Goal: Task Accomplishment & Management: Manage account settings

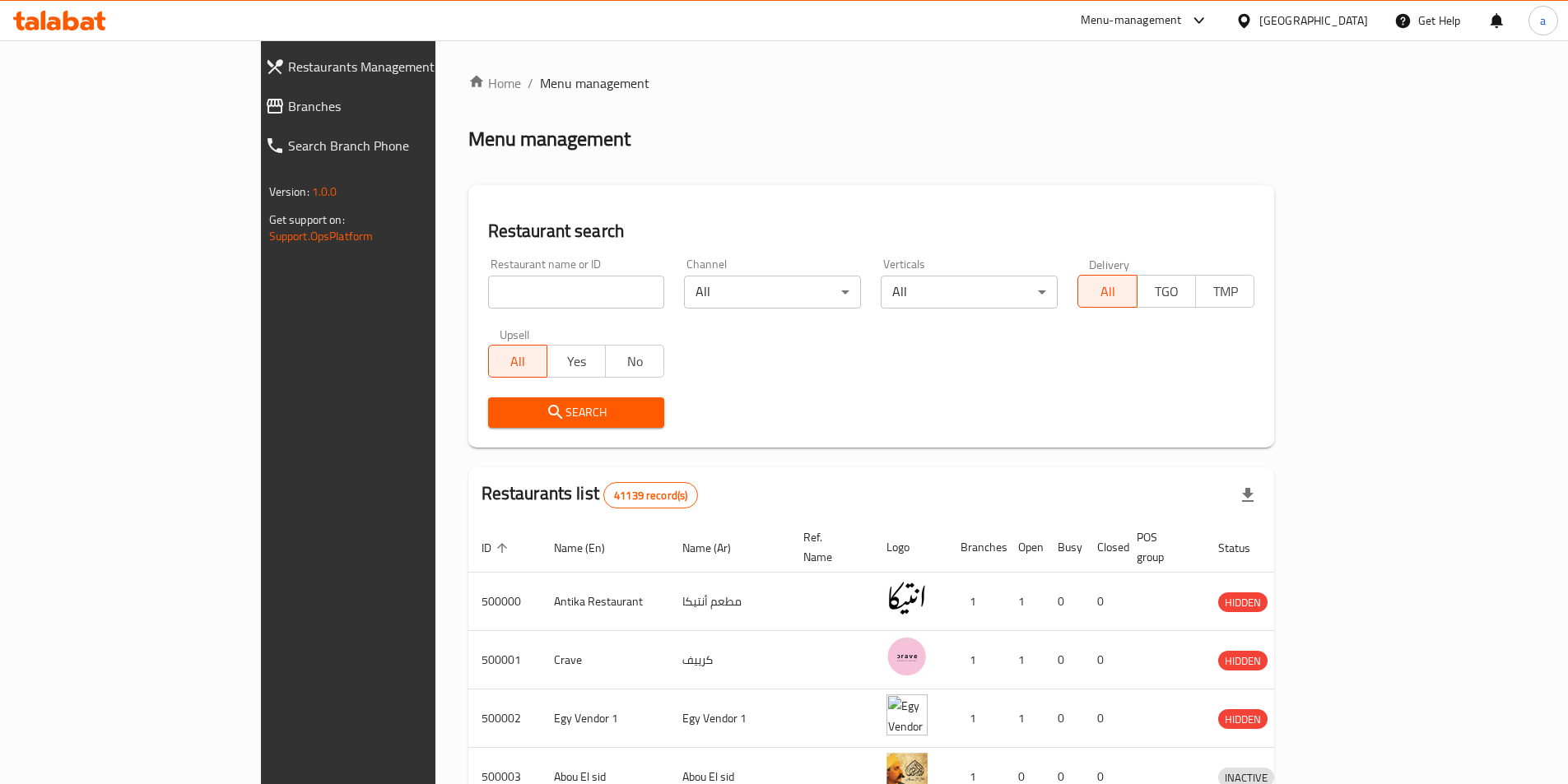
click at [1341, 23] on div "[GEOGRAPHIC_DATA]" at bounding box center [1313, 20] width 109 height 18
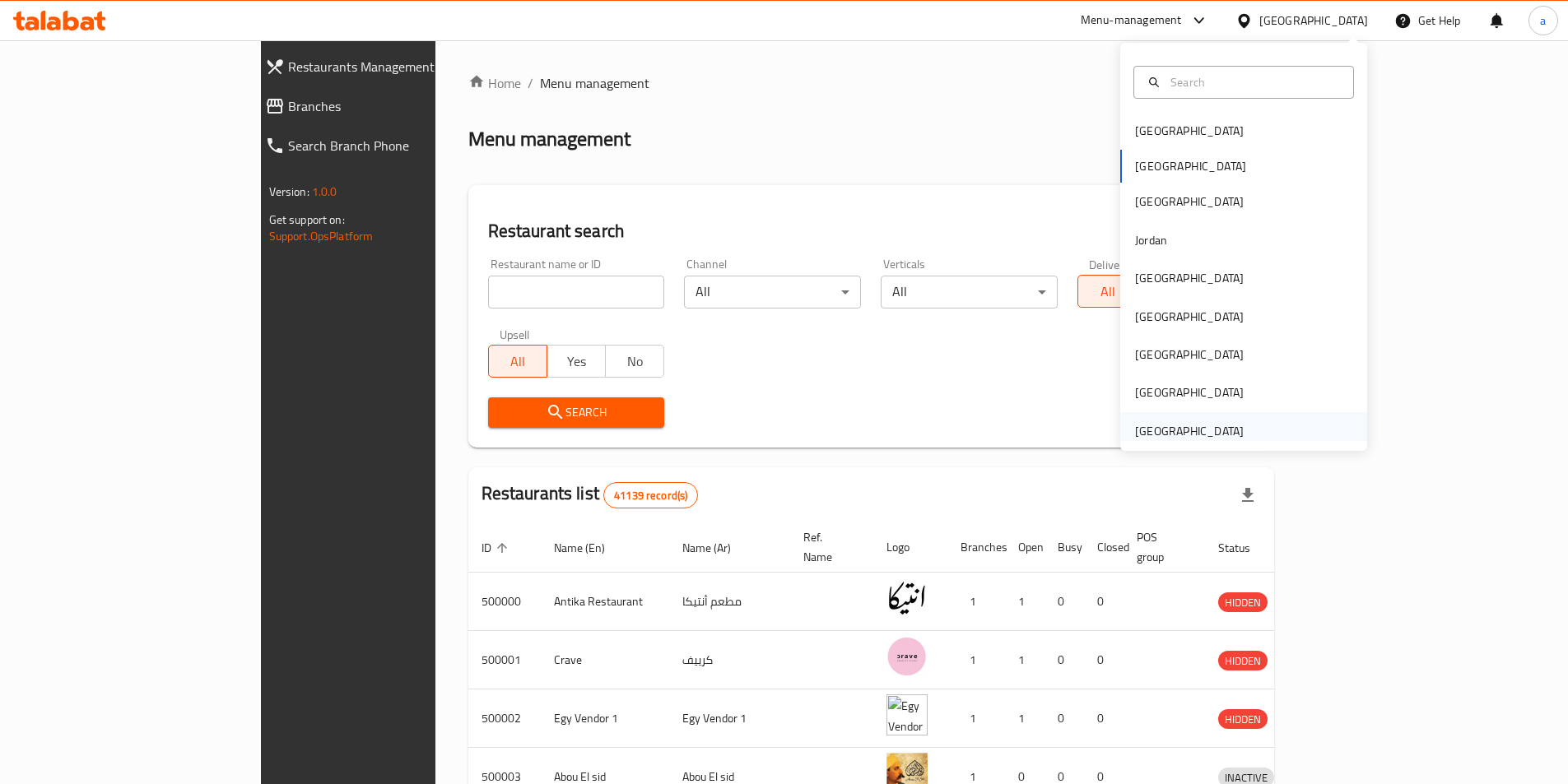
click at [1156, 440] on div "[GEOGRAPHIC_DATA]" at bounding box center [1189, 431] width 109 height 18
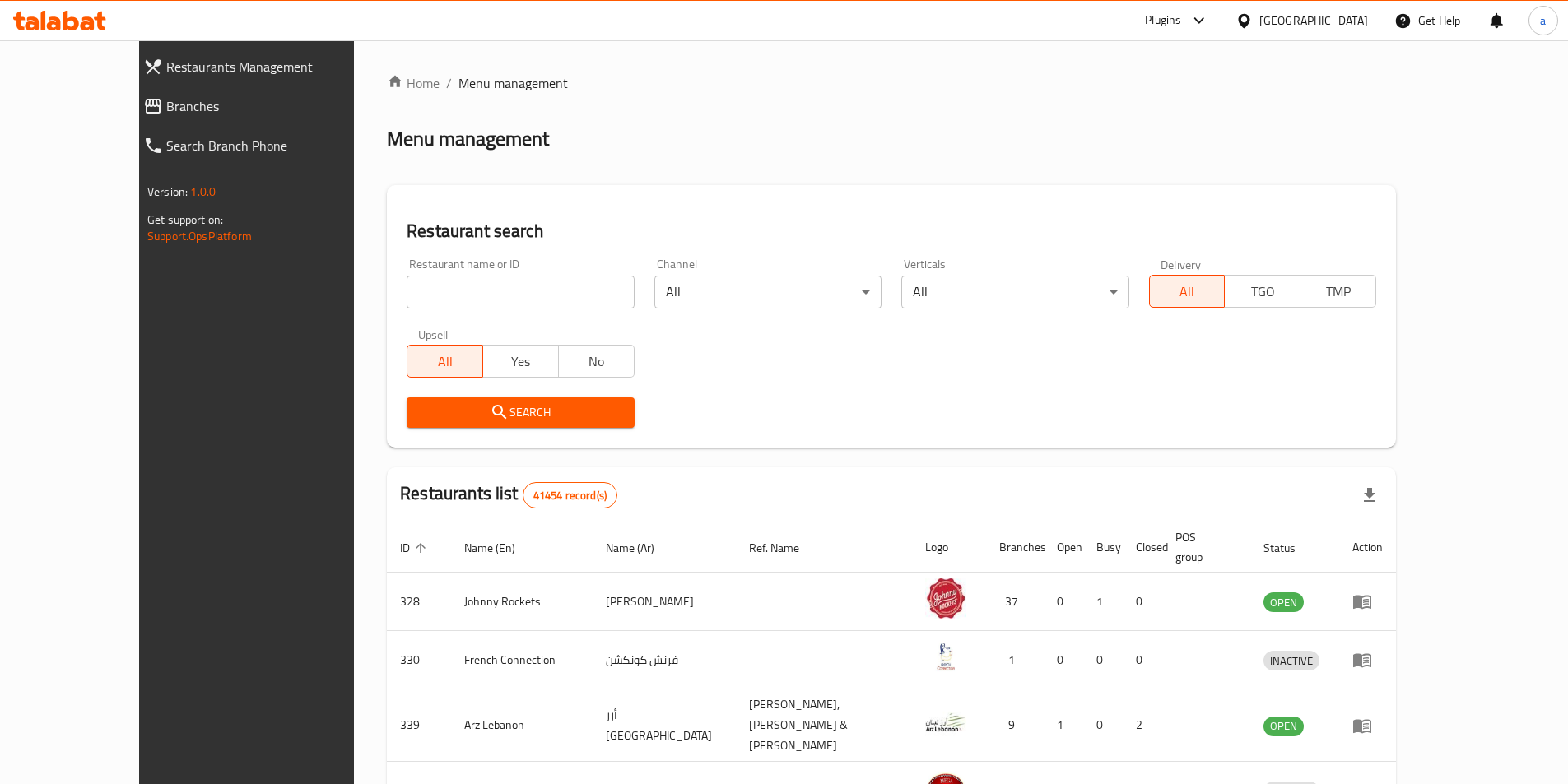
click at [166, 108] on span "Branches" at bounding box center [277, 106] width 221 height 20
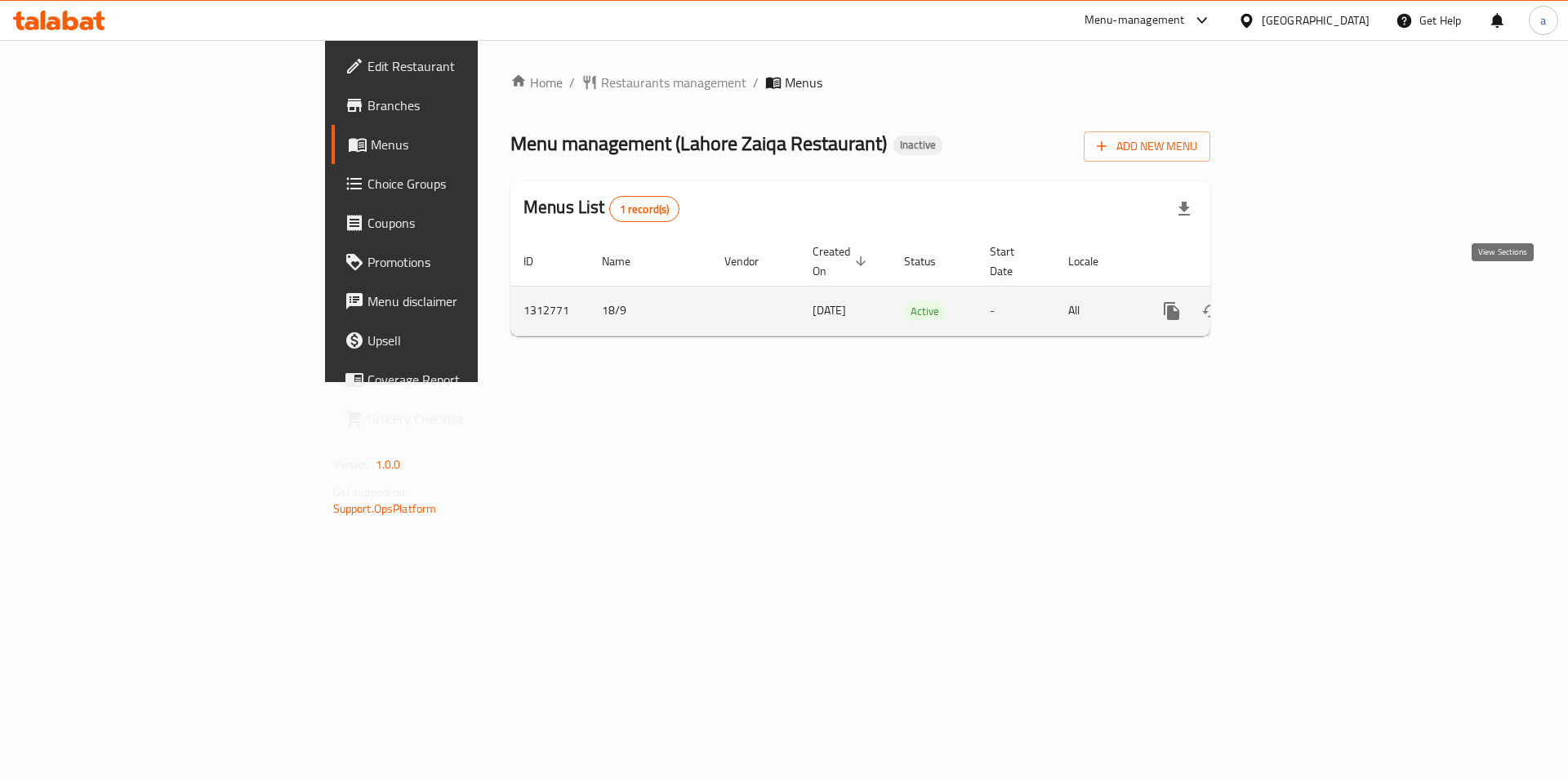
click at [1309, 293] on link "enhanced table" at bounding box center [1290, 311] width 40 height 40
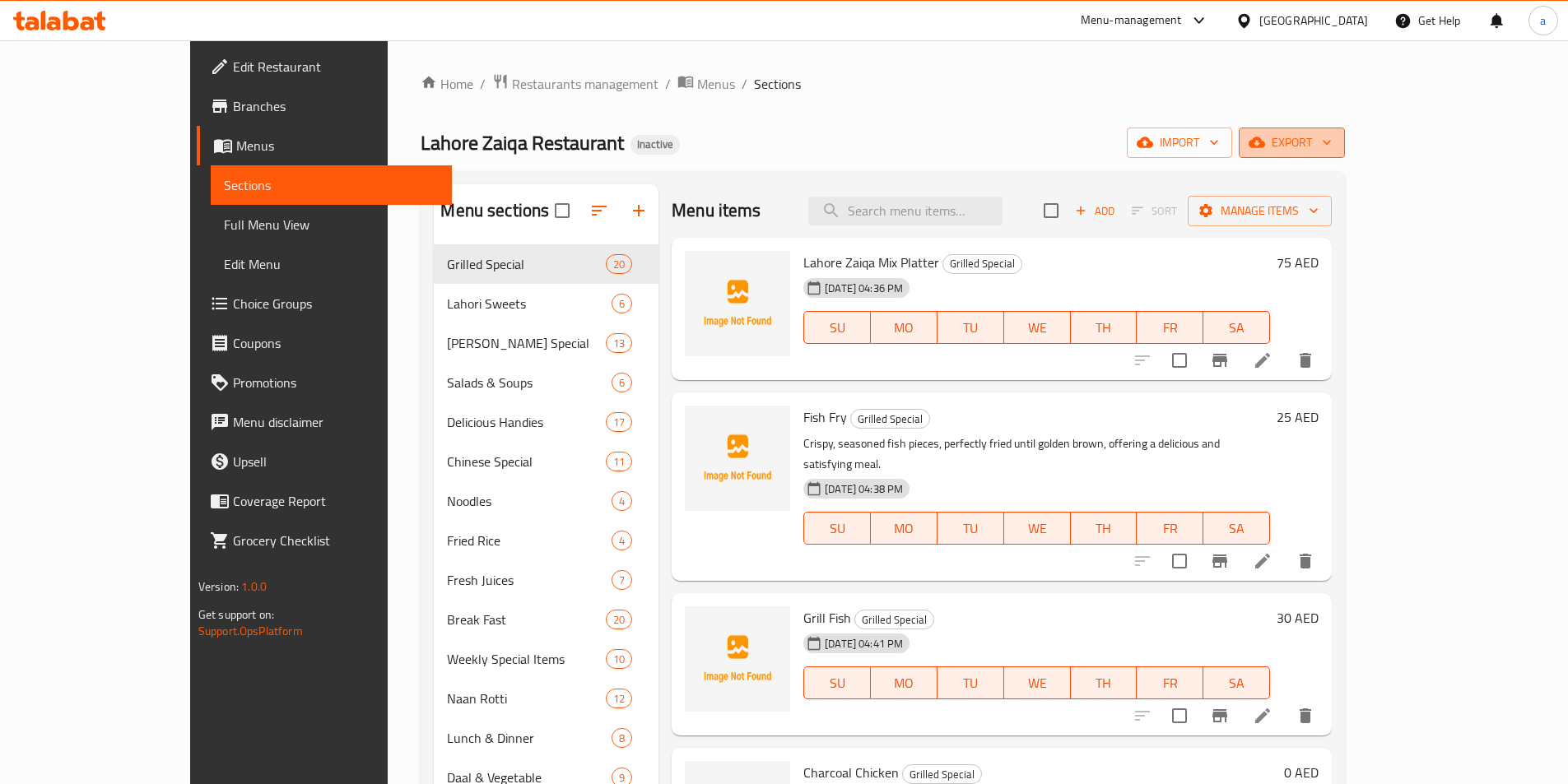
click at [1332, 137] on span "export" at bounding box center [1292, 143] width 80 height 20
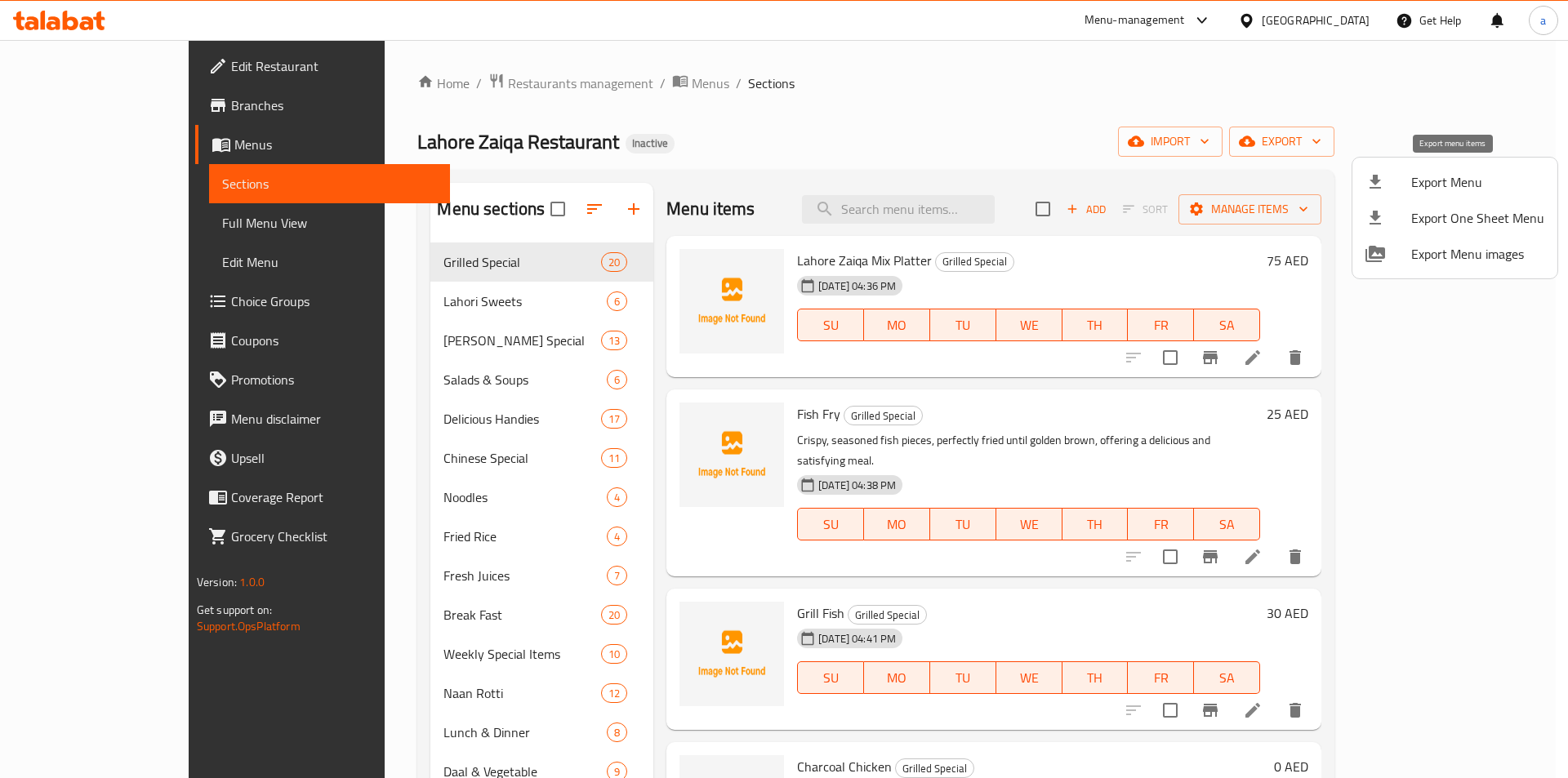
click at [1384, 172] on icon at bounding box center [1375, 182] width 19 height 19
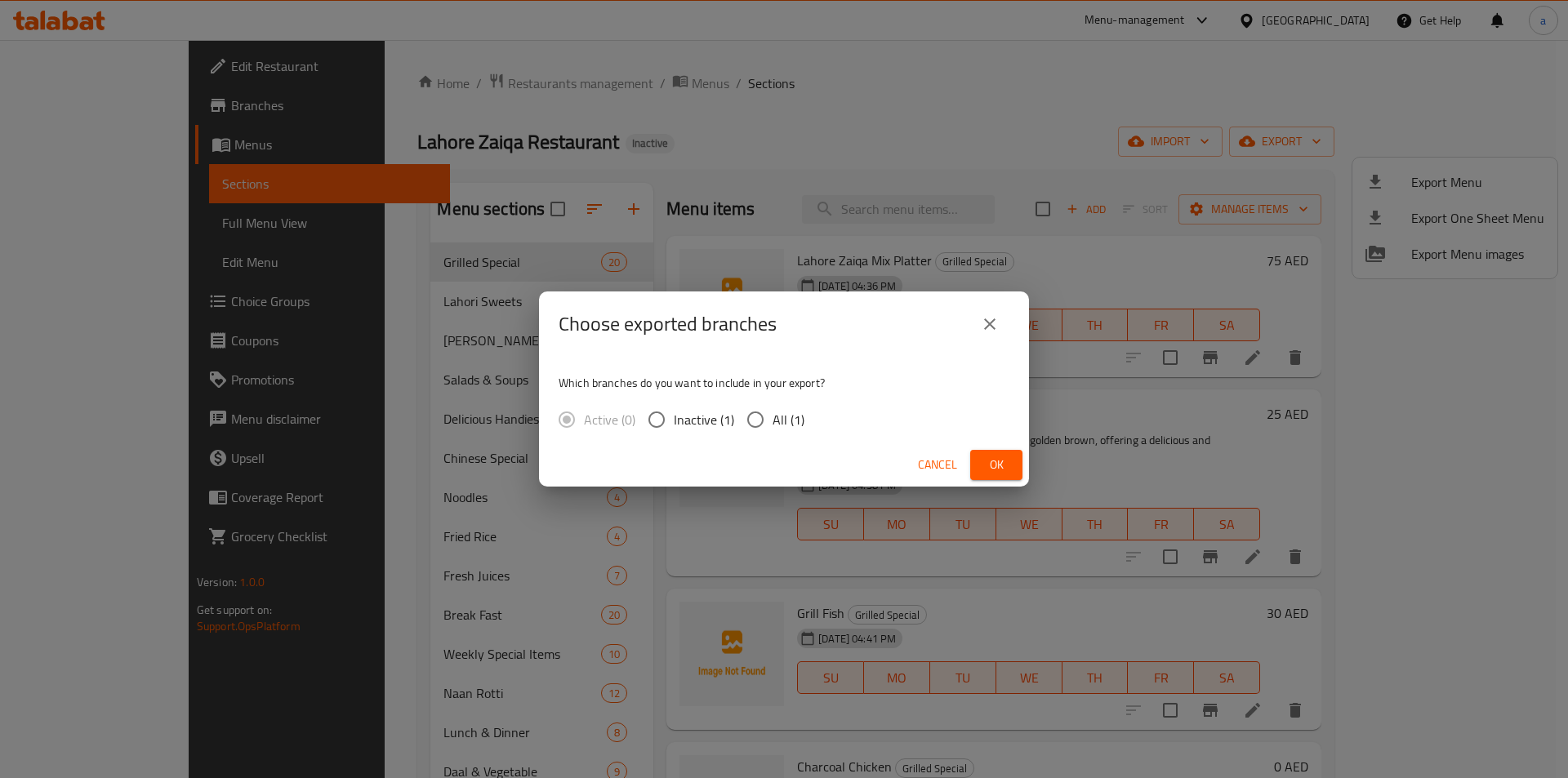
click at [780, 418] on span "All (1)" at bounding box center [788, 419] width 32 height 19
click at [772, 418] on input "All (1)" at bounding box center [755, 419] width 34 height 34
radio input "true"
click at [991, 457] on span "Ok" at bounding box center [996, 466] width 26 height 20
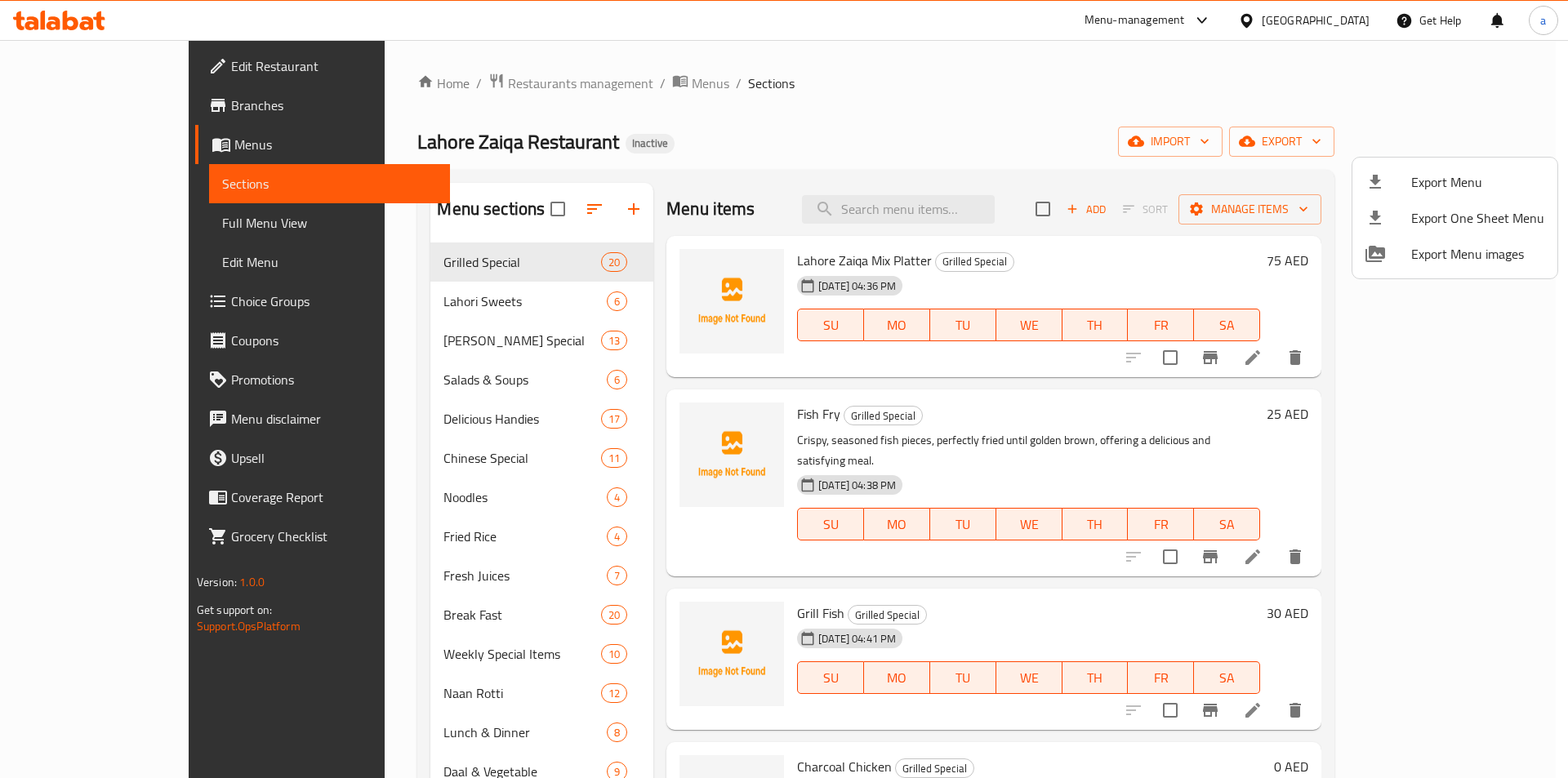
click at [366, 343] on div at bounding box center [784, 389] width 1568 height 778
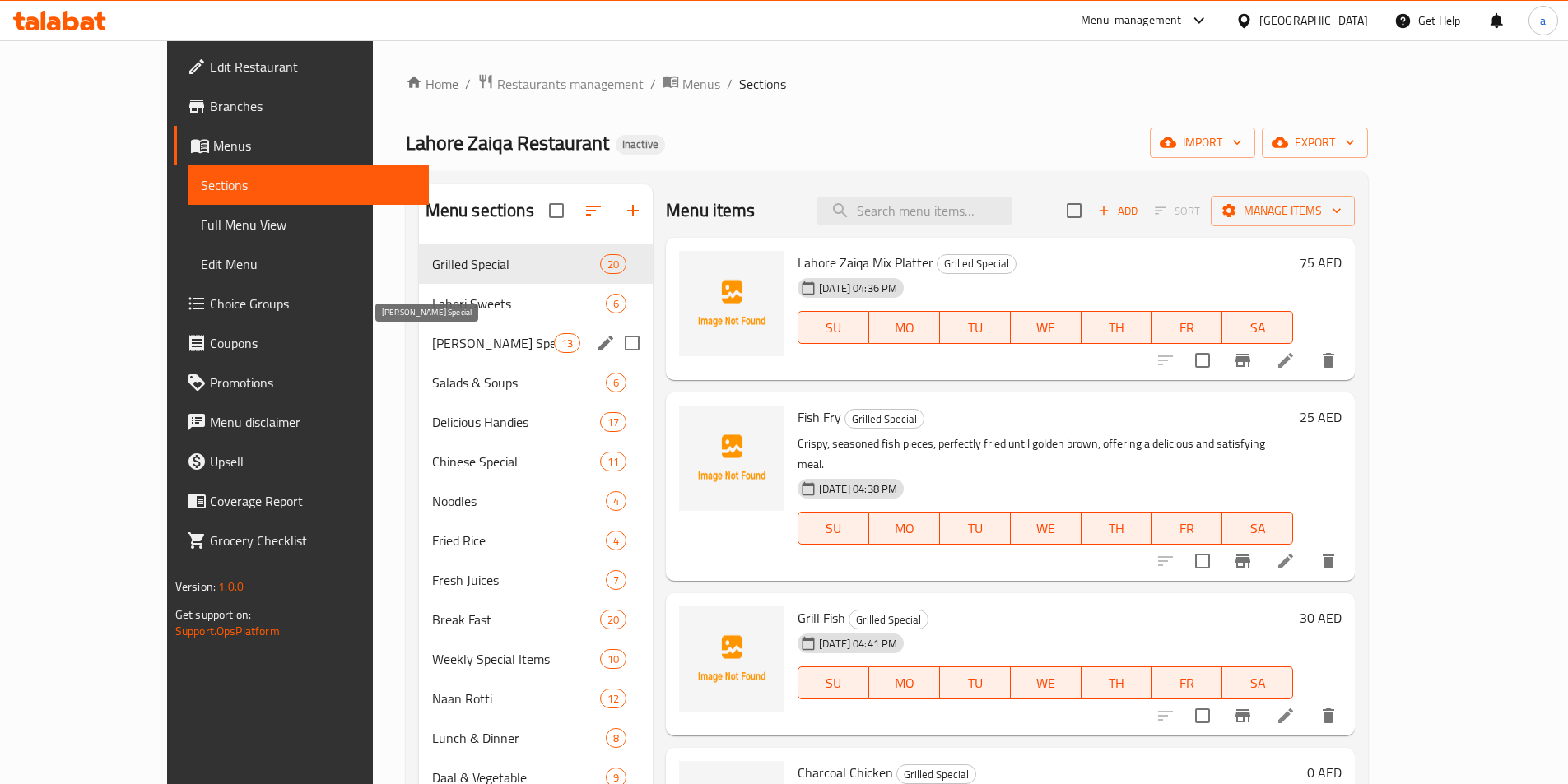
click at [432, 346] on span "[PERSON_NAME] Special" at bounding box center [492, 343] width 122 height 20
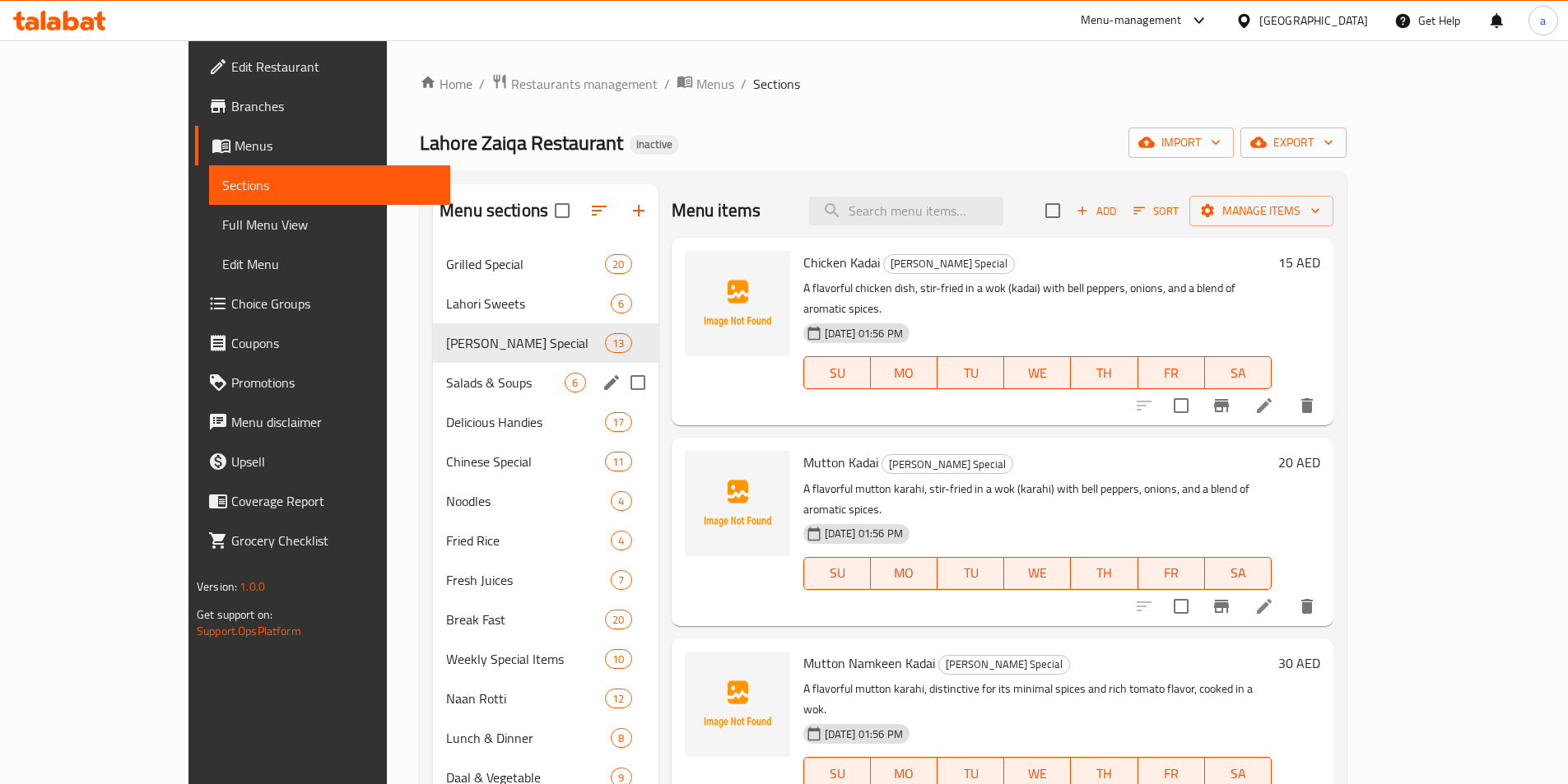
click at [433, 400] on div "Salads & Soups 6" at bounding box center [545, 383] width 225 height 40
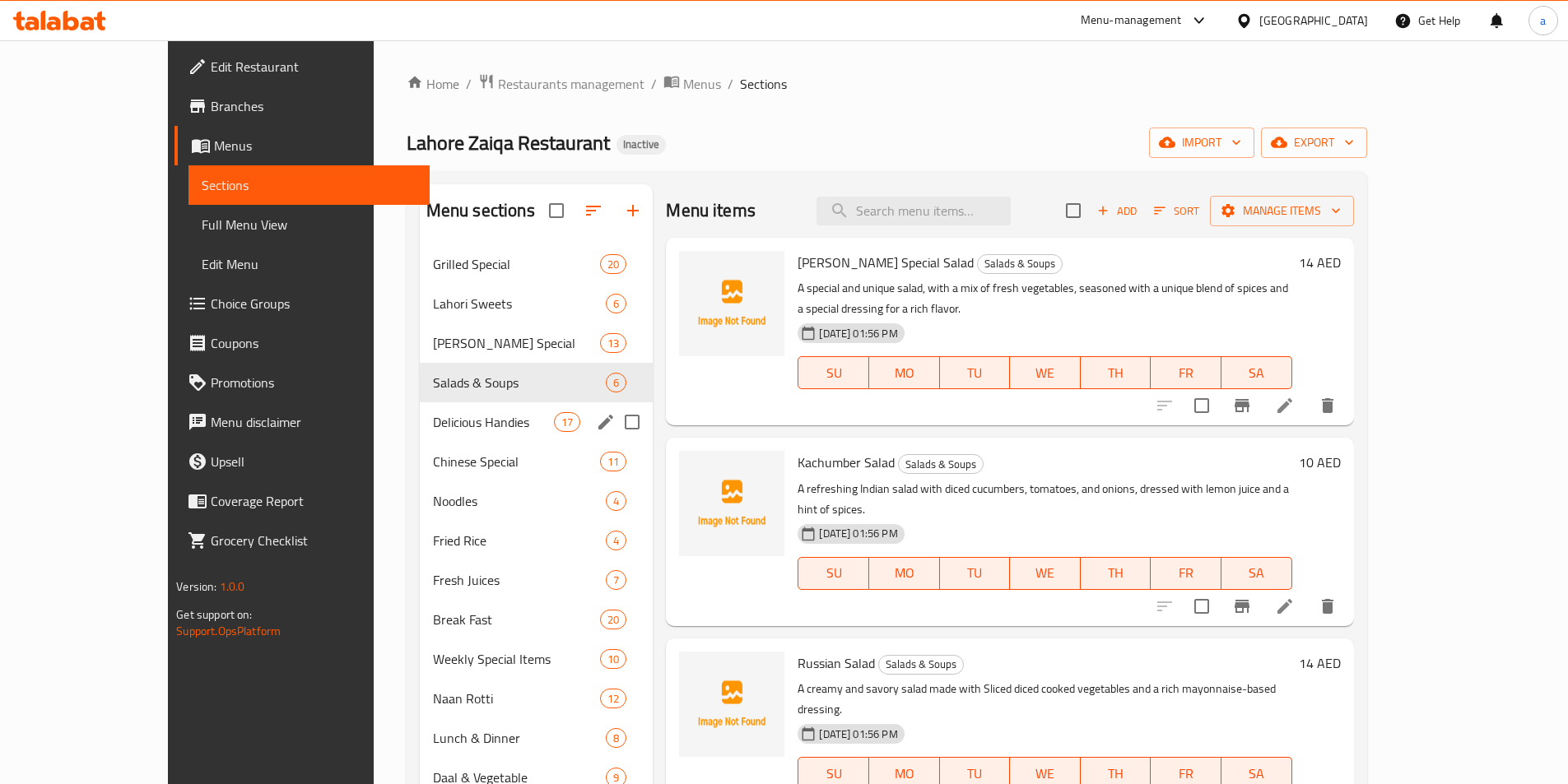
click at [420, 434] on div "Delicious Handies 17" at bounding box center [537, 422] width 234 height 40
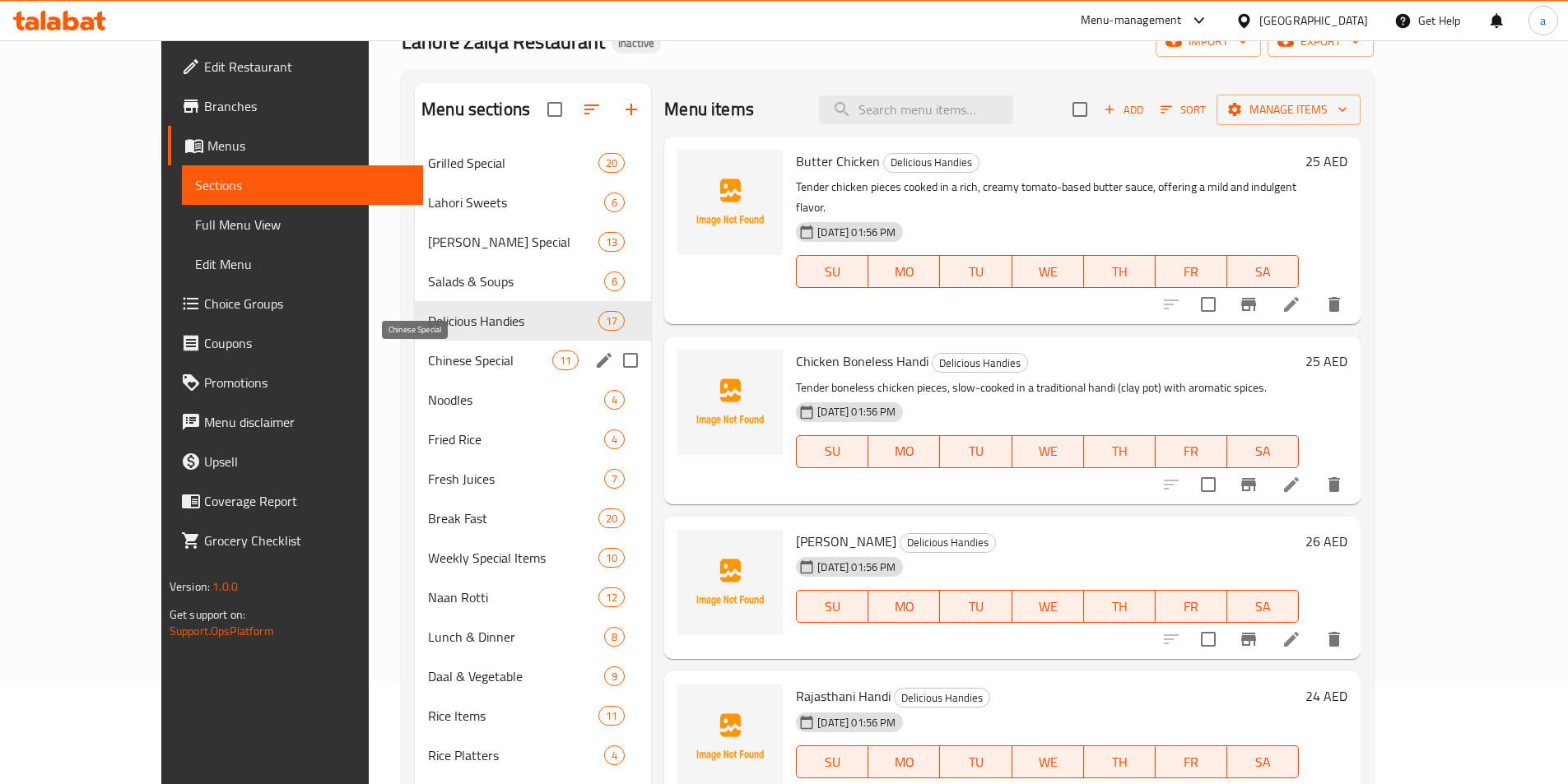
scroll to position [230, 0]
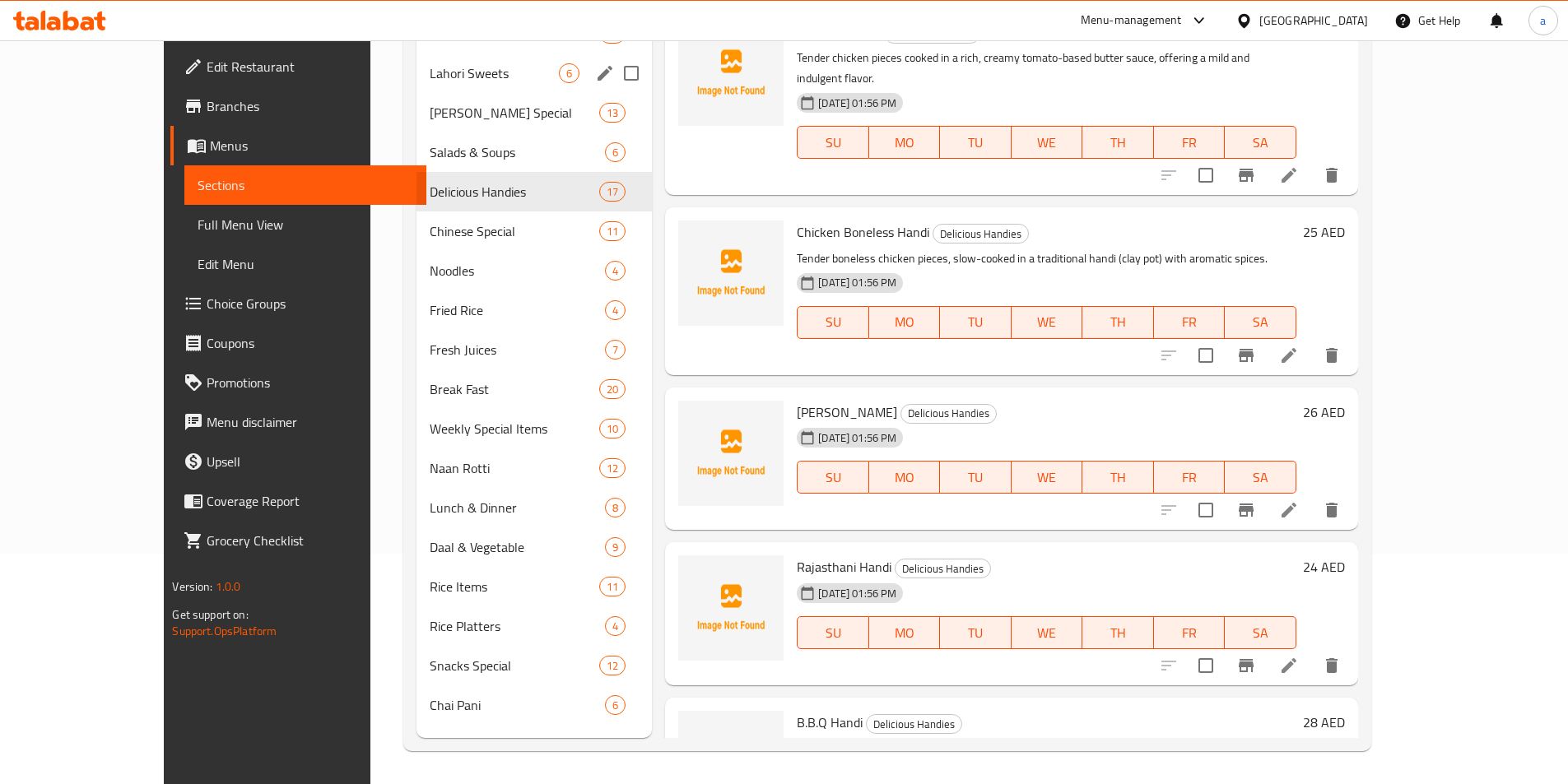
click at [424, 85] on div "Lahori Sweets 6" at bounding box center [533, 73] width 235 height 40
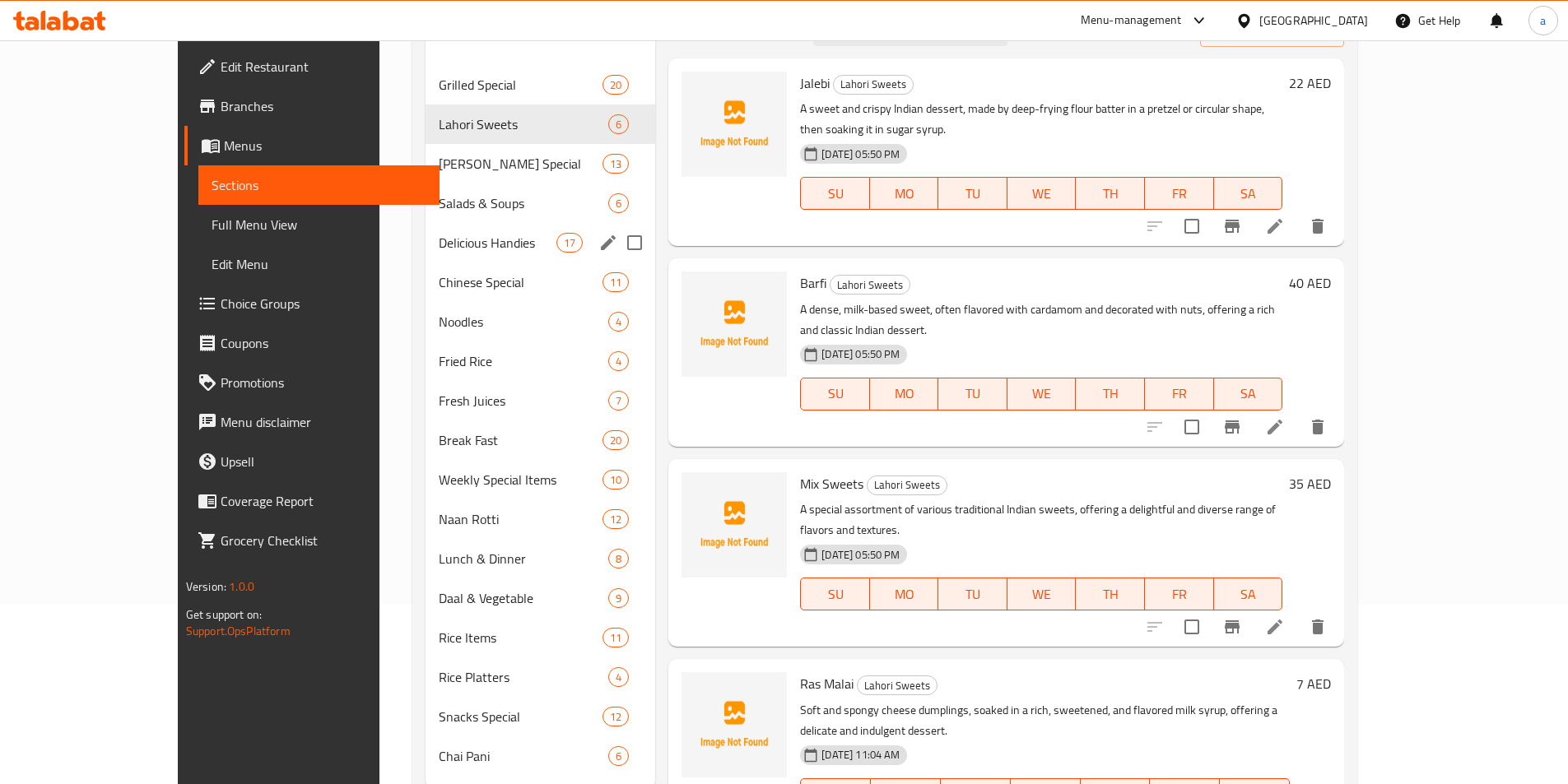
scroll to position [66, 0]
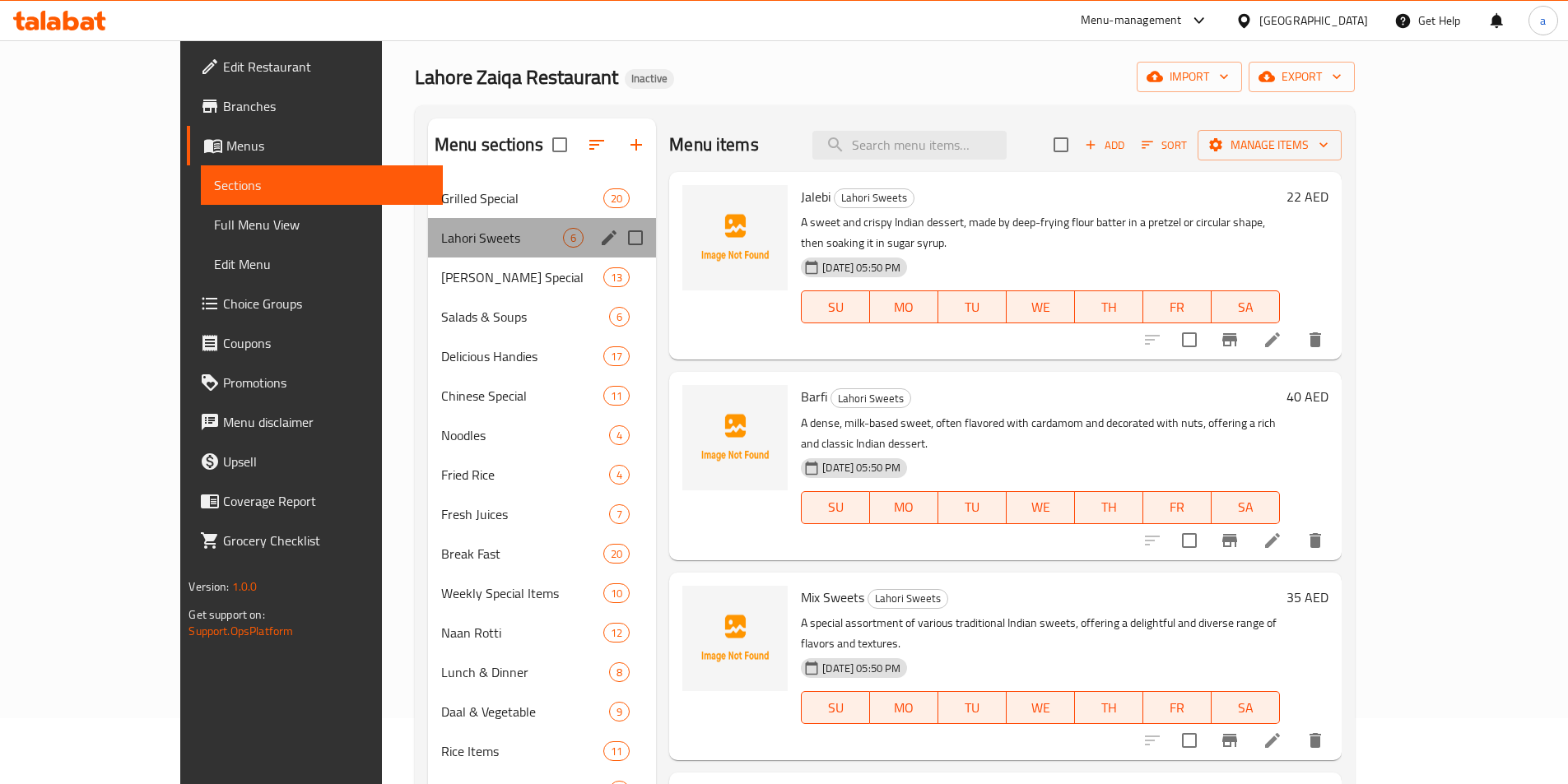
click at [428, 255] on div "Lahori Sweets 6" at bounding box center [542, 238] width 228 height 40
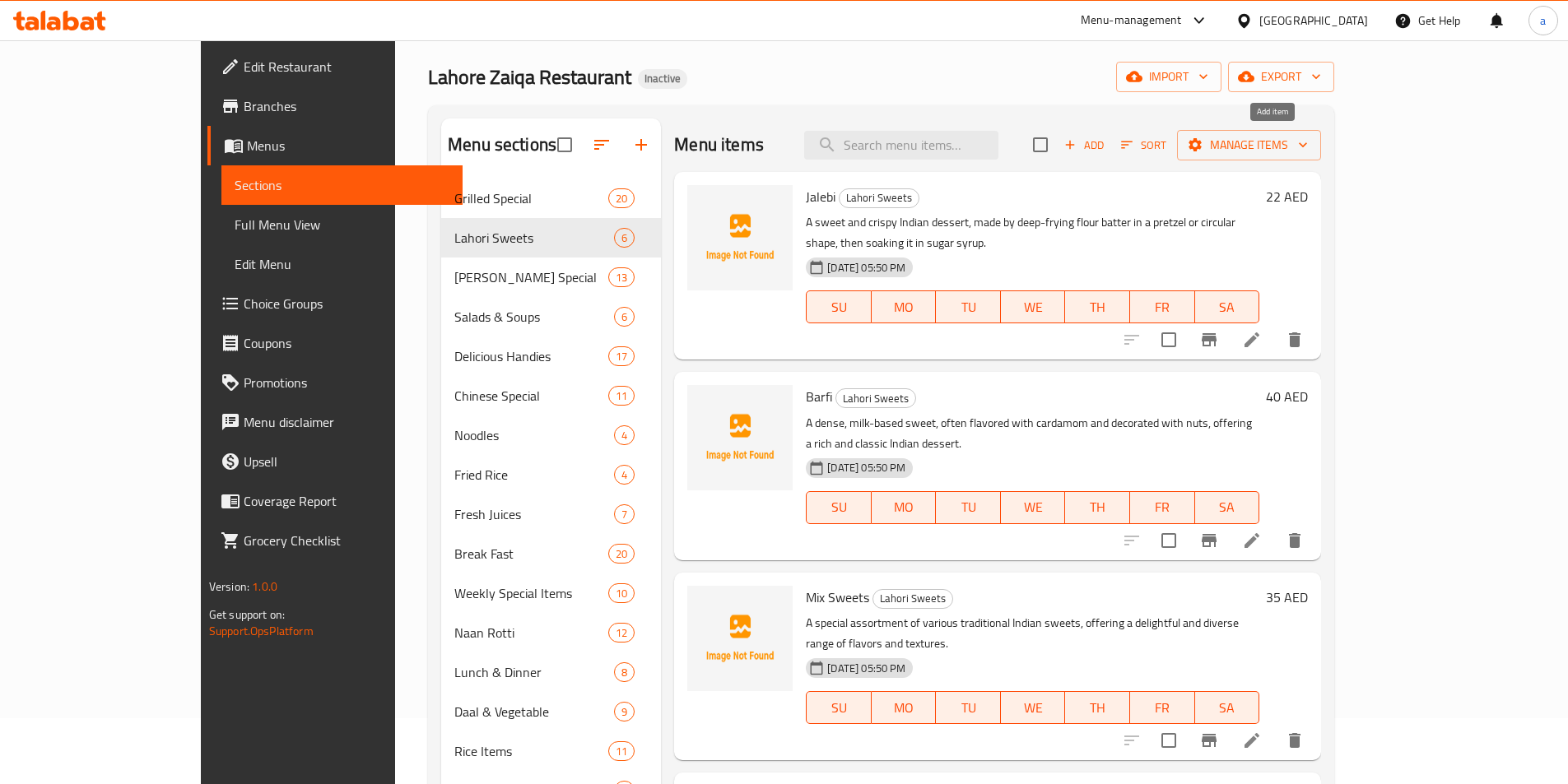
click at [1078, 148] on icon "button" at bounding box center [1070, 145] width 15 height 15
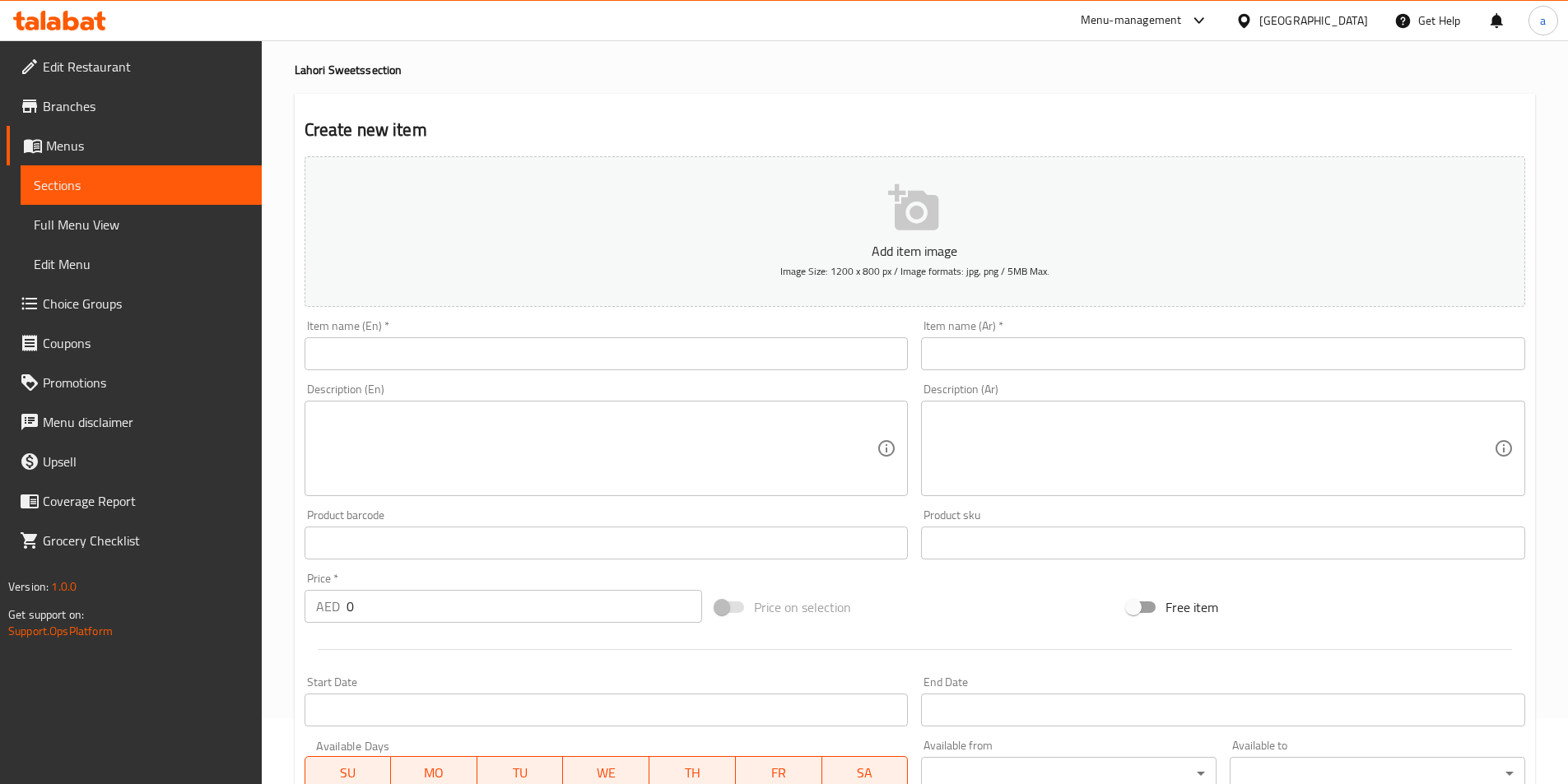
click at [681, 373] on div "Item name (En)   * Item name (En) *" at bounding box center [607, 346] width 618 height 63
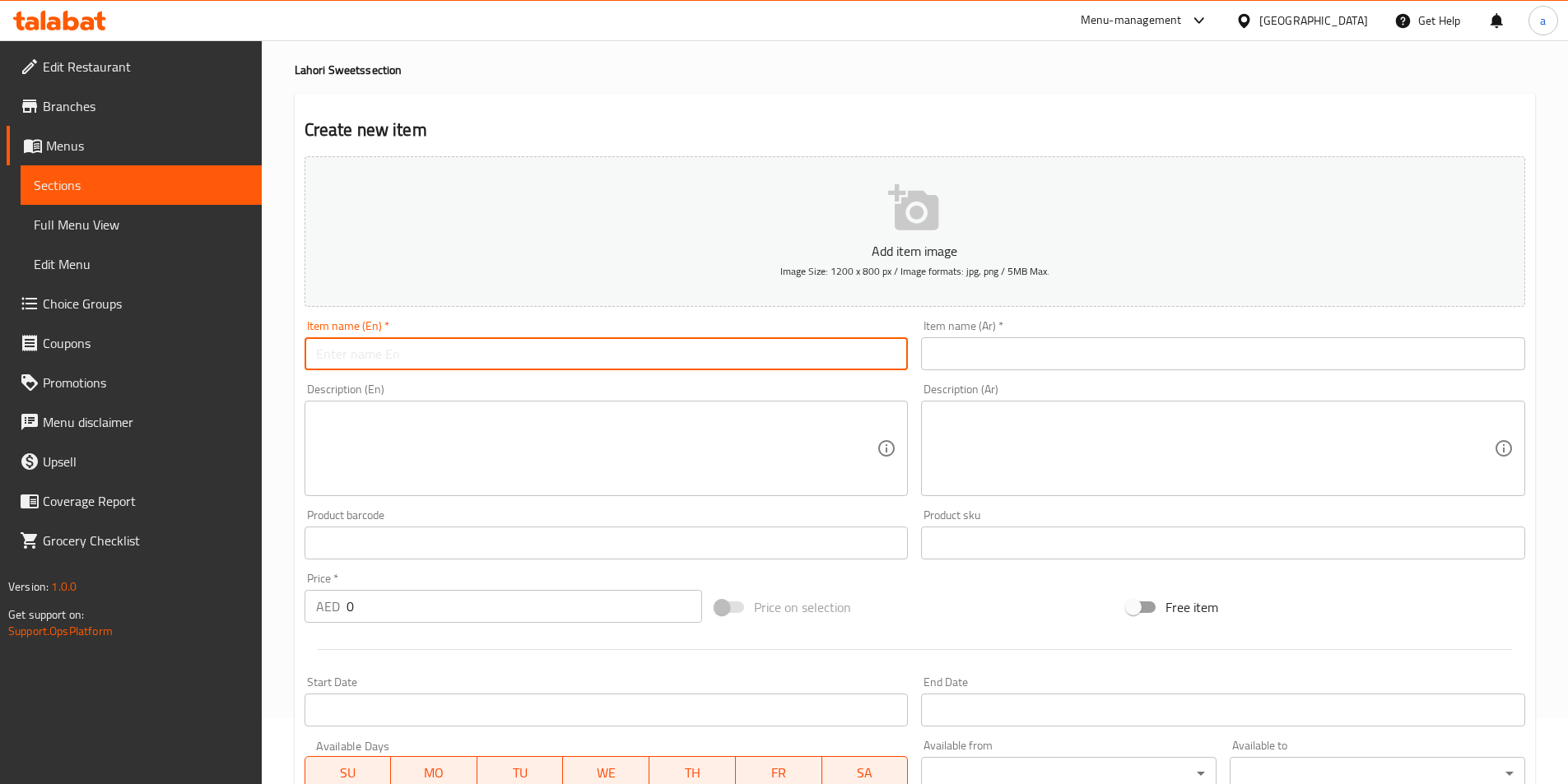
drag, startPoint x: 686, startPoint y: 365, endPoint x: 509, endPoint y: 364, distance: 177.0
click at [686, 365] on input "text" at bounding box center [607, 353] width 604 height 33
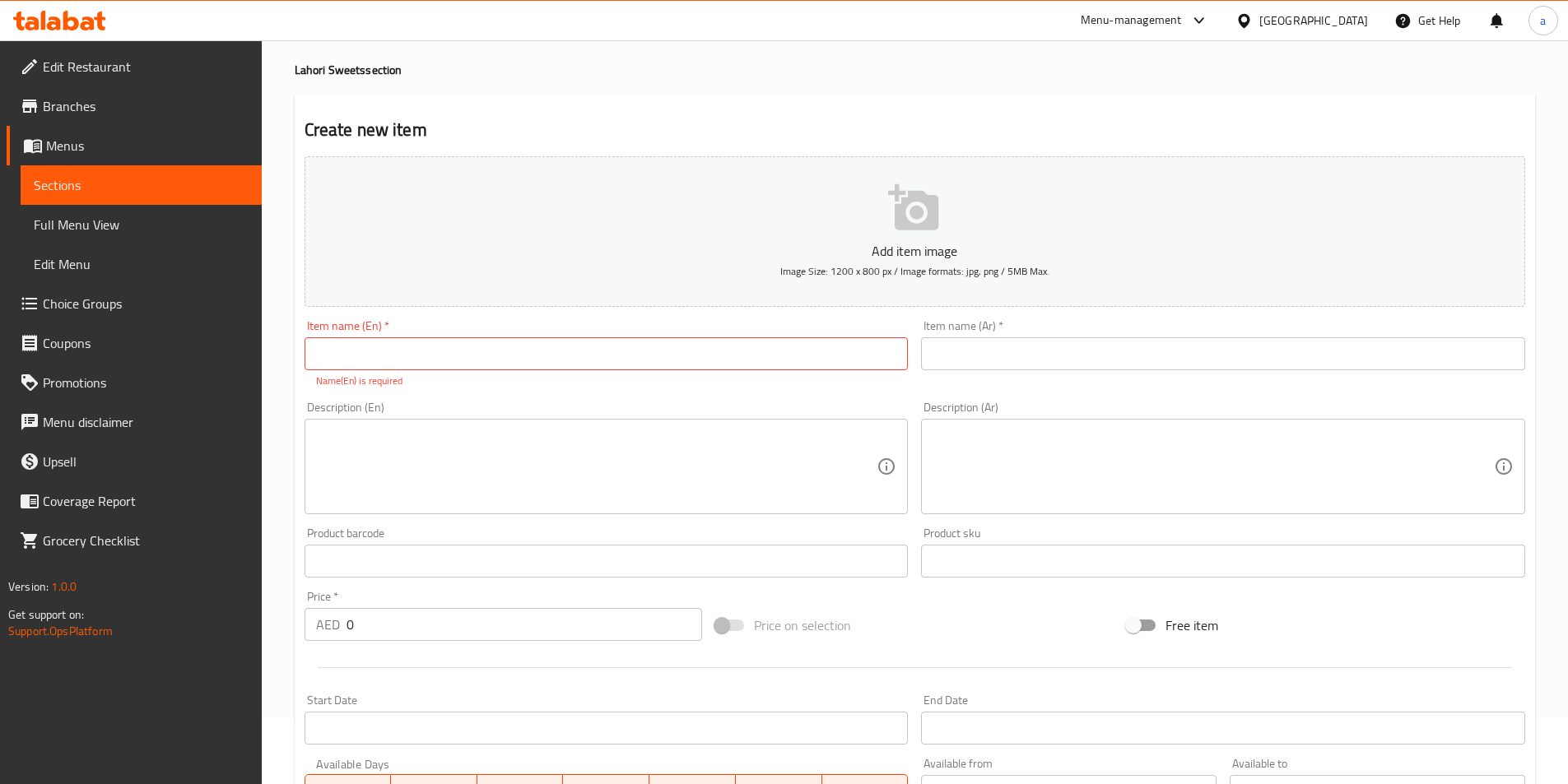
click at [607, 372] on div "Item name (En)   * Item name (En) * Name(En) is required" at bounding box center [607, 355] width 604 height 69
drag, startPoint x: 586, startPoint y: 345, endPoint x: 582, endPoint y: 360, distance: 15.5
click at [586, 345] on input "text" at bounding box center [607, 353] width 604 height 33
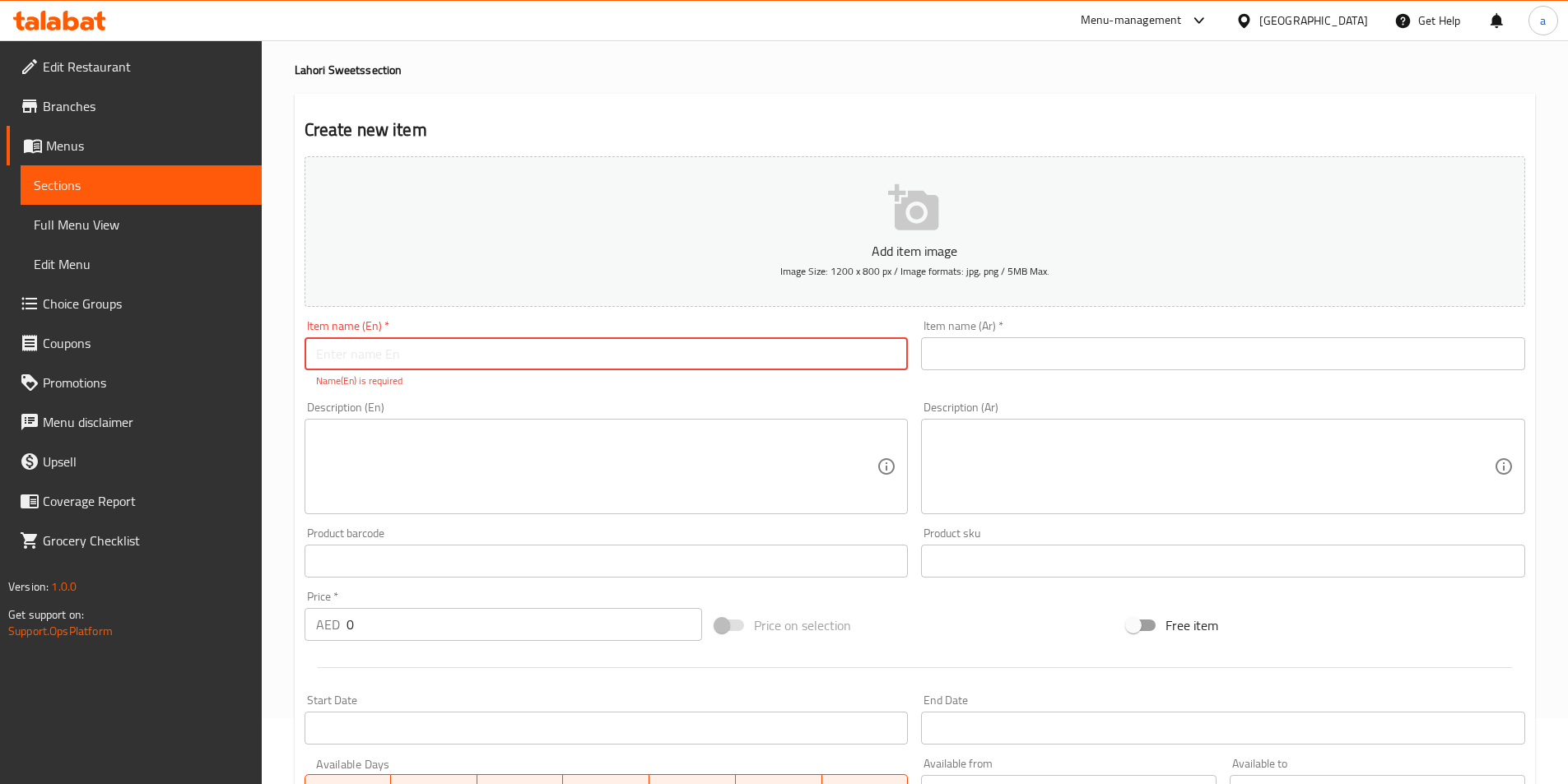
paste input "Kheer"
type input "Kheer"
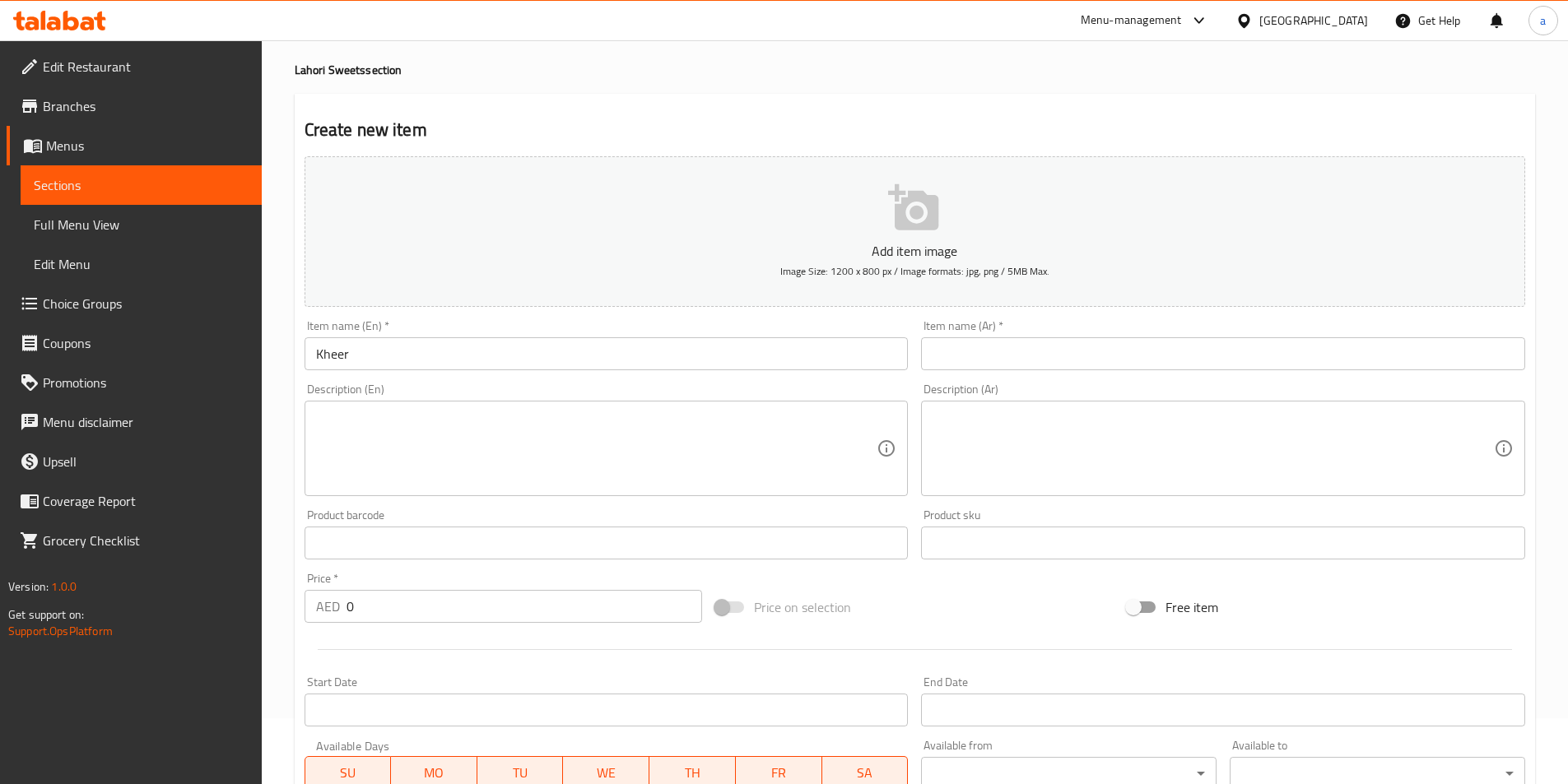
click at [1118, 361] on input "text" at bounding box center [1223, 353] width 604 height 33
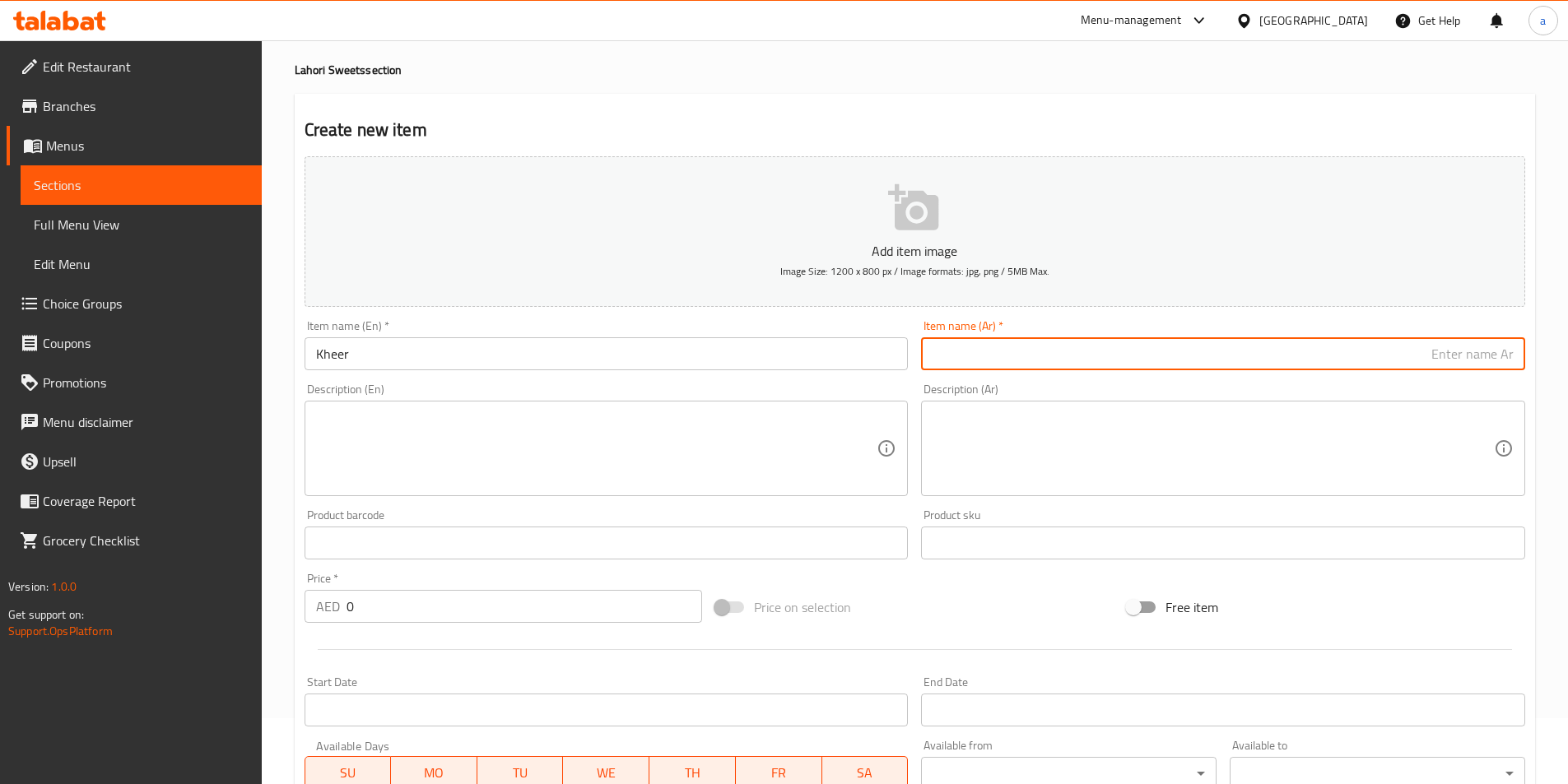
paste input "خير"
type input "خير"
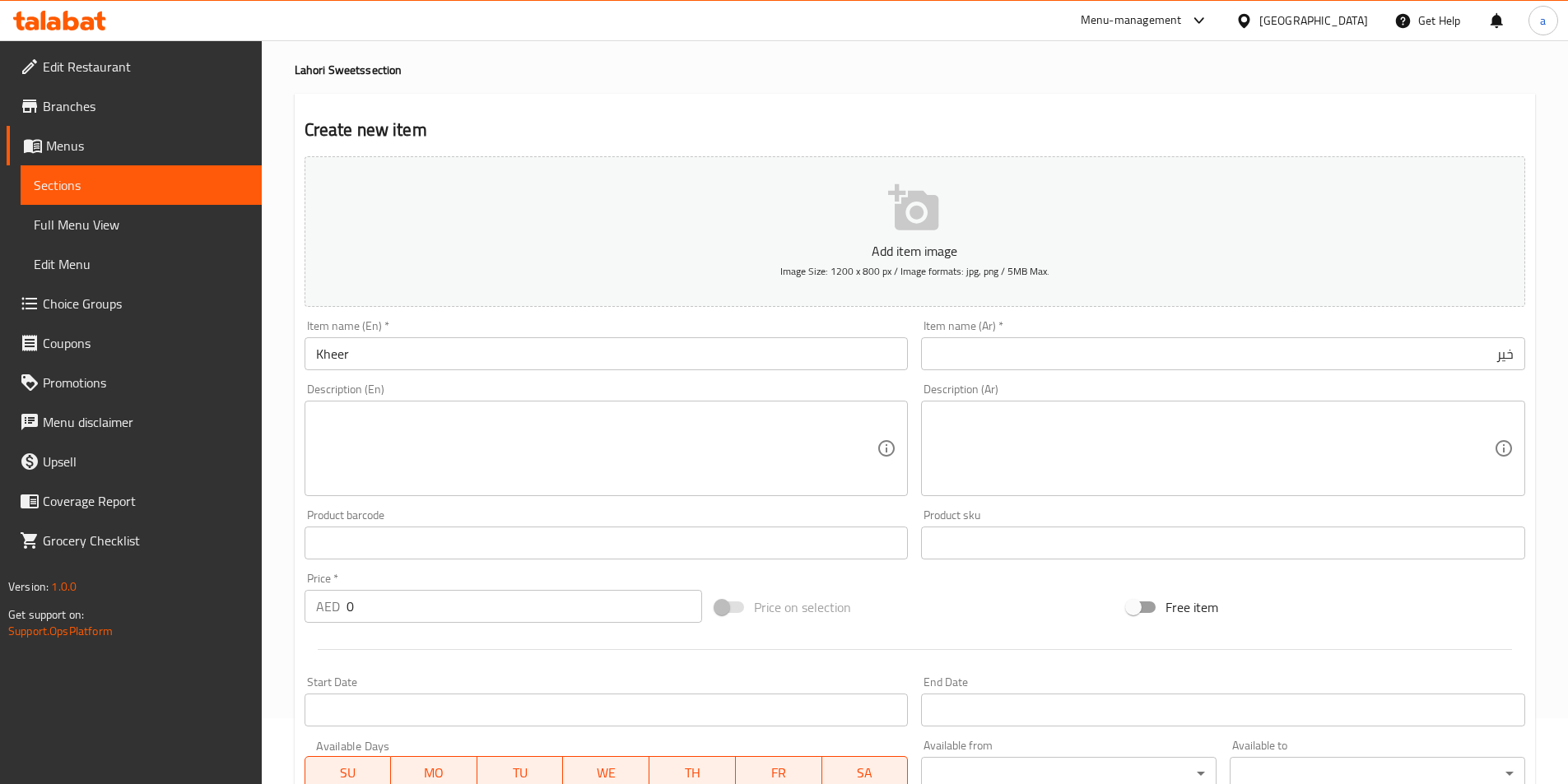
click at [570, 474] on textarea at bounding box center [596, 449] width 561 height 78
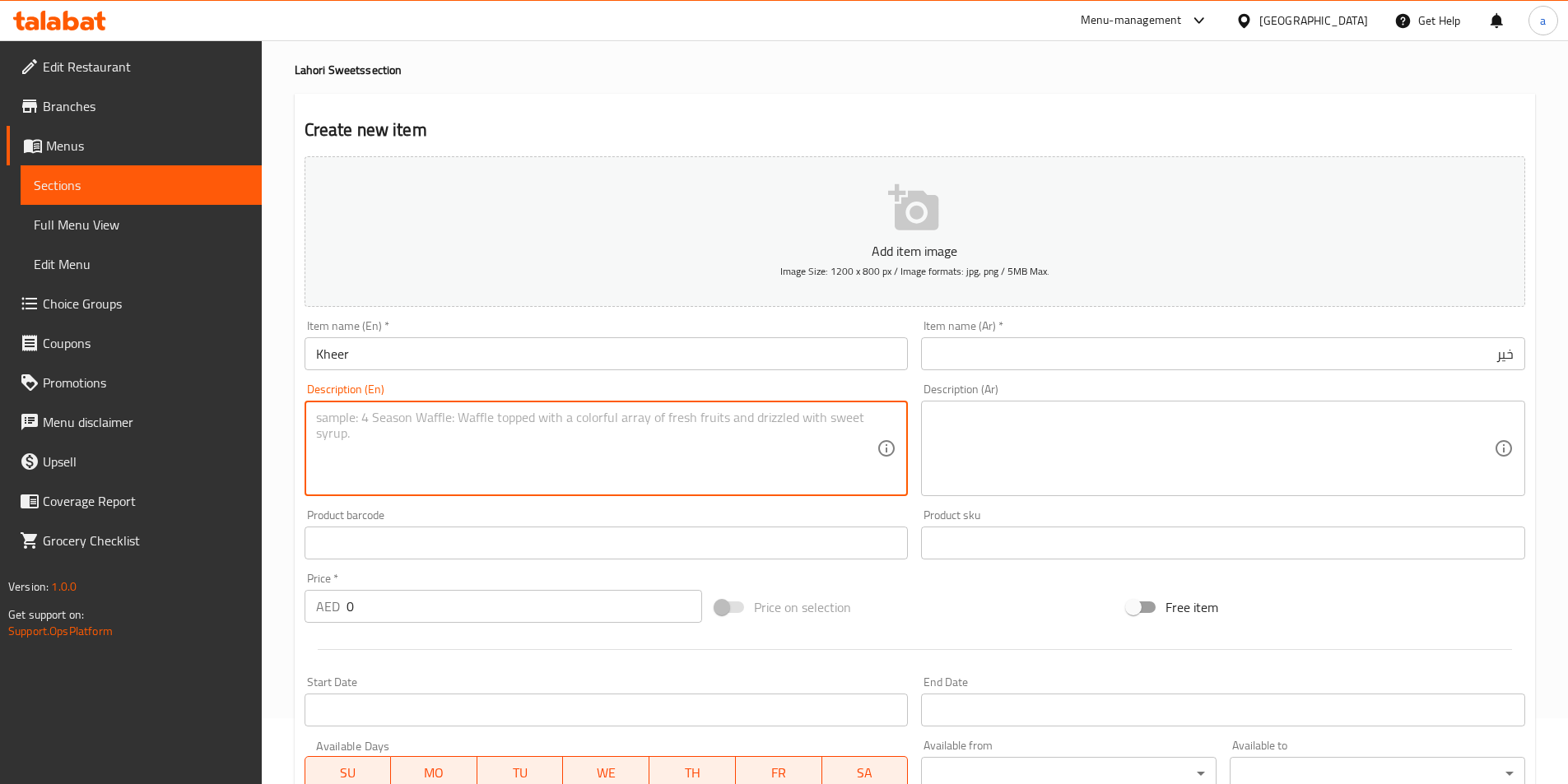
paste textarea "Kheer, a rice pudding dessert."
type textarea "Kheer, a rice pudding dessert."
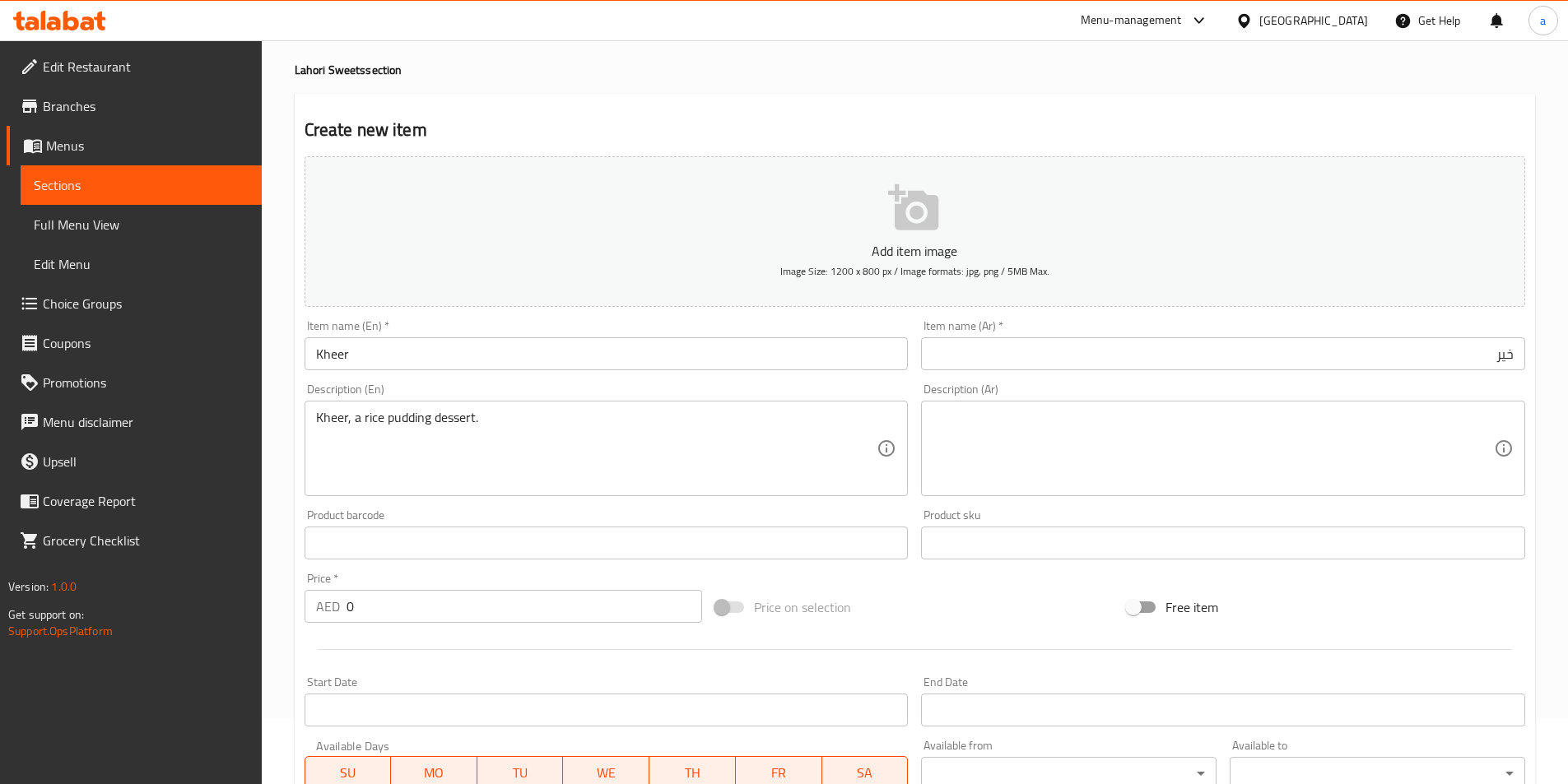
click at [1135, 466] on textarea at bounding box center [1213, 449] width 561 height 78
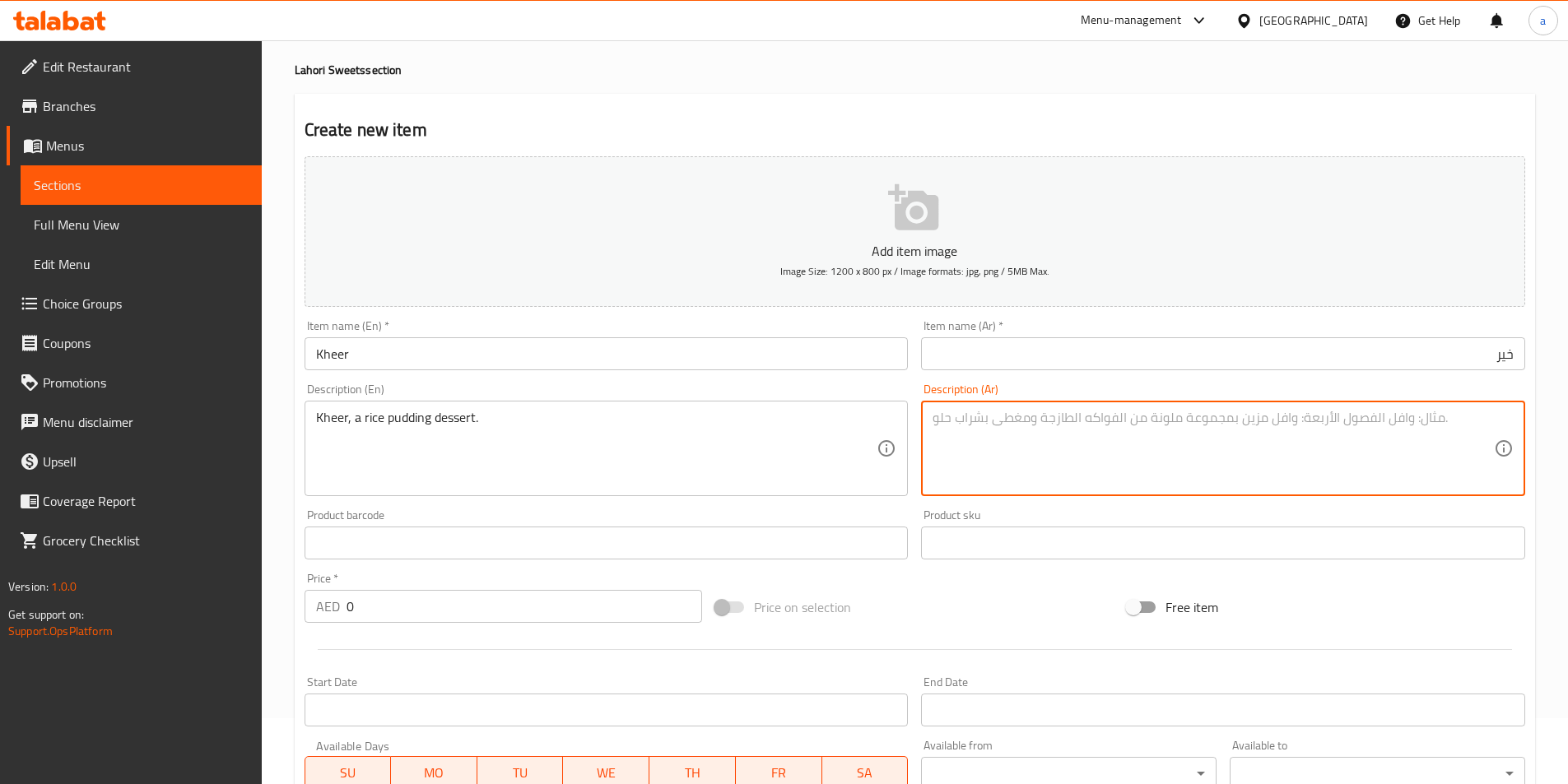
paste textarea "خير، حلوى بودنغ الأرز."
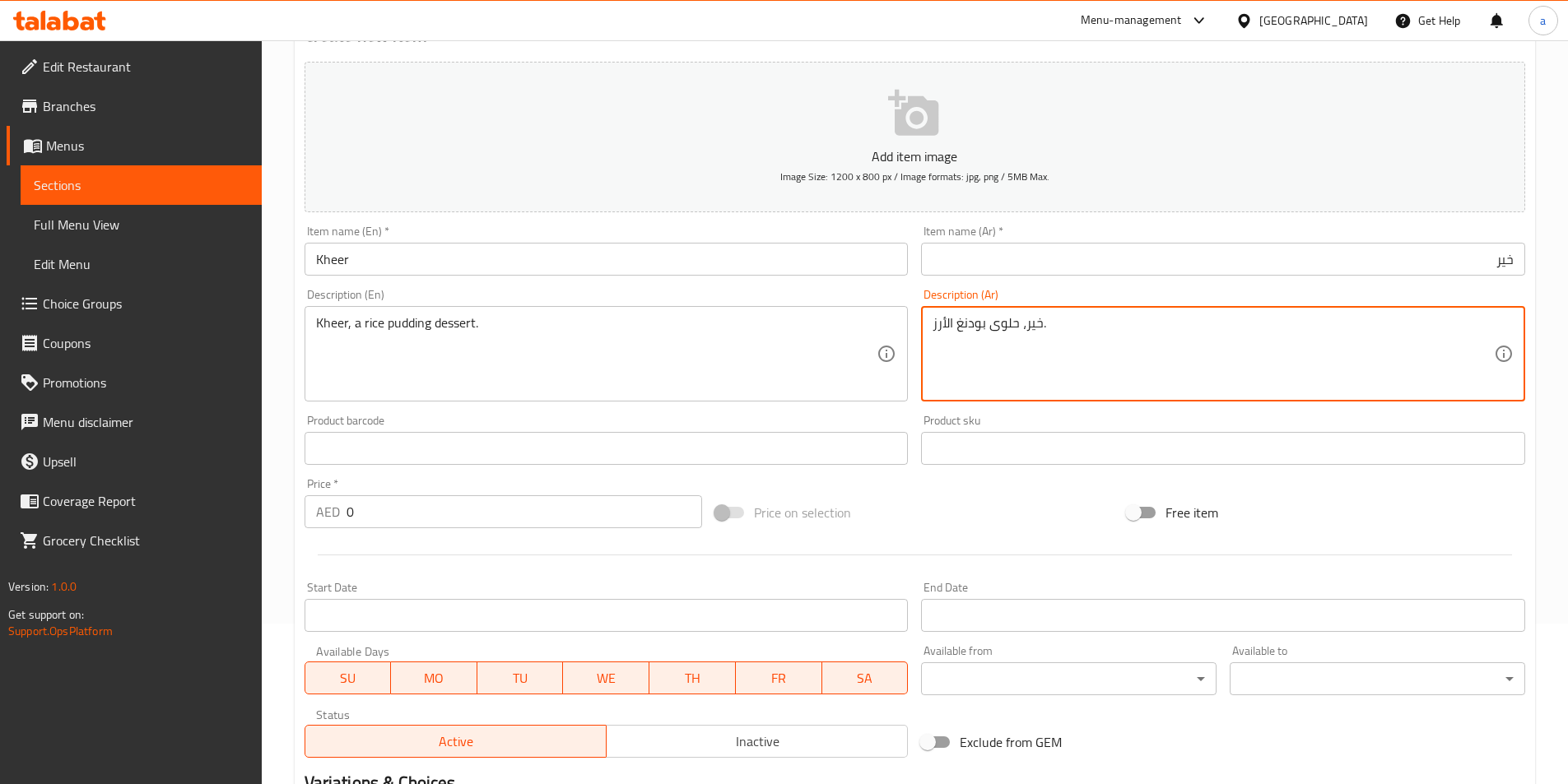
scroll to position [230, 0]
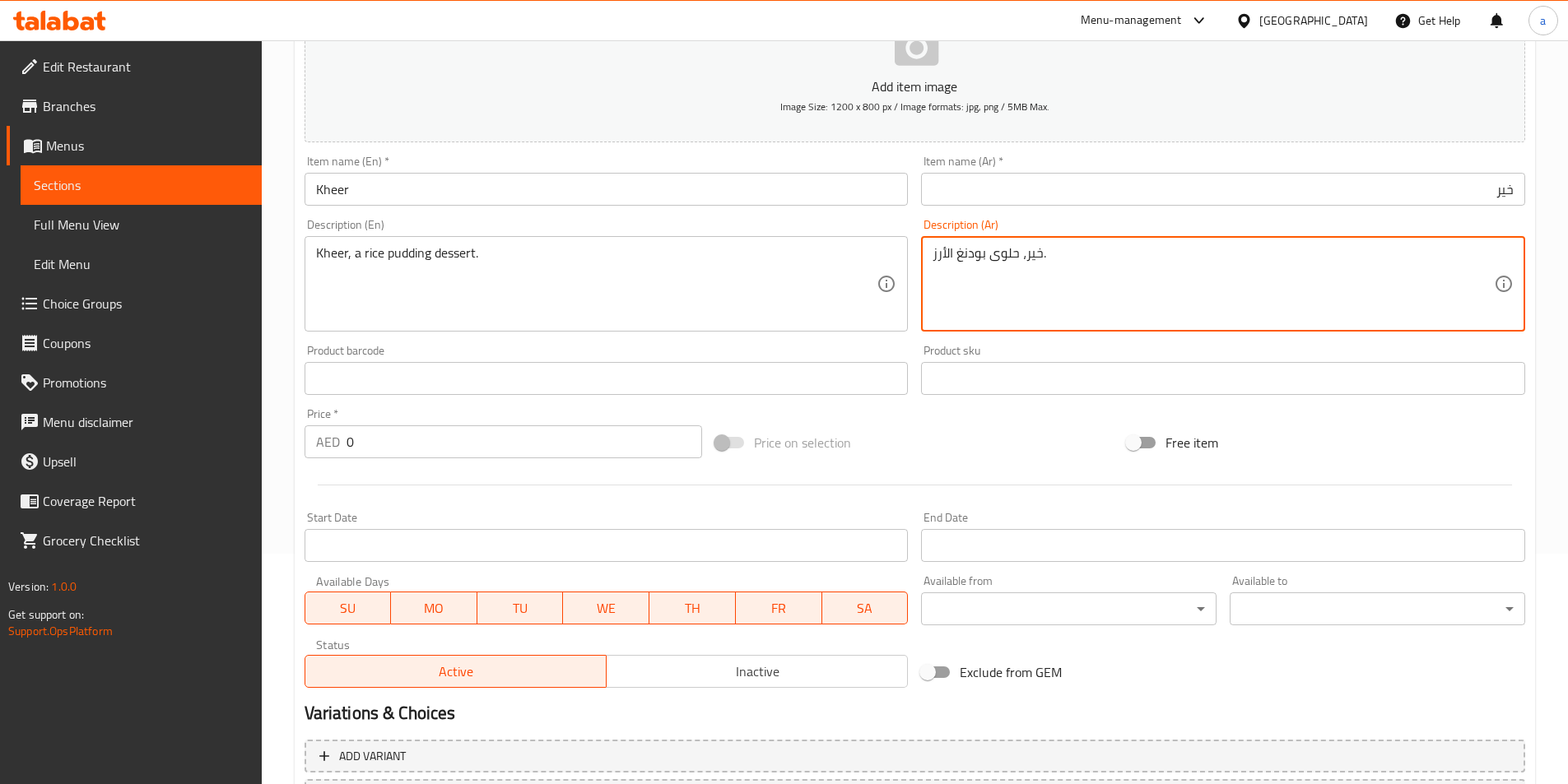
type textarea "خير، حلوى بودنغ الأرز."
click at [438, 438] on input "0" at bounding box center [525, 441] width 357 height 33
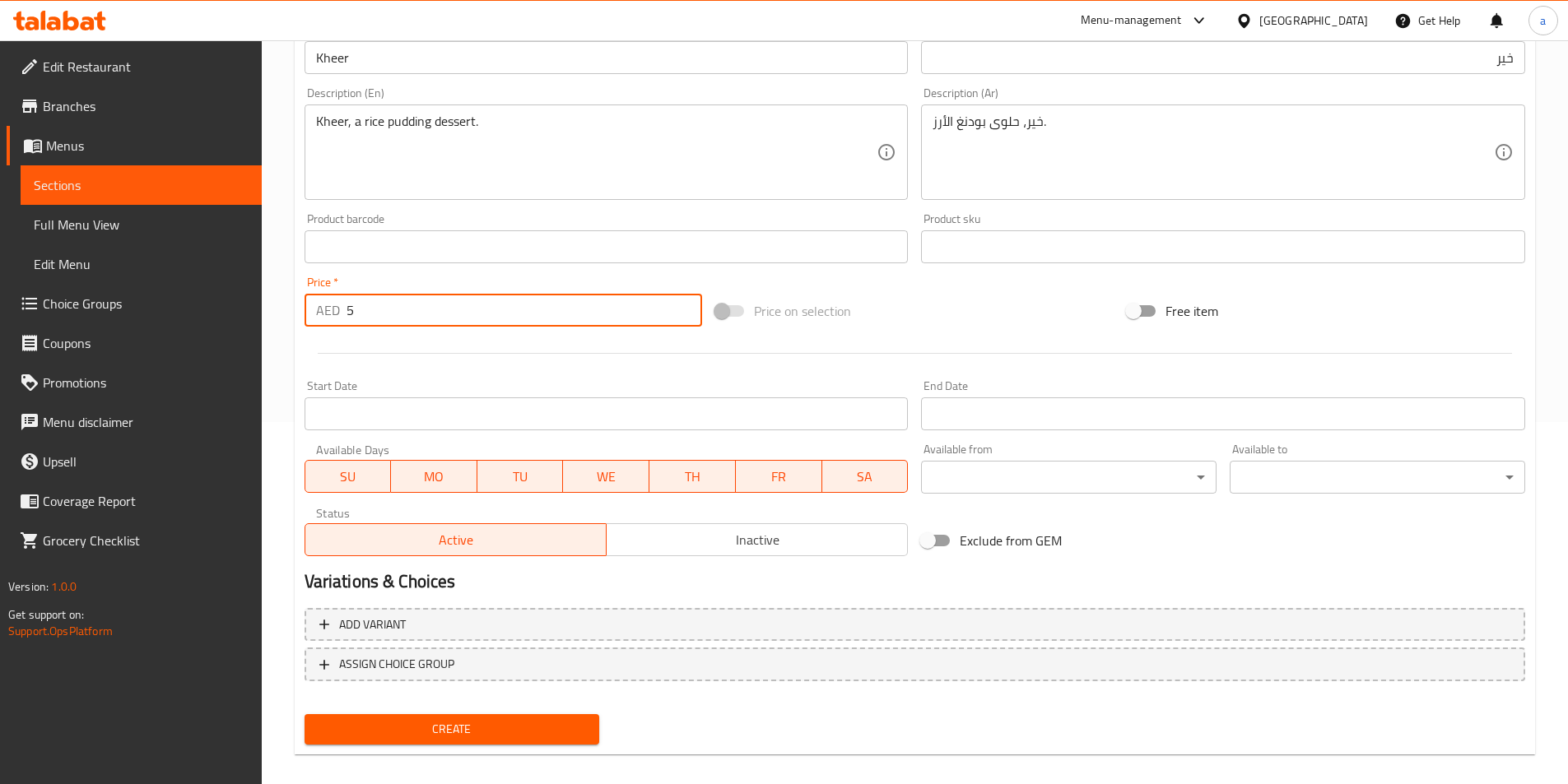
scroll to position [379, 0]
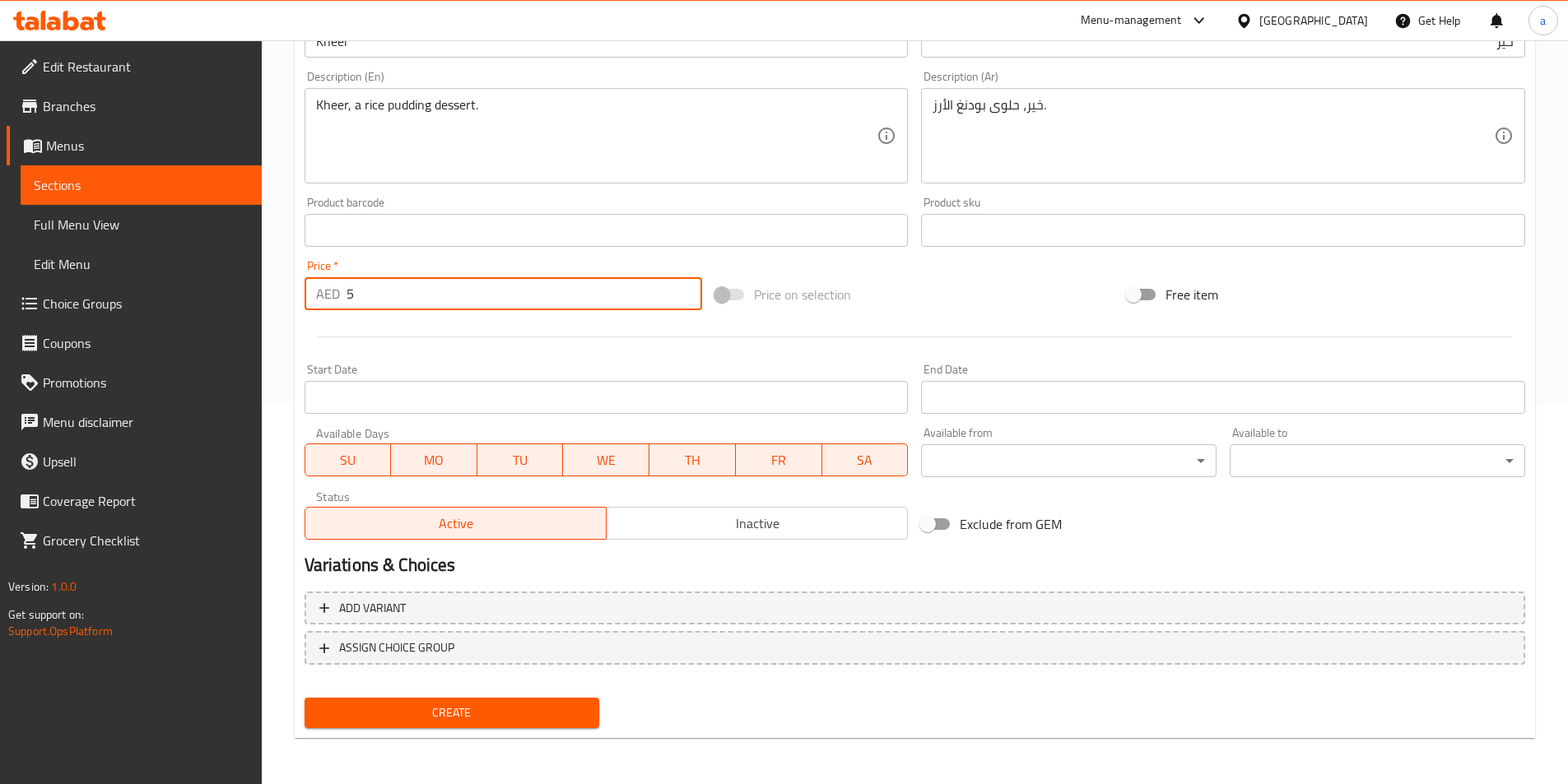
type input "5"
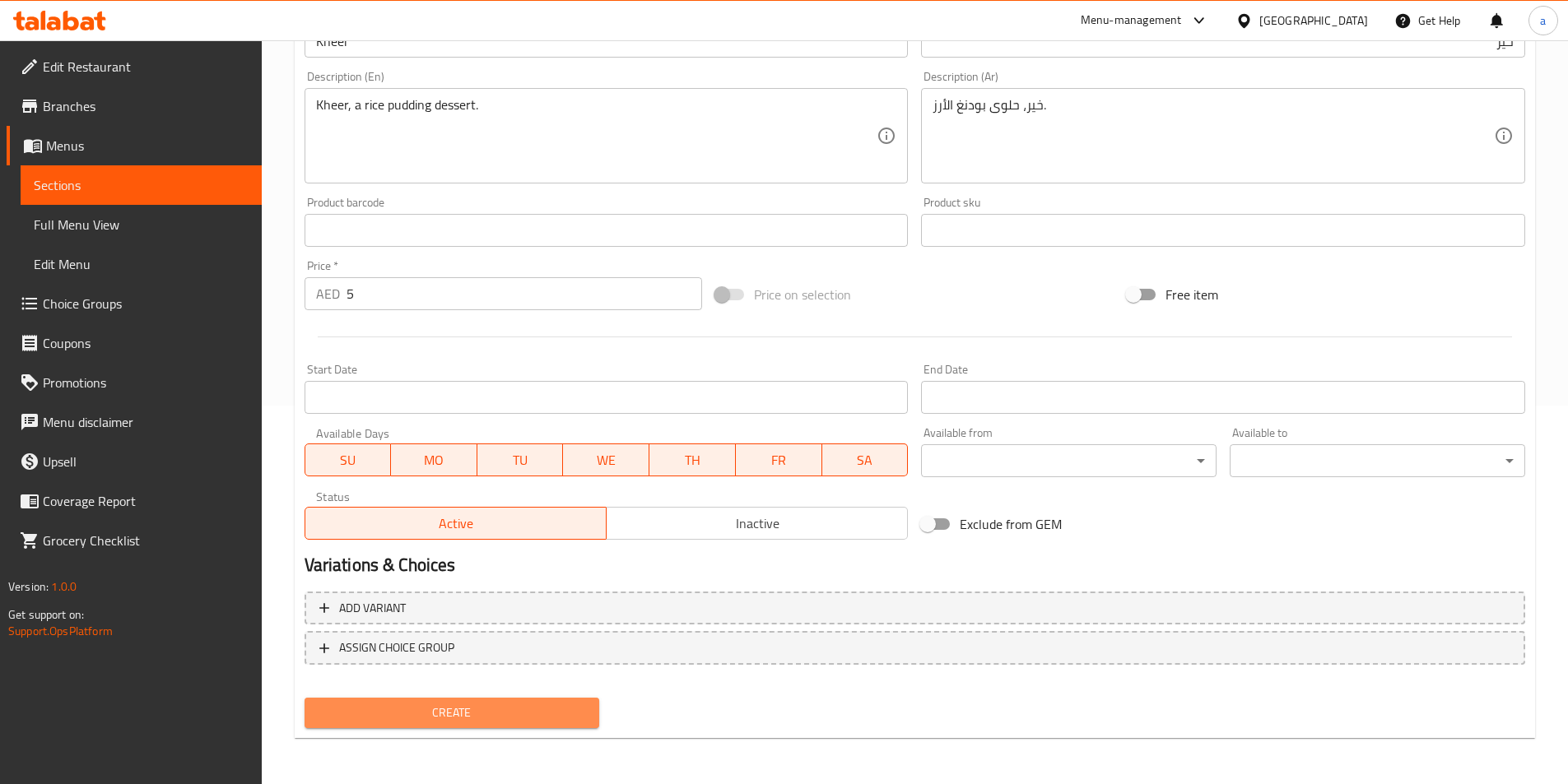
click at [467, 718] on span "Create" at bounding box center [452, 713] width 269 height 20
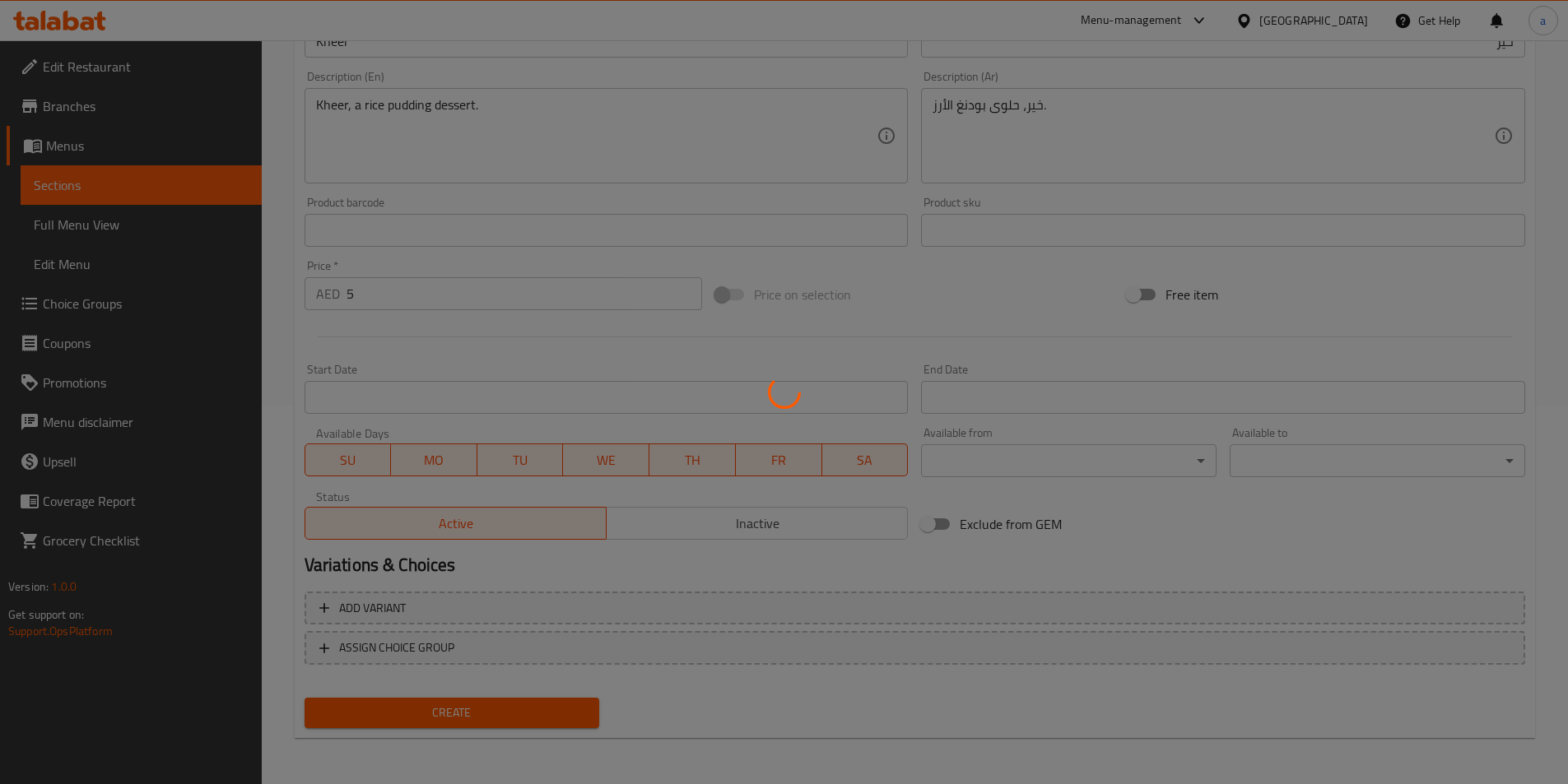
type input "0"
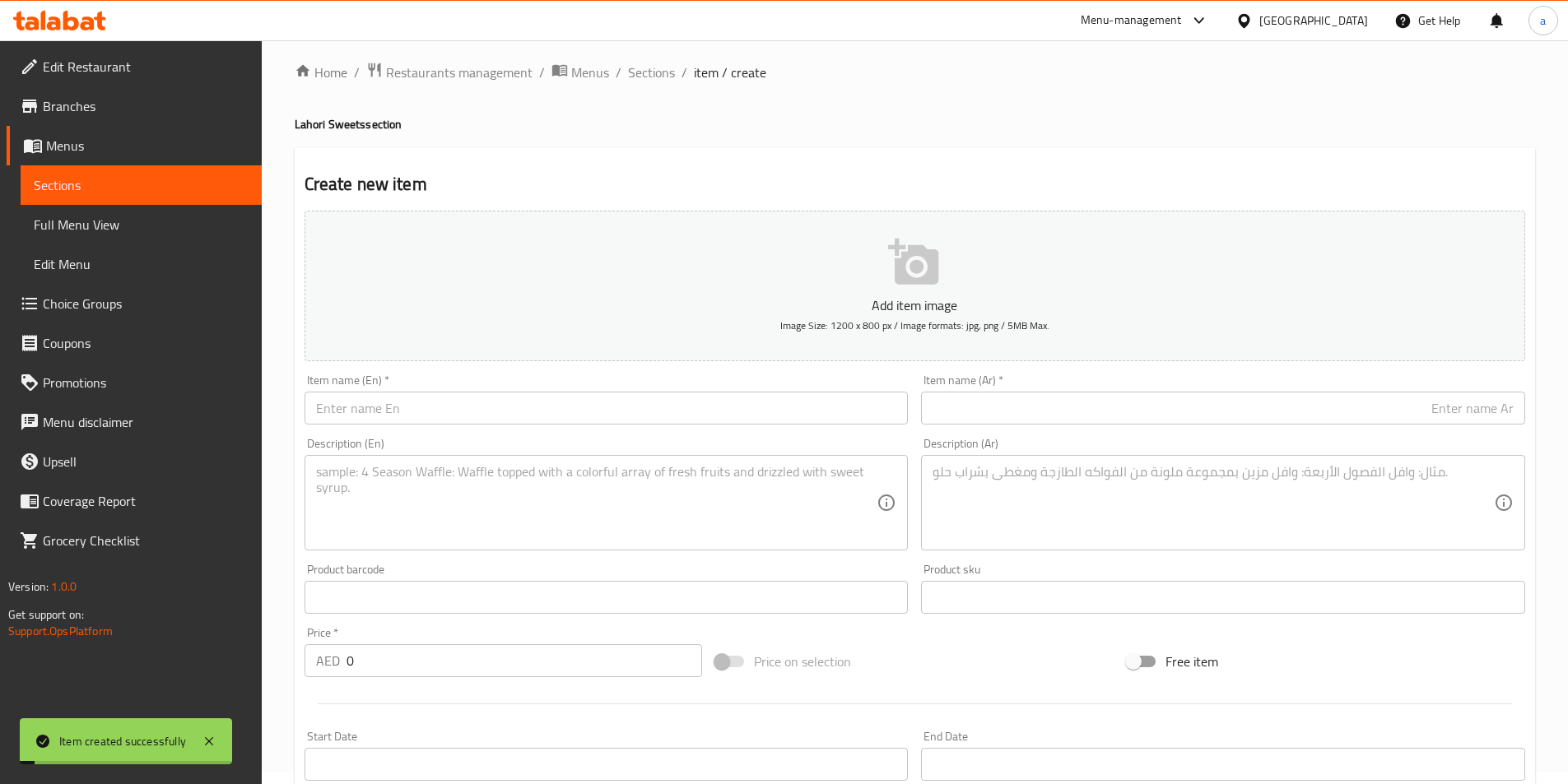
scroll to position [0, 0]
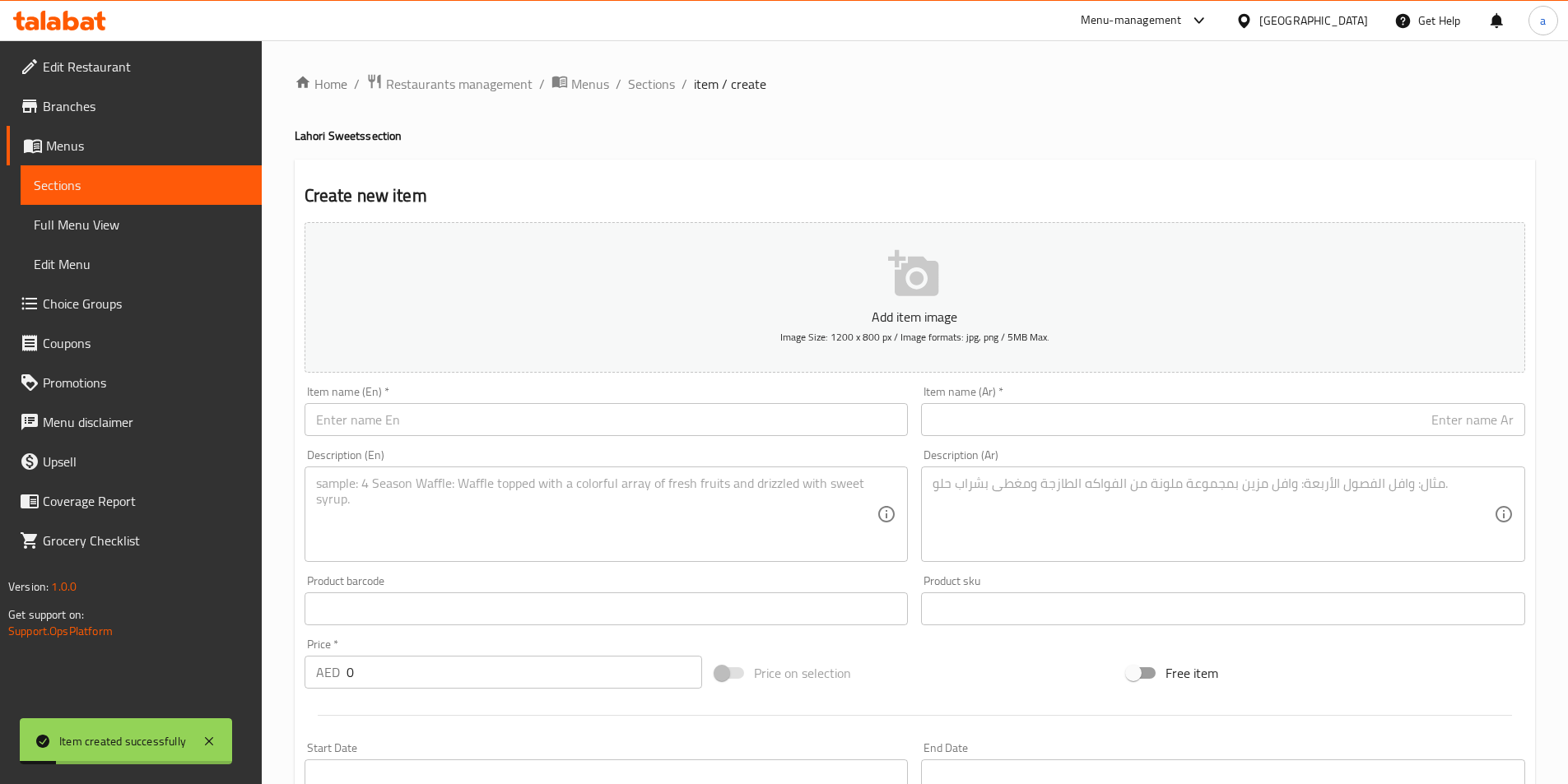
click at [188, 191] on span "Sections" at bounding box center [140, 185] width 215 height 20
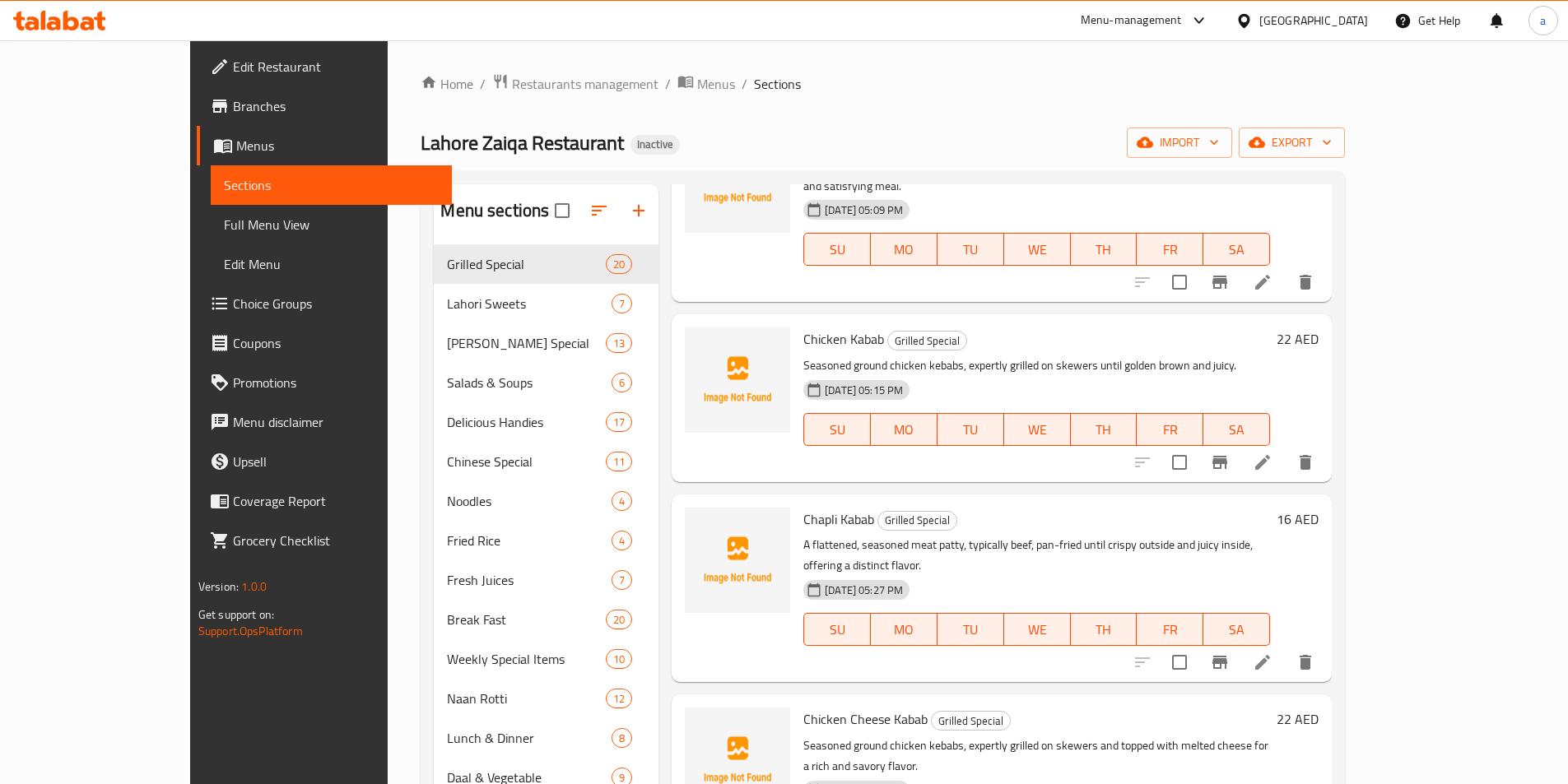
scroll to position [987, 0]
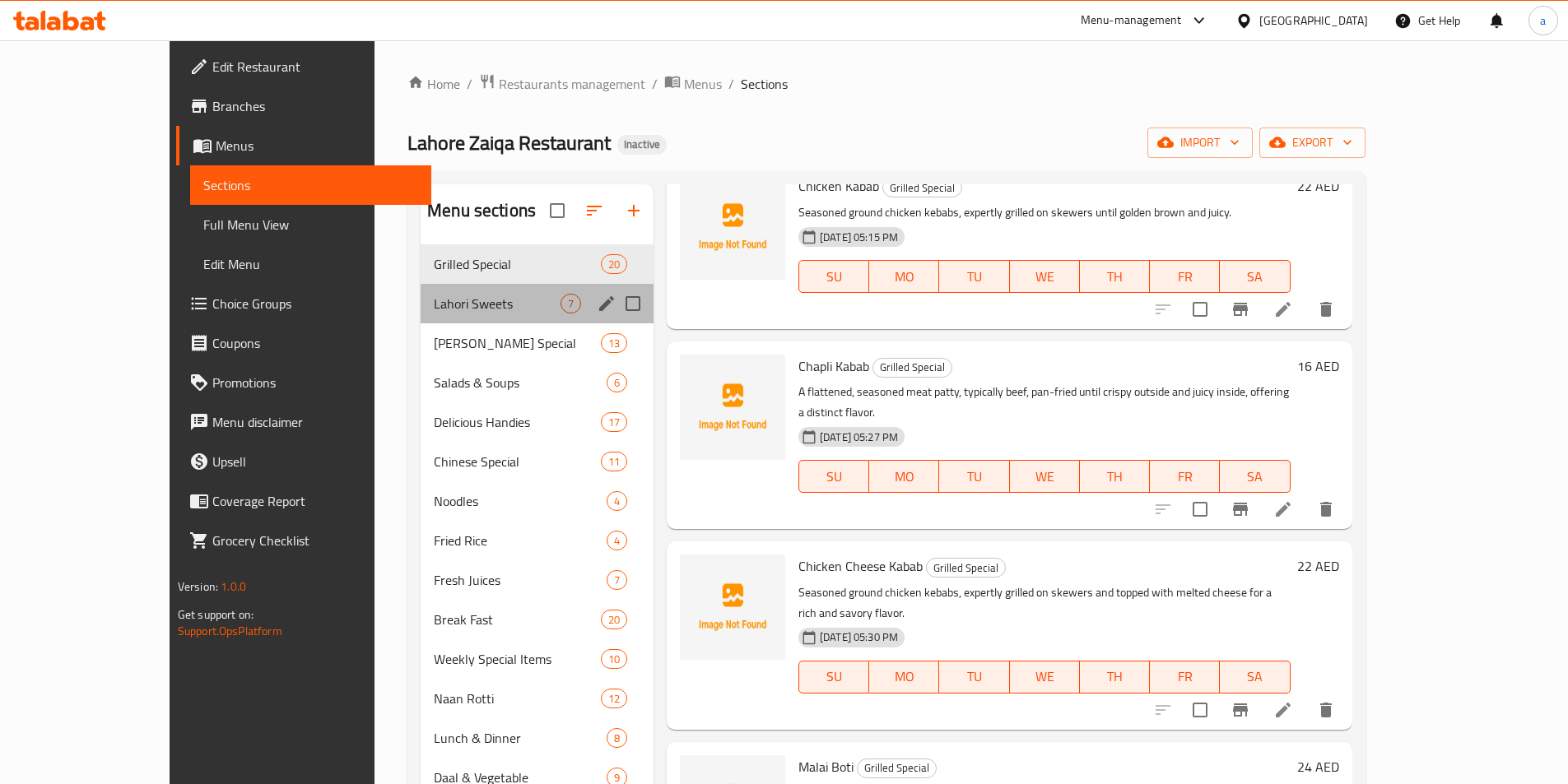
click at [421, 314] on div "Lahori Sweets 7" at bounding box center [537, 304] width 233 height 40
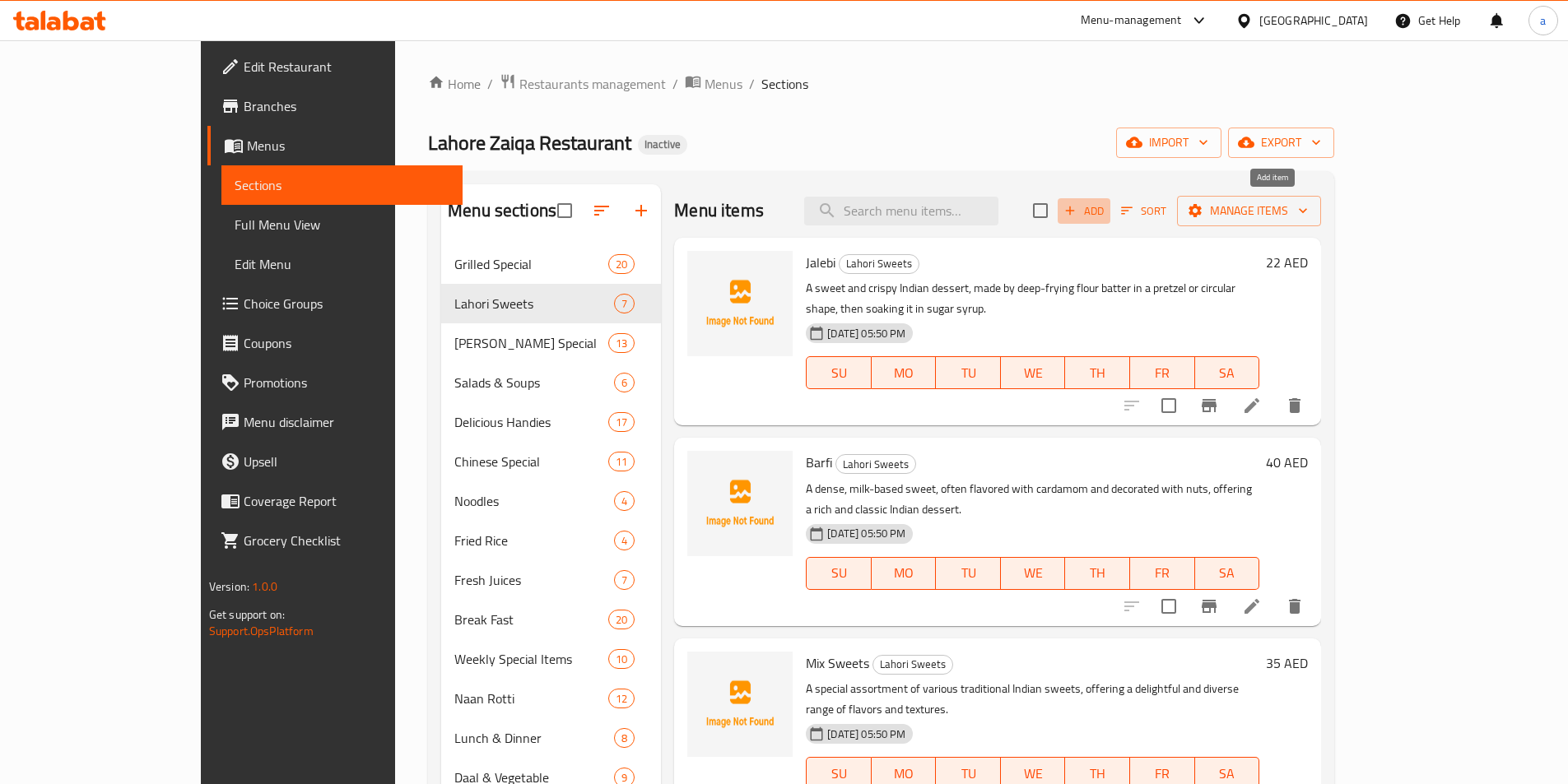
click at [1106, 211] on span "Add" at bounding box center [1084, 211] width 45 height 19
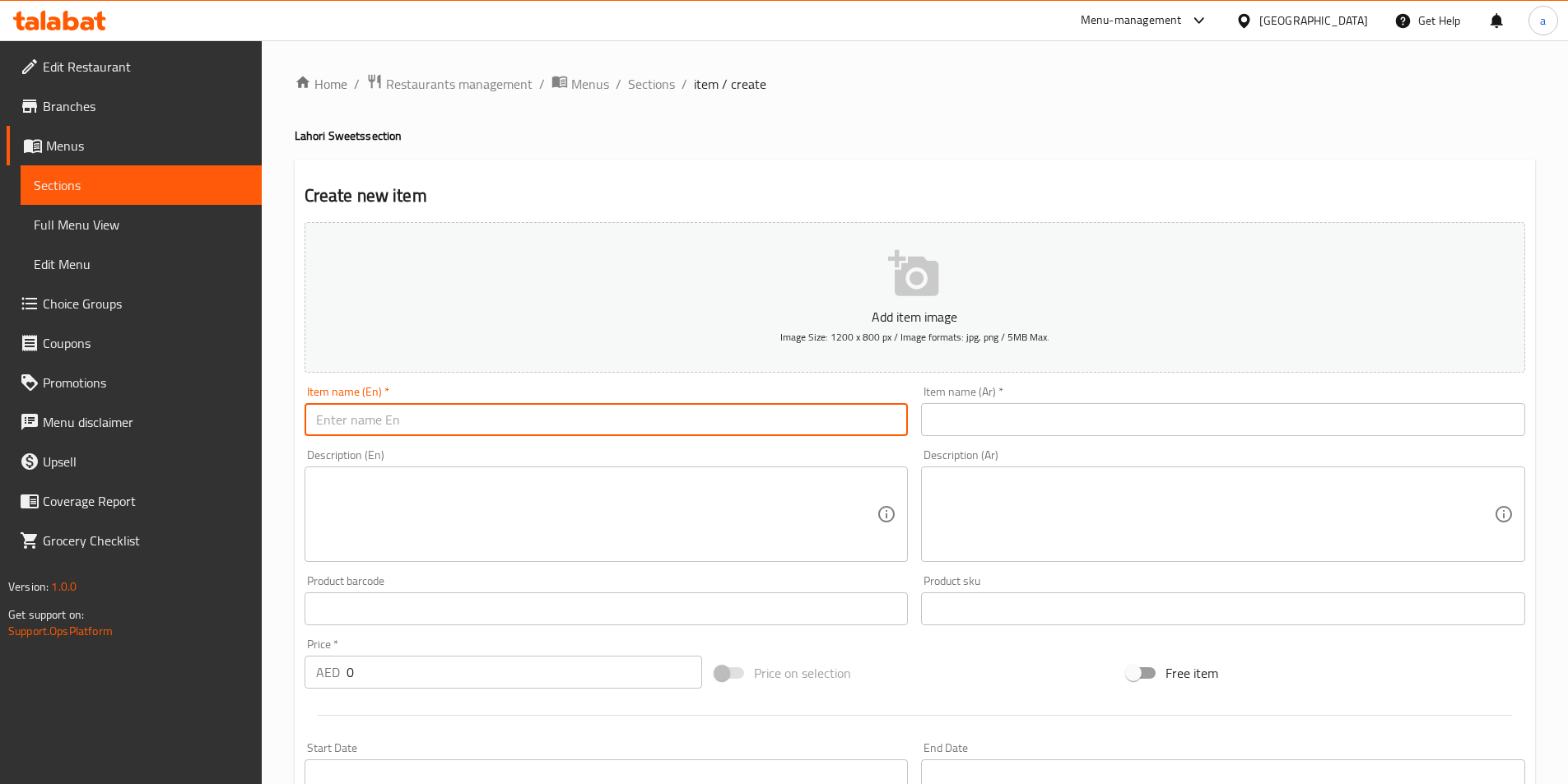
click at [515, 406] on input "text" at bounding box center [607, 419] width 604 height 33
paste input "[PERSON_NAME]"
paste input "text"
type input "[PERSON_NAME]"
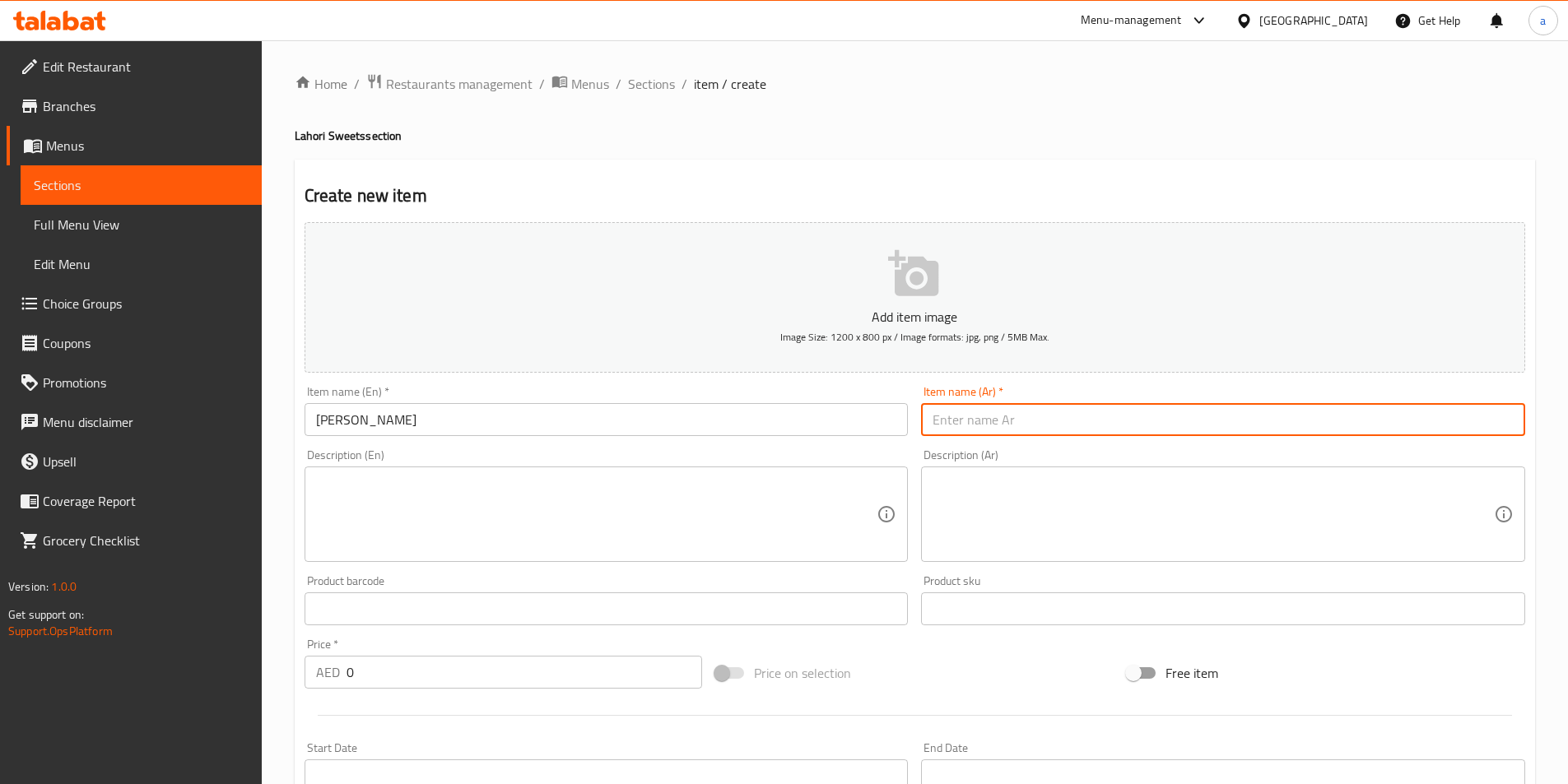
click at [1235, 422] on input "text" at bounding box center [1223, 419] width 604 height 33
paste input "باتيسا حلوة"
type input "باتيسا حلوة"
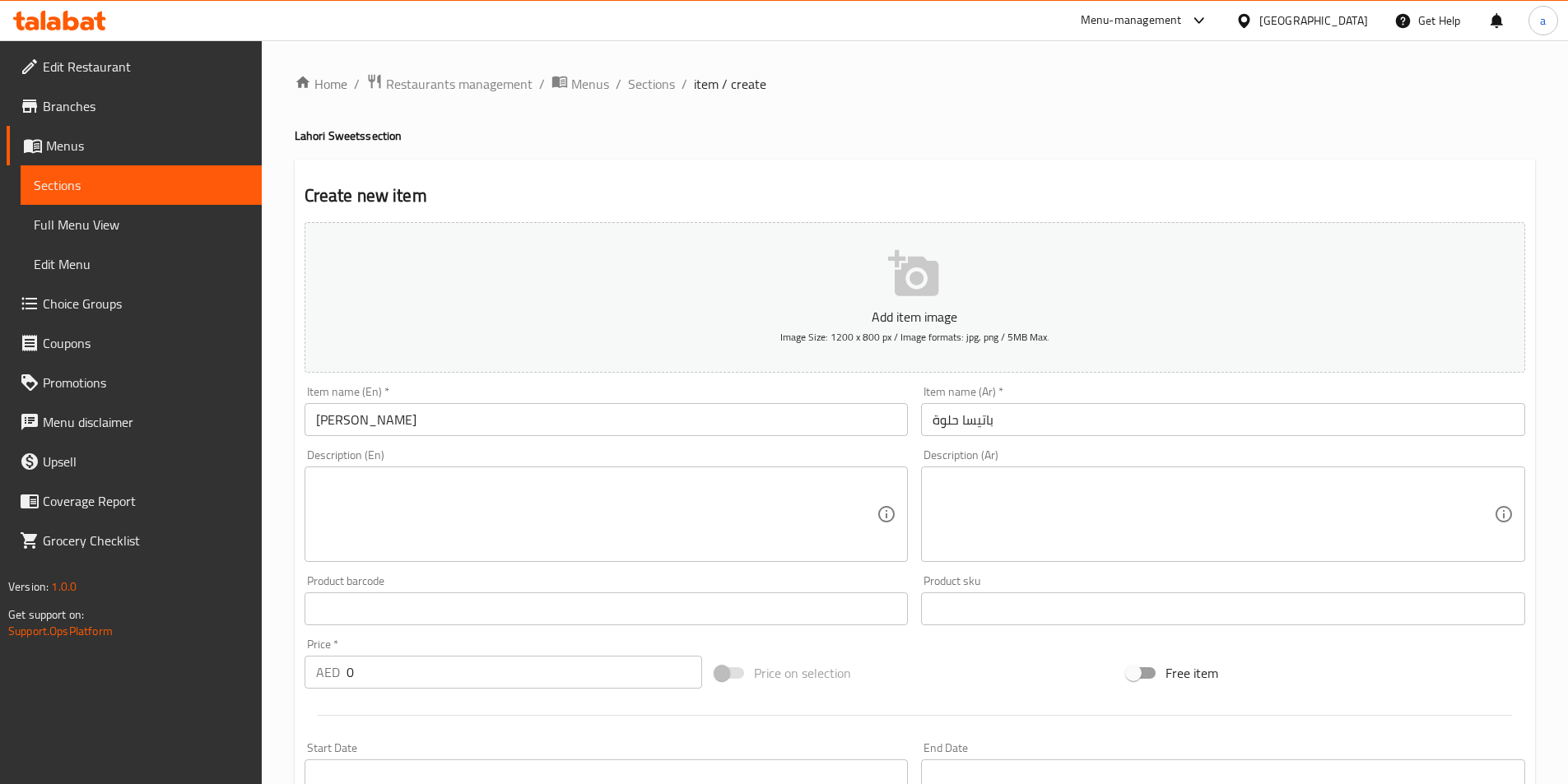
click at [556, 473] on div "Description (En)" at bounding box center [607, 514] width 604 height 96
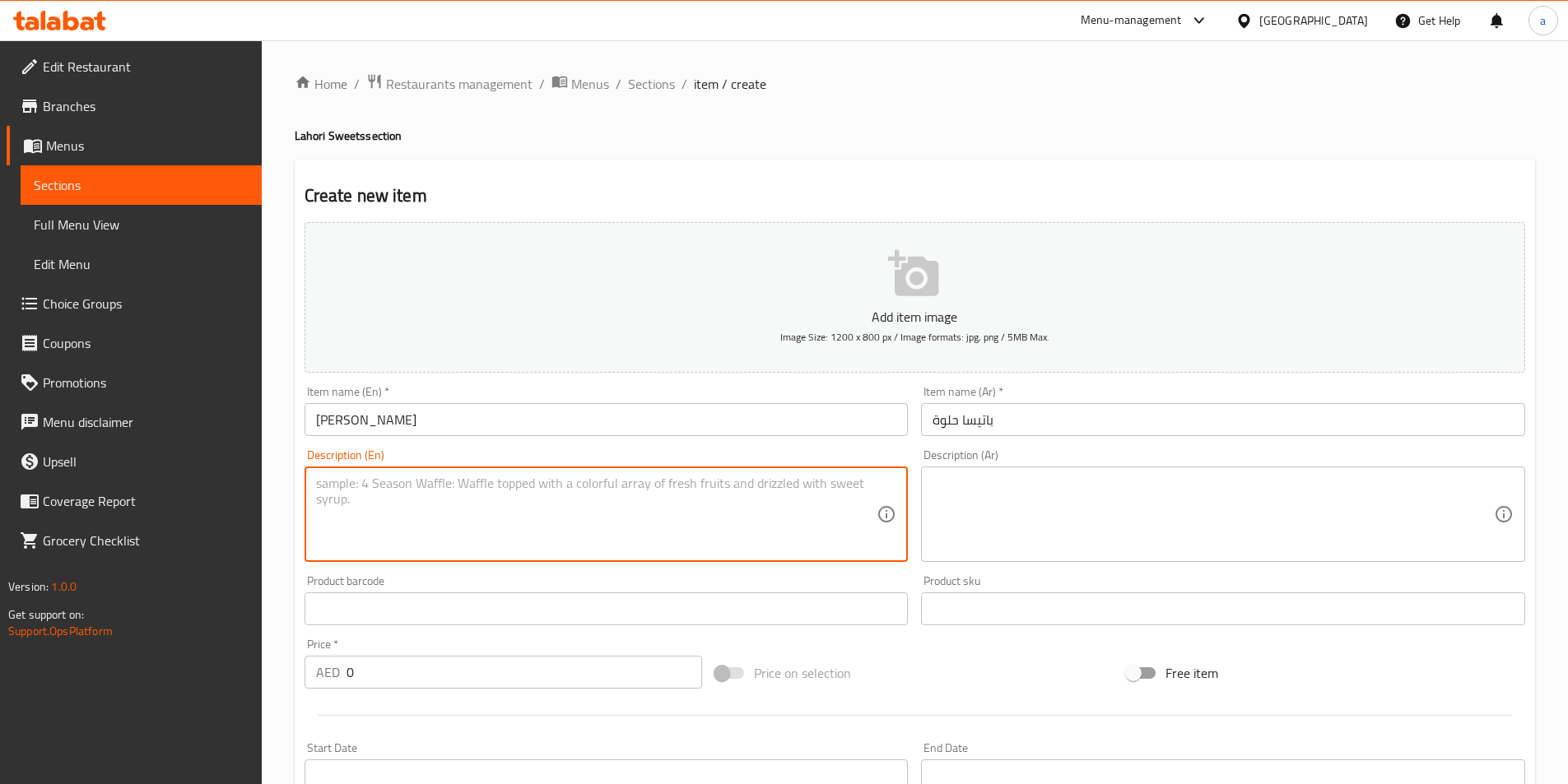
paste textarea "A sweet and flaky Indian dessert, with a delicate and crispy texture, made from…"
type textarea "A sweet and flaky Indian dessert, with a delicate and crispy texture, made from…"
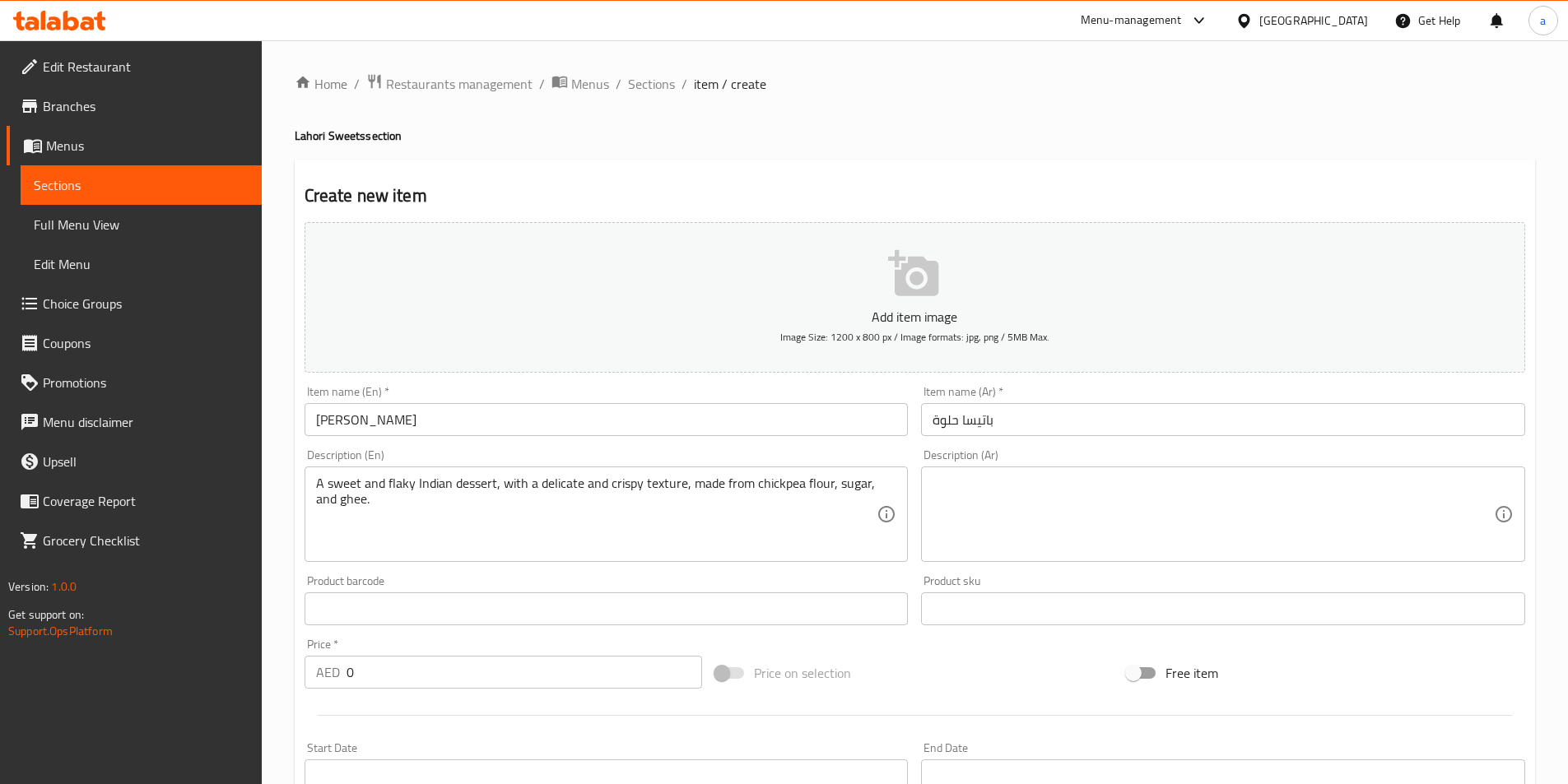
click at [1185, 538] on textarea at bounding box center [1213, 515] width 561 height 78
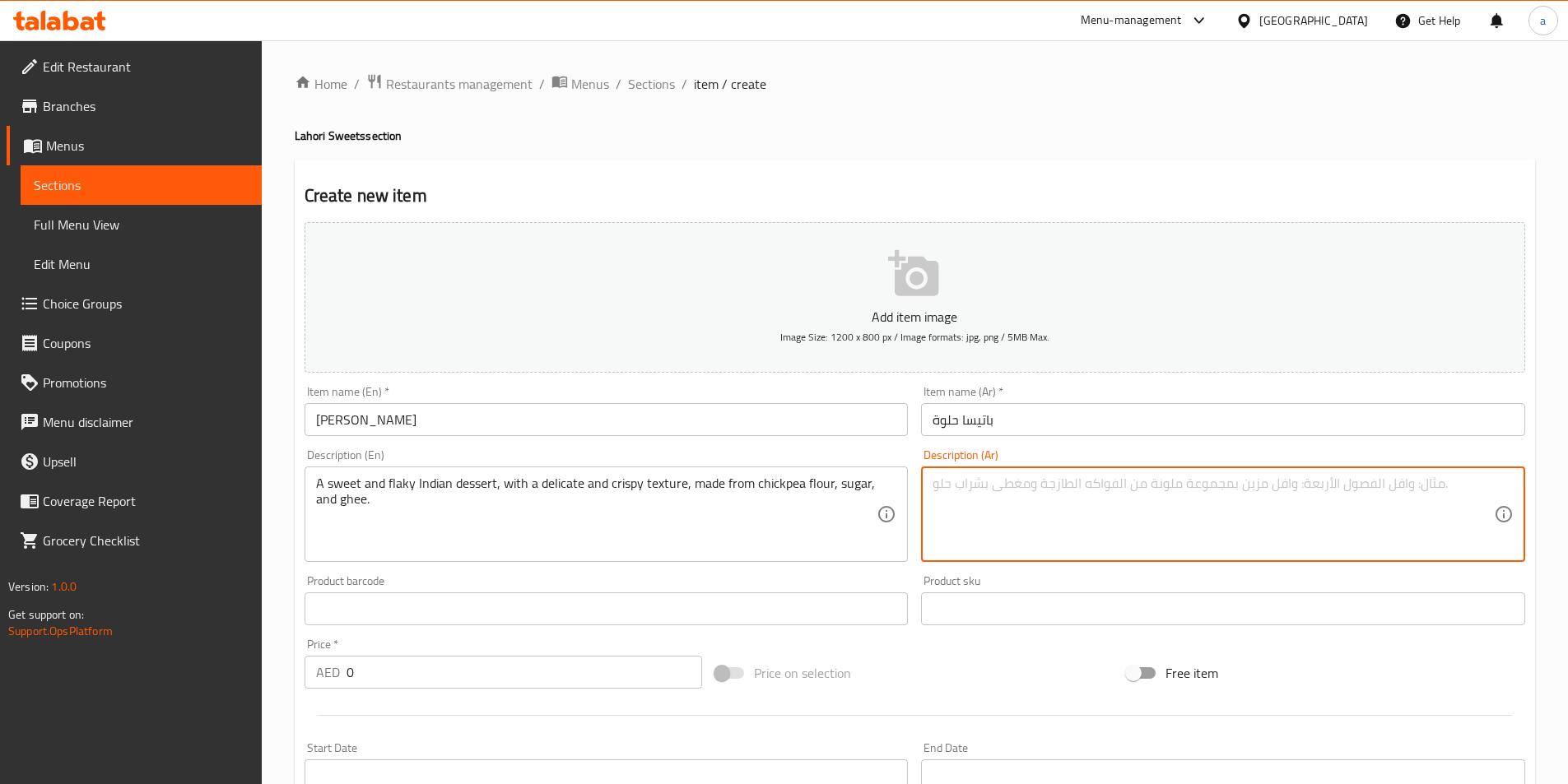
paste textarea "حلوى هندية حلوة و فلاكى ، بديليكات و قوام مقرمش ، مصنوعة من دقيق الحمص، السكر، …"
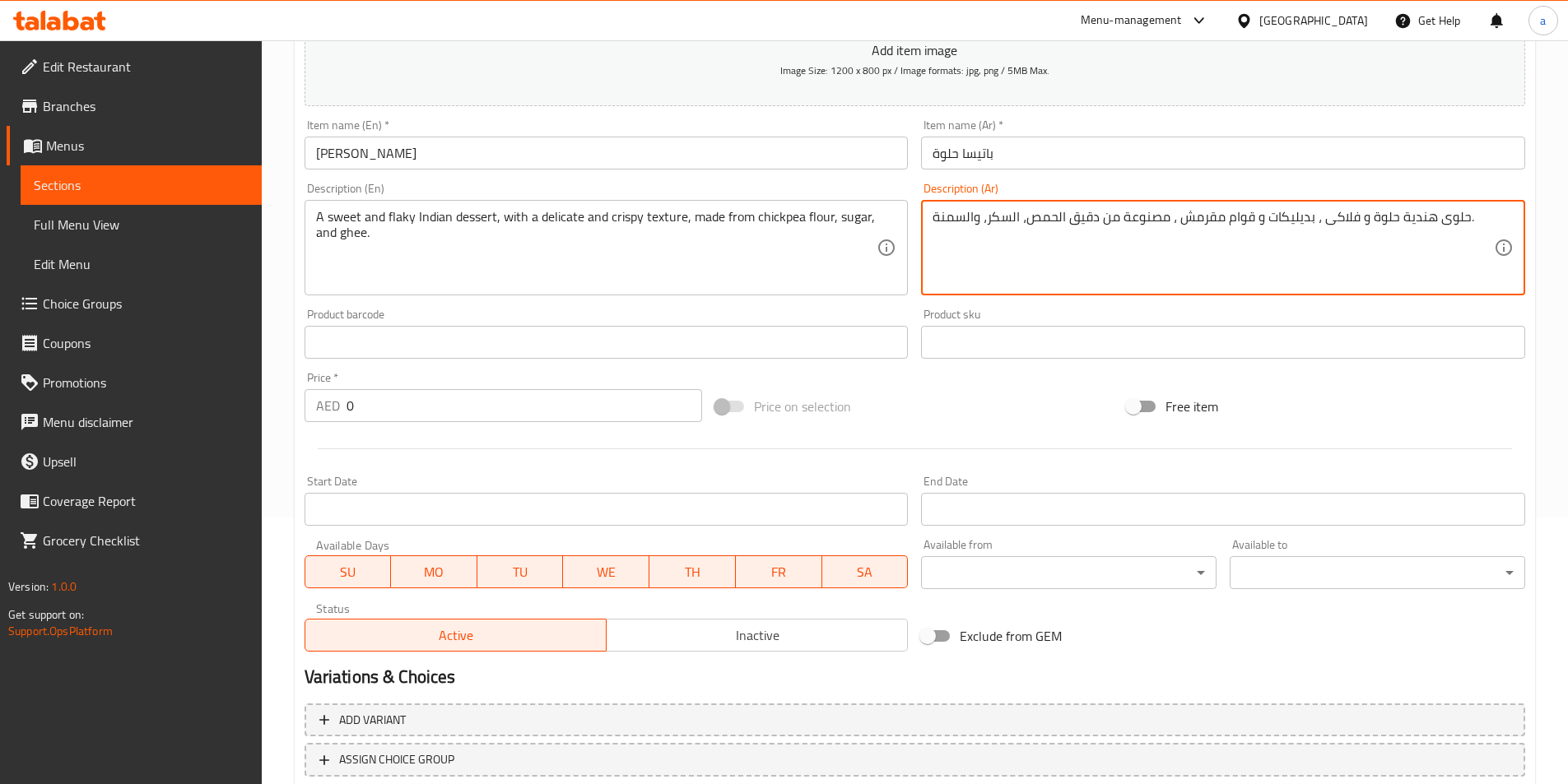
scroll to position [379, 0]
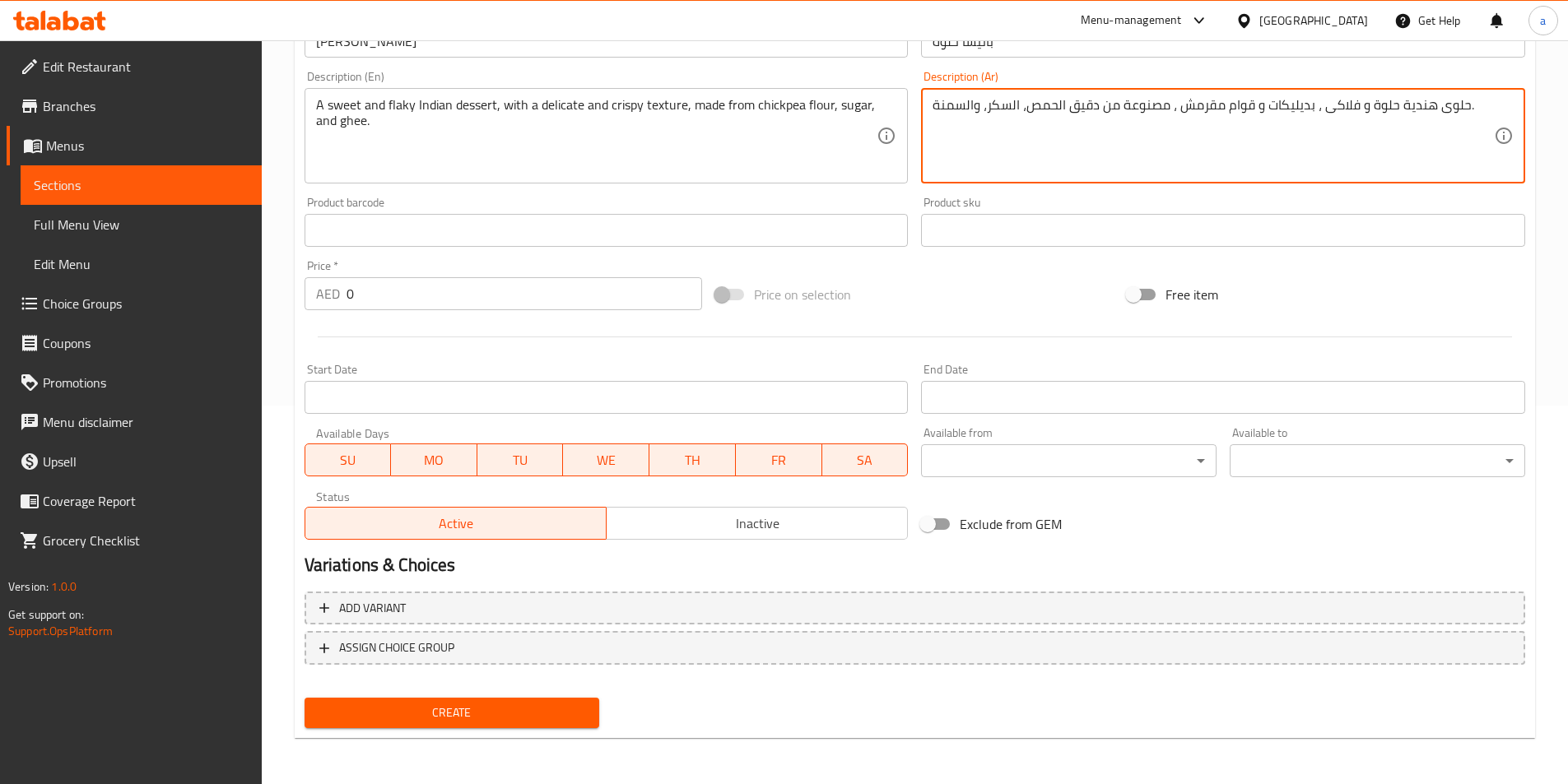
type textarea "حلوى هندية حلوة و فلاكى ، بديليكات و قوام مقرمش ، مصنوعة من دقيق الحمص، السكر، …"
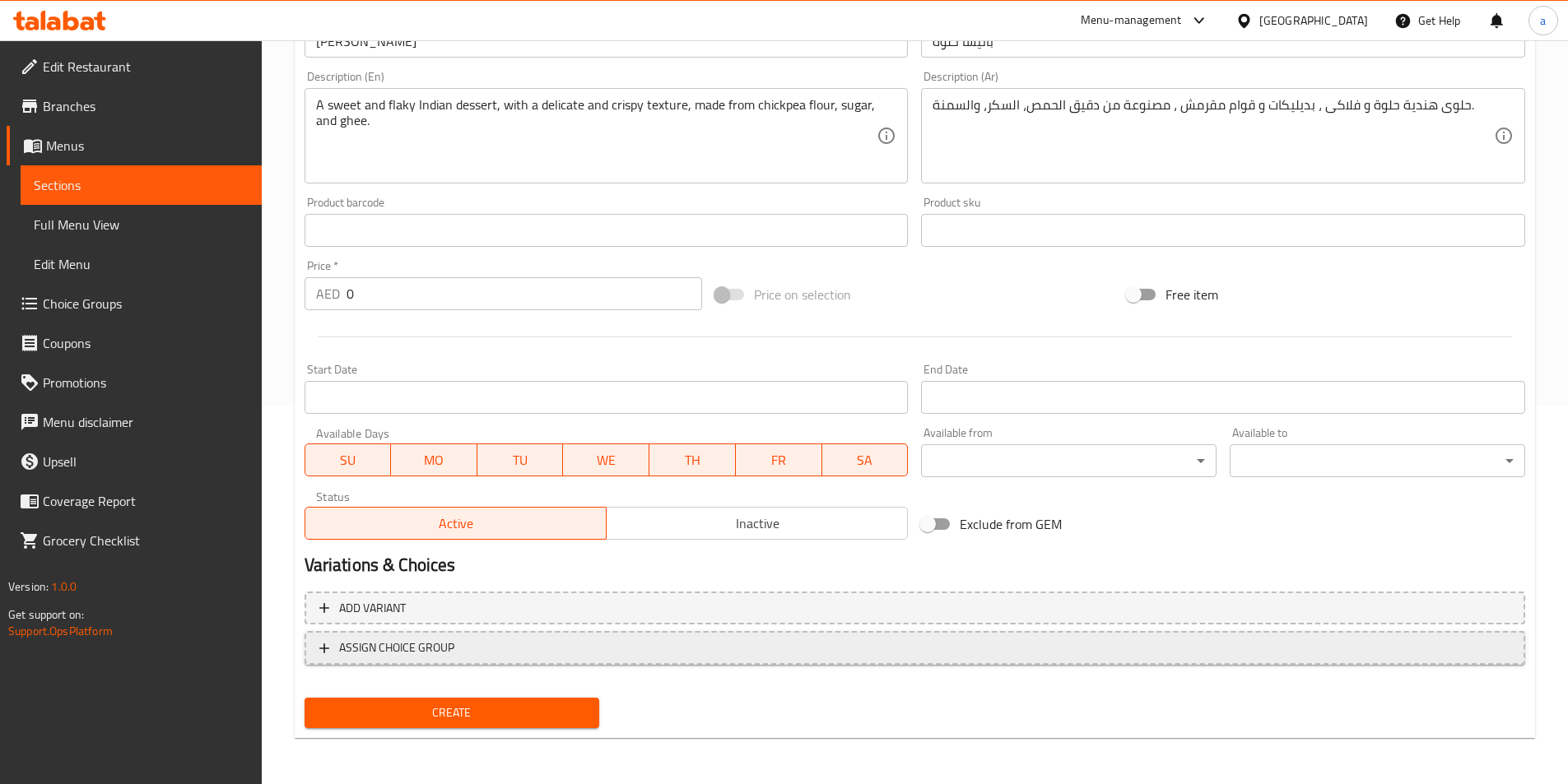
click at [389, 634] on button "ASSIGN CHOICE GROUP" at bounding box center [915, 648] width 1221 height 33
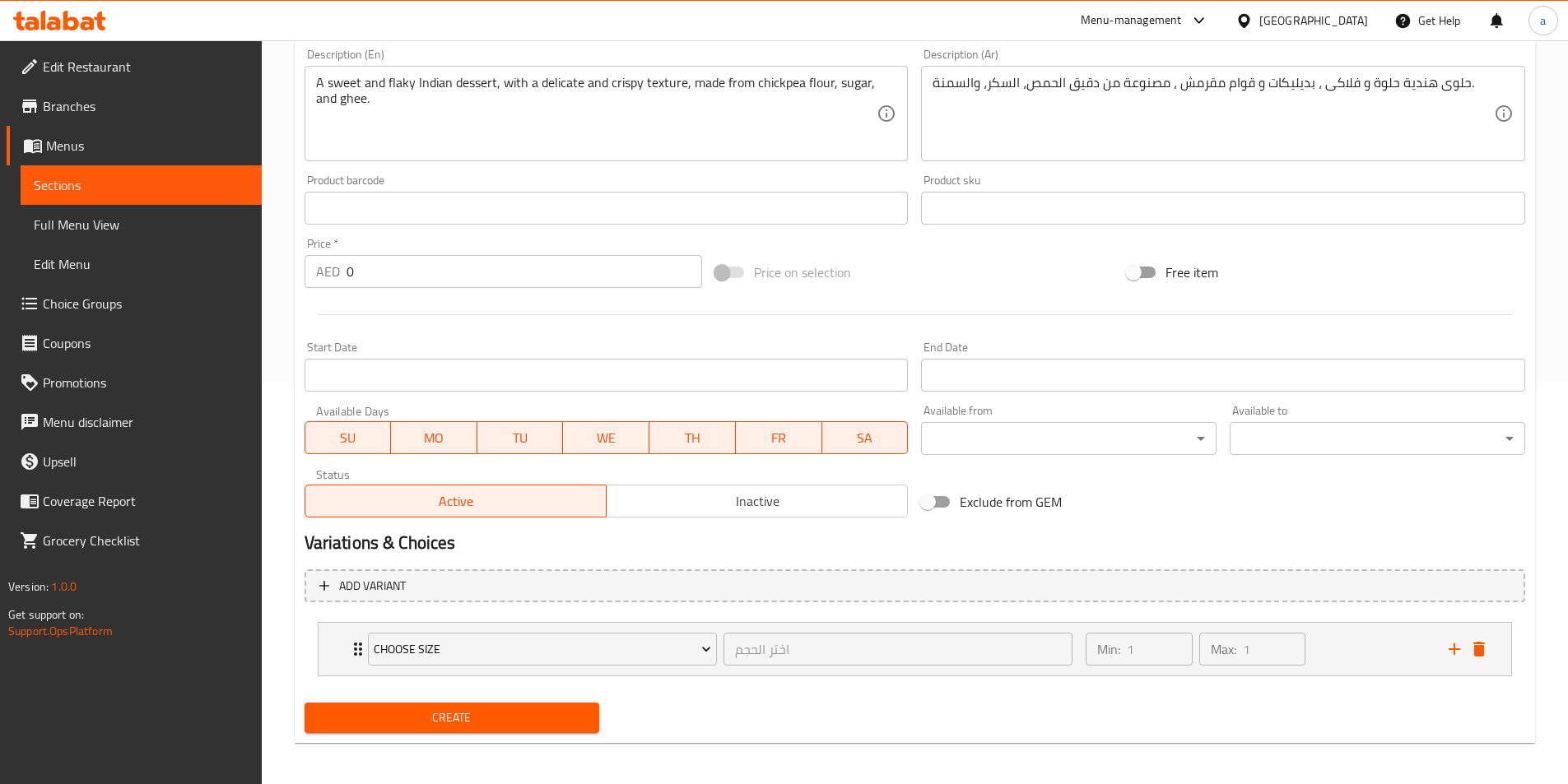
scroll to position [406, 0]
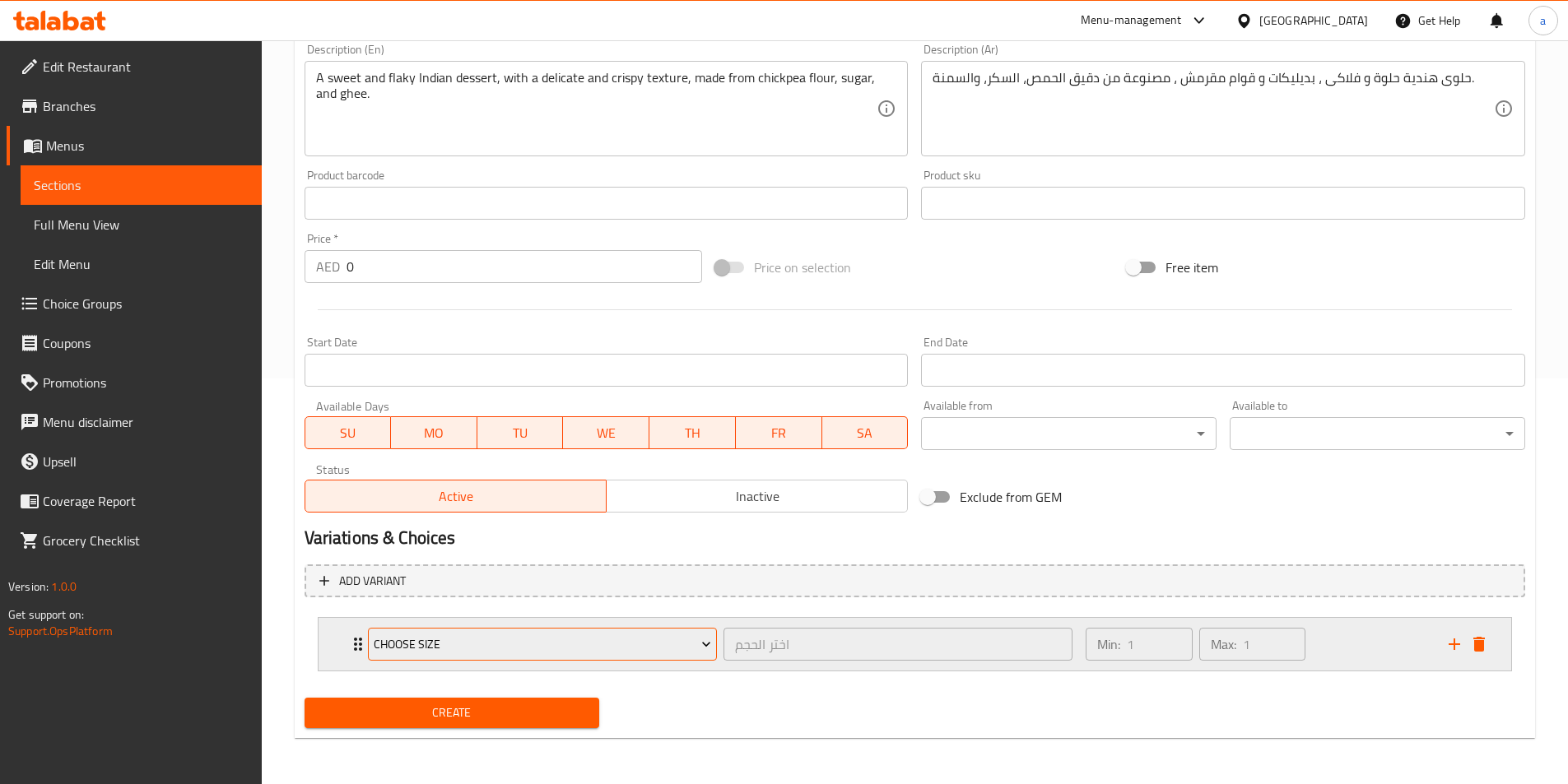
click at [450, 638] on span "Choose Size" at bounding box center [542, 645] width 337 height 20
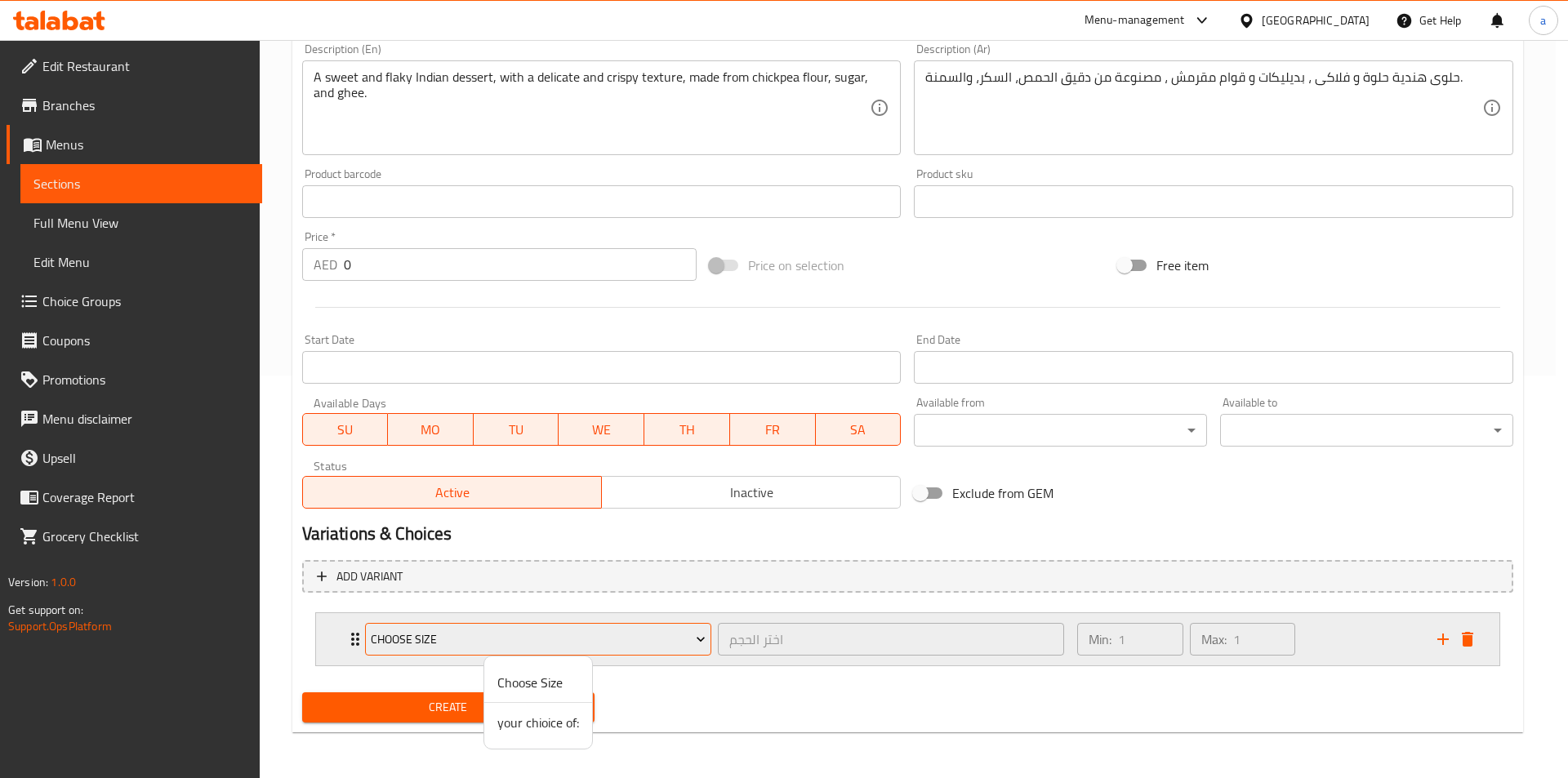
click at [446, 633] on div at bounding box center [784, 389] width 1568 height 778
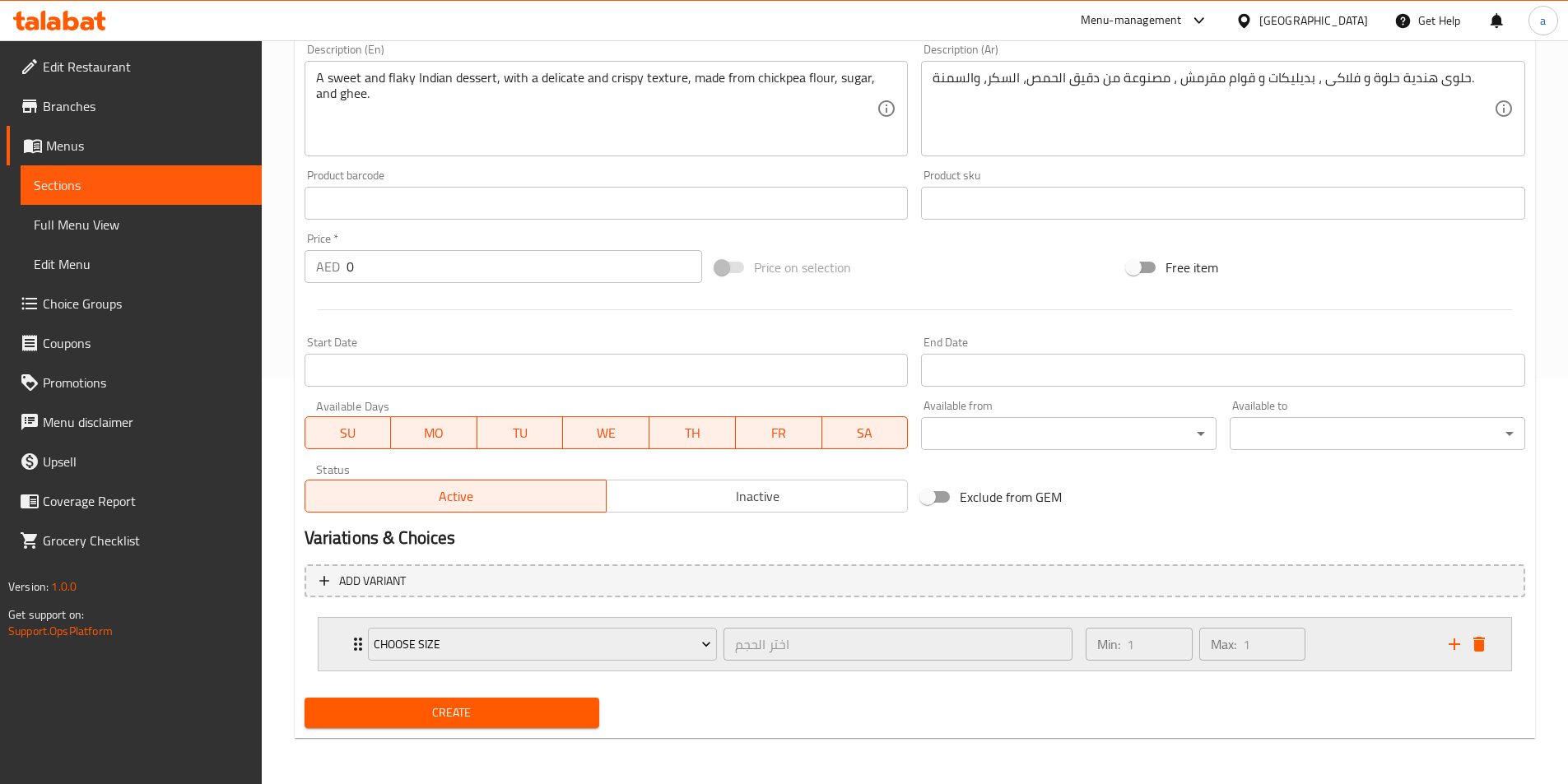
click at [1476, 658] on div "Choose Size اختر الحجم ​ Min: 1 ​ Max: 1 ​" at bounding box center [920, 644] width 1143 height 53
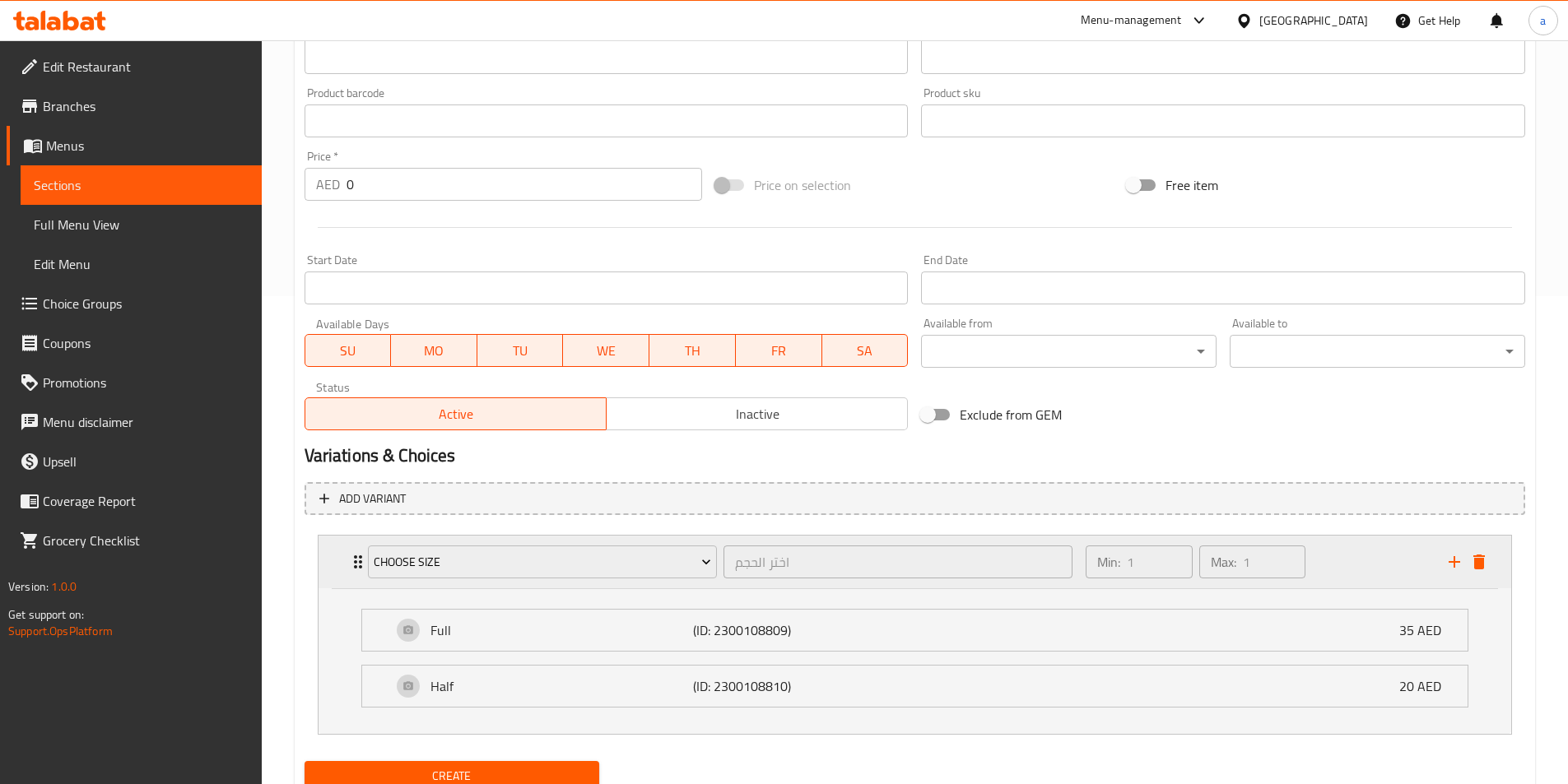
scroll to position [552, 0]
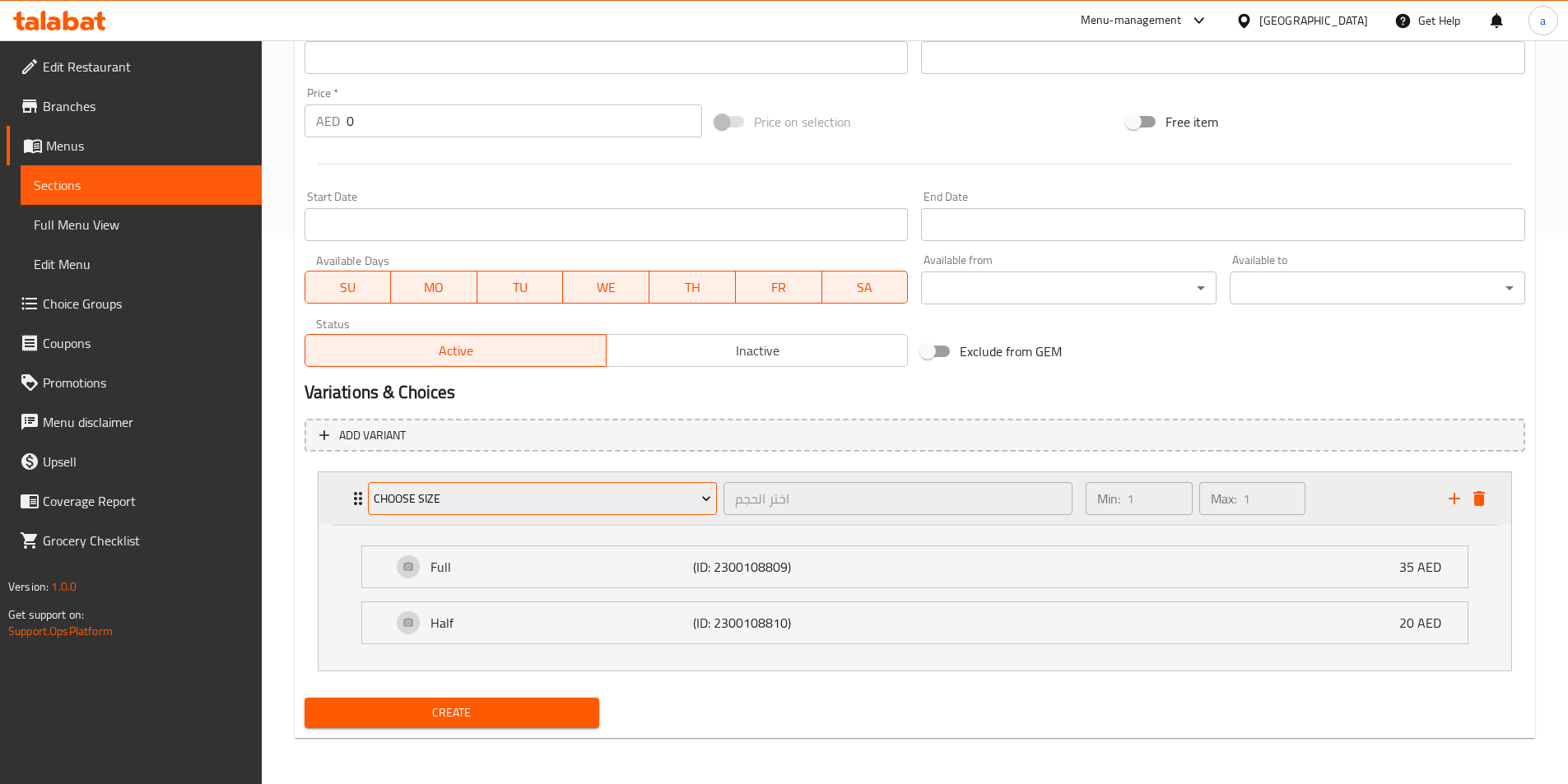
click at [511, 486] on button "Choose Size" at bounding box center [542, 498] width 349 height 33
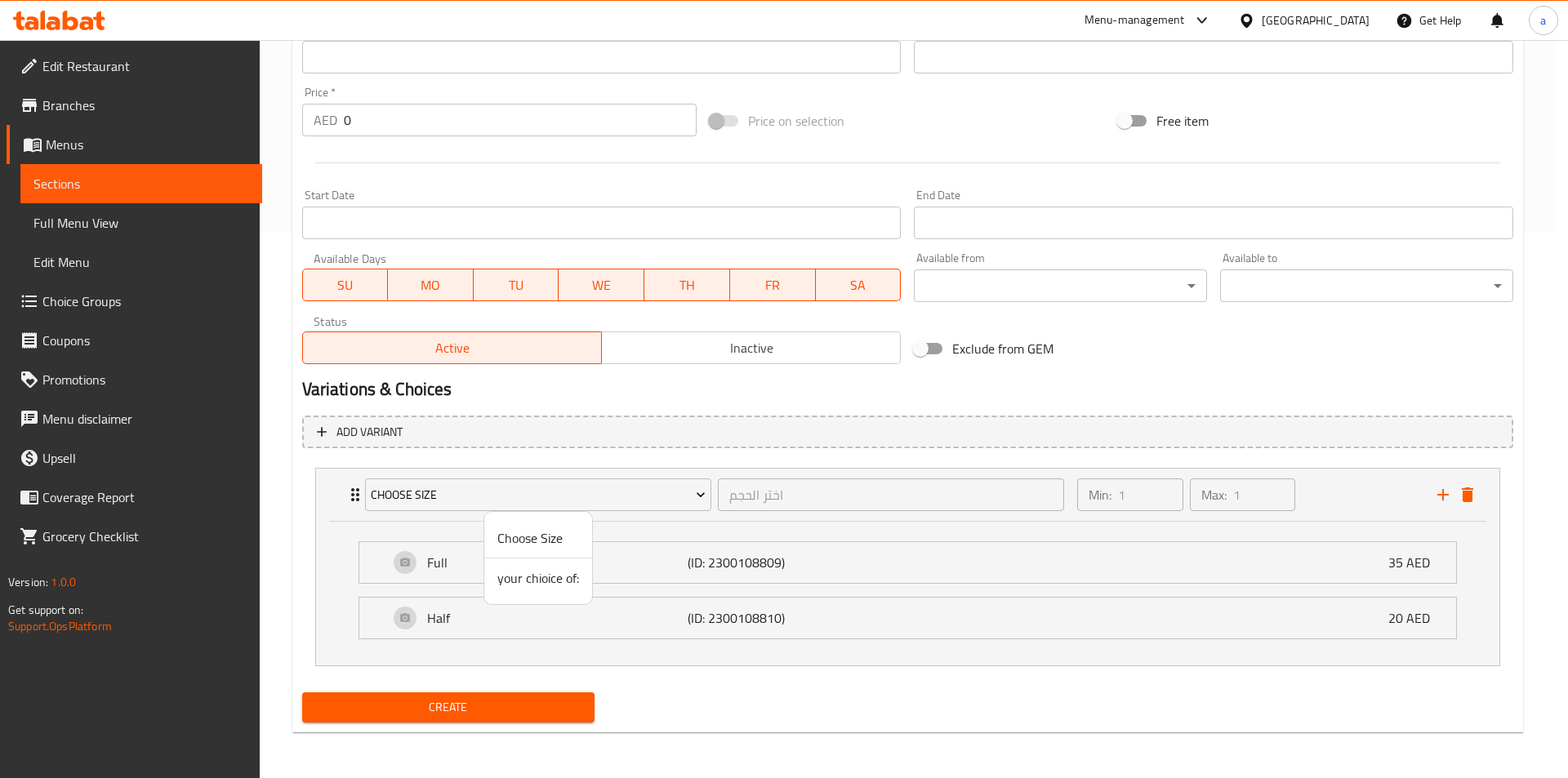
click at [1460, 500] on div at bounding box center [784, 389] width 1568 height 778
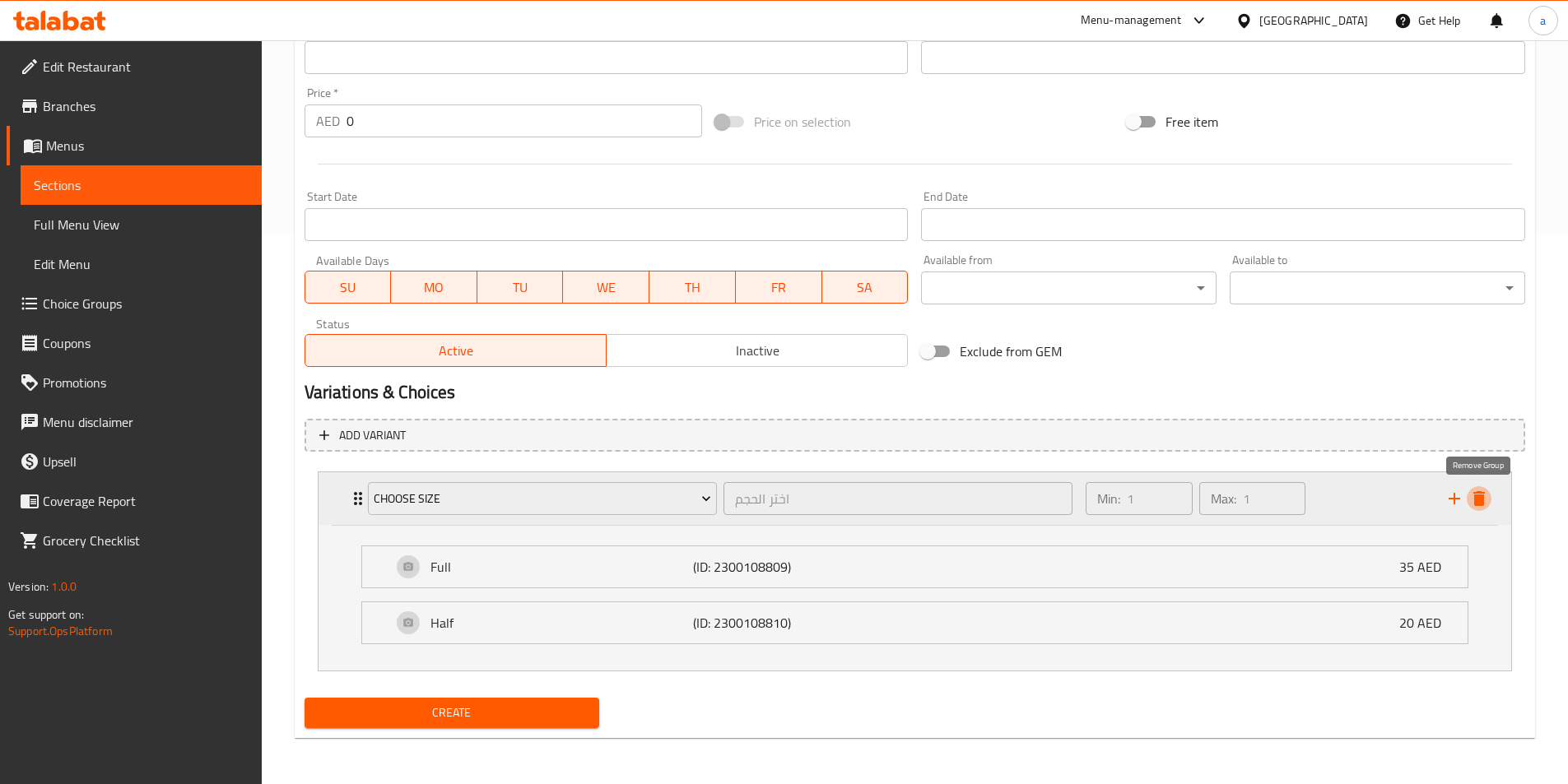
click at [1473, 501] on icon "delete" at bounding box center [1479, 498] width 20 height 20
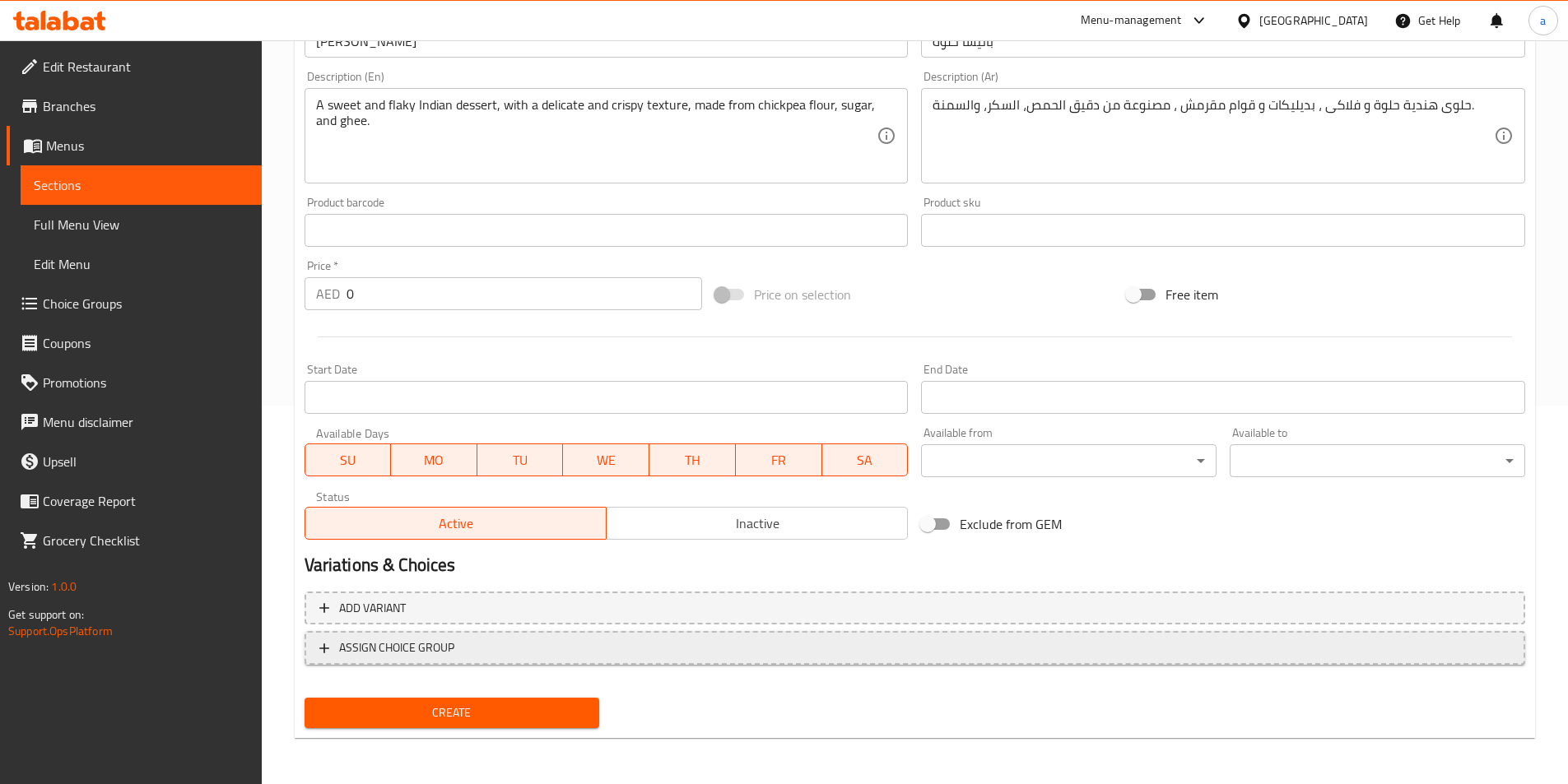
click at [507, 643] on span "ASSIGN CHOICE GROUP" at bounding box center [915, 648] width 1191 height 20
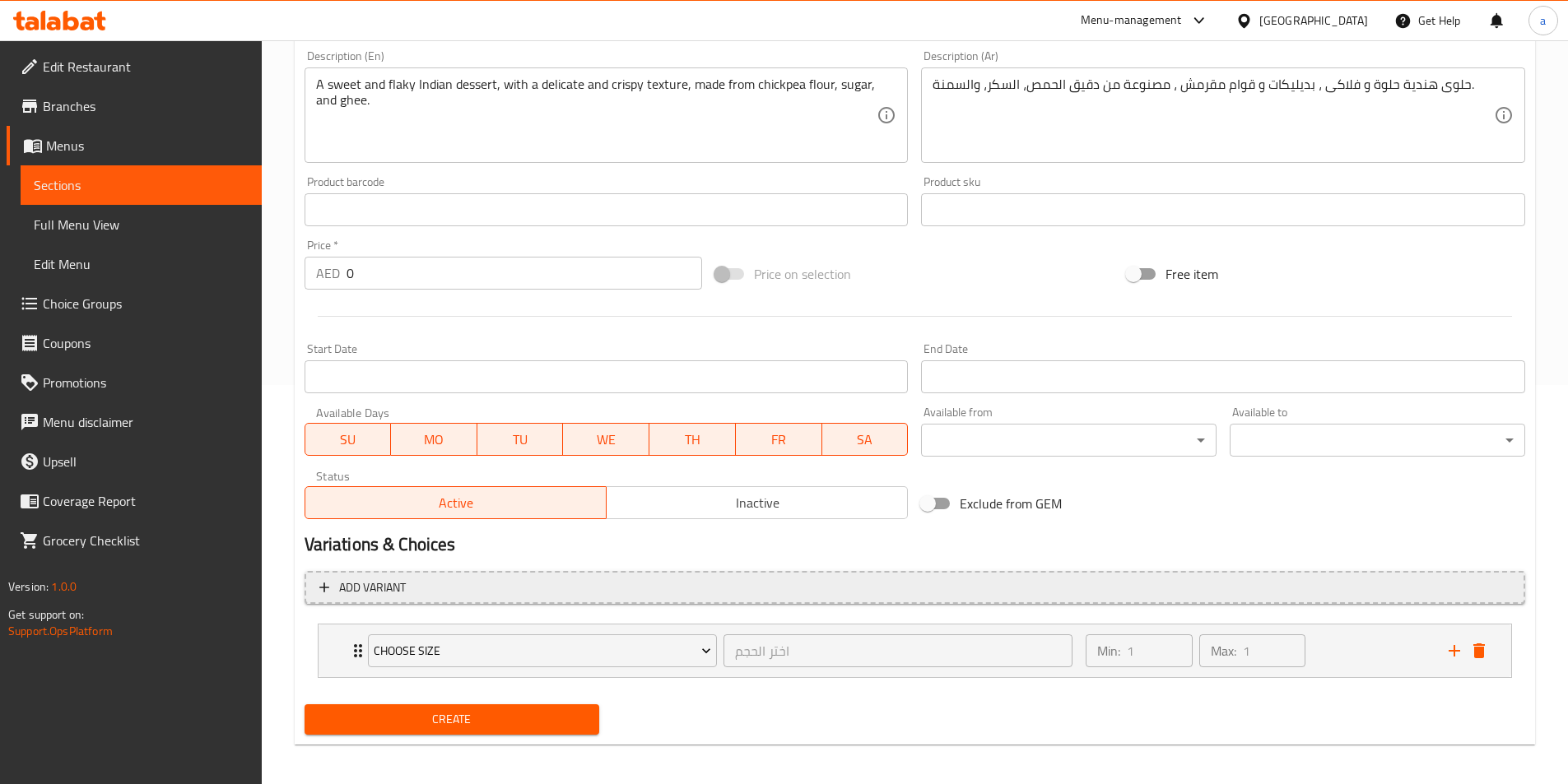
scroll to position [406, 0]
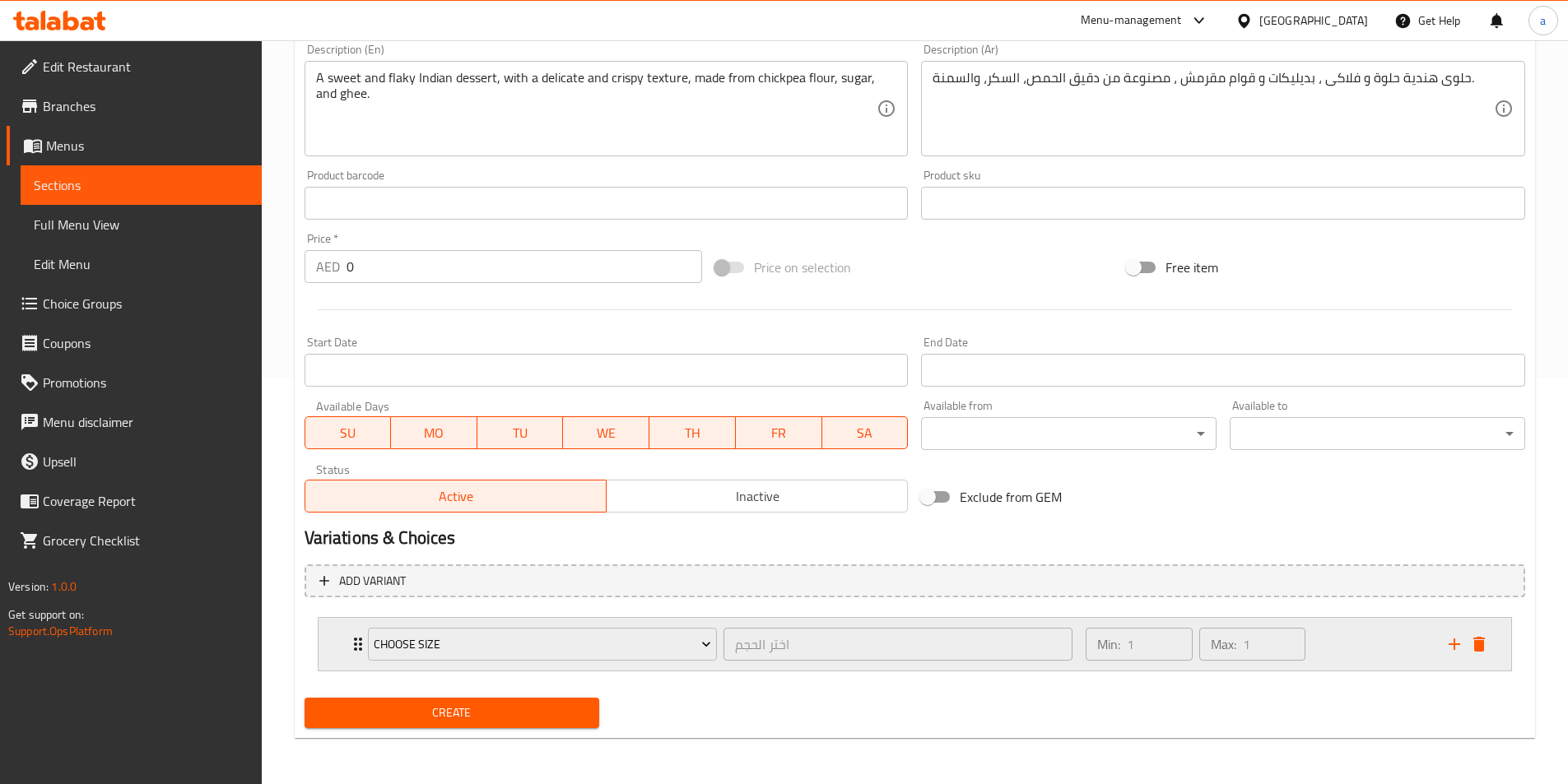
click at [1490, 660] on div "Choose Size اختر الحجم ​ Min: 1 ​ Max: 1 ​" at bounding box center [920, 644] width 1143 height 53
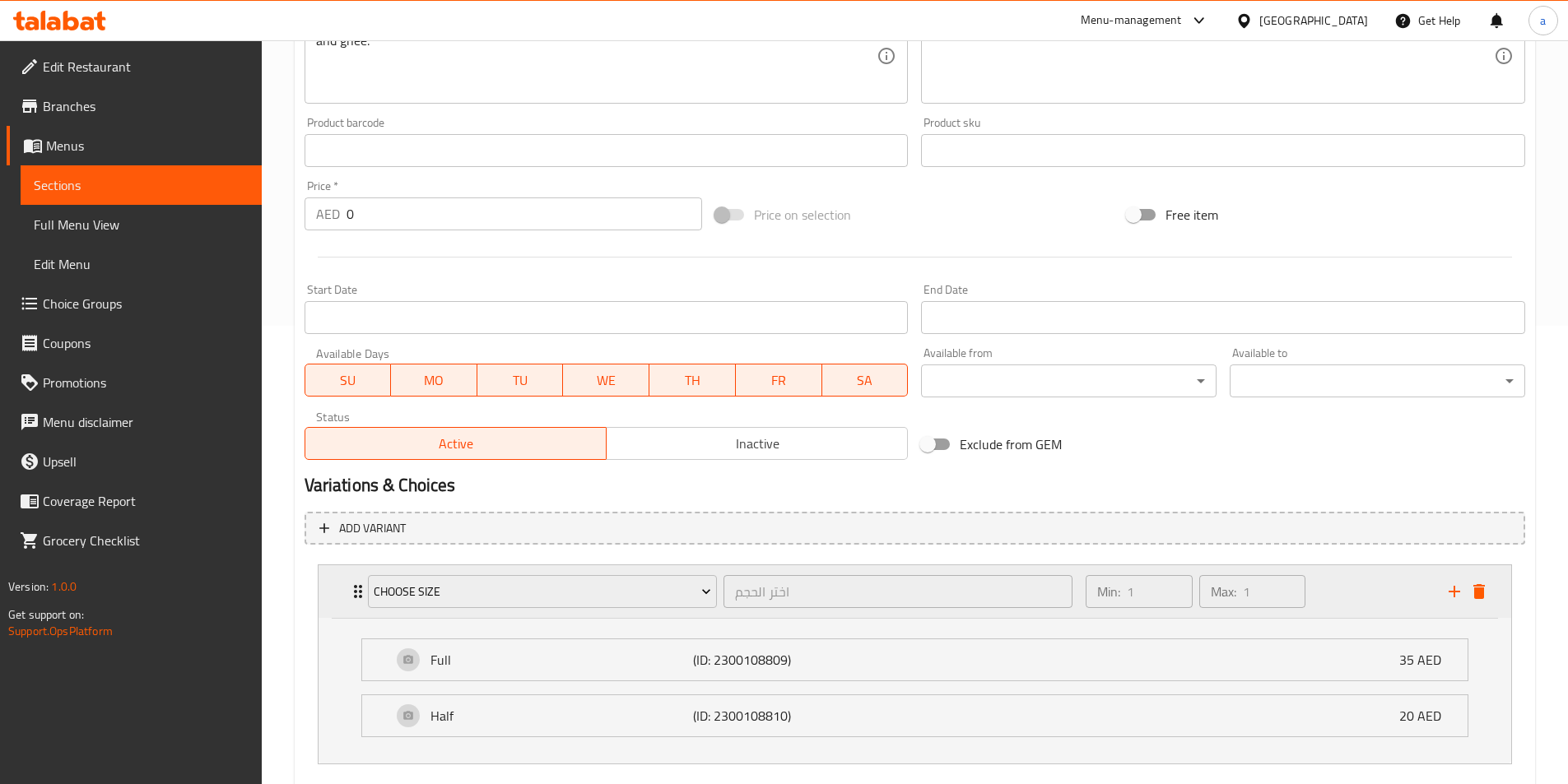
scroll to position [488, 0]
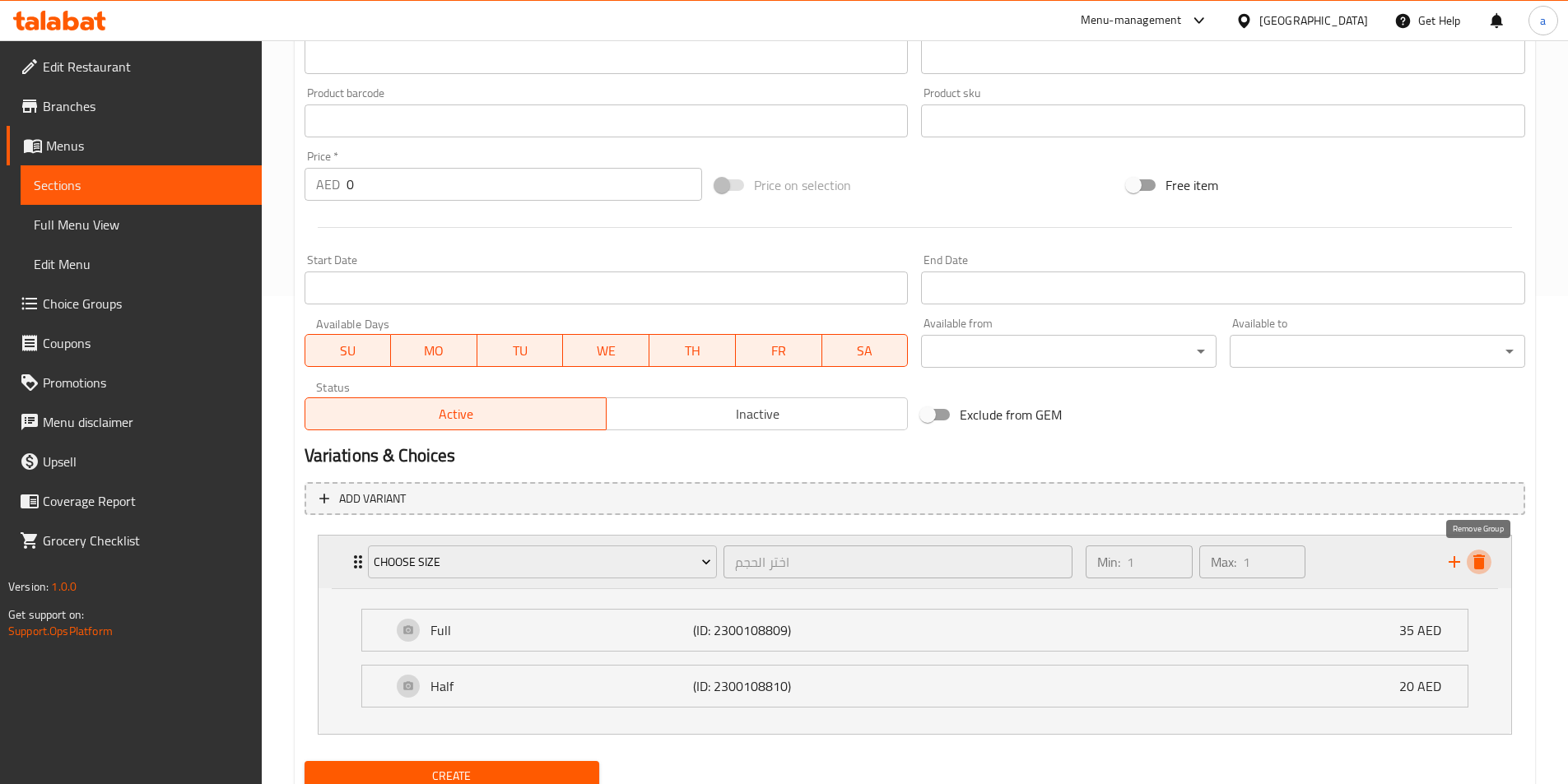
click at [1475, 574] on button "delete" at bounding box center [1479, 562] width 25 height 25
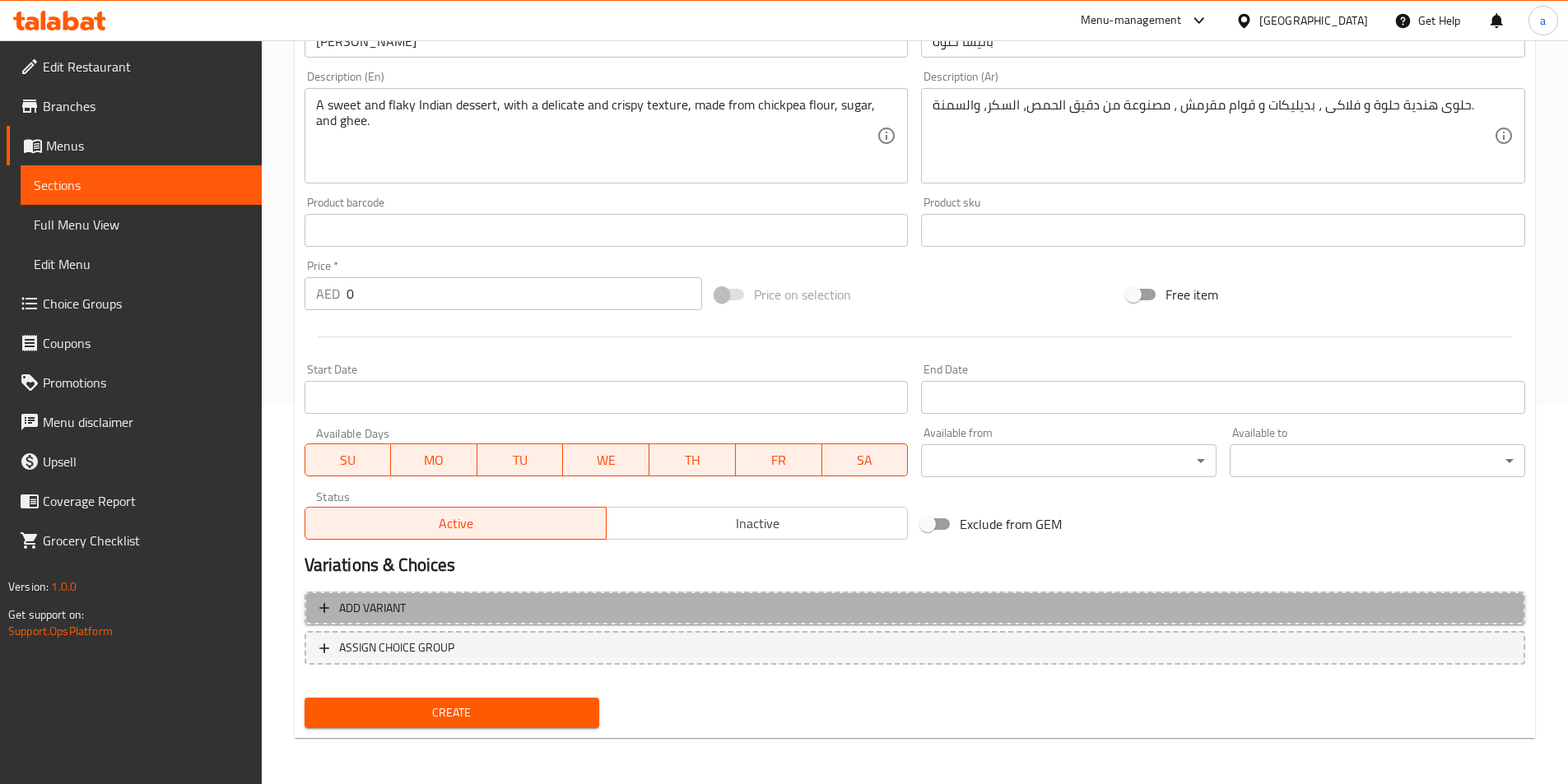
click at [480, 603] on span "Add variant" at bounding box center [915, 608] width 1191 height 20
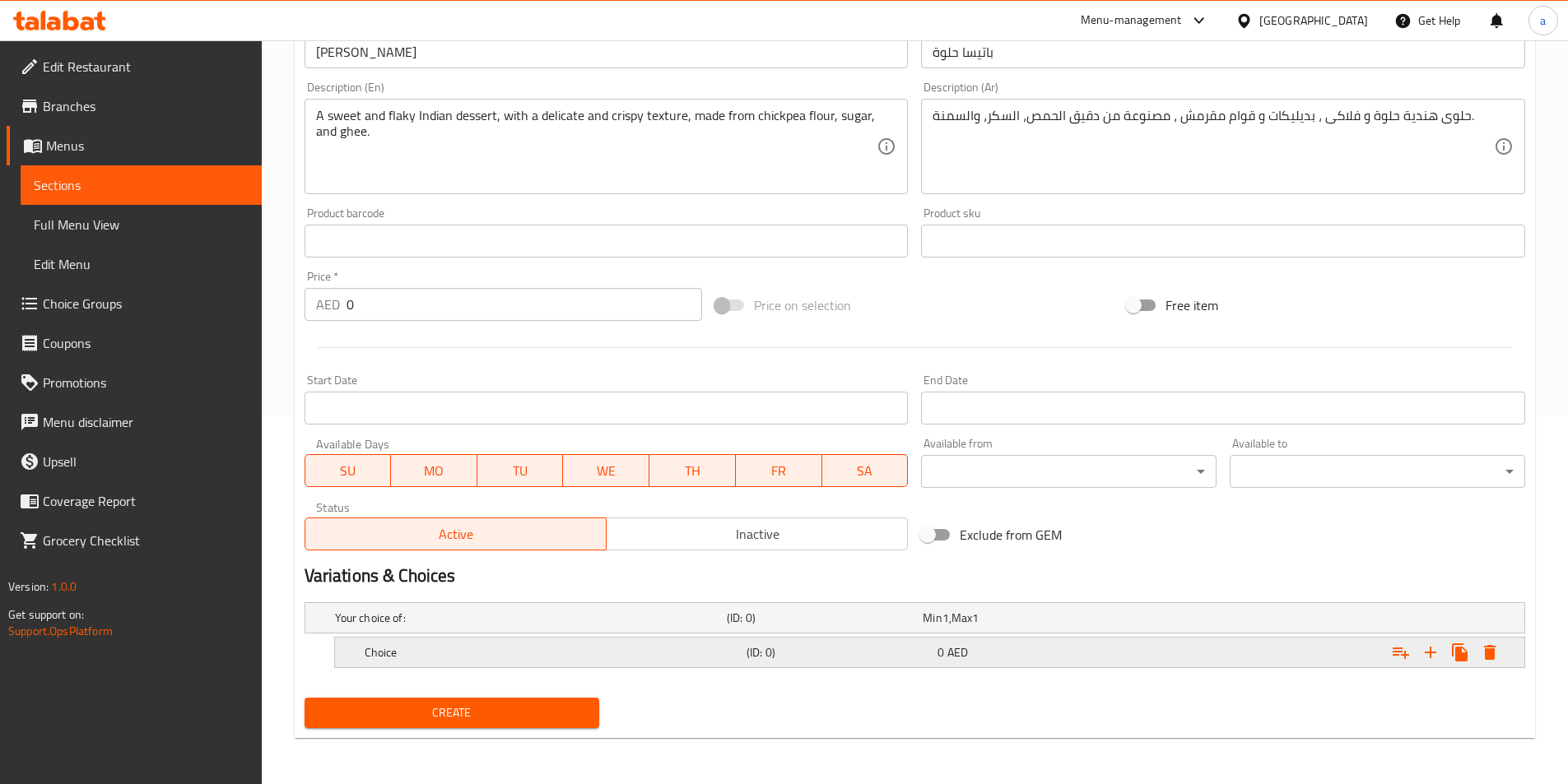
click at [572, 645] on h5 "Choice" at bounding box center [553, 653] width 375 height 17
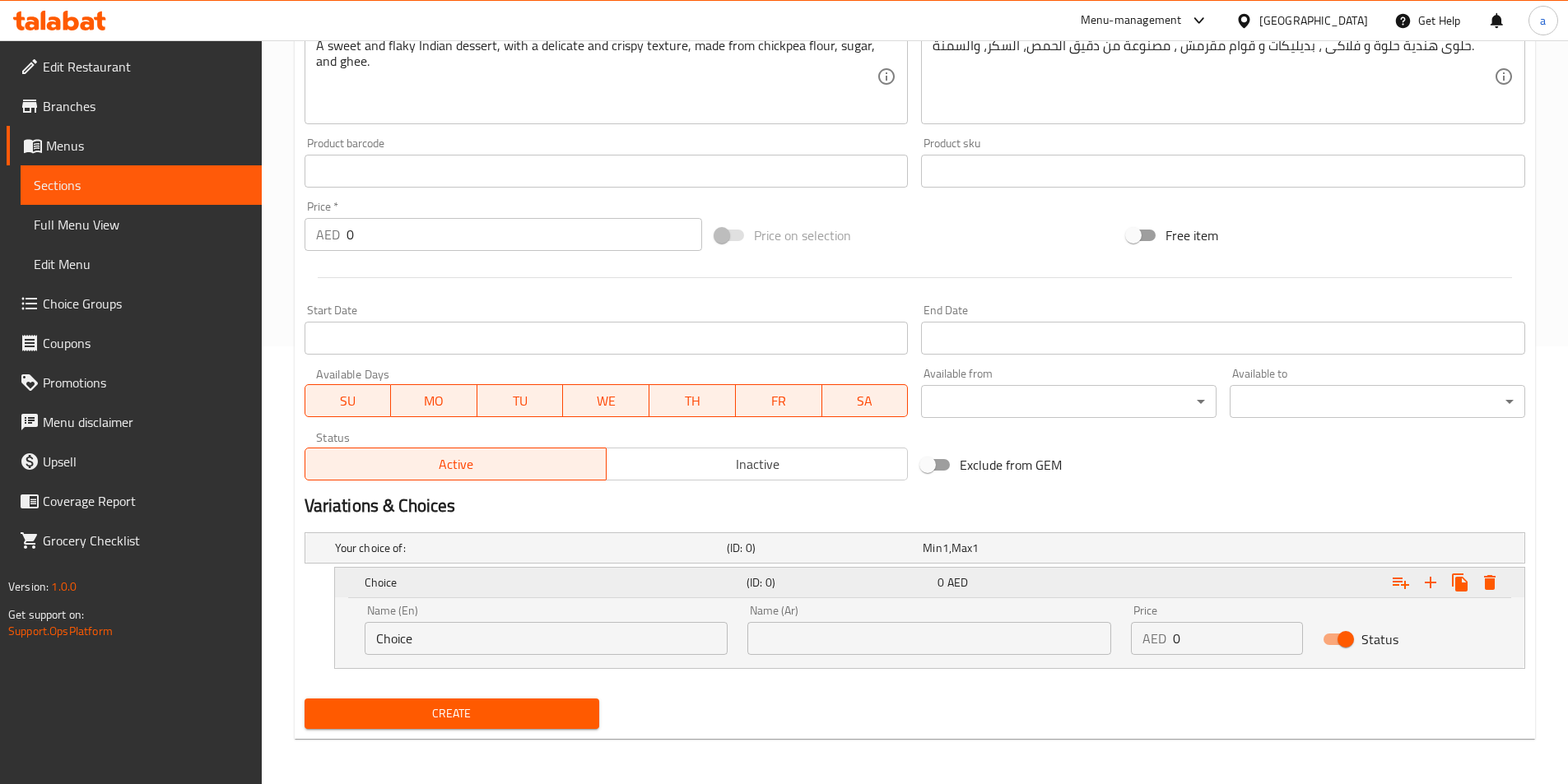
scroll to position [438, 0]
click at [572, 645] on input "Choice" at bounding box center [547, 637] width 364 height 33
paste input "Your Choice Of:"
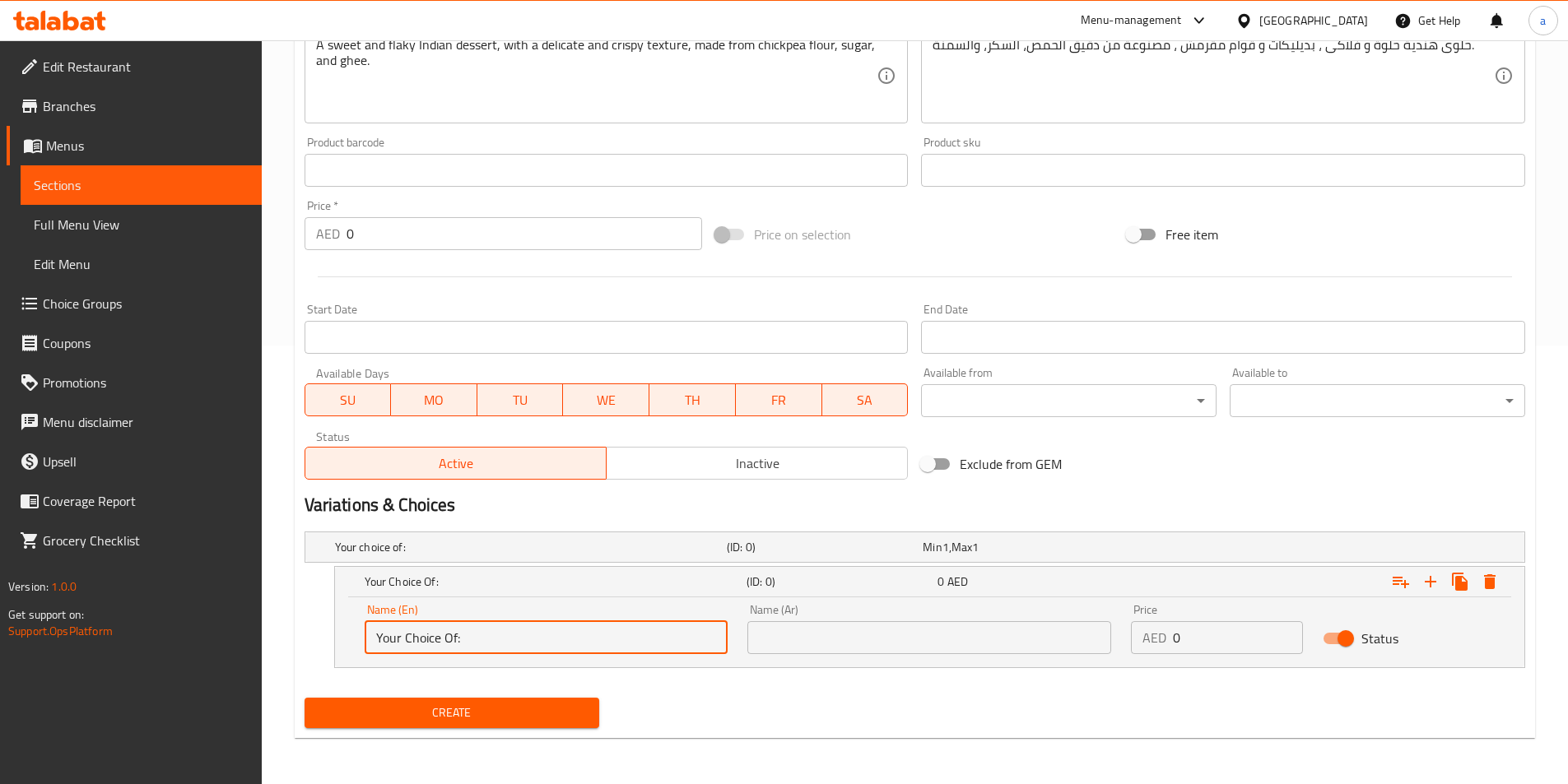
type input "Your Choice Of:"
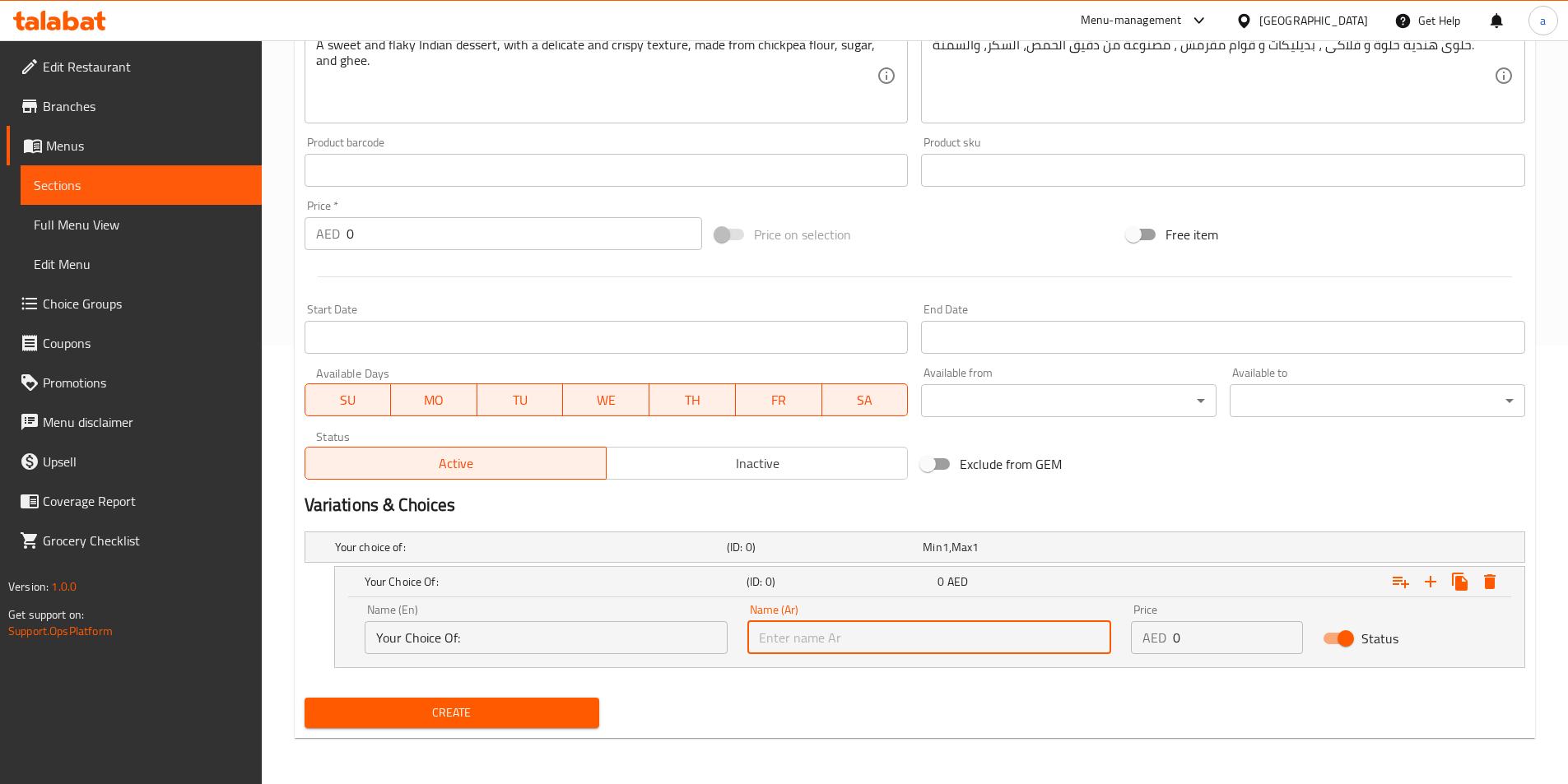
click at [805, 640] on input "text" at bounding box center [930, 637] width 364 height 33
paste input "إختيارك من:"
type input "إختيارك من:"
click at [387, 546] on h5 "Your choice of:" at bounding box center [528, 547] width 385 height 17
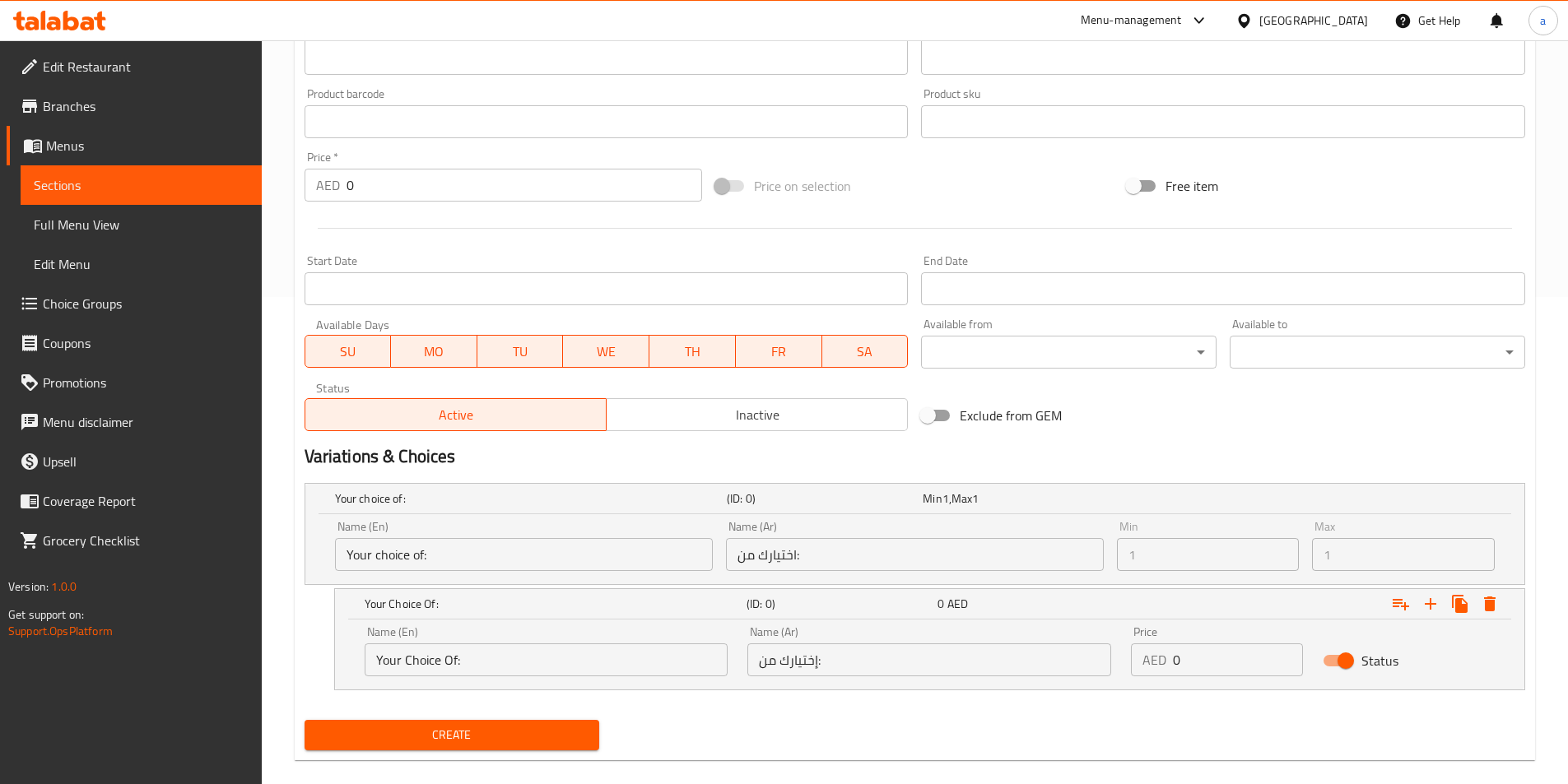
scroll to position [509, 0]
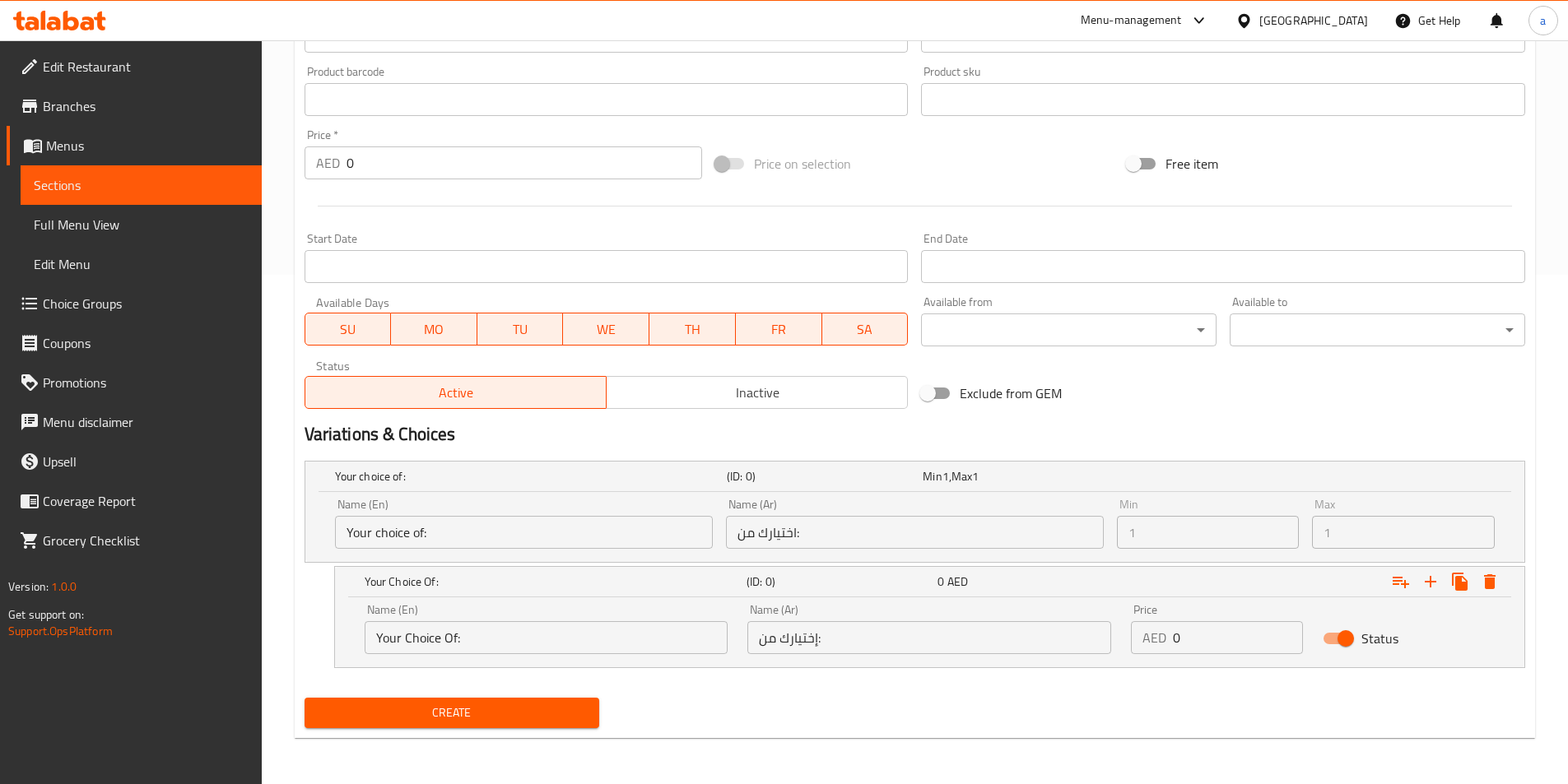
click at [426, 529] on input "Your choice of:" at bounding box center [524, 532] width 378 height 33
click at [751, 535] on input "اختيارك من:" at bounding box center [915, 532] width 378 height 33
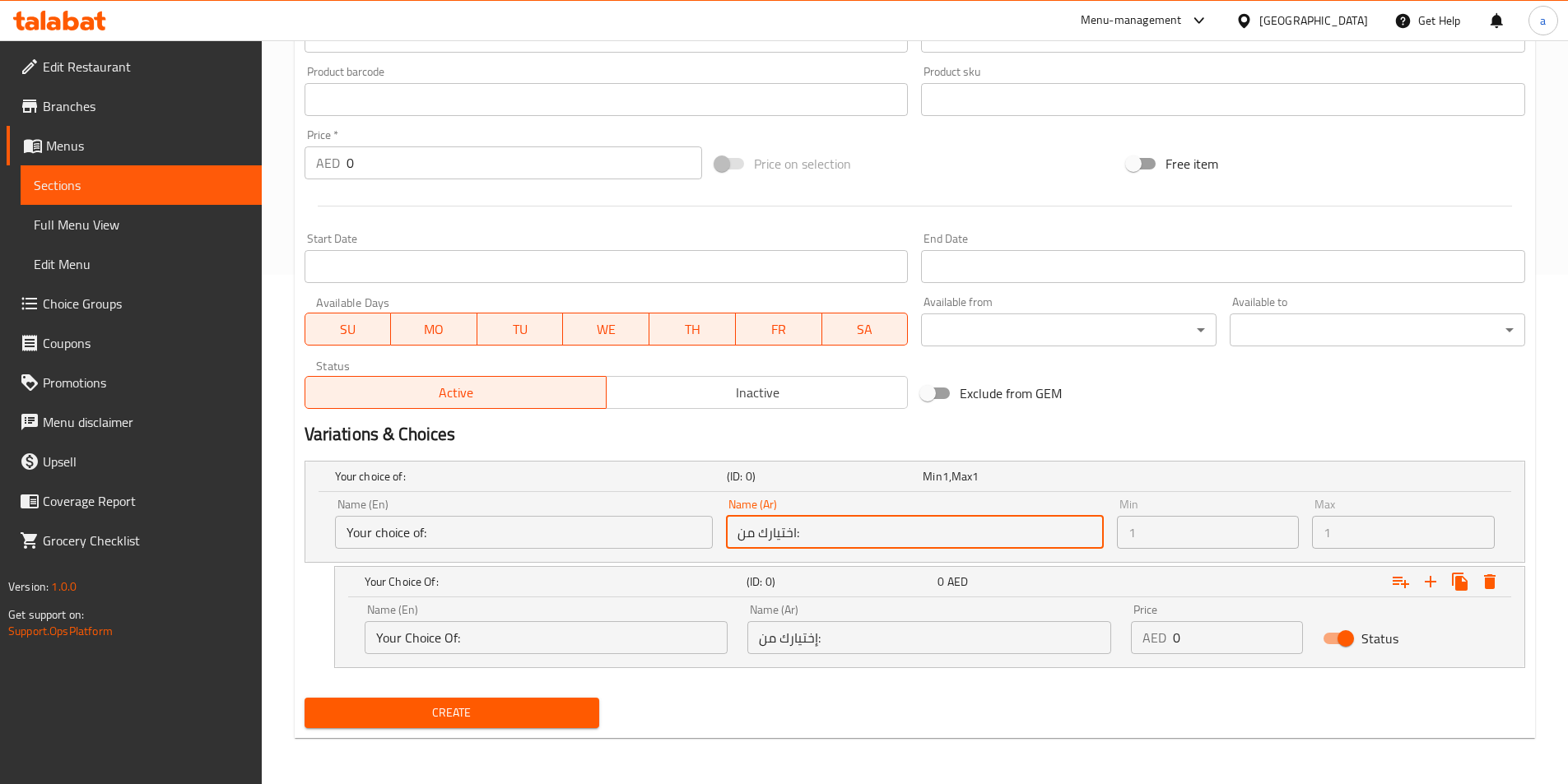
click at [751, 535] on input "اختيارك من:" at bounding box center [915, 532] width 378 height 33
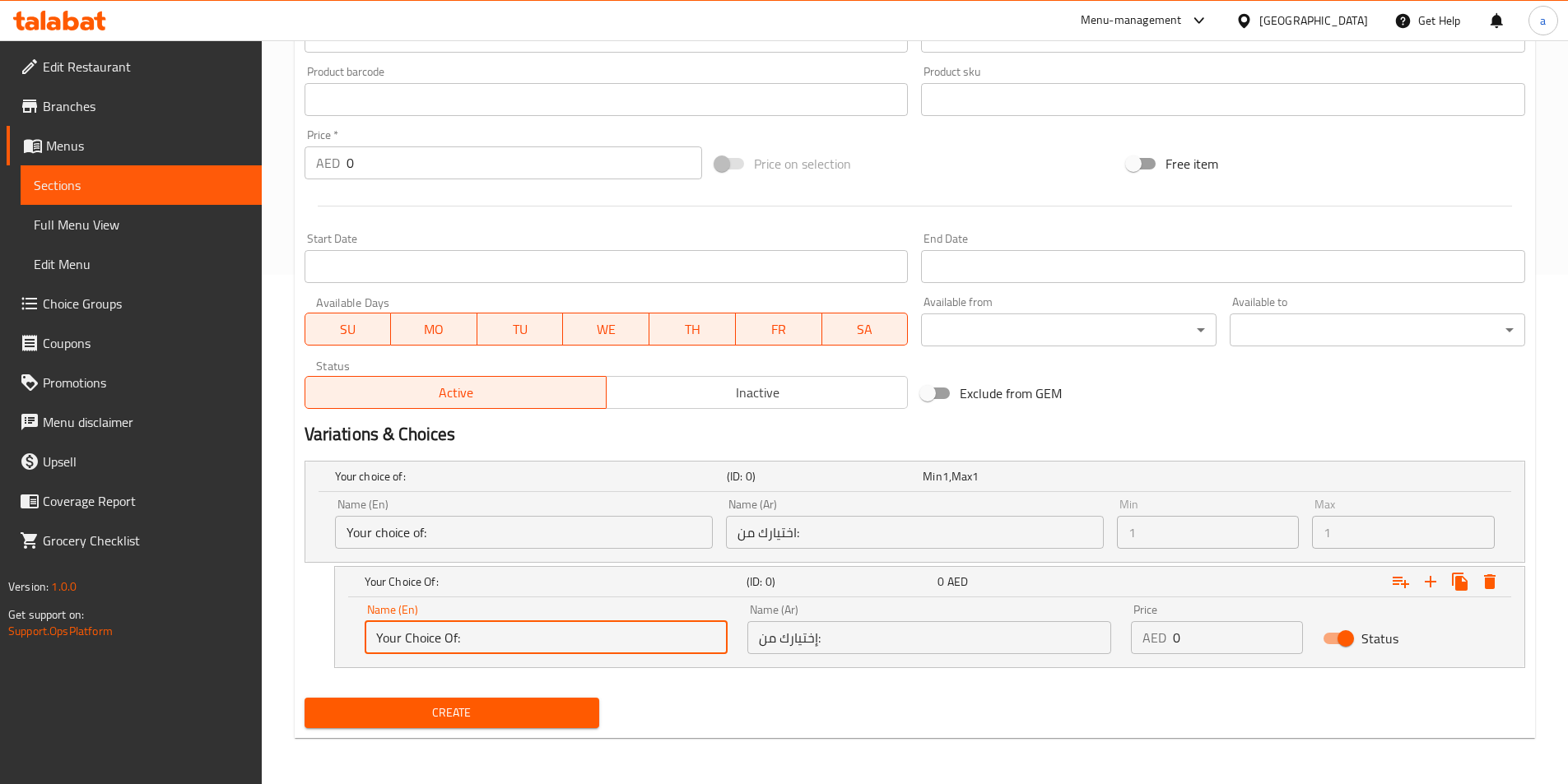
click at [480, 634] on input "Your Choice Of:" at bounding box center [547, 637] width 364 height 33
click at [472, 632] on input "Your Choice Of:" at bounding box center [547, 637] width 364 height 33
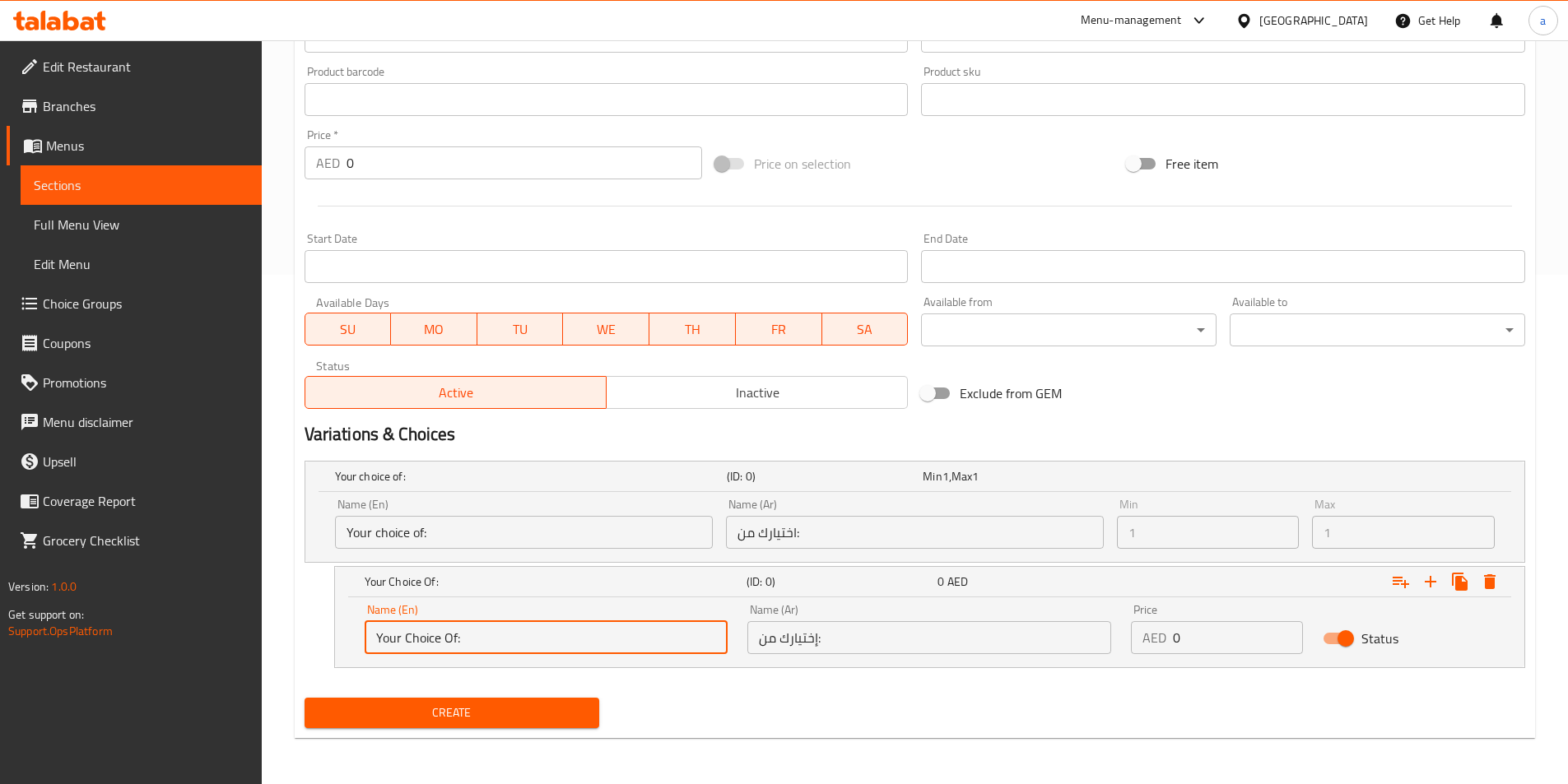
click at [472, 632] on input "Your Choice Of:" at bounding box center [547, 637] width 364 height 33
type input "ن"
type input "KG"
click at [840, 641] on input "إختيارك من:" at bounding box center [930, 637] width 364 height 33
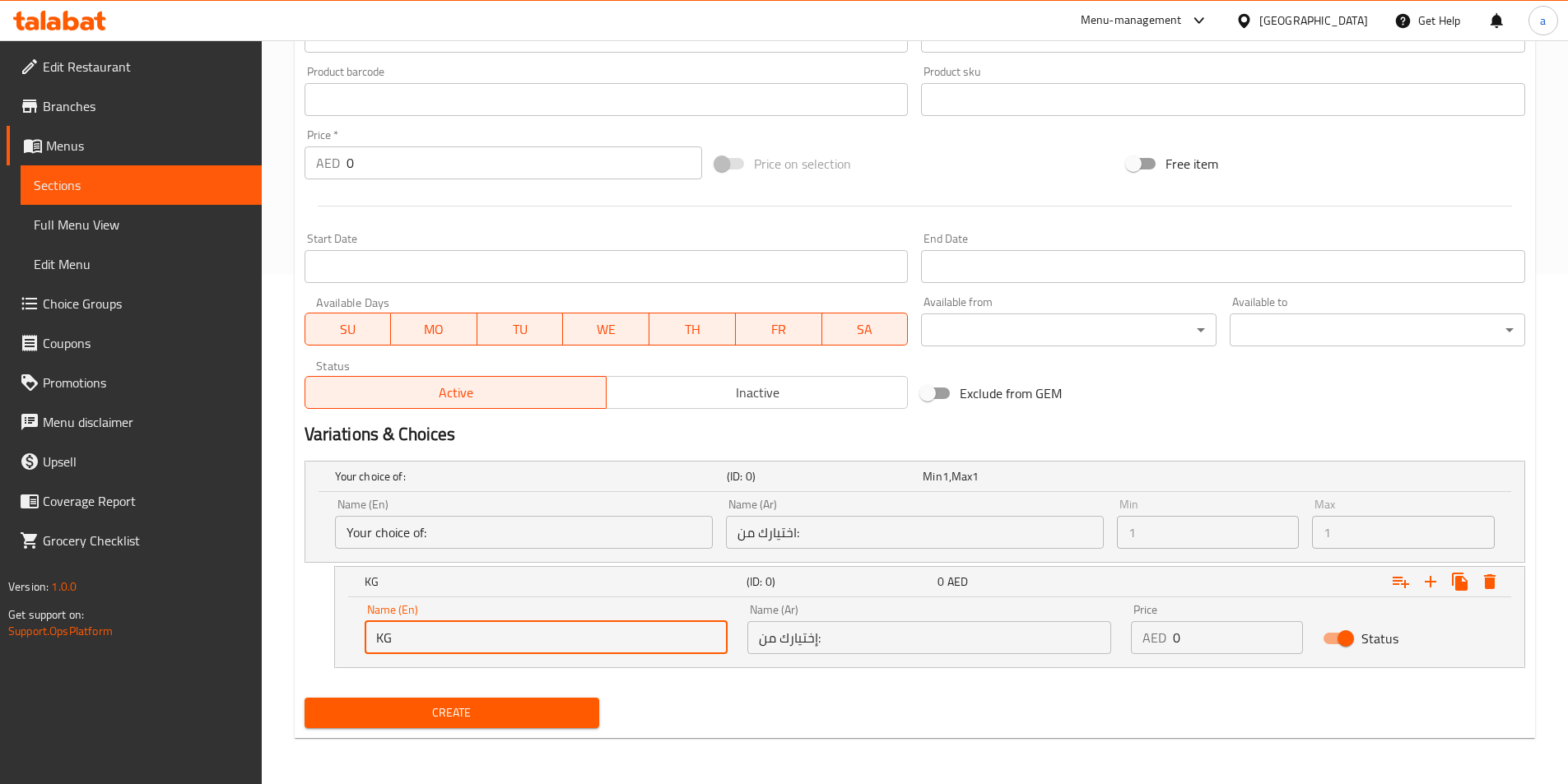
click at [840, 641] on input "إختيارك من:" at bounding box center [930, 637] width 364 height 33
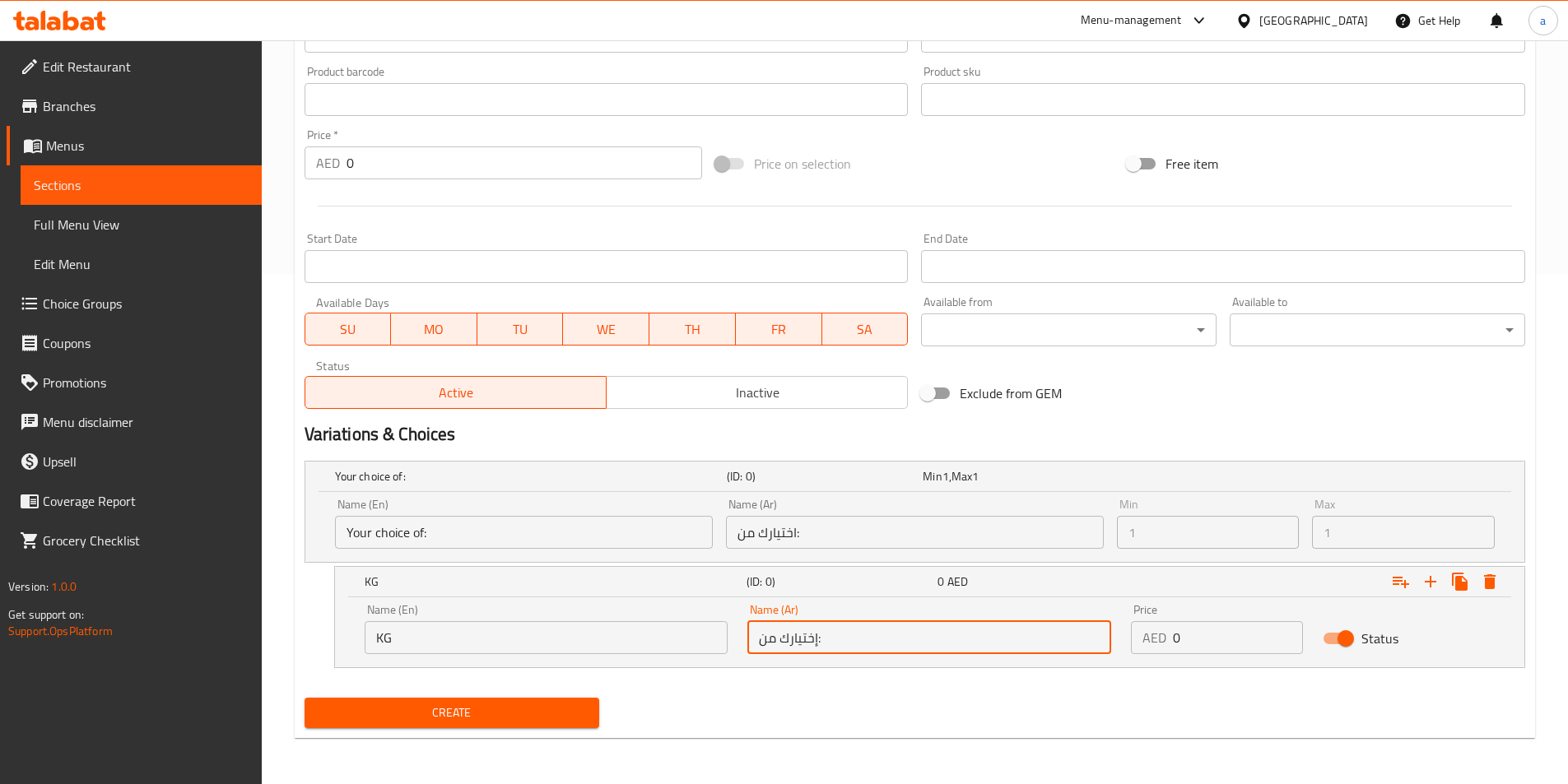
click at [840, 641] on input "إختيارك من:" at bounding box center [930, 637] width 364 height 33
type input "كجم"
click at [1187, 632] on input "0" at bounding box center [1238, 637] width 130 height 33
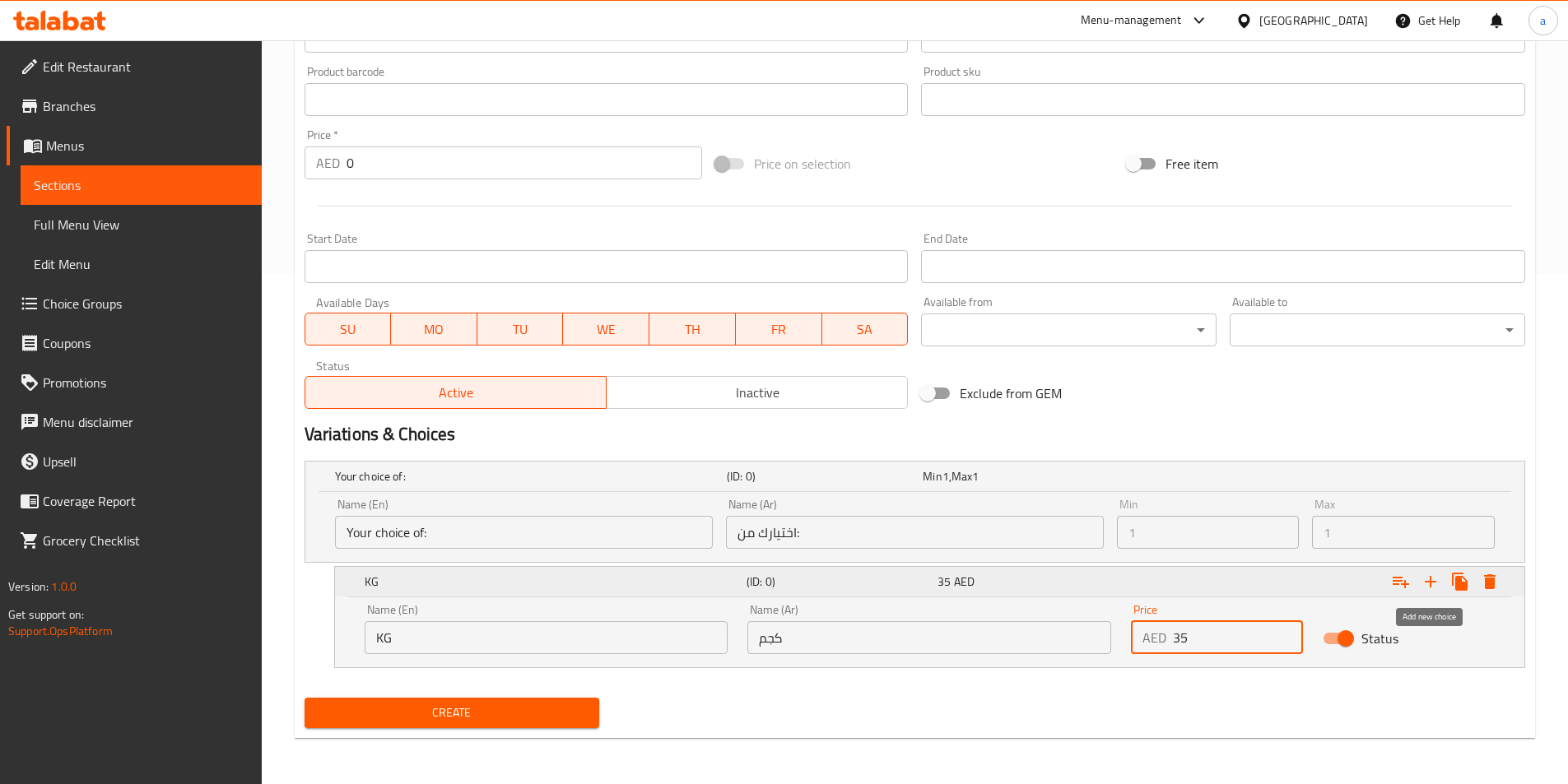
type input "35"
click at [1434, 581] on icon "Expand" at bounding box center [1430, 581] width 20 height 20
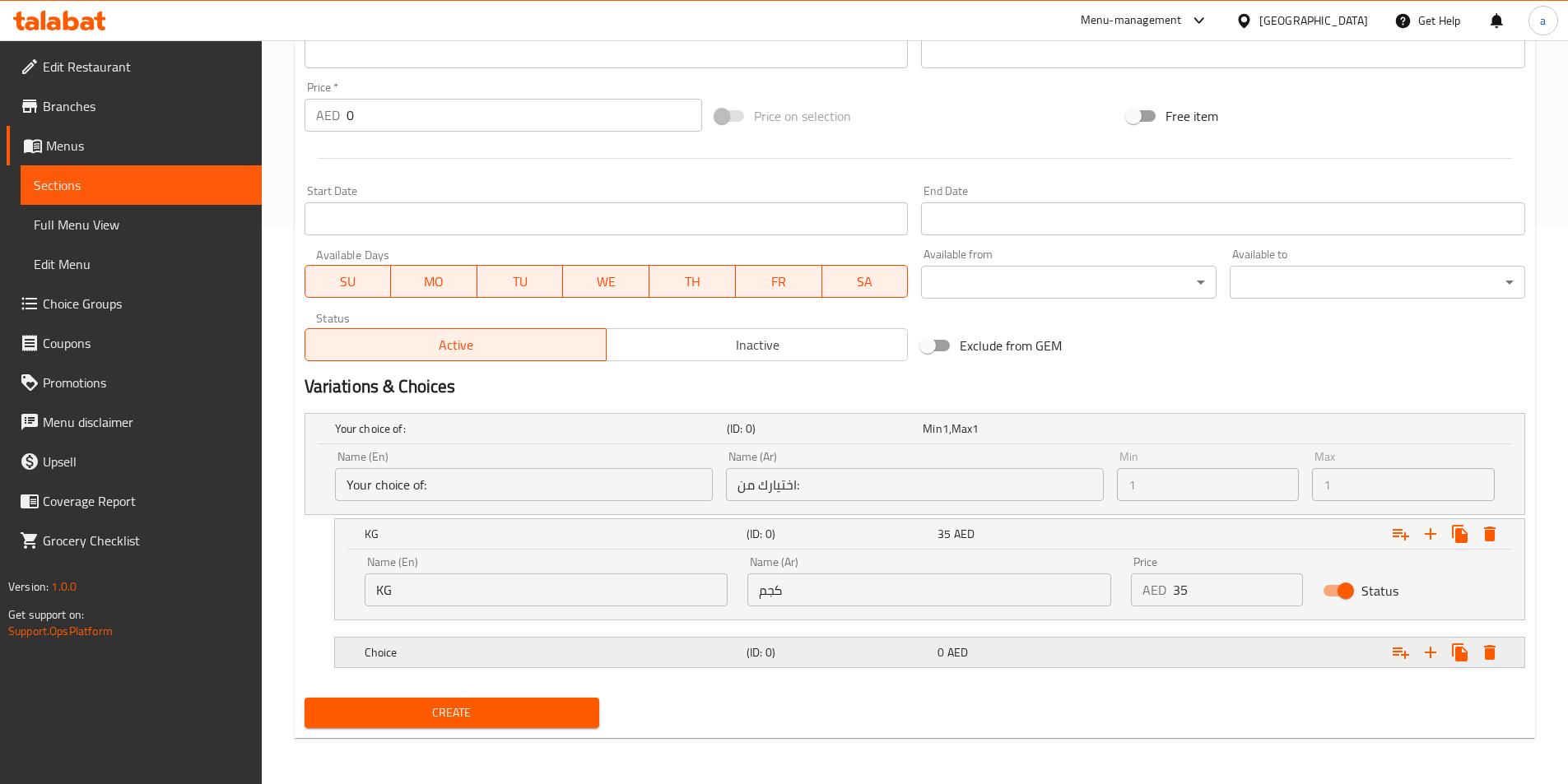
click at [553, 652] on h5 "Choice" at bounding box center [553, 653] width 375 height 17
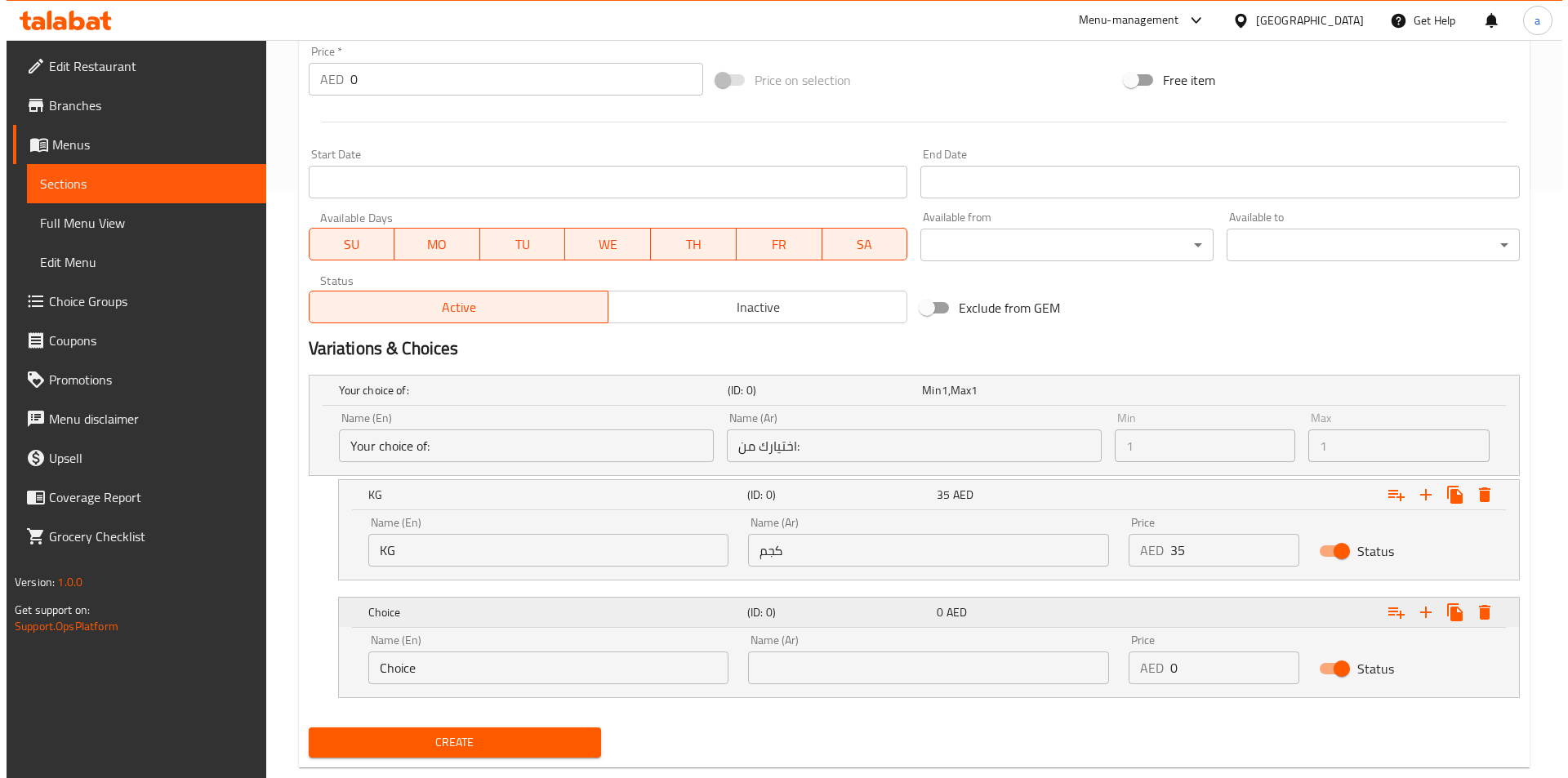
scroll to position [623, 0]
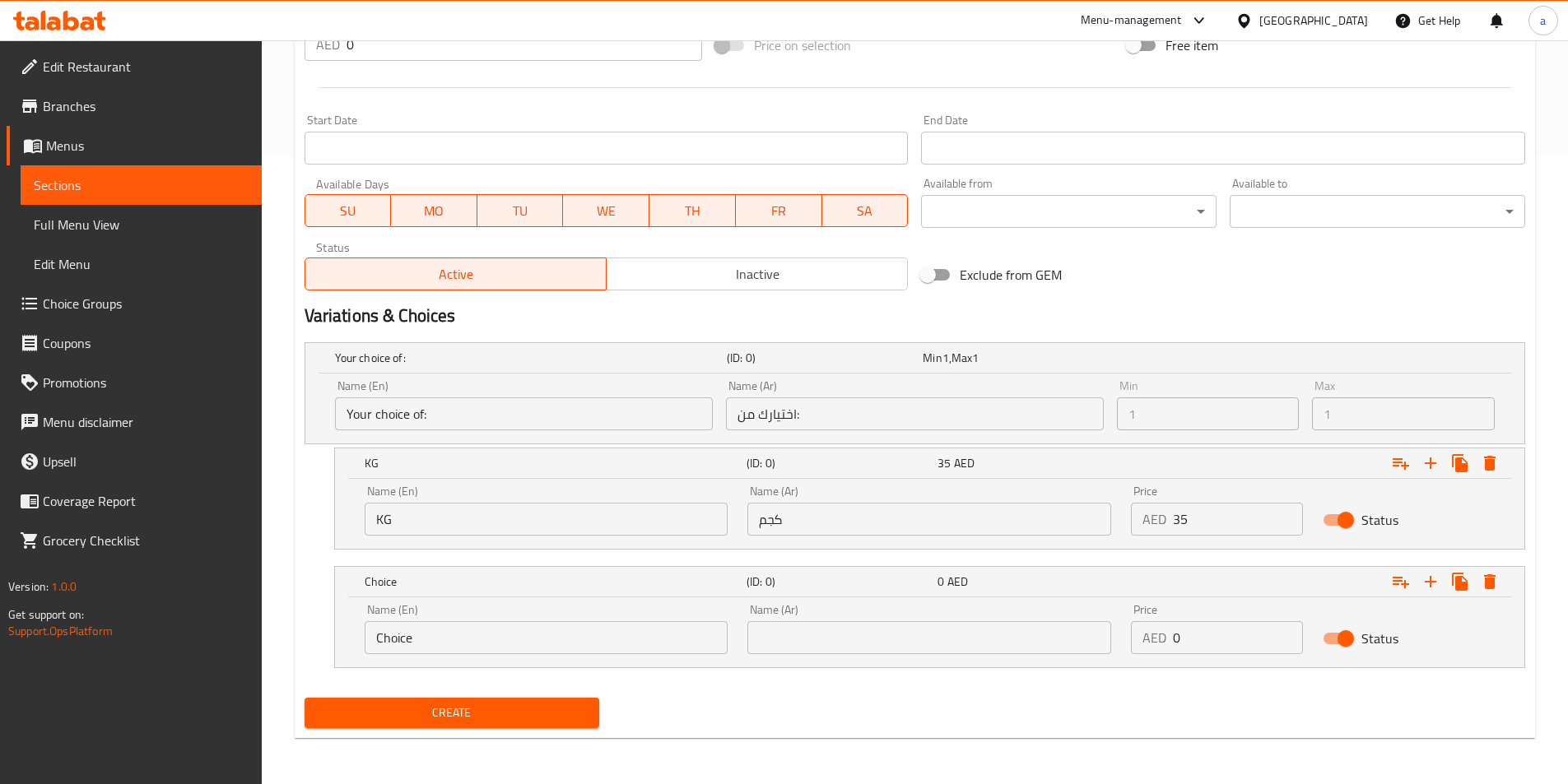
click at [397, 637] on input "Choice" at bounding box center [547, 637] width 364 height 33
type input "ح"
type input "p"
type input "PCS"
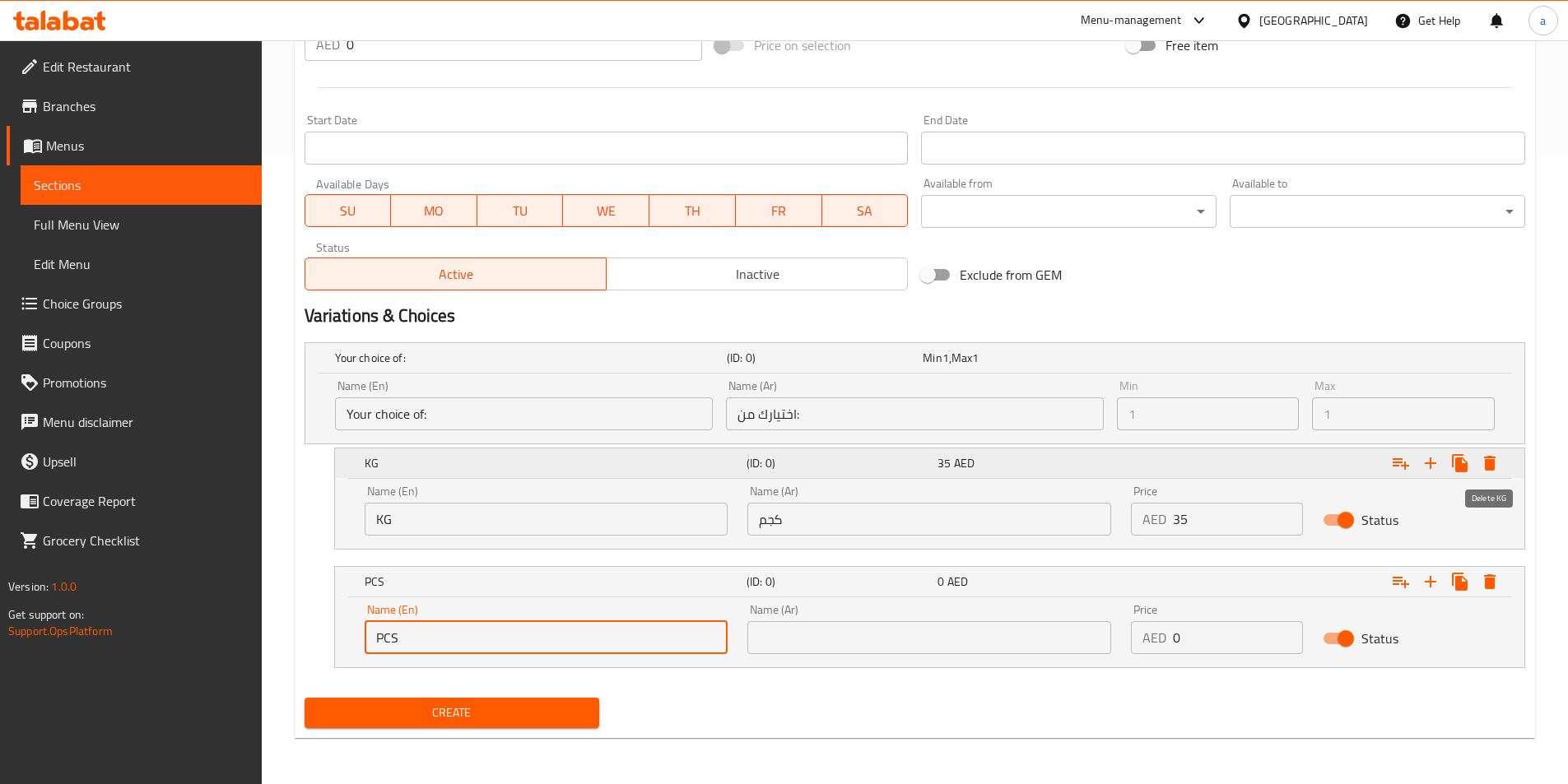
click at [1493, 468] on icon "Expand" at bounding box center [1490, 464] width 11 height 15
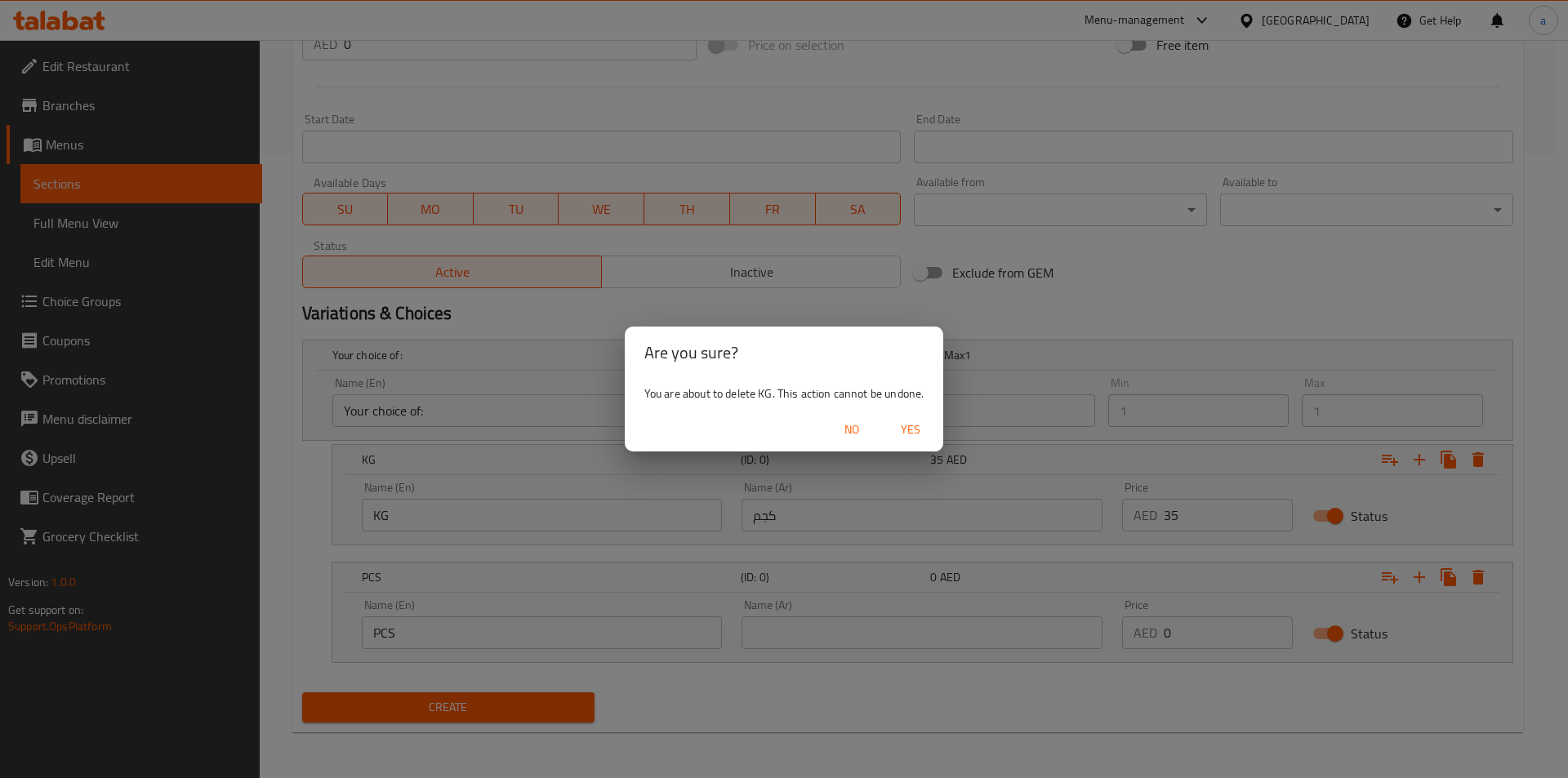
click at [856, 436] on span "No" at bounding box center [852, 430] width 40 height 20
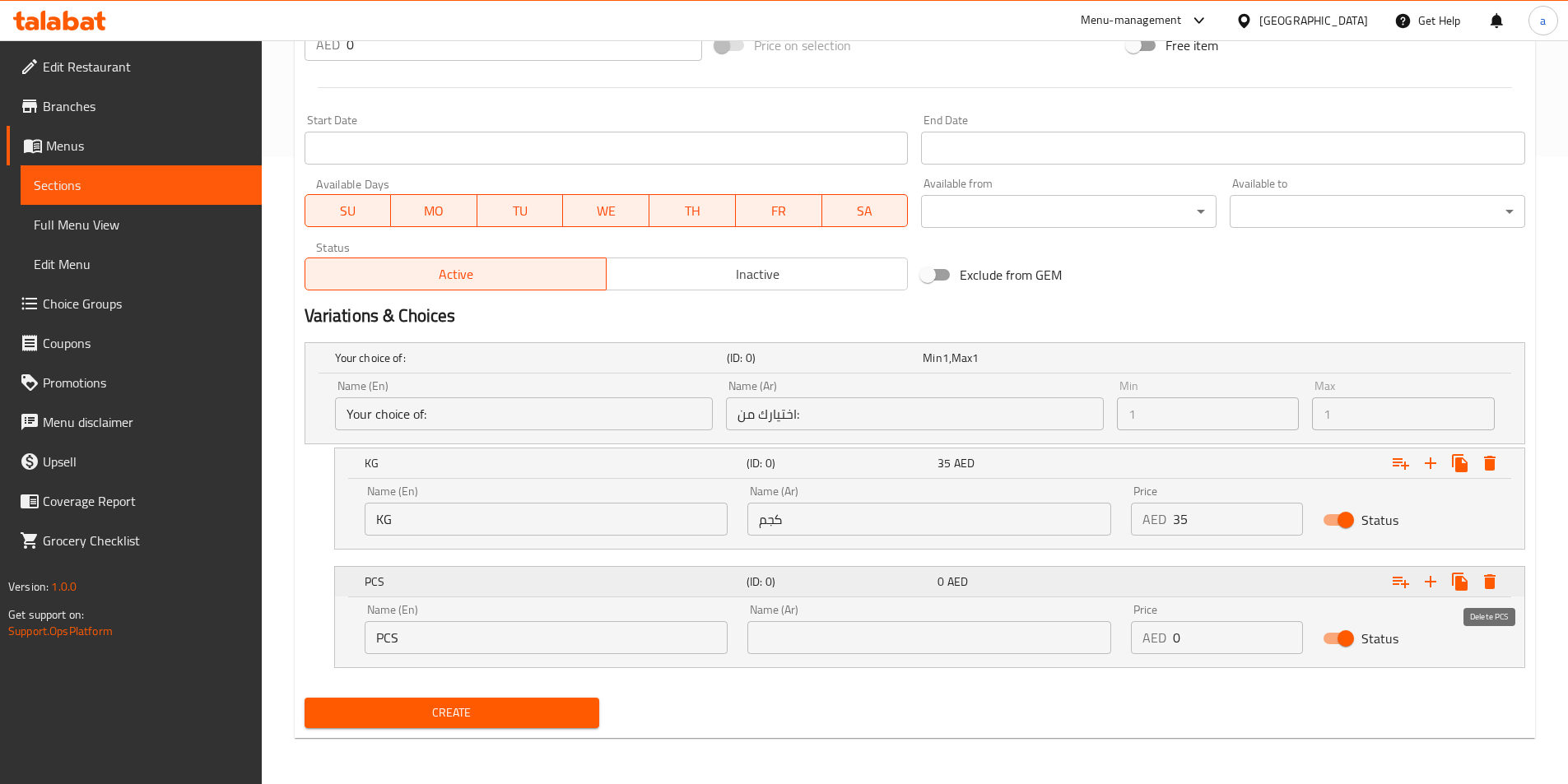
click at [1495, 577] on icon "Expand" at bounding box center [1489, 581] width 20 height 20
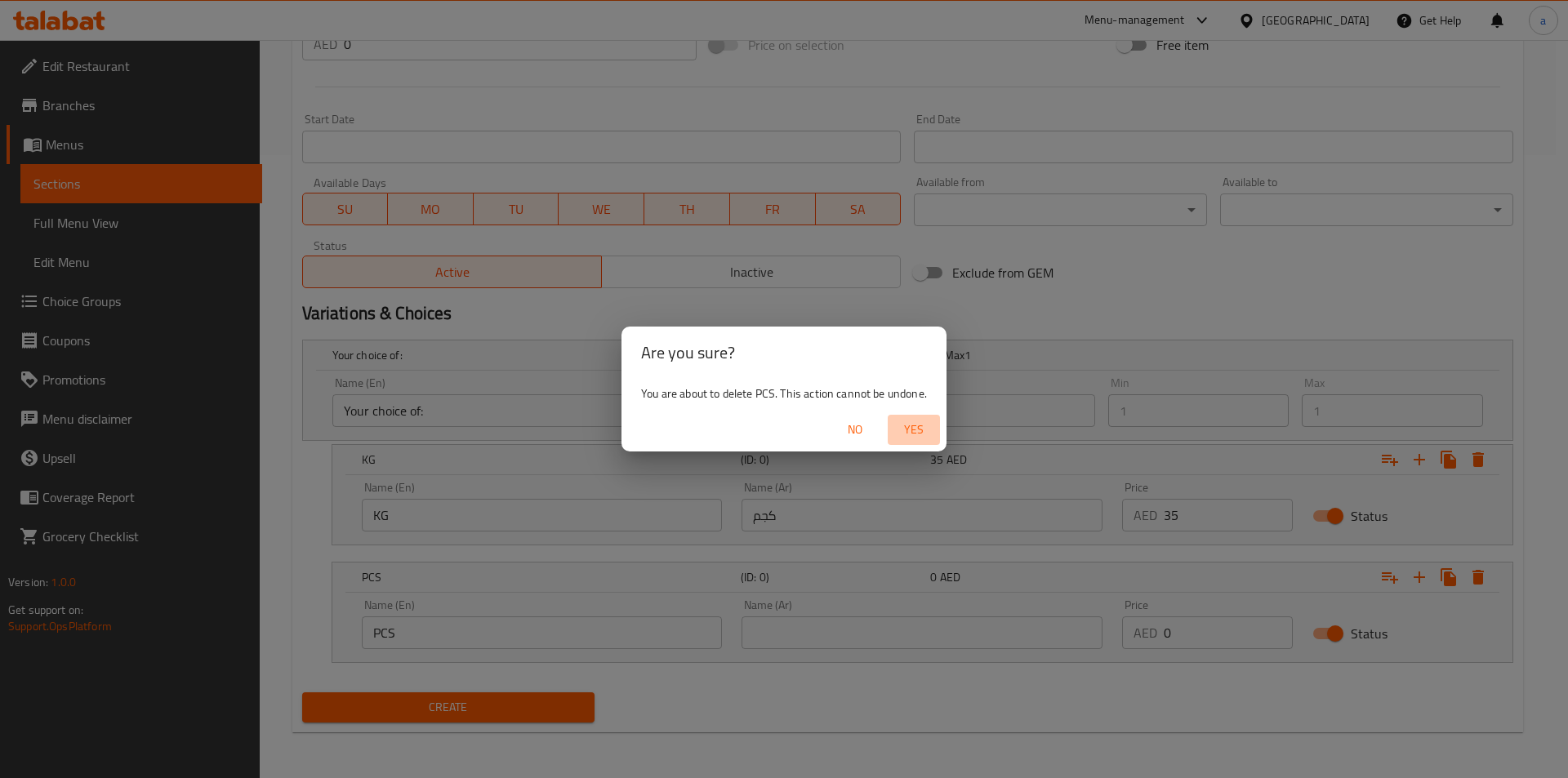
click at [928, 441] on button "Yes" at bounding box center [914, 430] width 53 height 30
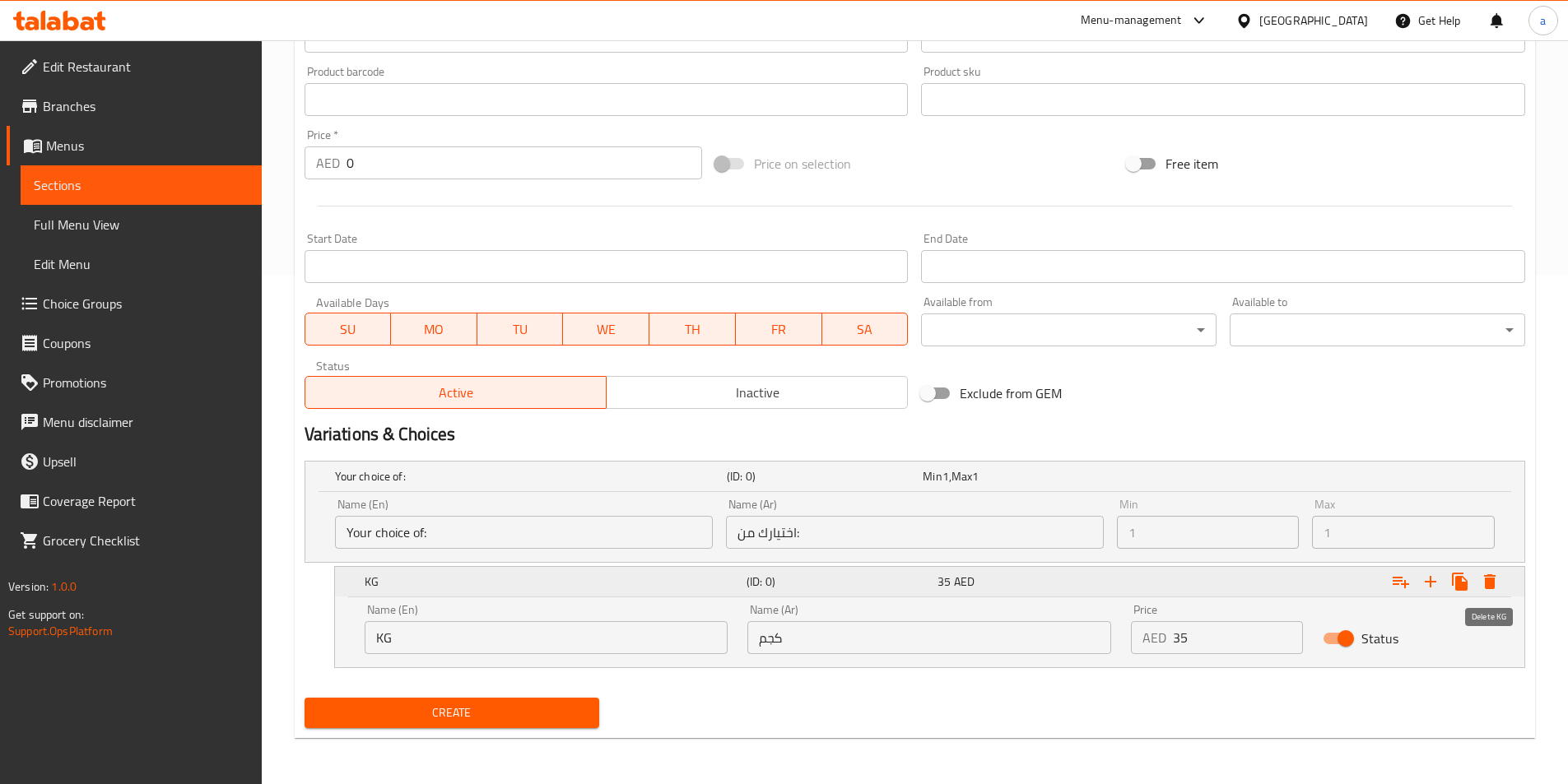
click at [1499, 581] on icon "Expand" at bounding box center [1489, 581] width 20 height 20
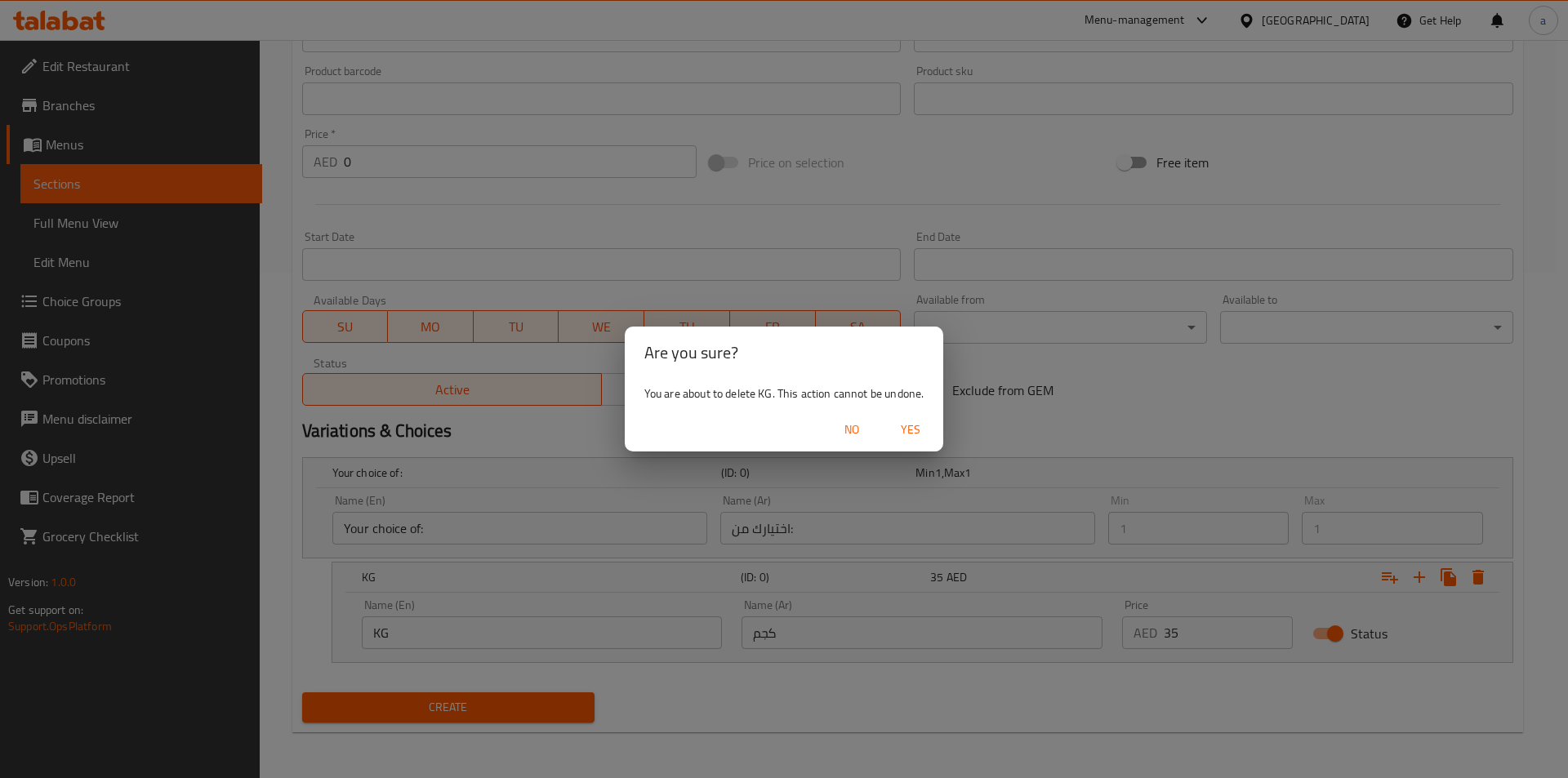
click at [922, 435] on span "Yes" at bounding box center [911, 430] width 40 height 20
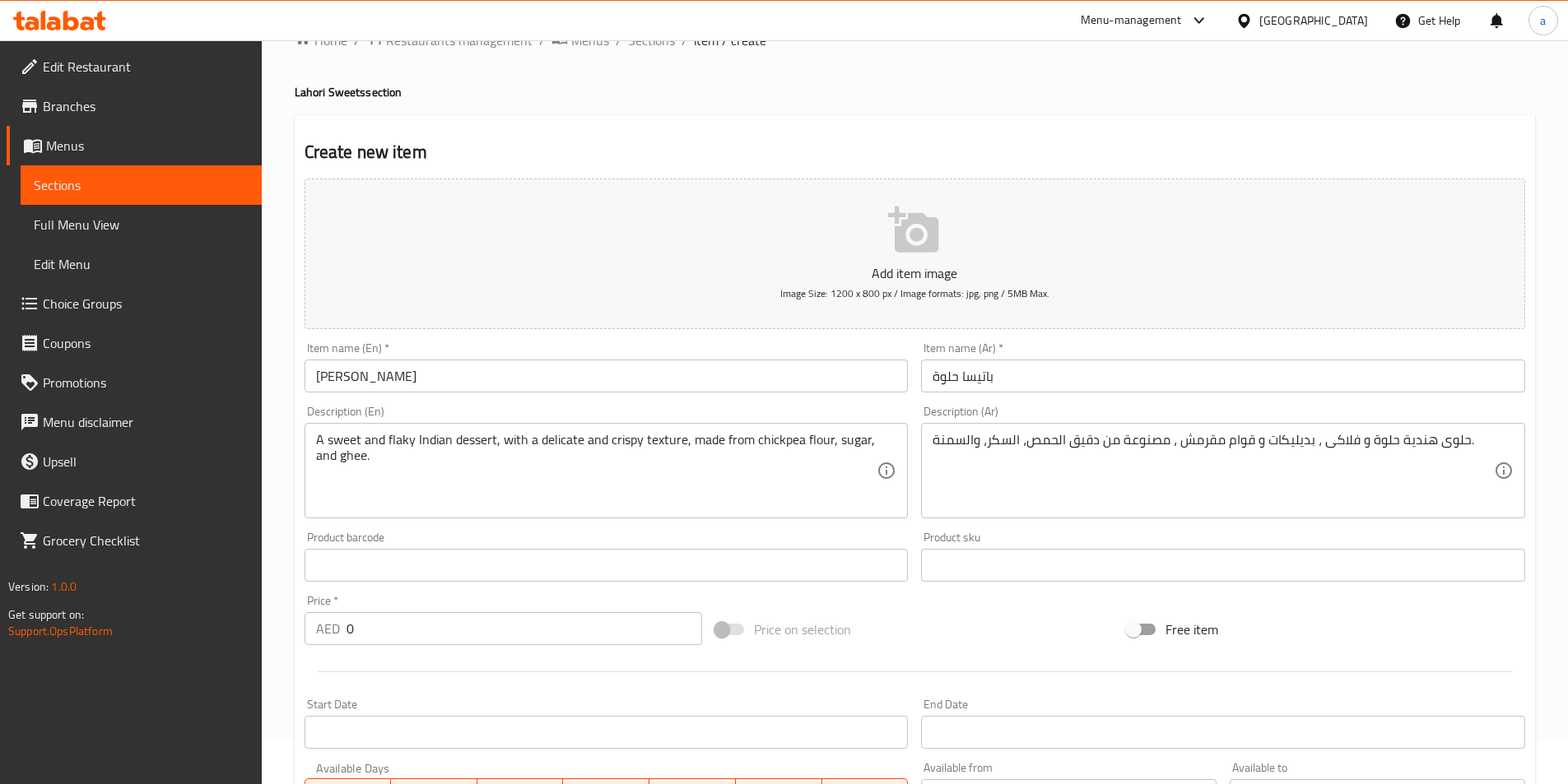
scroll to position [379, 0]
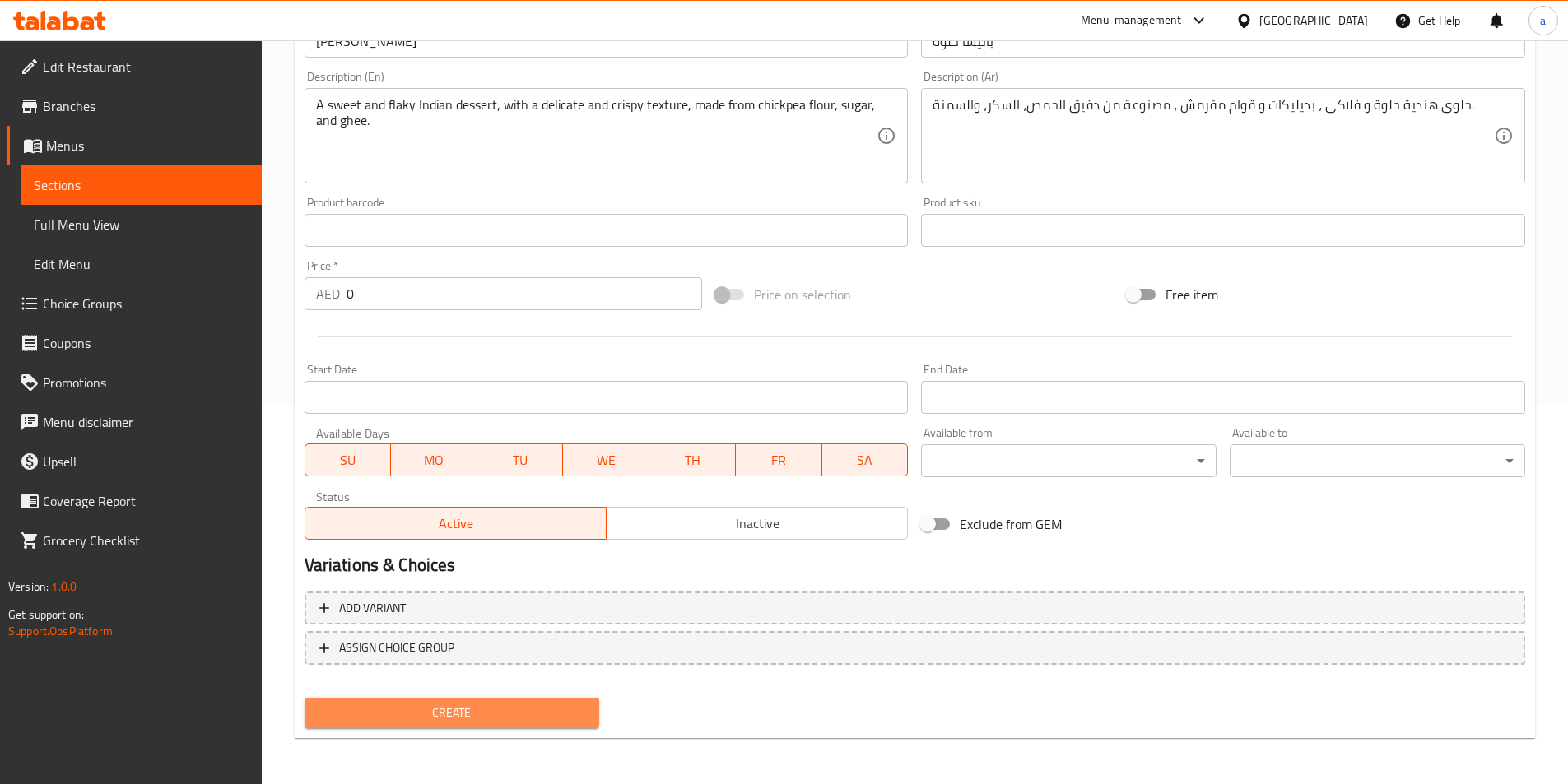
click at [519, 702] on button "Create" at bounding box center [452, 712] width 295 height 31
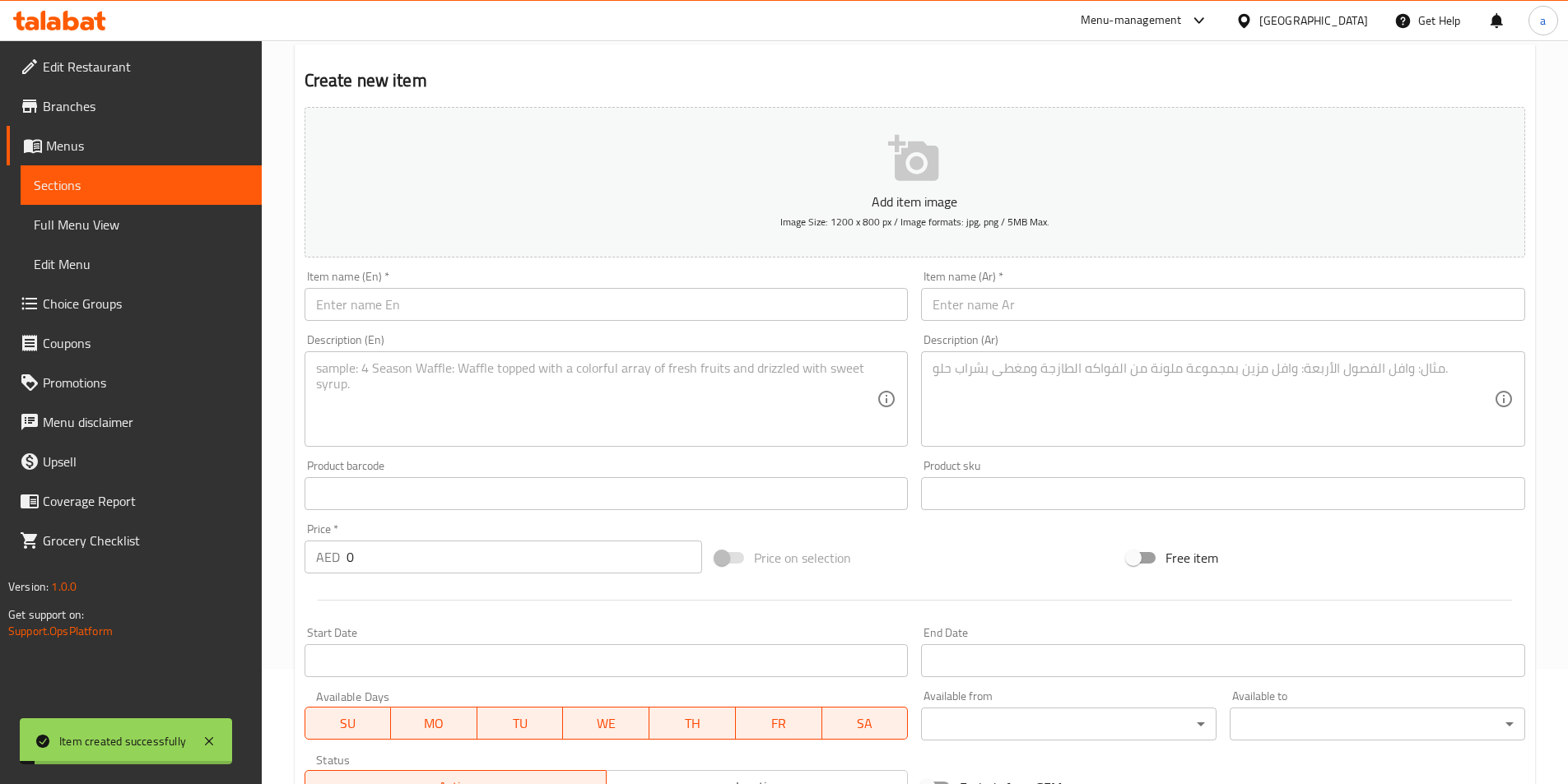
scroll to position [0, 0]
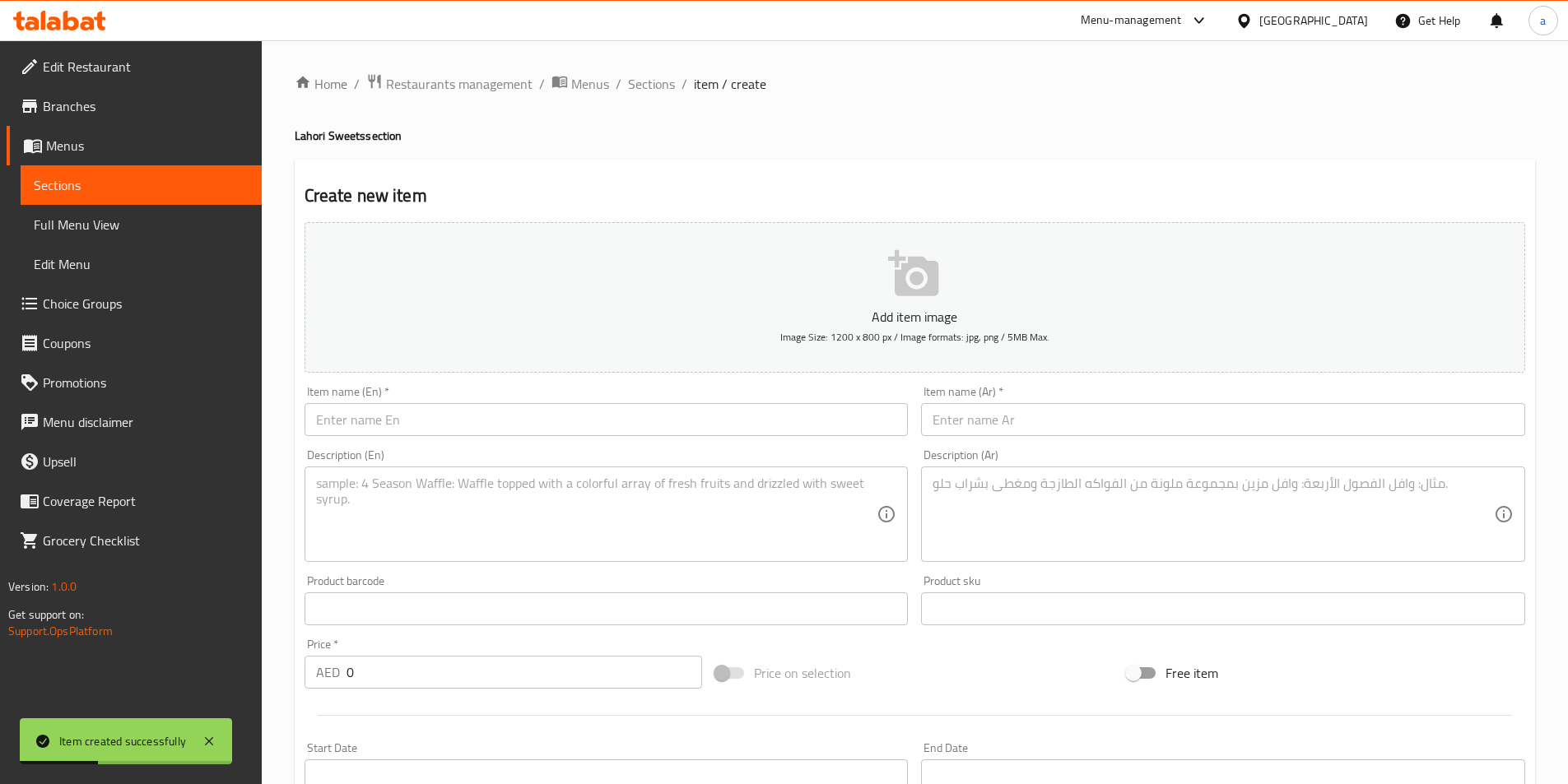
click at [111, 196] on link "Sections" at bounding box center [141, 185] width 242 height 40
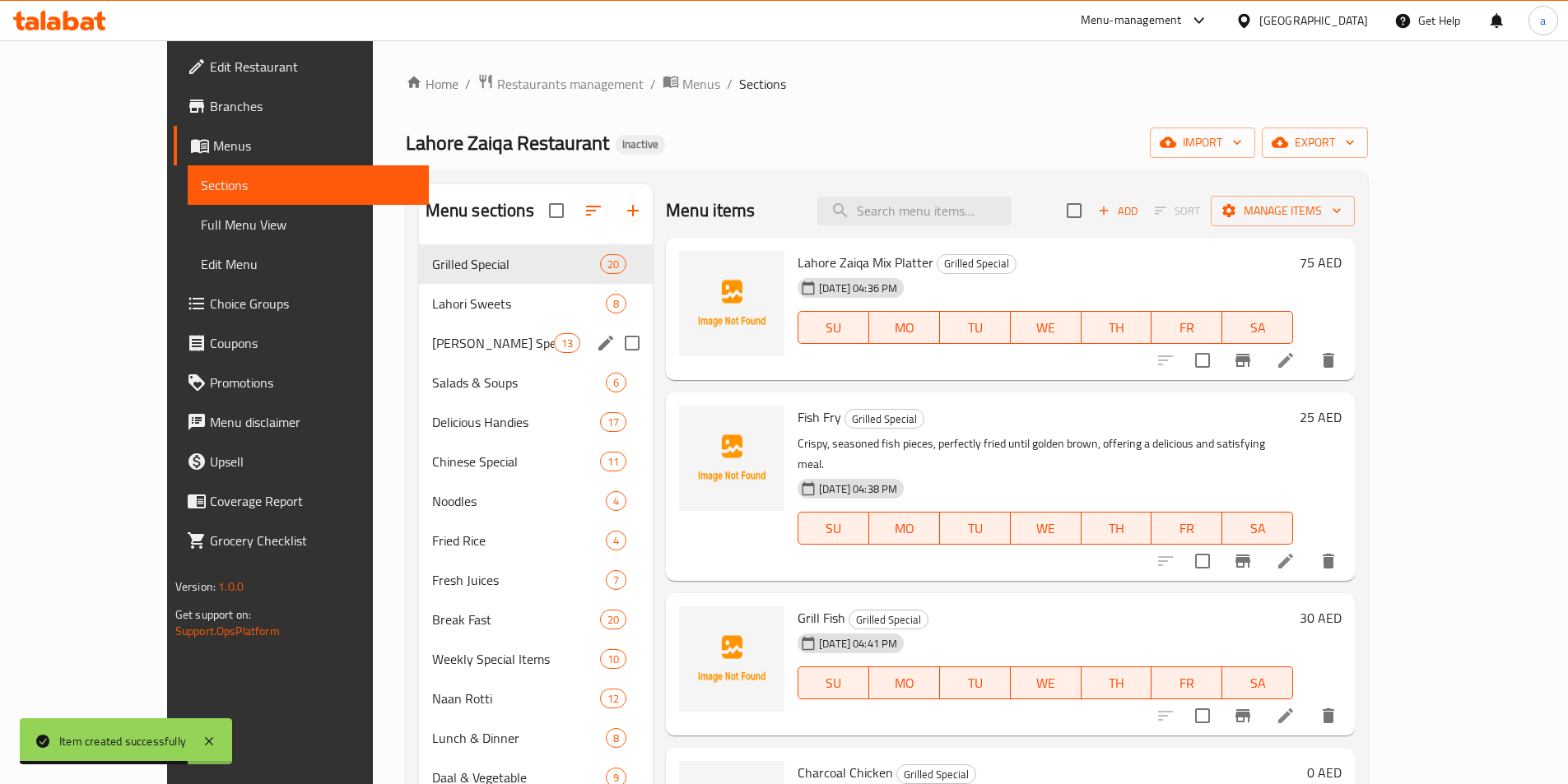
click at [419, 331] on div "[PERSON_NAME] Special 13" at bounding box center [536, 343] width 234 height 40
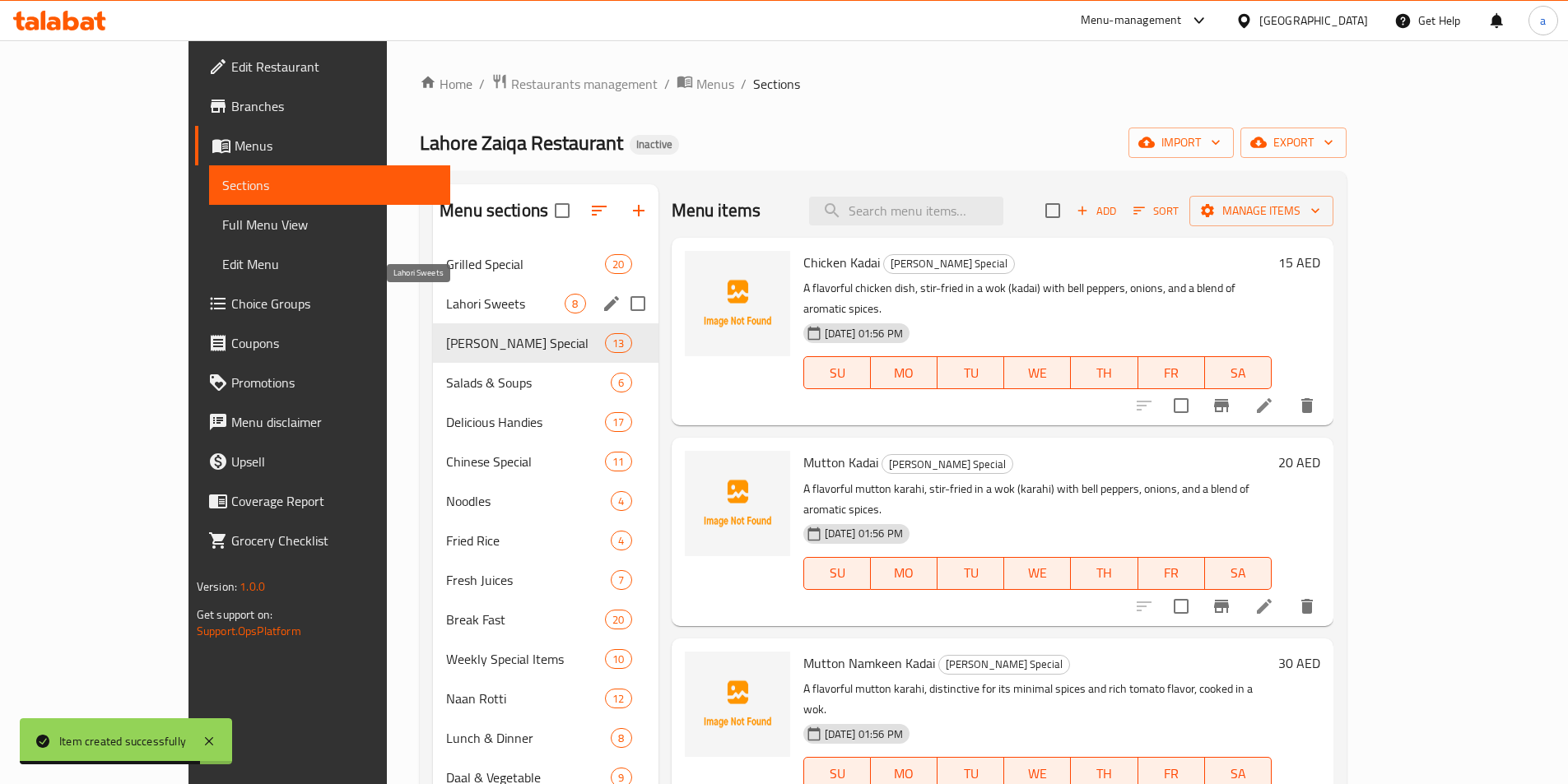
click at [446, 307] on span "Lahori Sweets" at bounding box center [505, 303] width 119 height 20
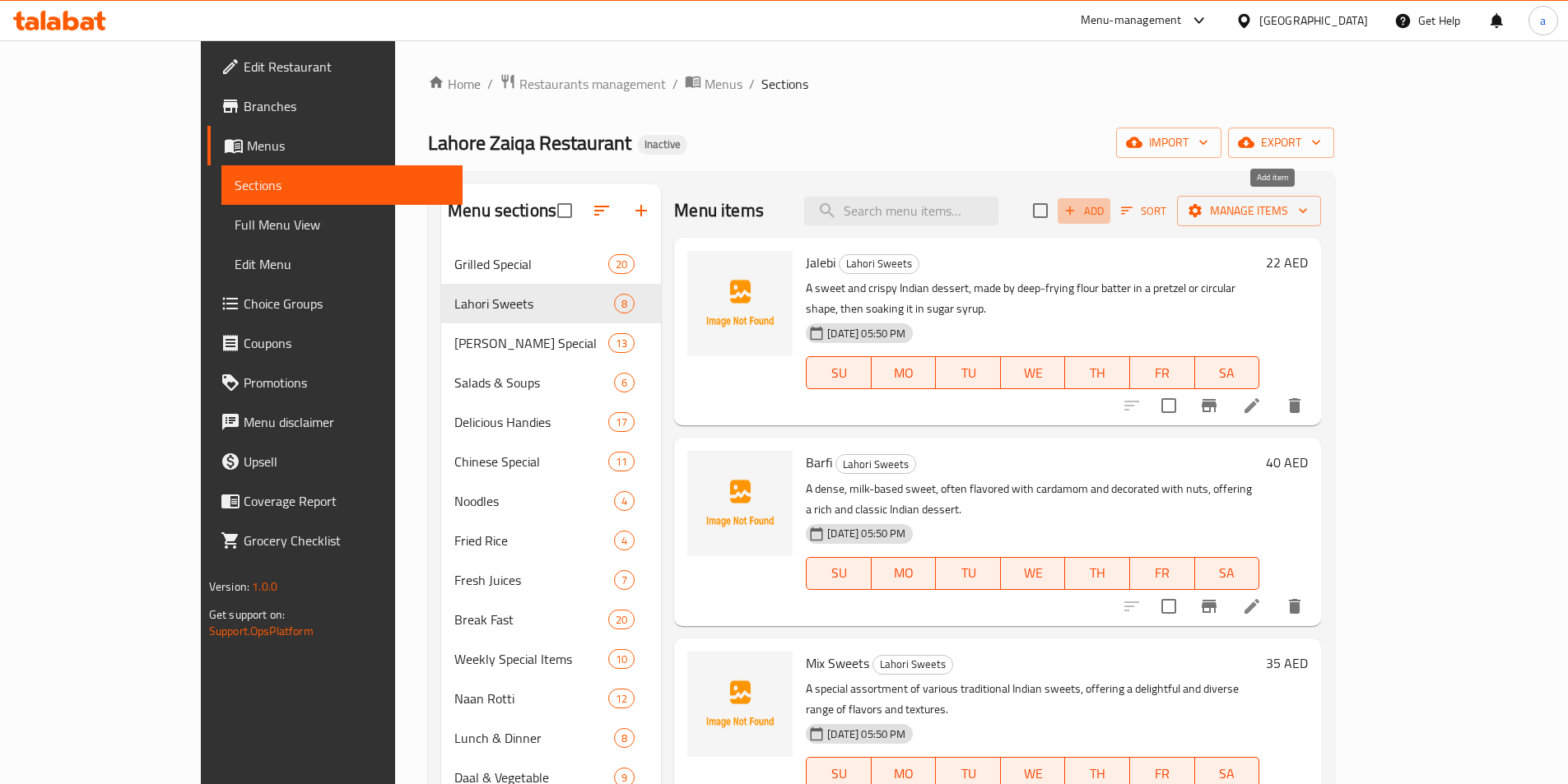
click at [1106, 207] on span "Add" at bounding box center [1084, 211] width 45 height 19
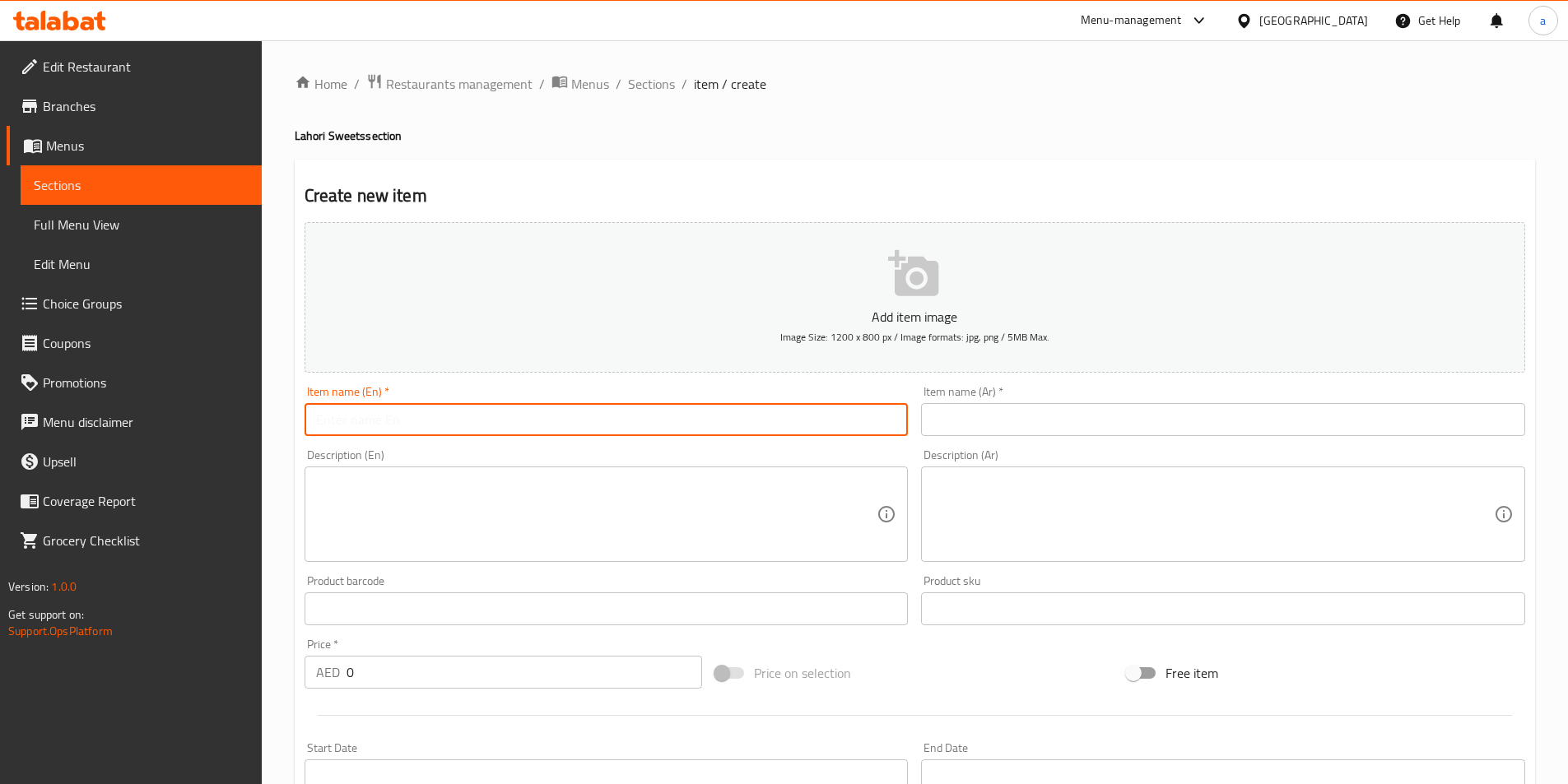
click at [454, 430] on input "text" at bounding box center [607, 419] width 604 height 33
paste input "Motichoor Laddu"
type input "Motichoor Laddu"
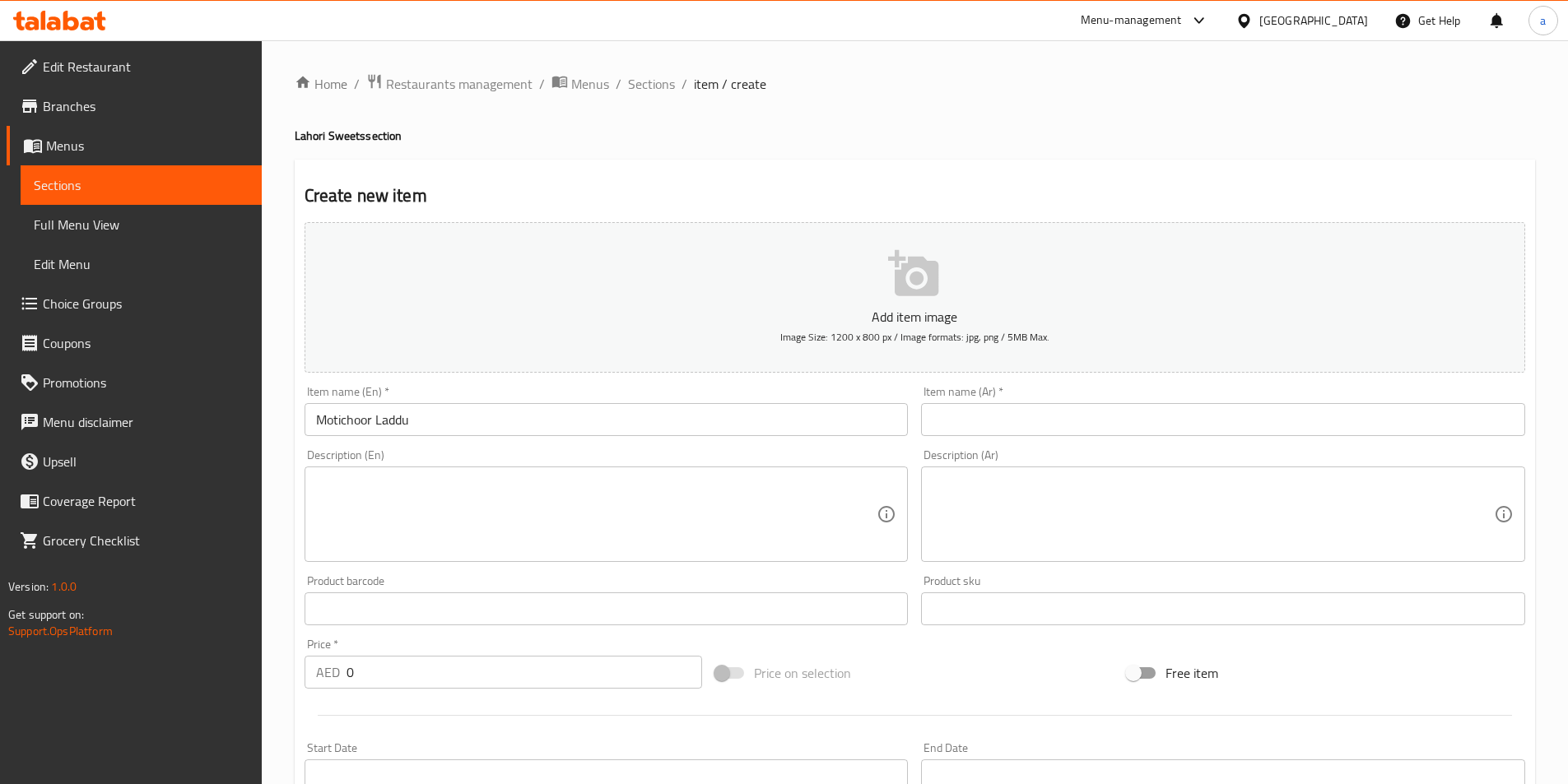
click at [1008, 426] on input "text" at bounding box center [1223, 419] width 604 height 33
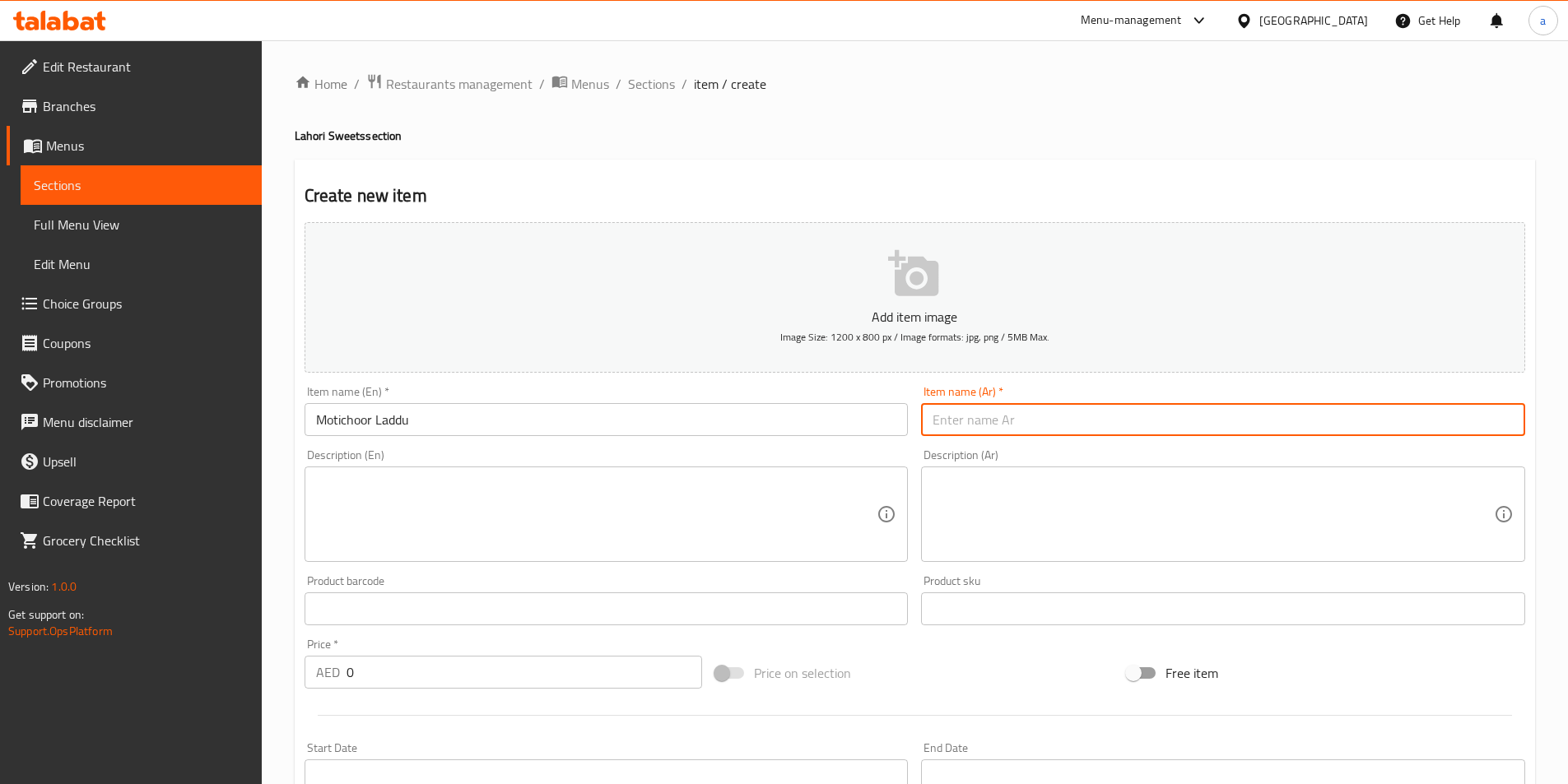
paste input "موتیشور لادو"
type input "موتیشور لادو"
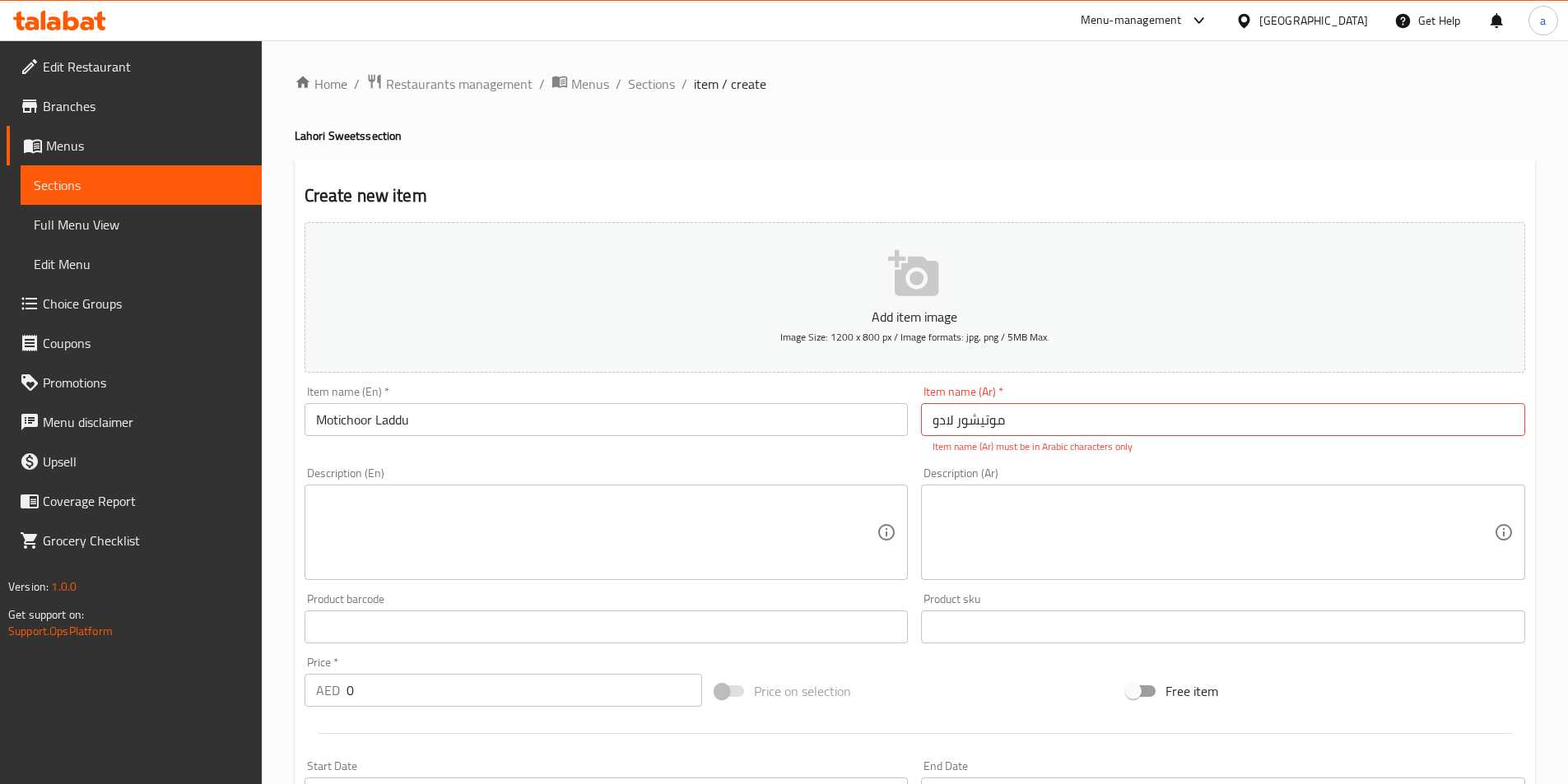
click at [597, 521] on textarea at bounding box center [596, 533] width 561 height 78
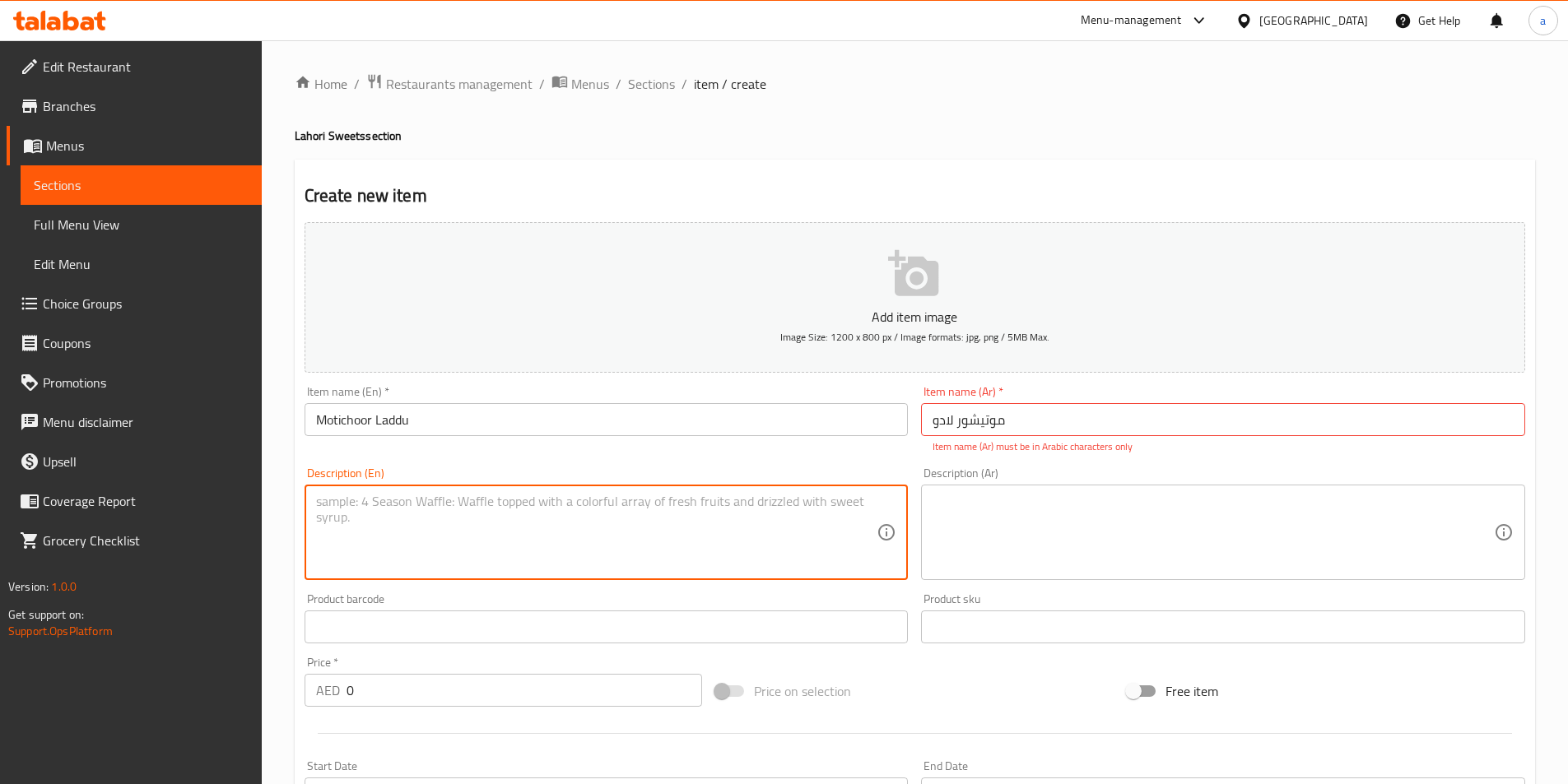
paste textarea "Small, sweet spheres, made from tiny fried chickpea flour balls, soaked in a sw…"
type textarea "Small, sweet spheres, made from tiny fried chickpea flour balls, soaked in a sw…"
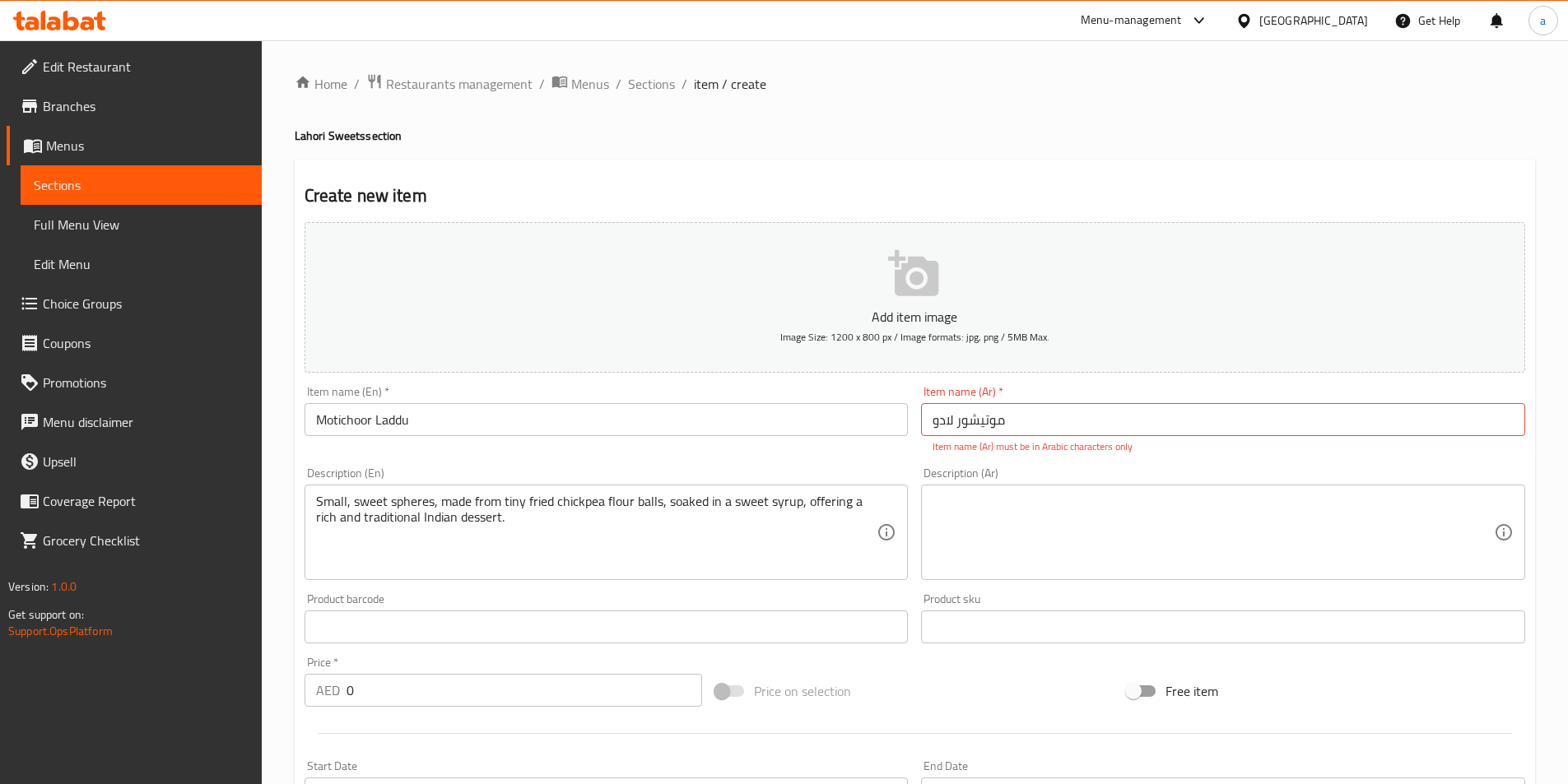
click at [1106, 555] on textarea at bounding box center [1213, 533] width 561 height 78
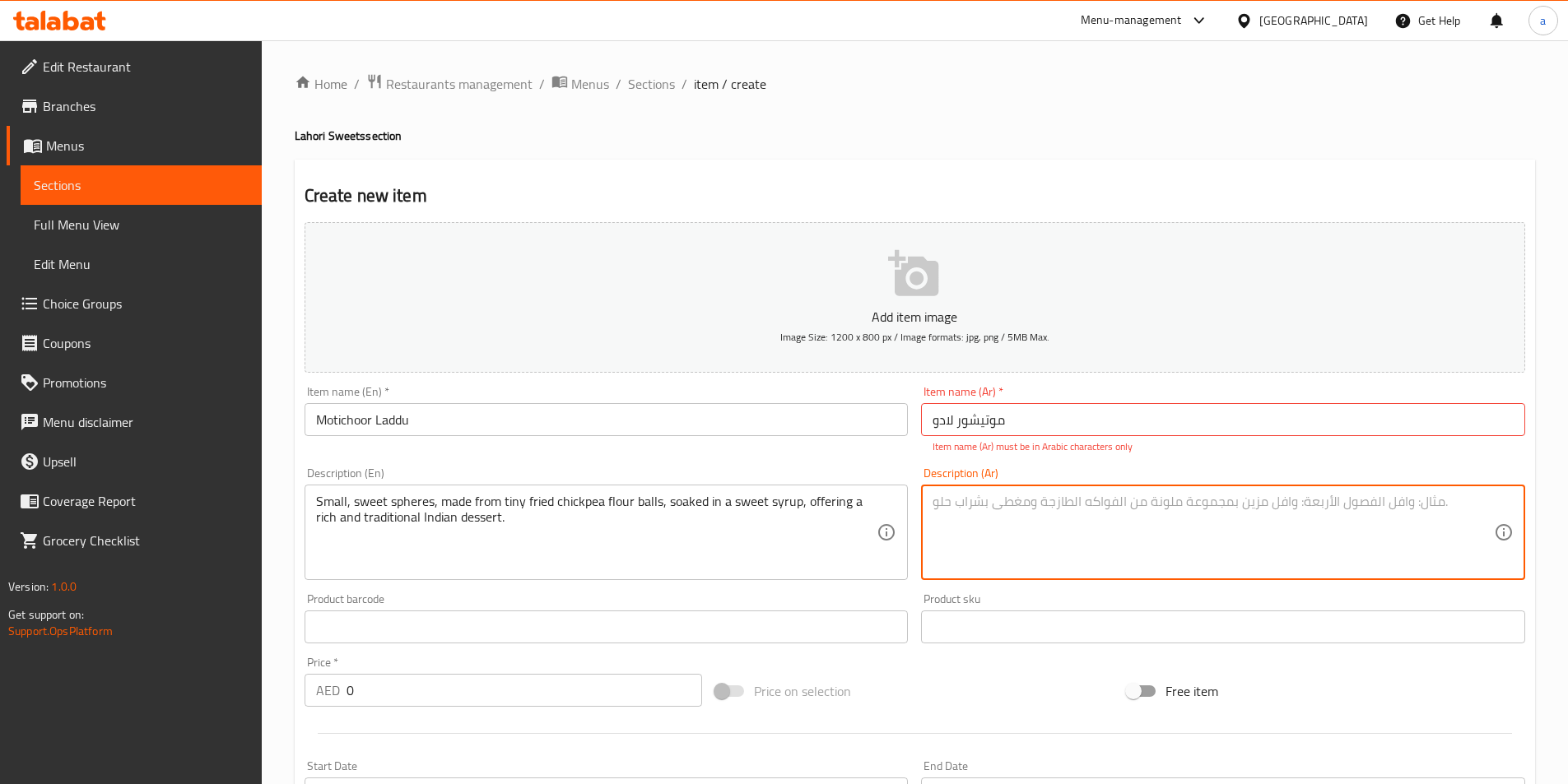
paste textarea "كرات صغيرة وحلوة، مصنوعة من كرات ضغيره الحجم دقيق الحمص المقلية، منقوعة في شراب…"
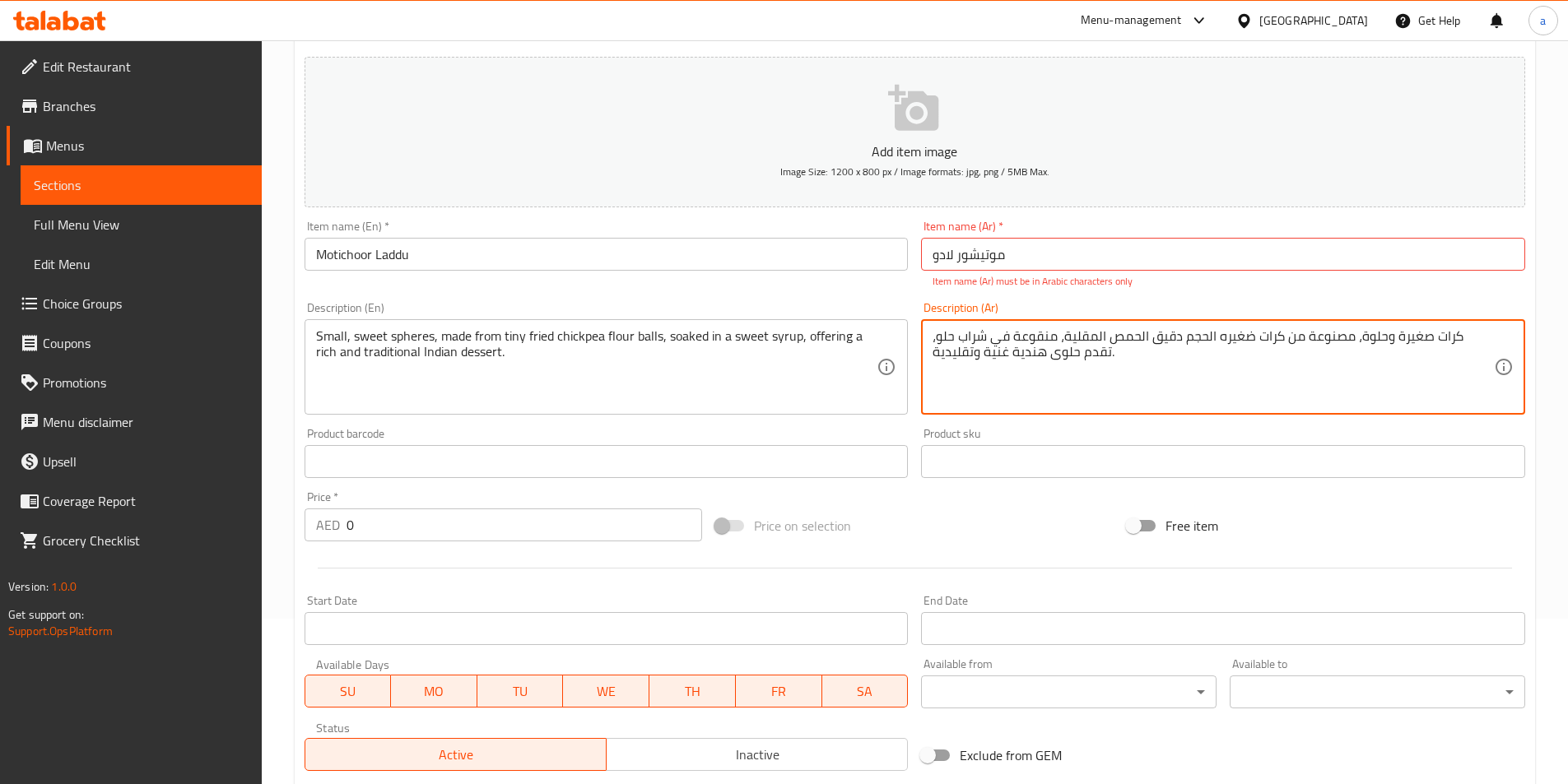
scroll to position [397, 0]
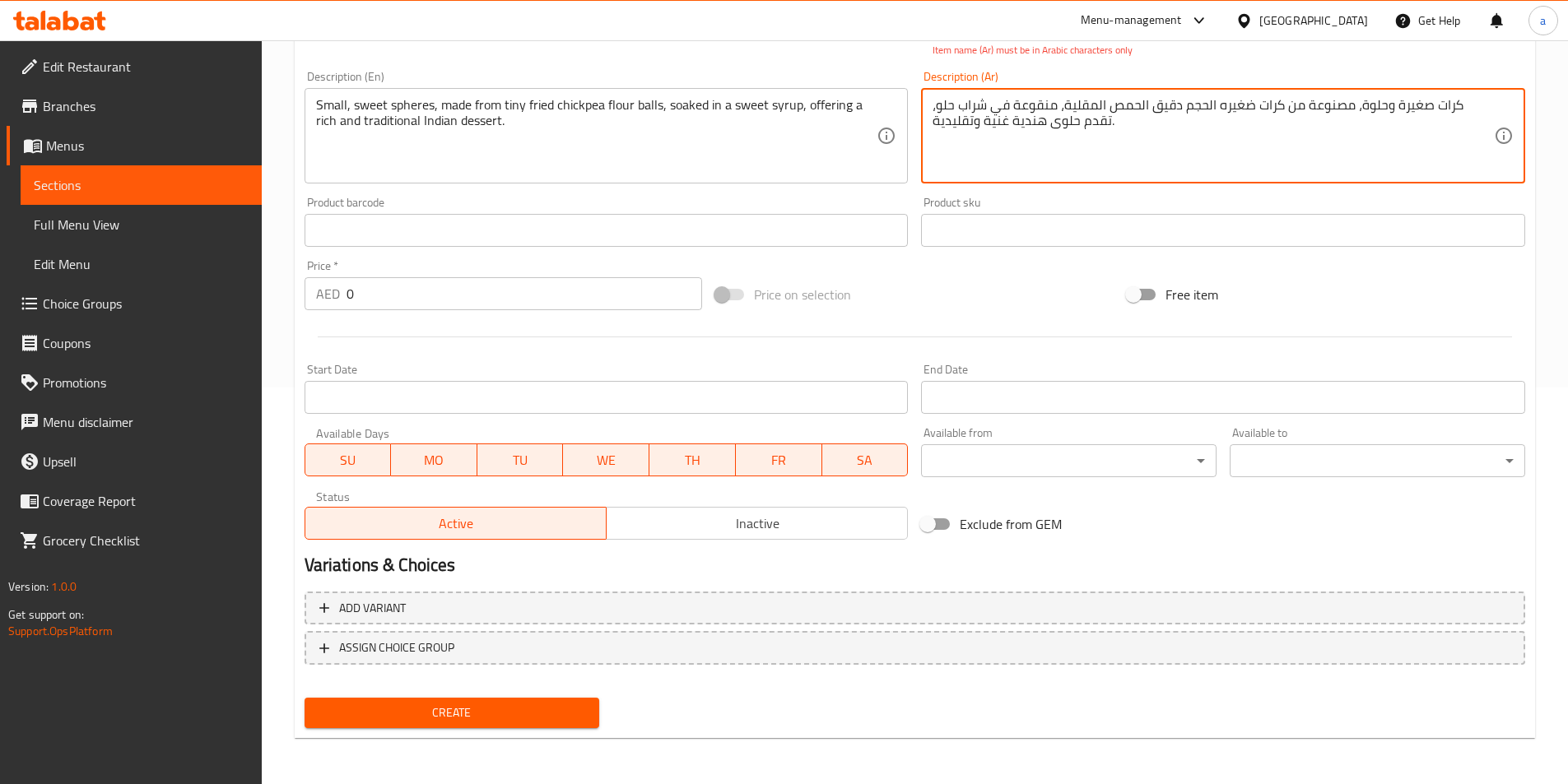
type textarea "كرات صغيرة وحلوة، مصنوعة من كرات ضغيره الحجم دقيق الحمص المقلية، منقوعة في شراب…"
click at [385, 713] on span "Create" at bounding box center [452, 713] width 269 height 20
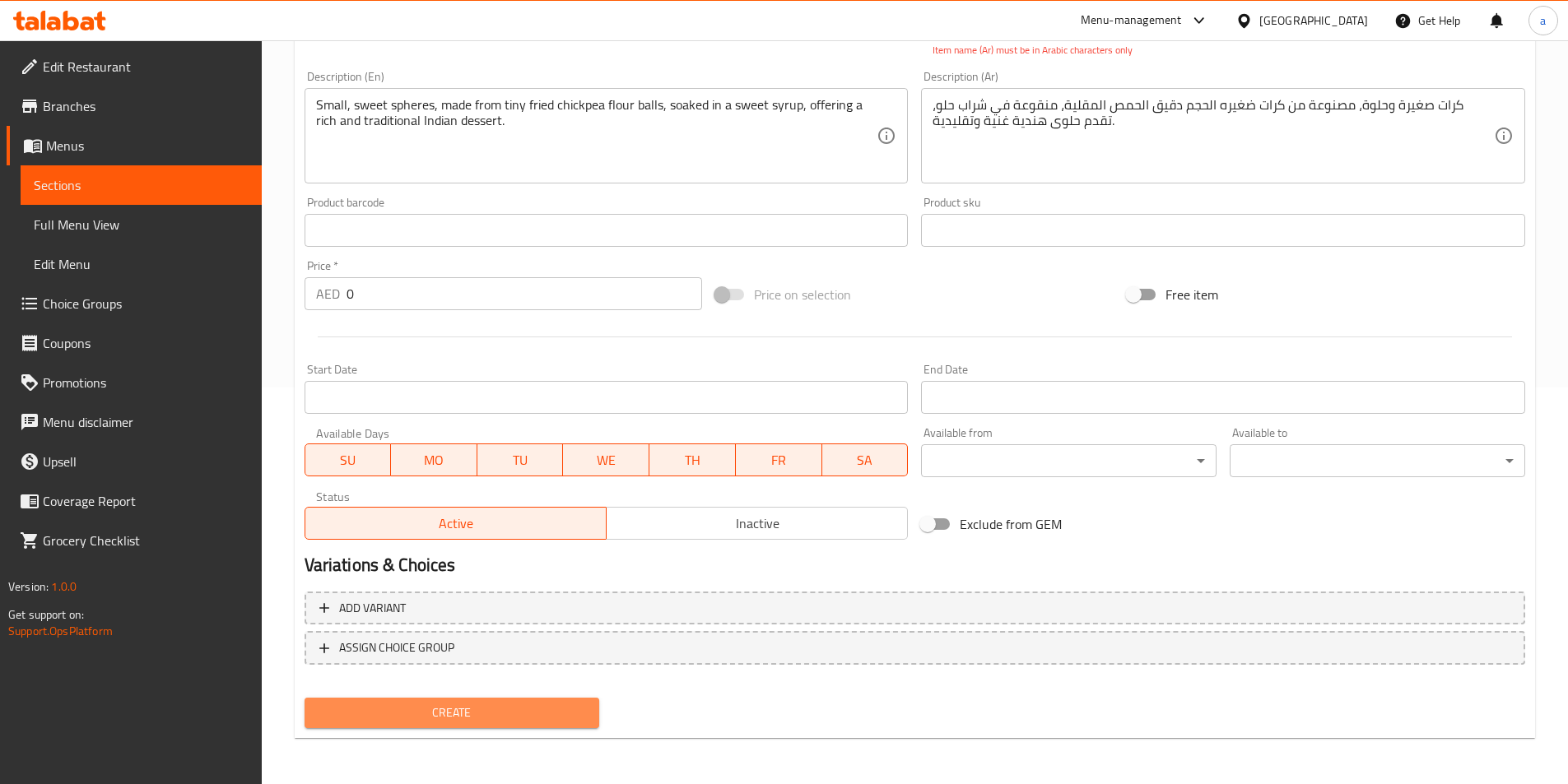
click at [441, 717] on span "Create" at bounding box center [452, 713] width 269 height 20
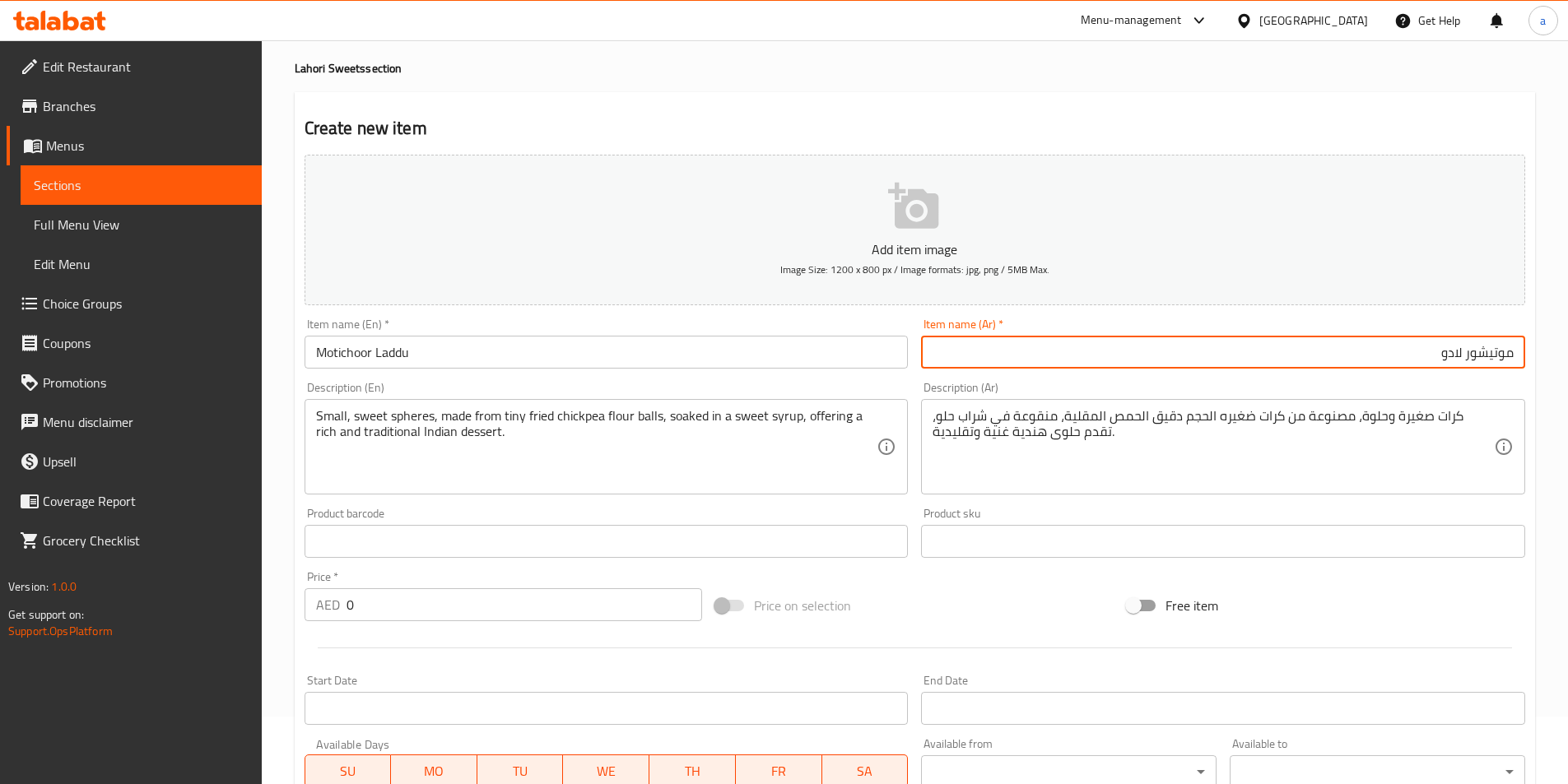
scroll to position [379, 0]
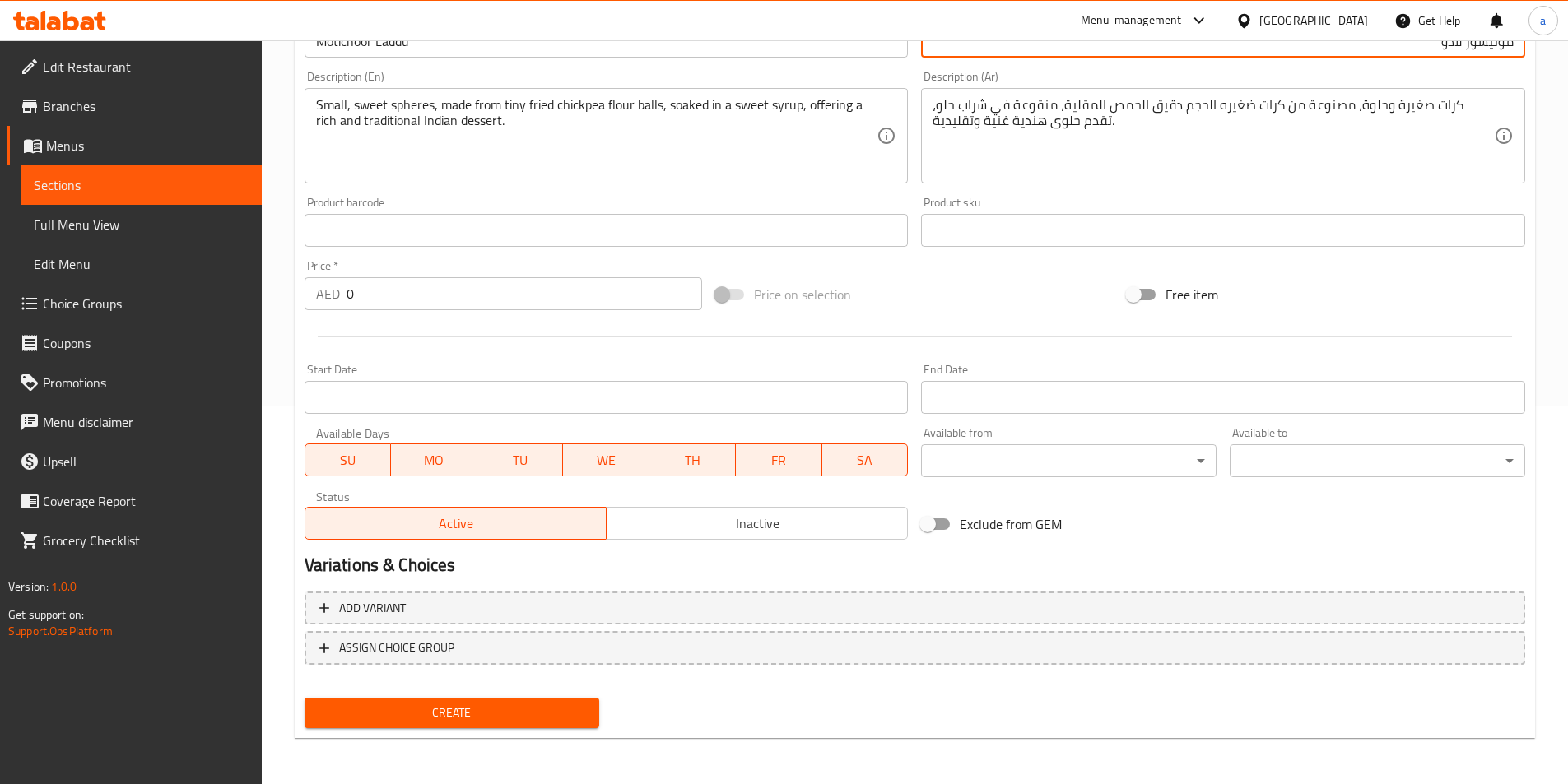
type input "موتيشور لادو"
click at [545, 716] on span "Create" at bounding box center [452, 713] width 269 height 20
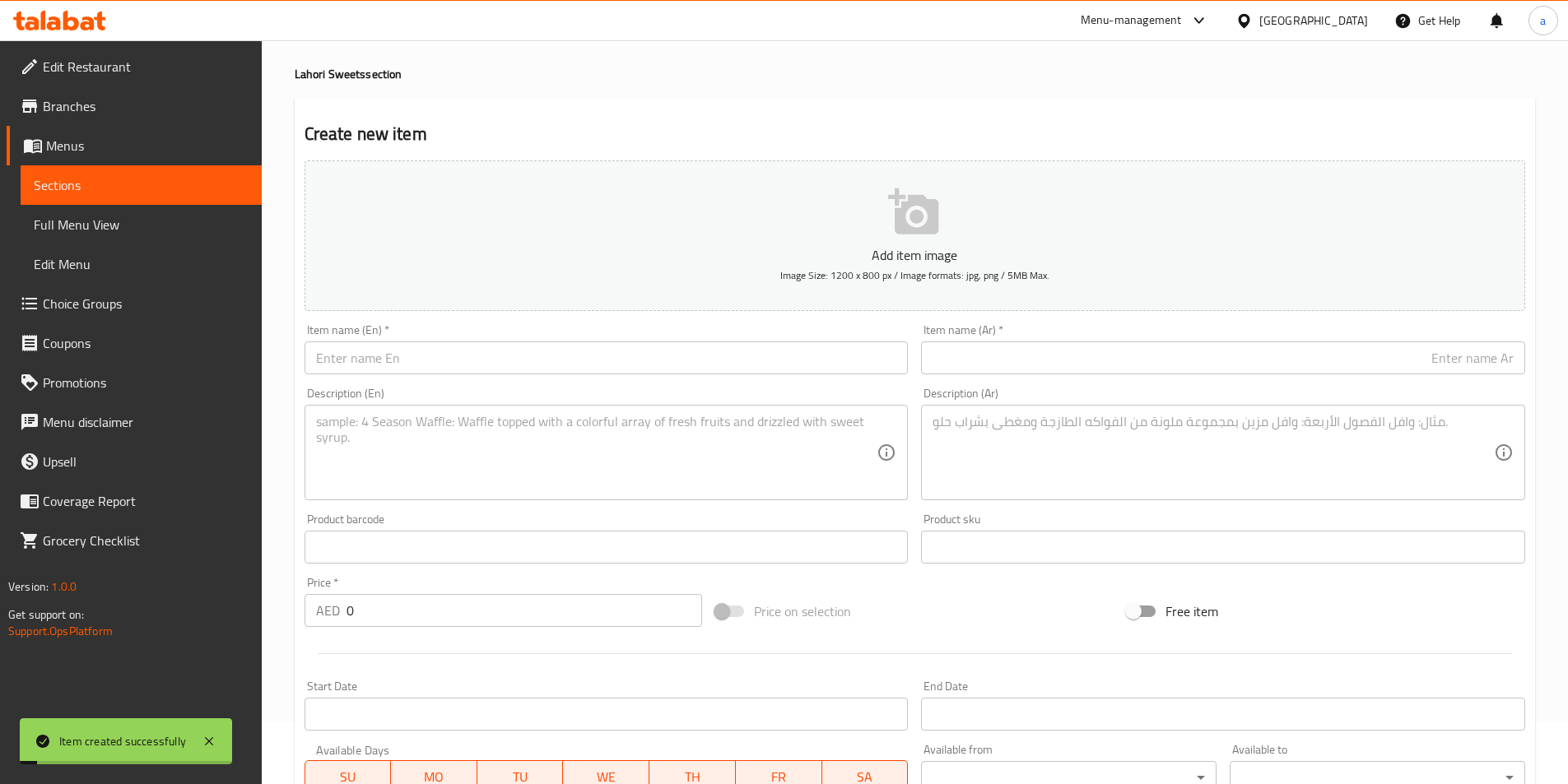
scroll to position [0, 0]
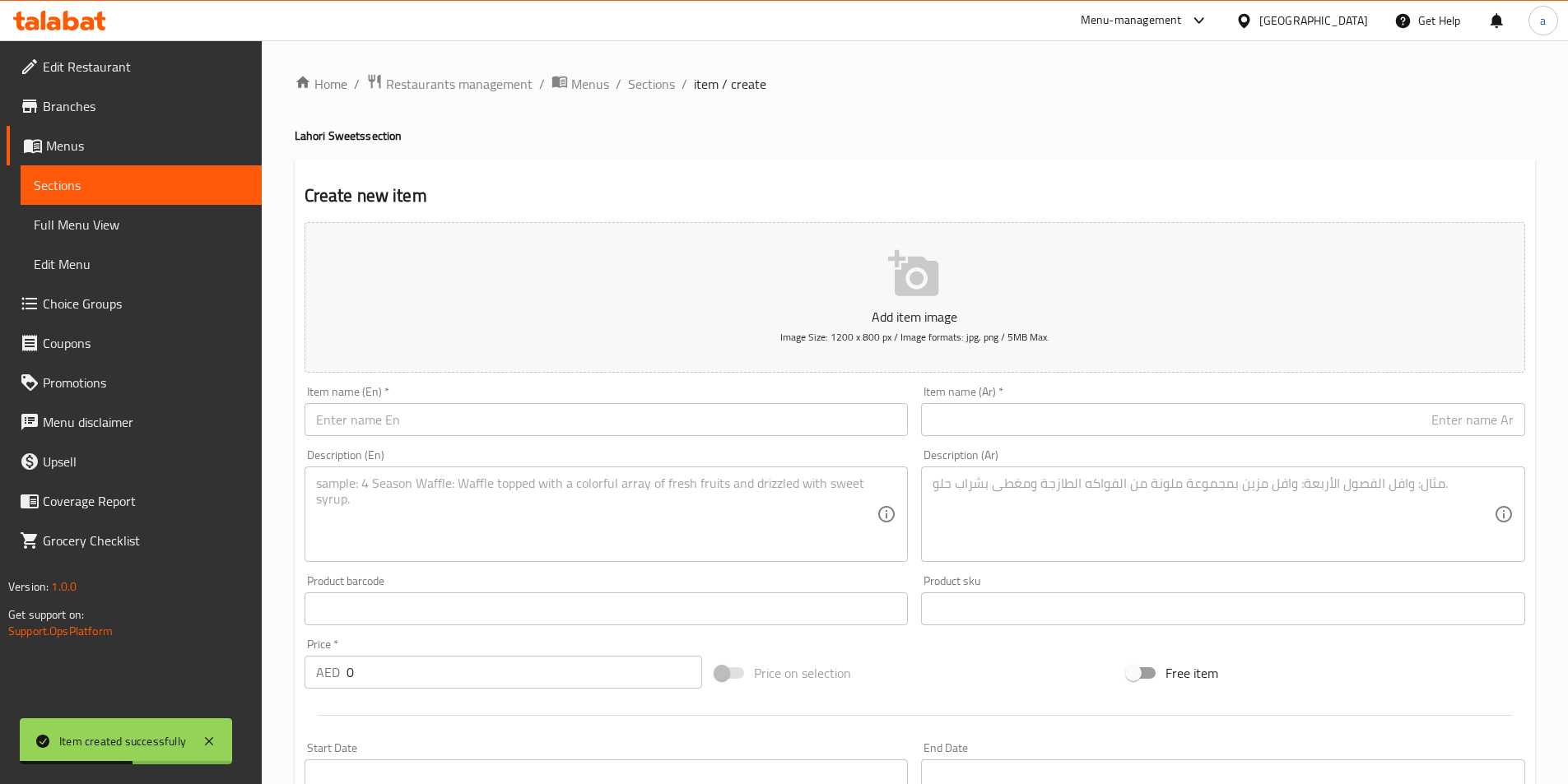
click at [464, 416] on input "text" at bounding box center [607, 419] width 604 height 33
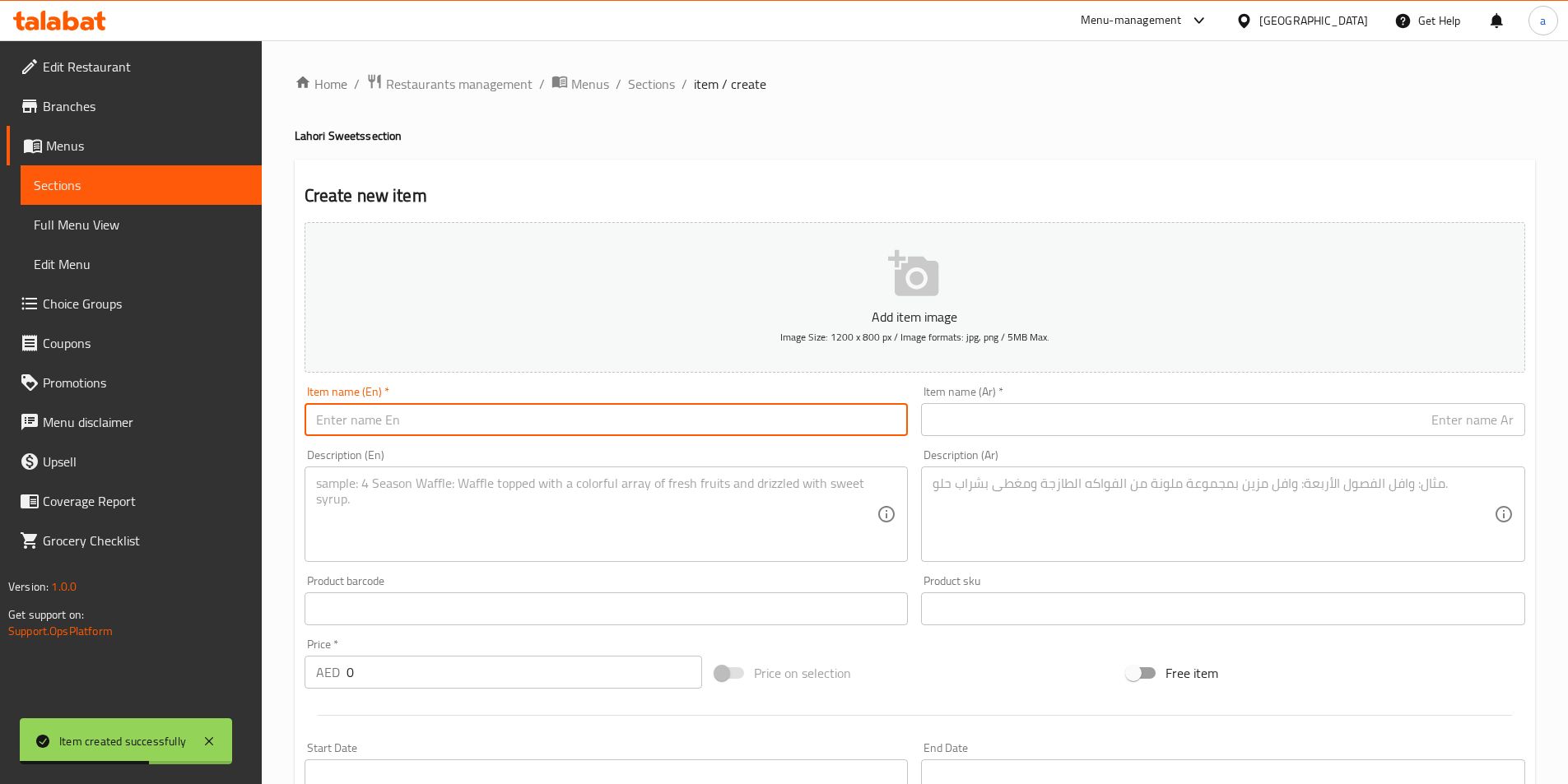
paste input "Malai Rasgullay"
type input "Malai Rasgullay"
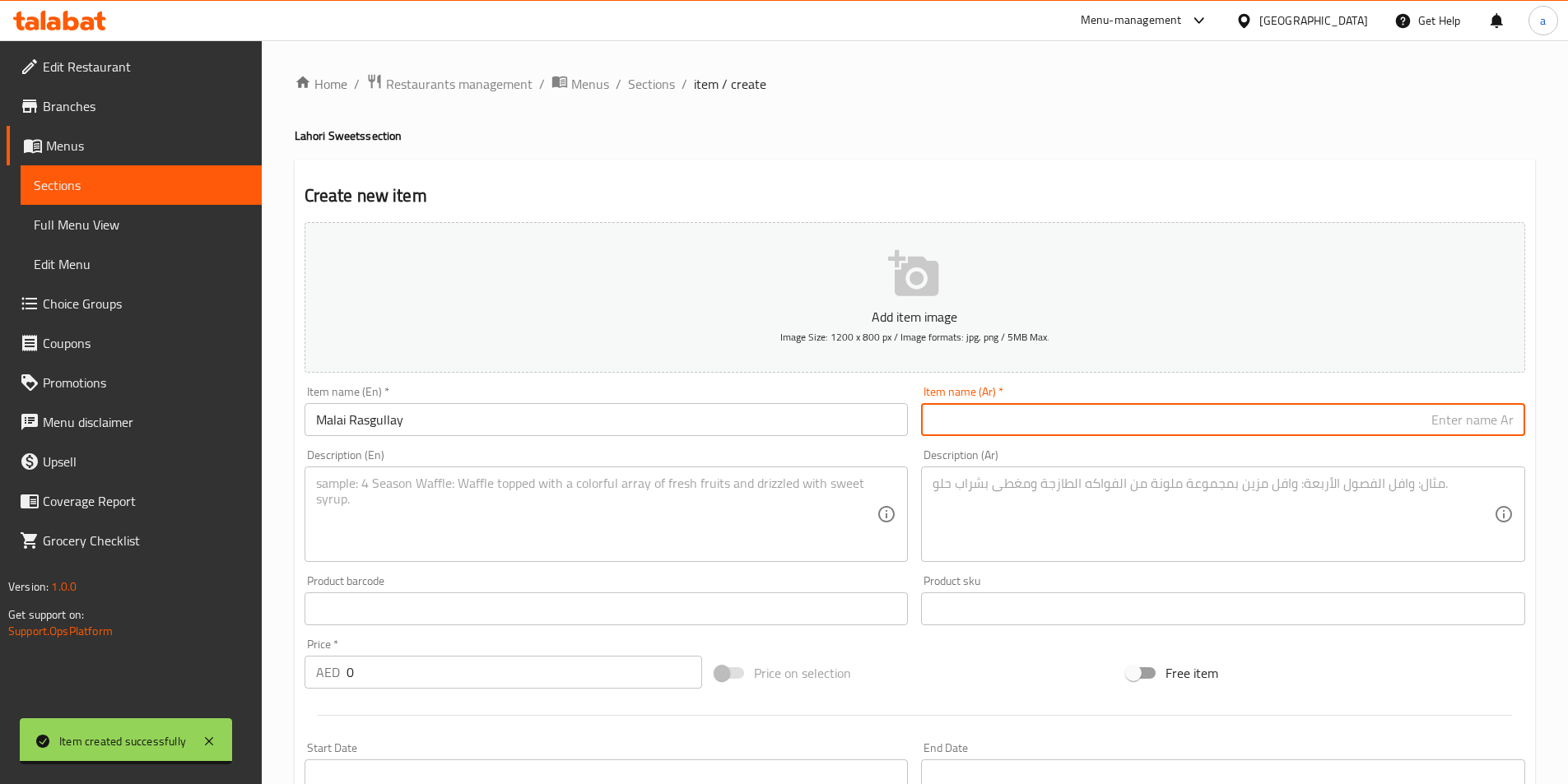
click at [1029, 422] on input "text" at bounding box center [1223, 419] width 604 height 33
paste input "مالاي راسغولاى"
type input "مالاي راسغولاى"
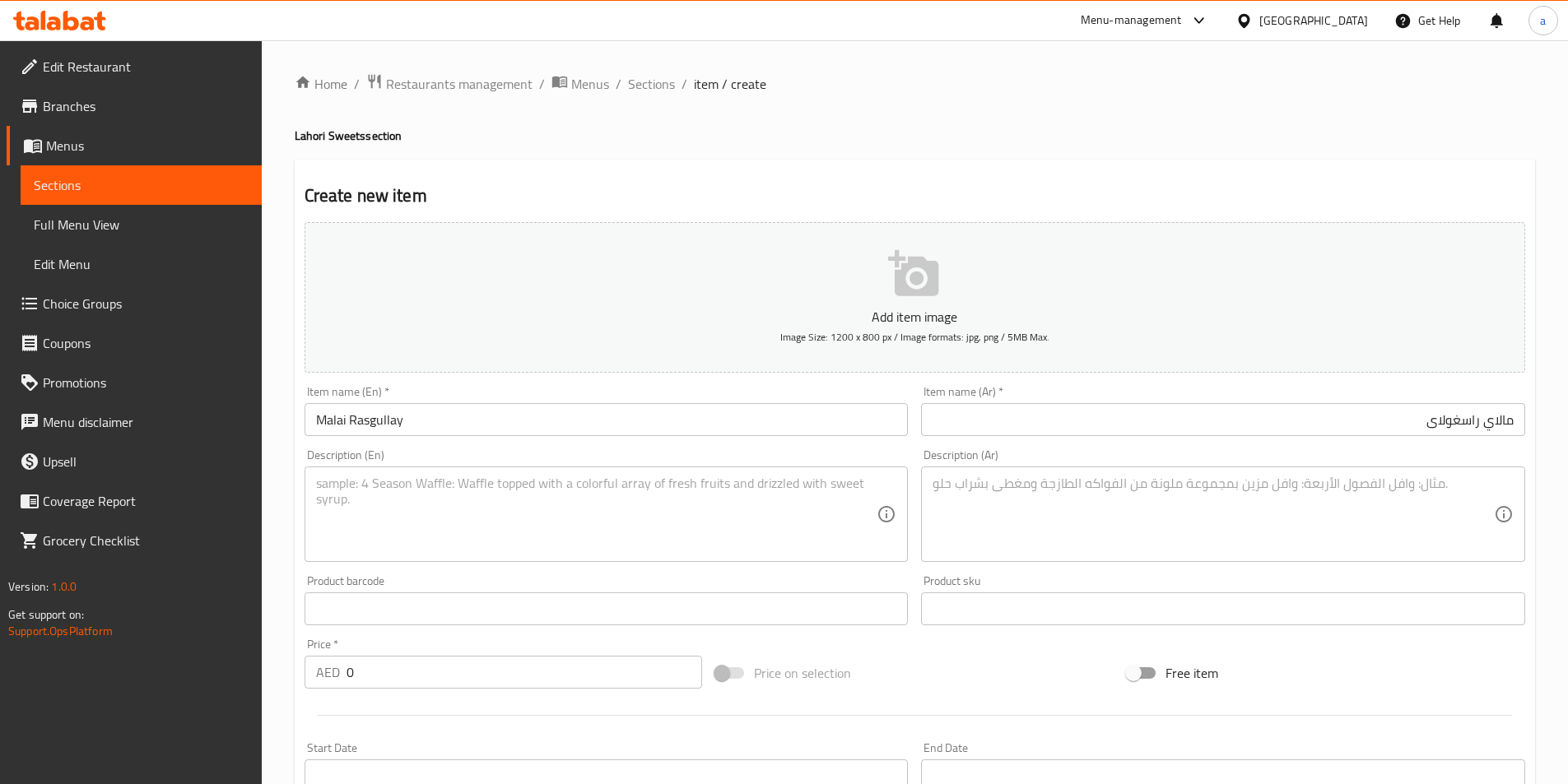
click at [533, 499] on textarea at bounding box center [596, 515] width 561 height 78
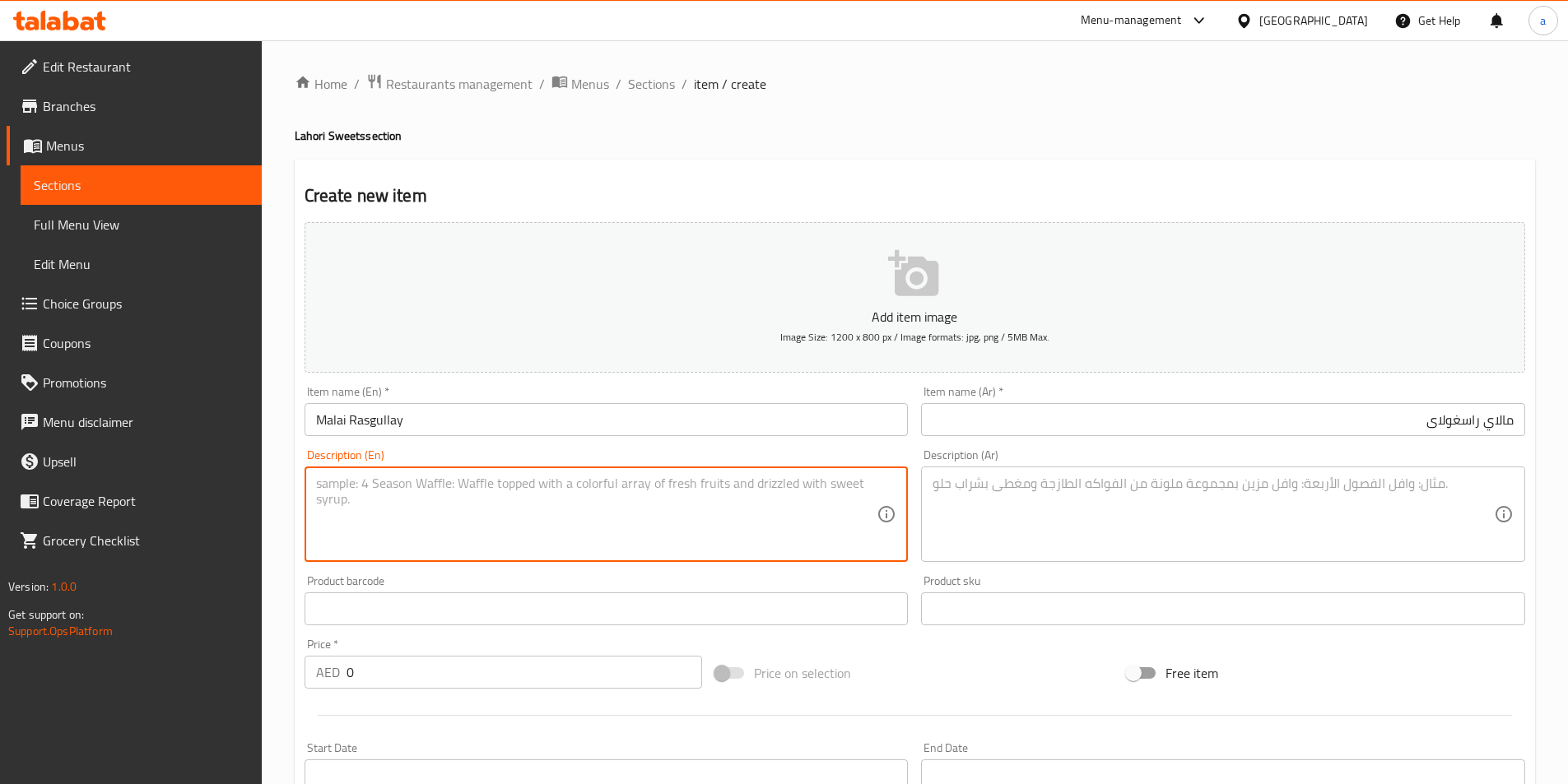
paste textarea "Soft, spongy cottage cheese dumplings, soaked in a light, sweet syrup and toppe…"
type textarea "Soft, spongy cottage cheese dumplings, soaked in a light, sweet syrup and toppe…"
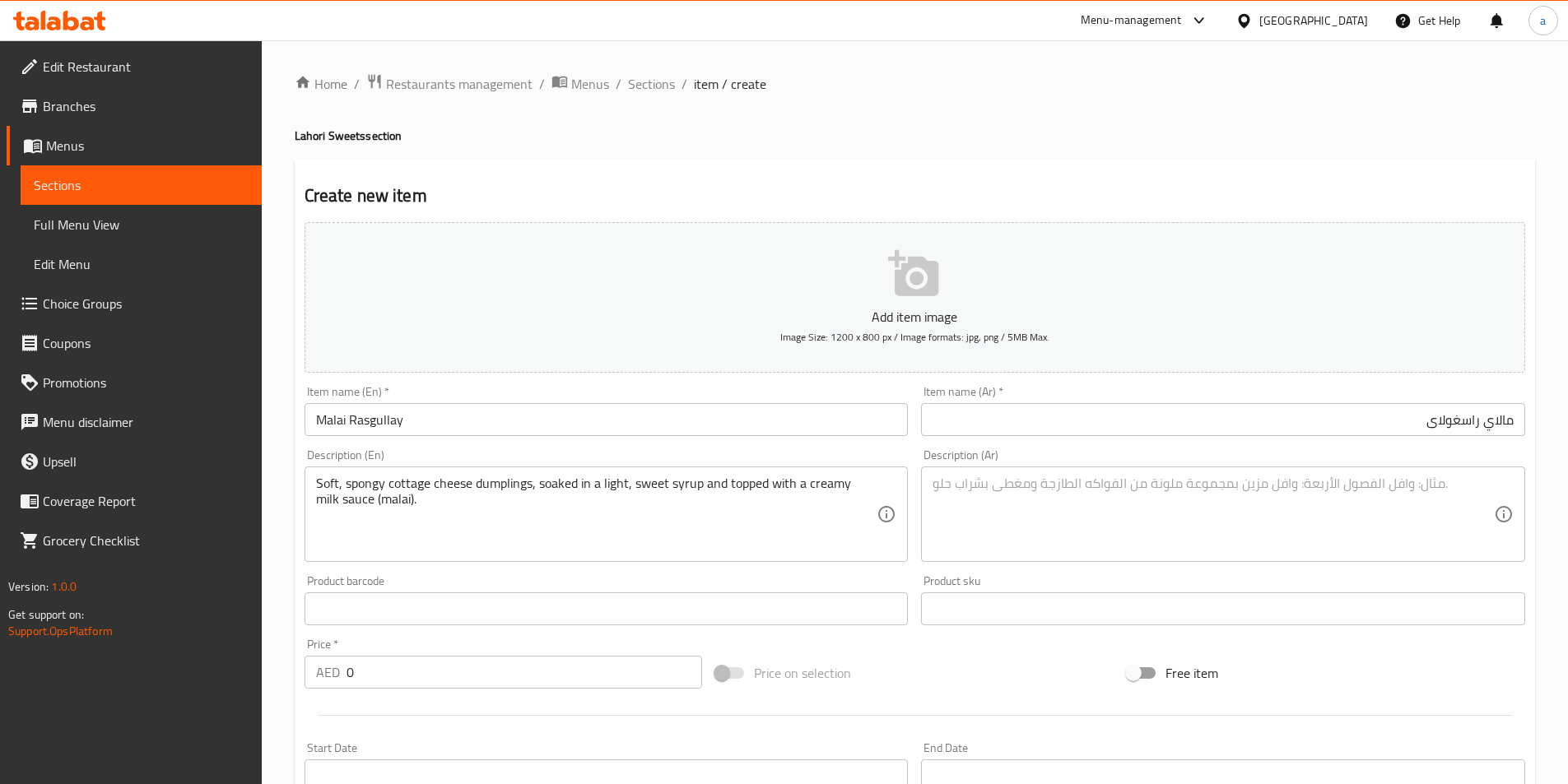
click at [1065, 529] on textarea at bounding box center [1213, 515] width 561 height 78
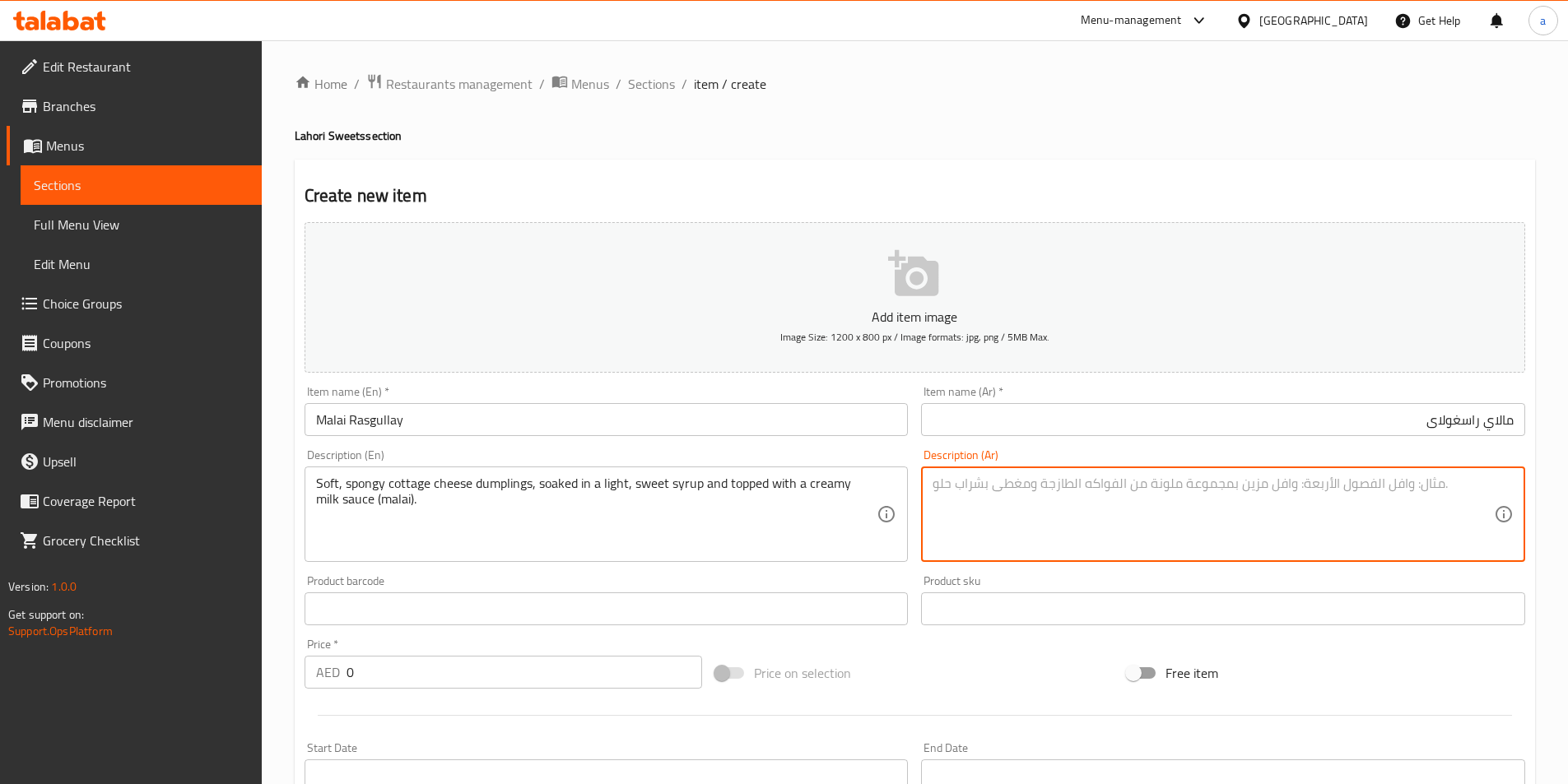
paste textarea "دامبلينج جبنة قريش ناعمه و إسفنجية، منقوعة في شراب حلو و خفيف و مغطاه بصوص الحل…"
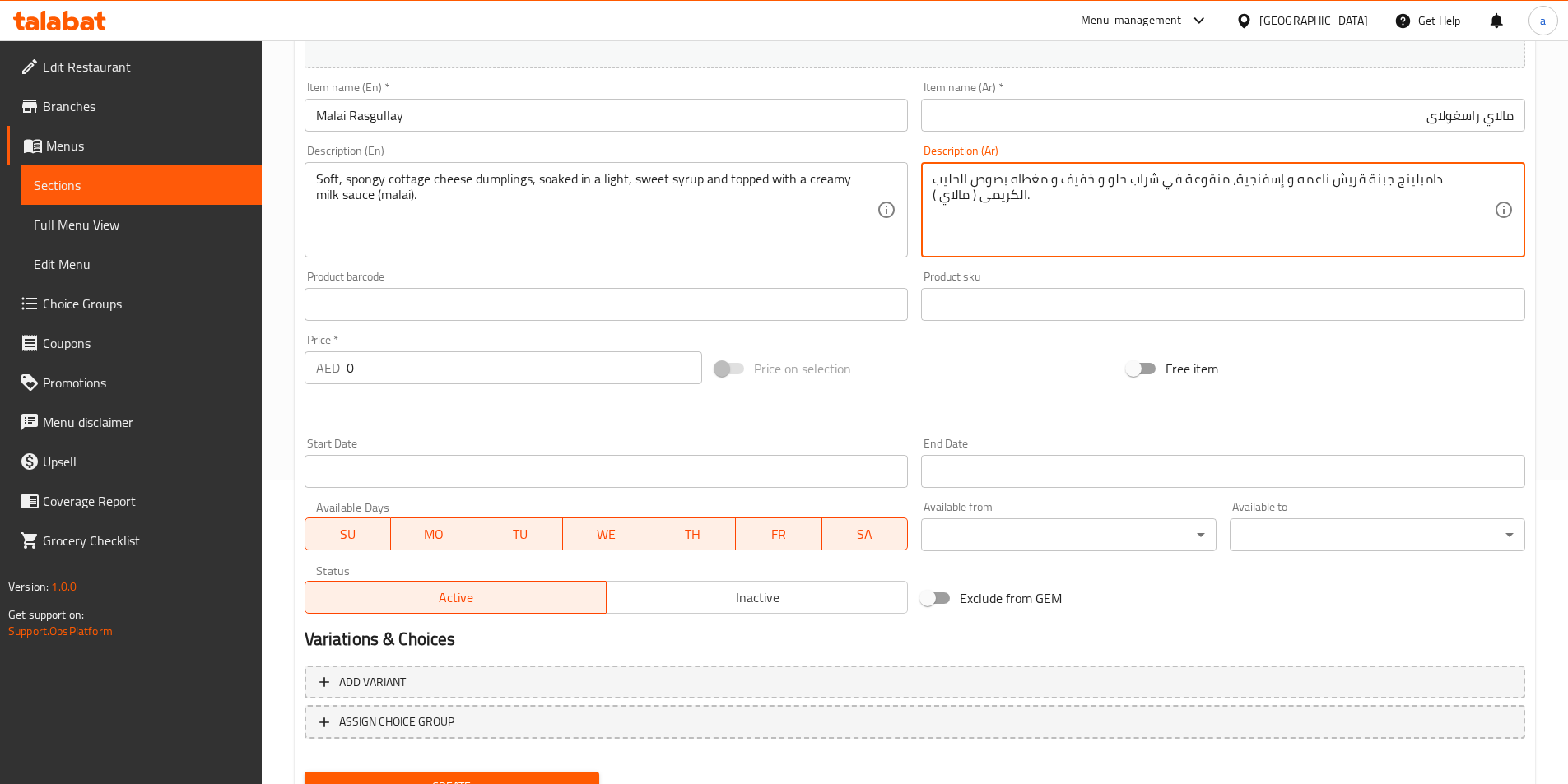
scroll to position [379, 0]
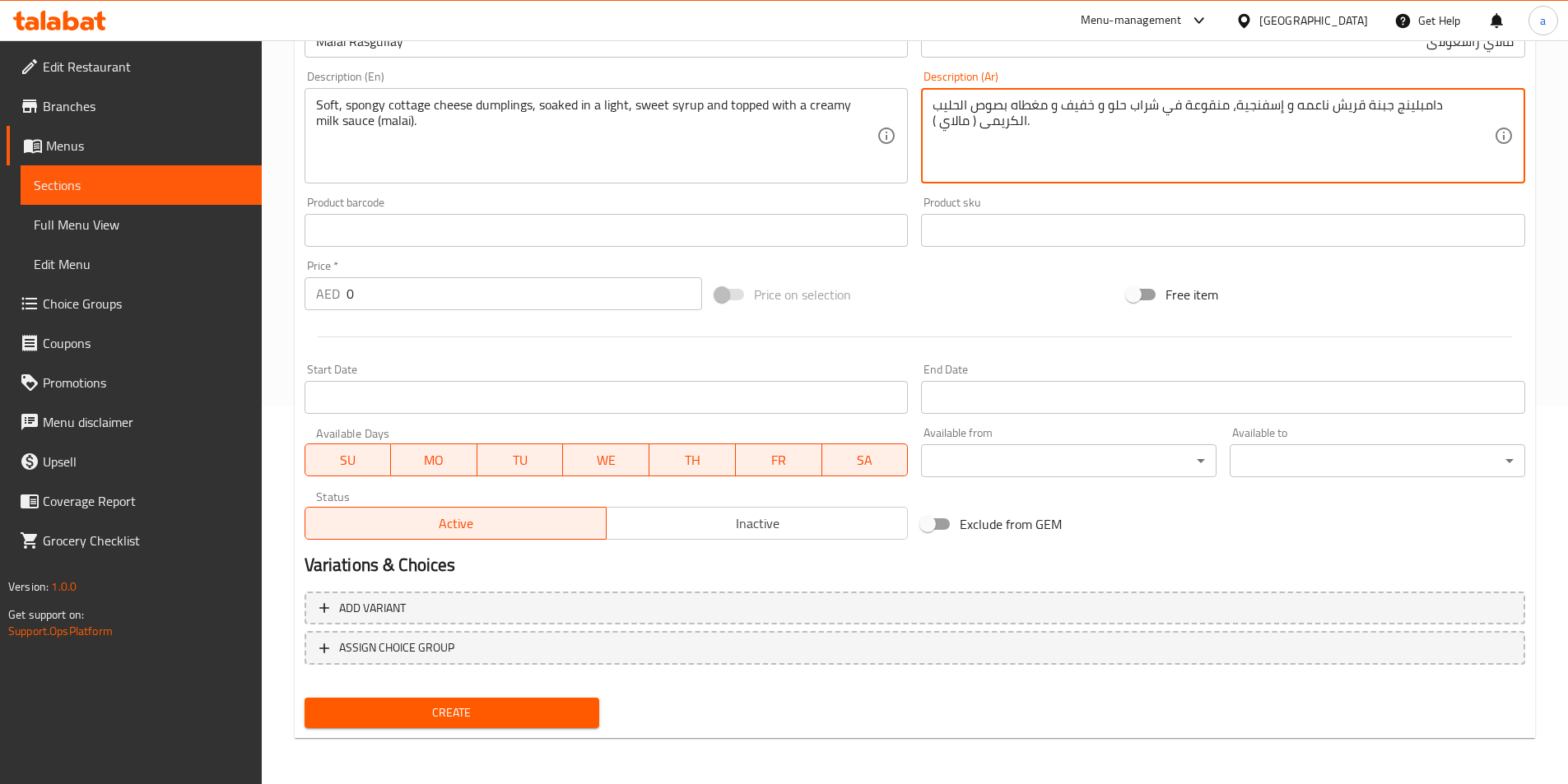
type textarea "دامبلينج جبنة قريش ناعمه و إسفنجية، منقوعة في شراب حلو و خفيف و مغطاه بصوص الحل…"
click at [473, 702] on button "Create" at bounding box center [452, 712] width 295 height 31
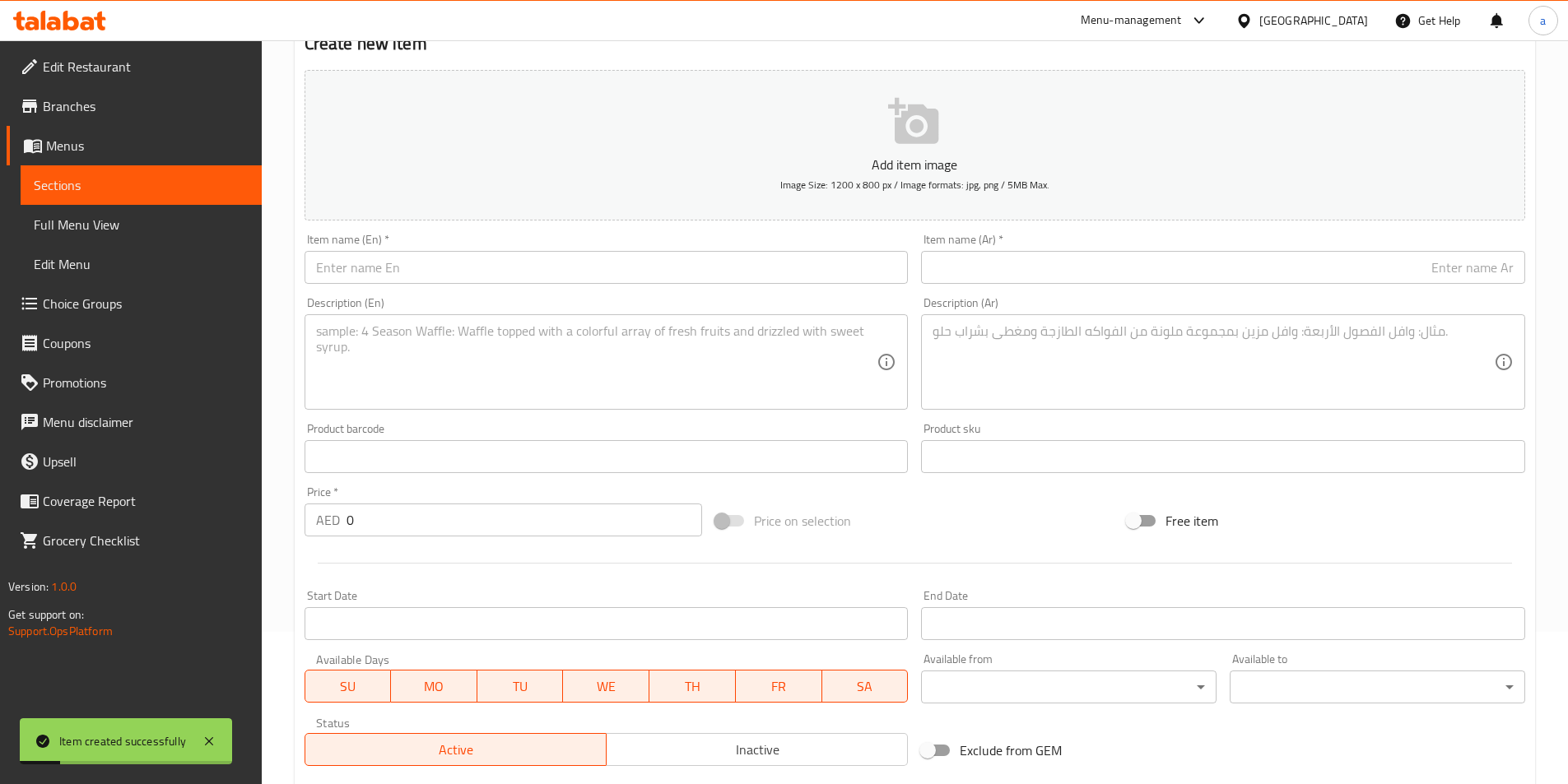
scroll to position [132, 0]
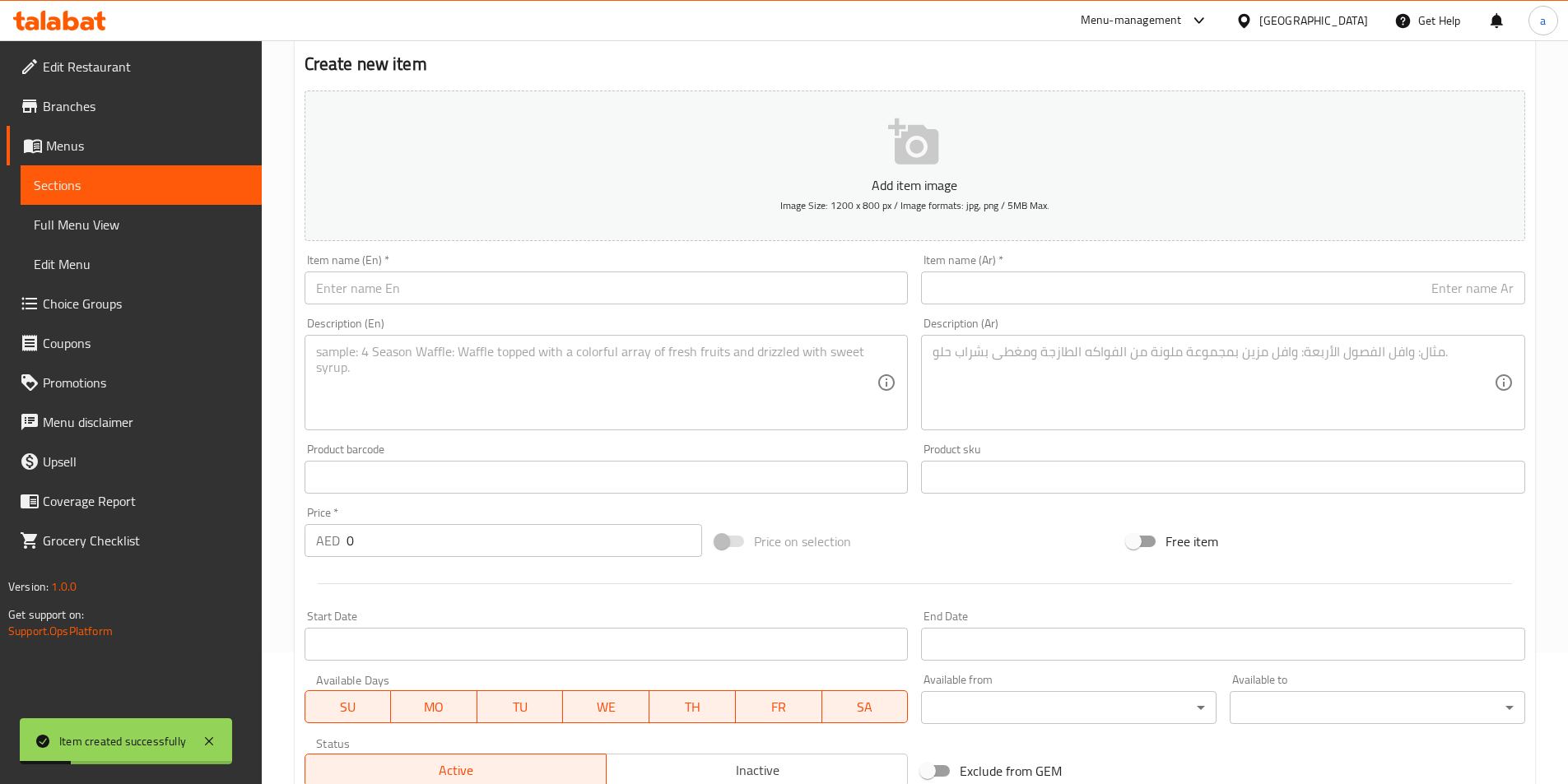
click at [415, 290] on input "text" at bounding box center [607, 287] width 604 height 33
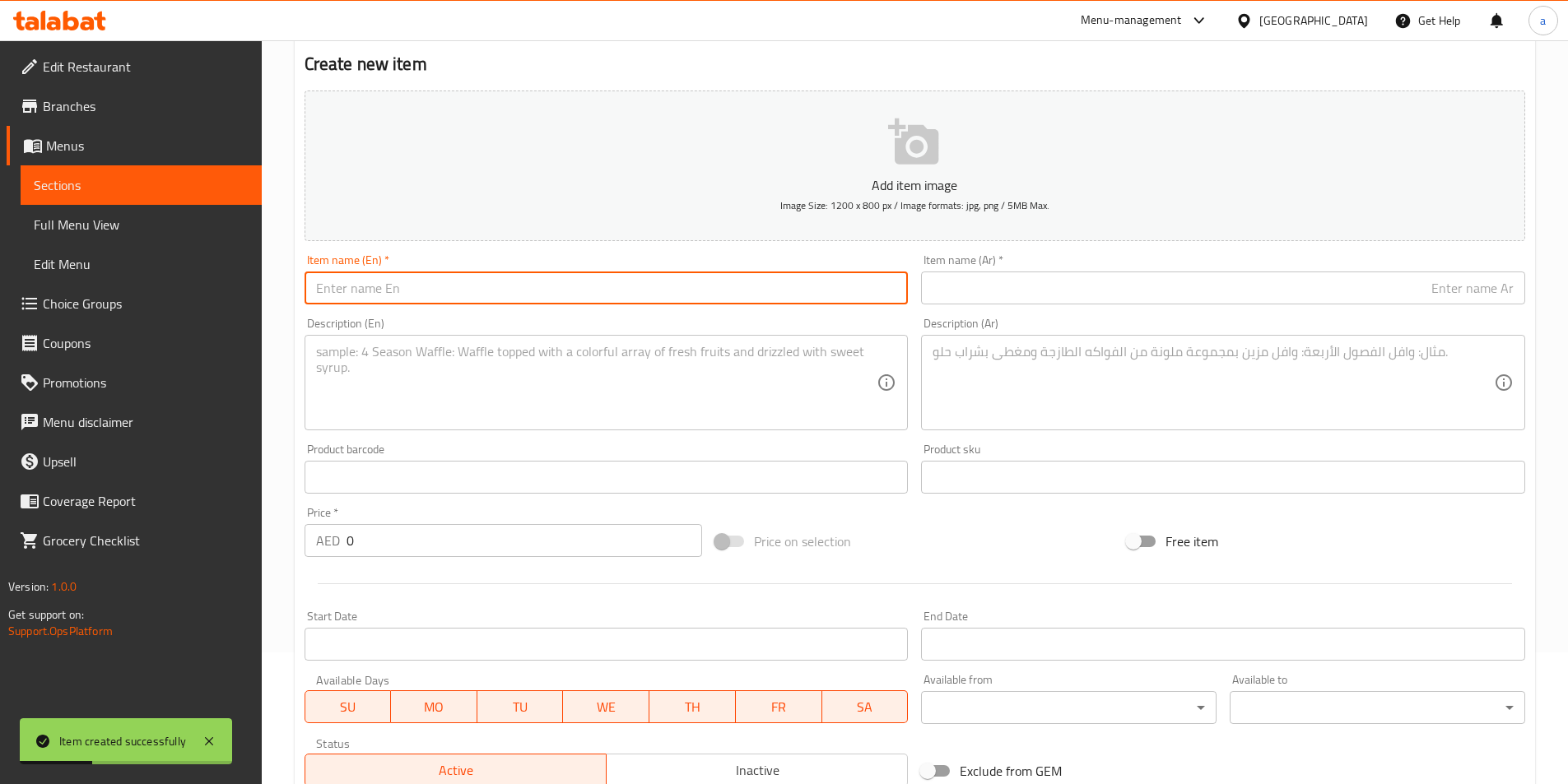
paste input "Malai Gulab Jaman"
type input "Malai Gulab Jaman"
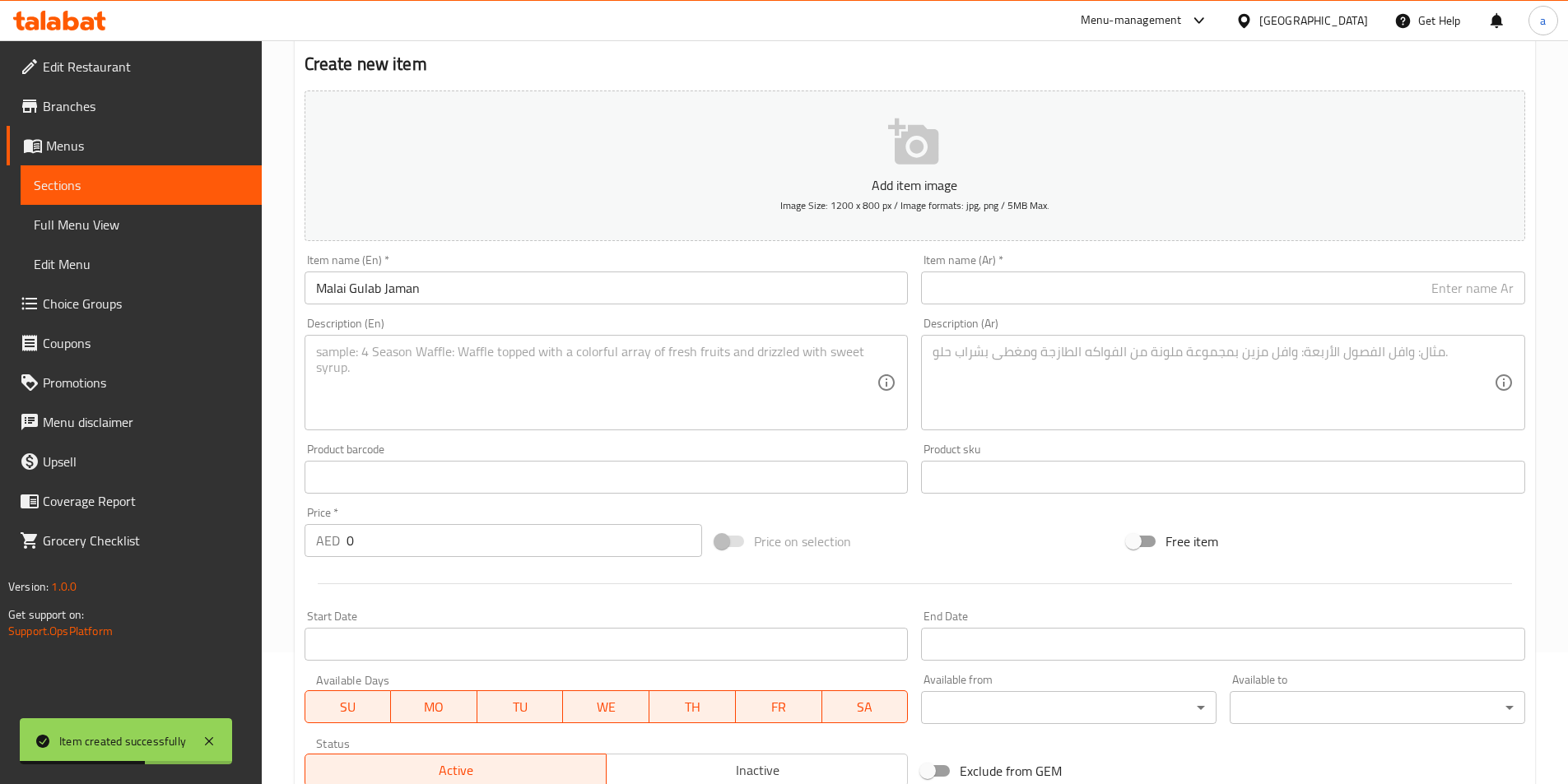
click at [1285, 285] on input "text" at bounding box center [1223, 287] width 604 height 33
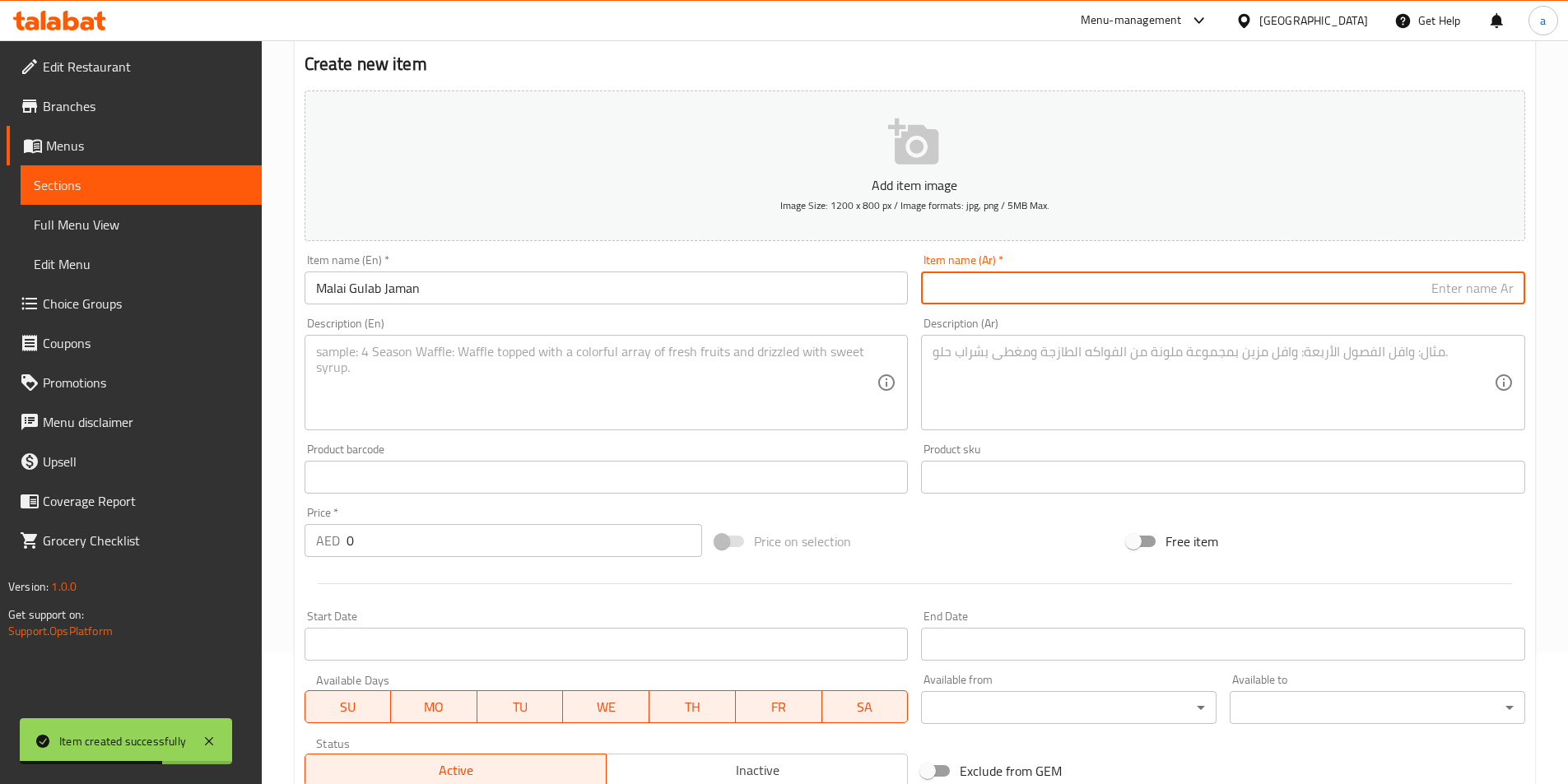
paste input "مالاي [PERSON_NAME]"
type input "مالاي [PERSON_NAME]"
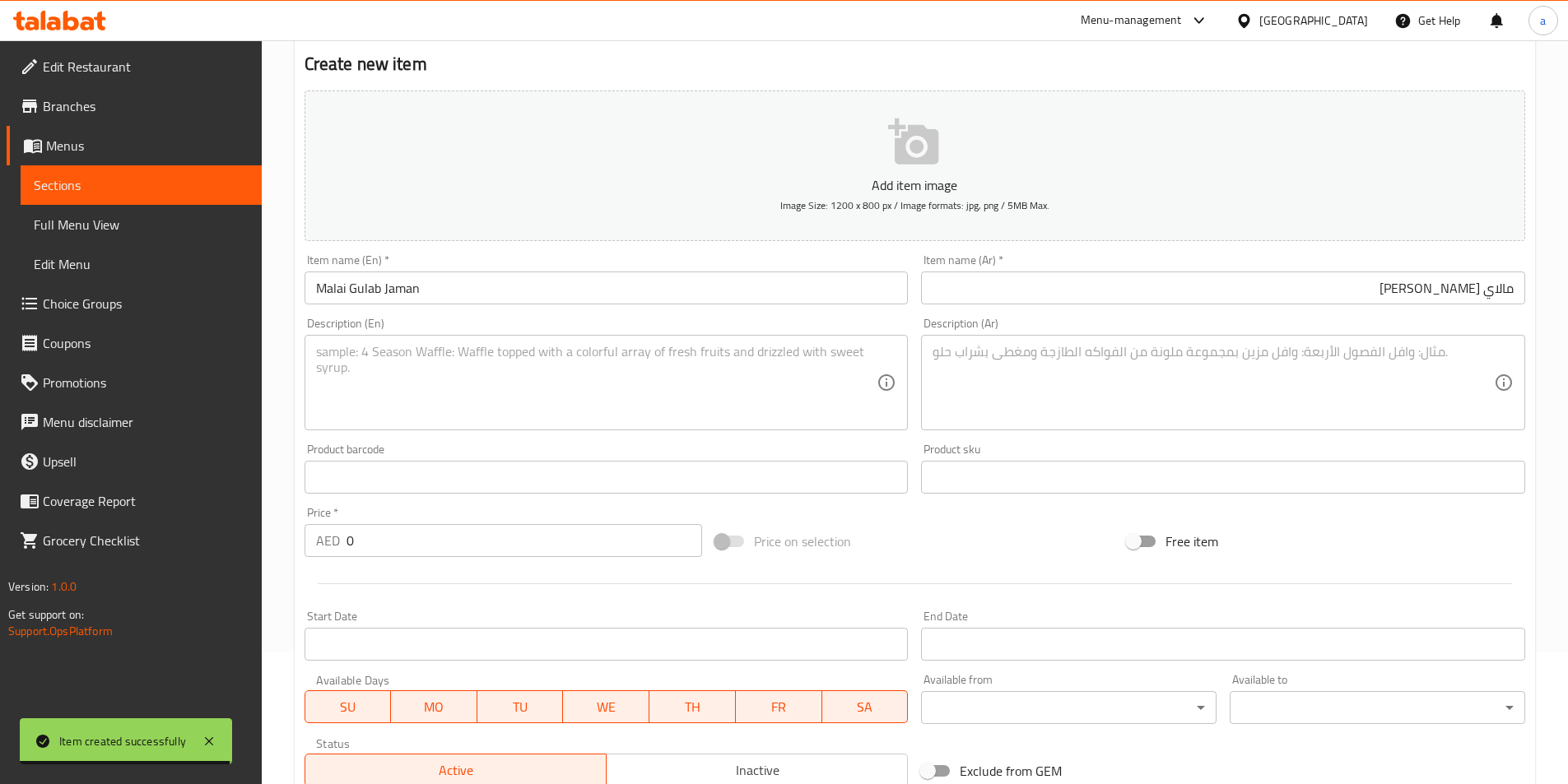
click at [762, 425] on div "Description (En)" at bounding box center [607, 383] width 604 height 96
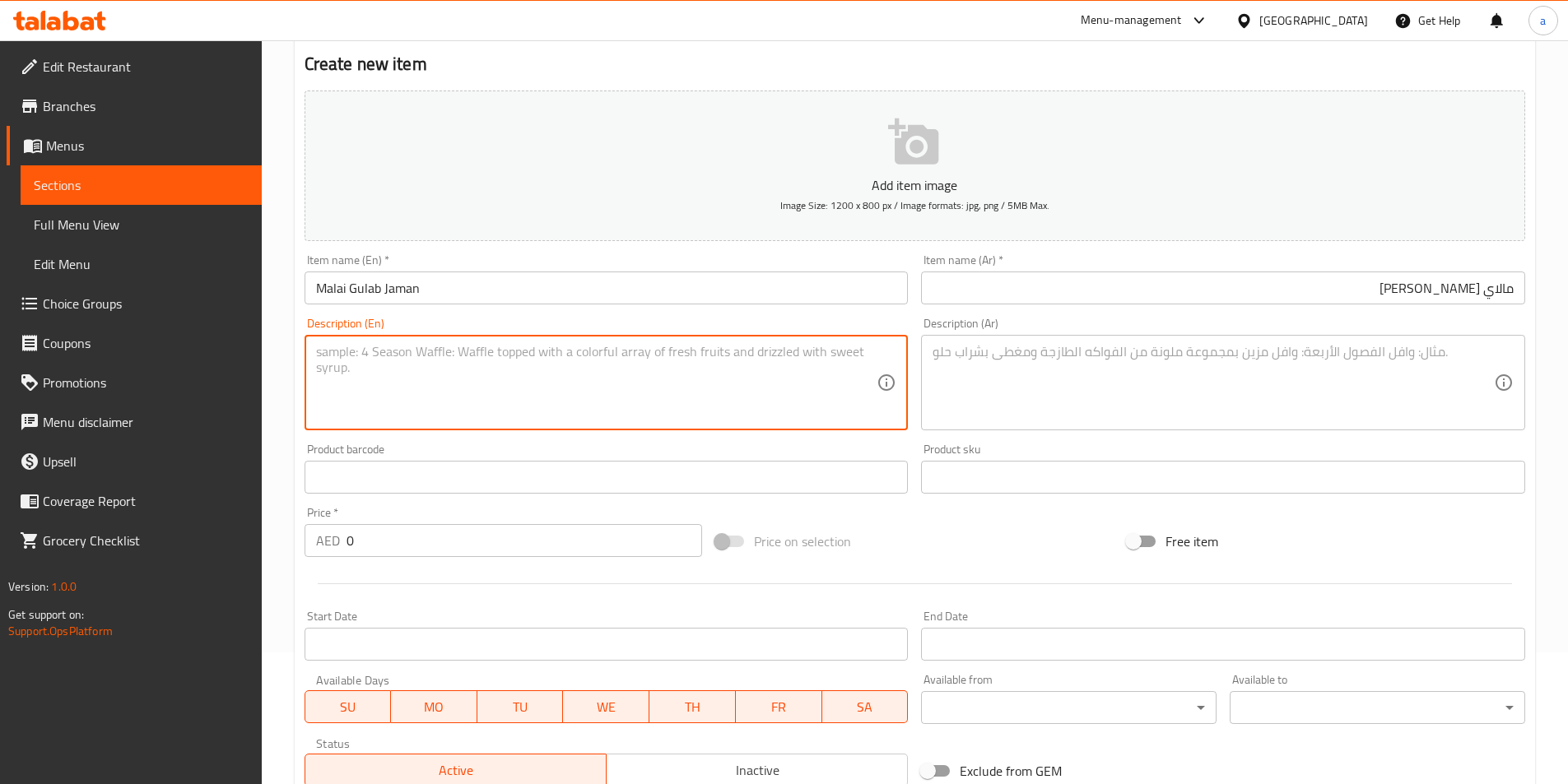
paste textarea "Soft, spongy dumplings, made from milk solids and soaked in a sweet, rose-scent…"
type textarea "Soft, spongy dumplings, made from milk solids and soaked in a sweet, rose-scent…"
click at [1102, 335] on div "Description (Ar)" at bounding box center [1223, 383] width 604 height 96
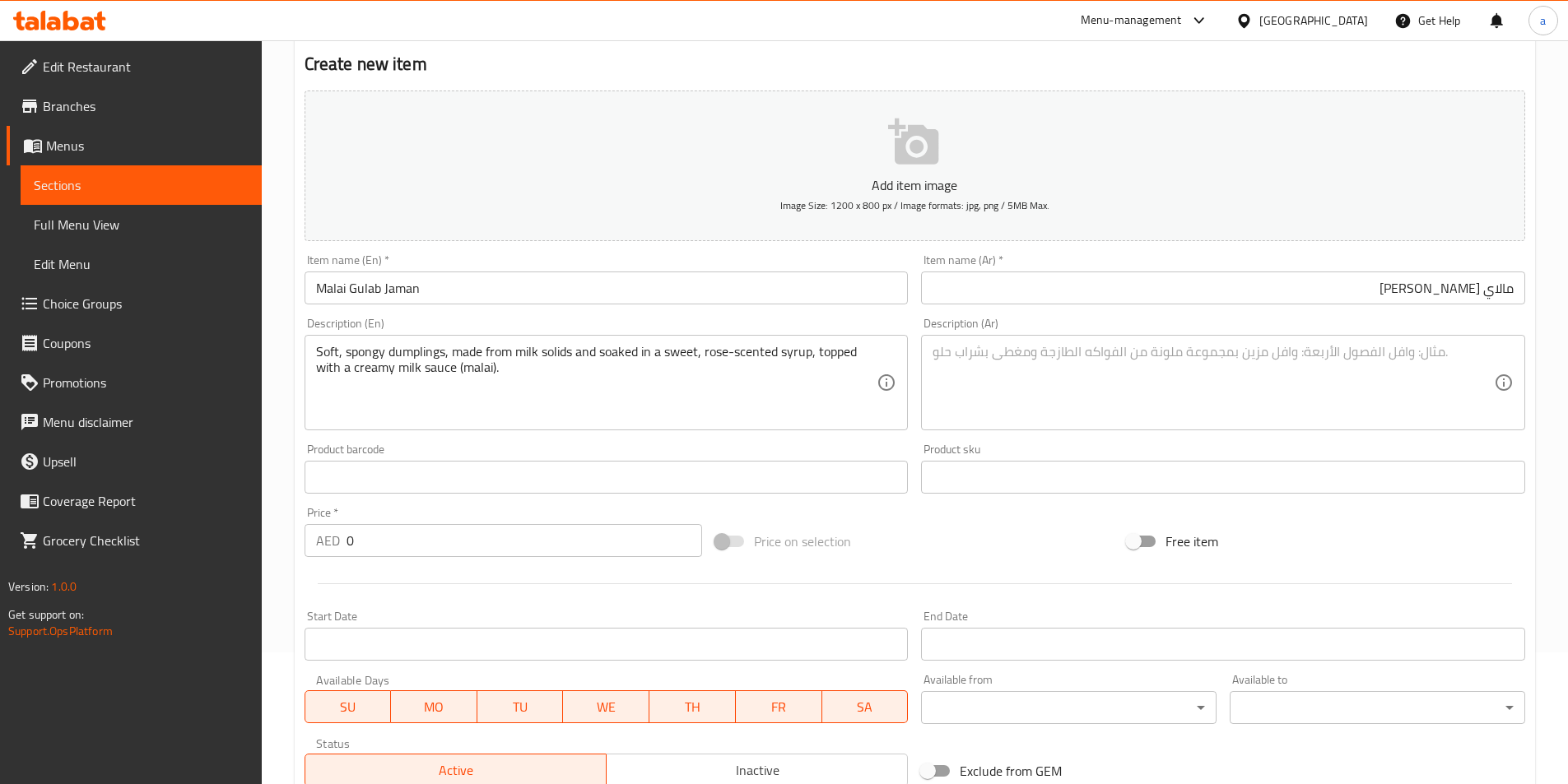
click at [1003, 379] on textarea at bounding box center [1213, 383] width 561 height 78
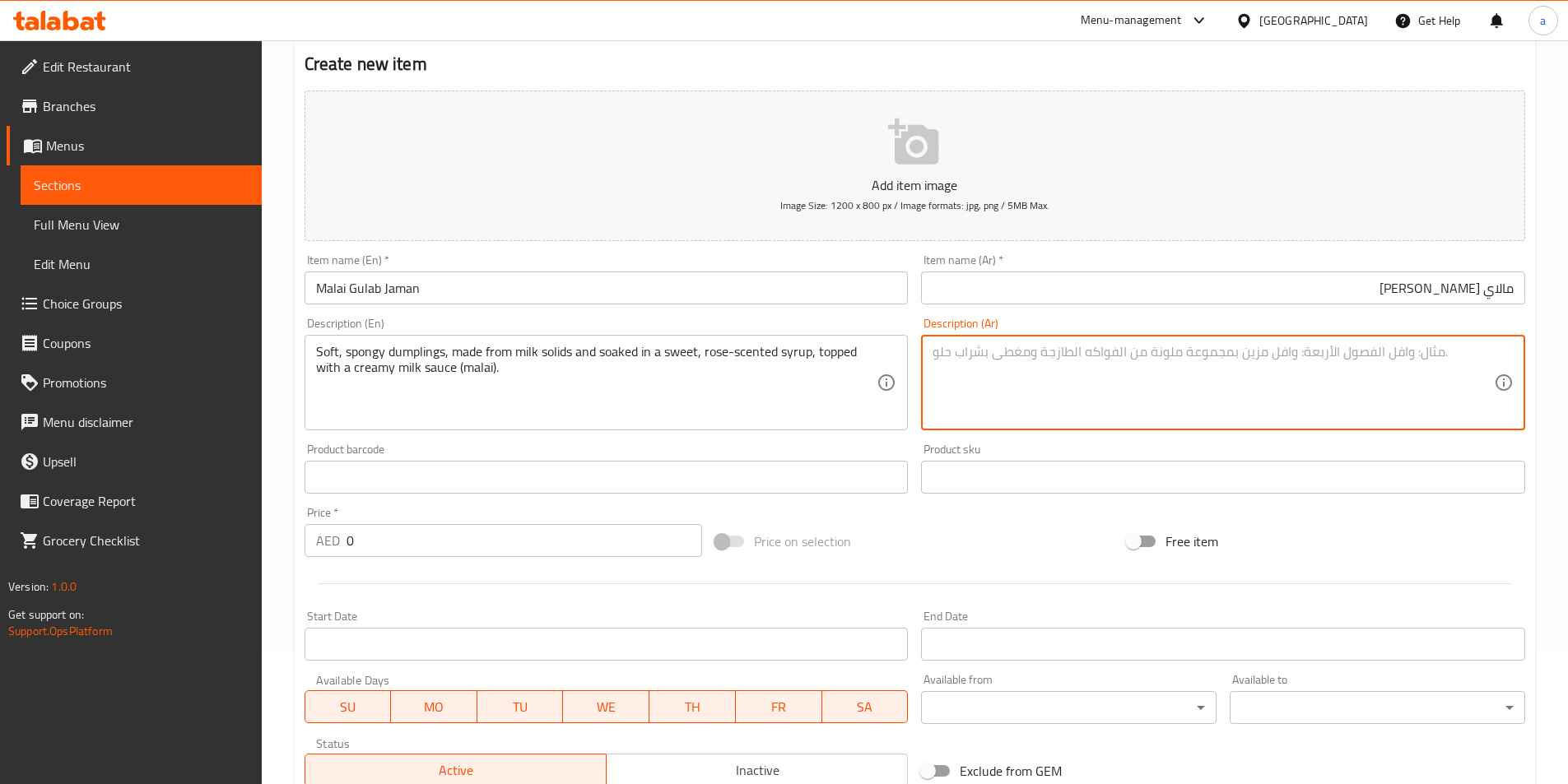
paste textarea "دامبلينج ناعمة و إسفنجية، مصنوعة من مواد الحليب الصلبة ومنقوعة في شراب حلو برائ…"
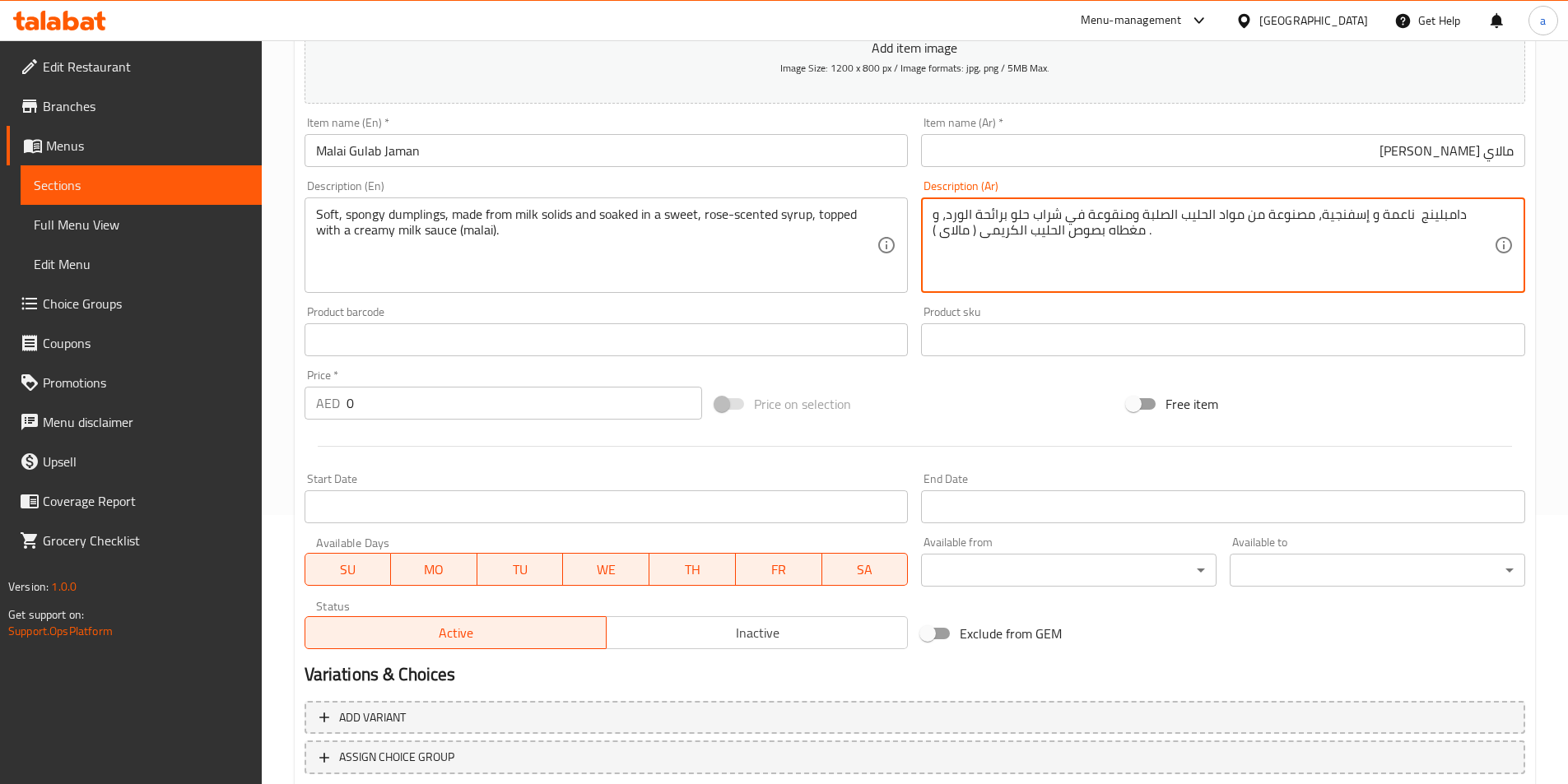
scroll to position [379, 0]
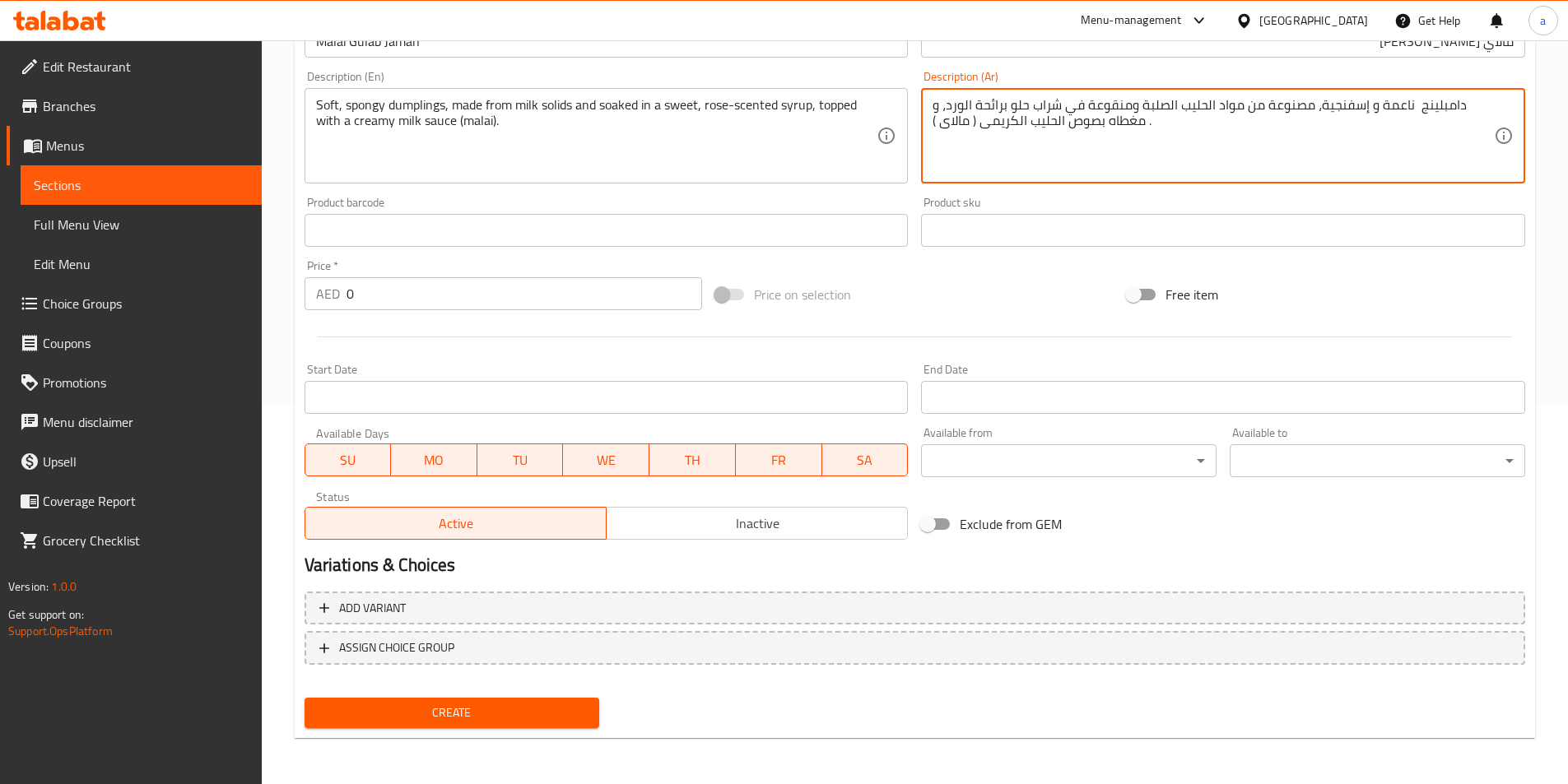
type textarea "دامبلينج ناعمة و إسفنجية، مصنوعة من مواد الحليب الصلبة ومنقوعة في شراب حلو برائ…"
click at [502, 707] on span "Create" at bounding box center [452, 713] width 269 height 20
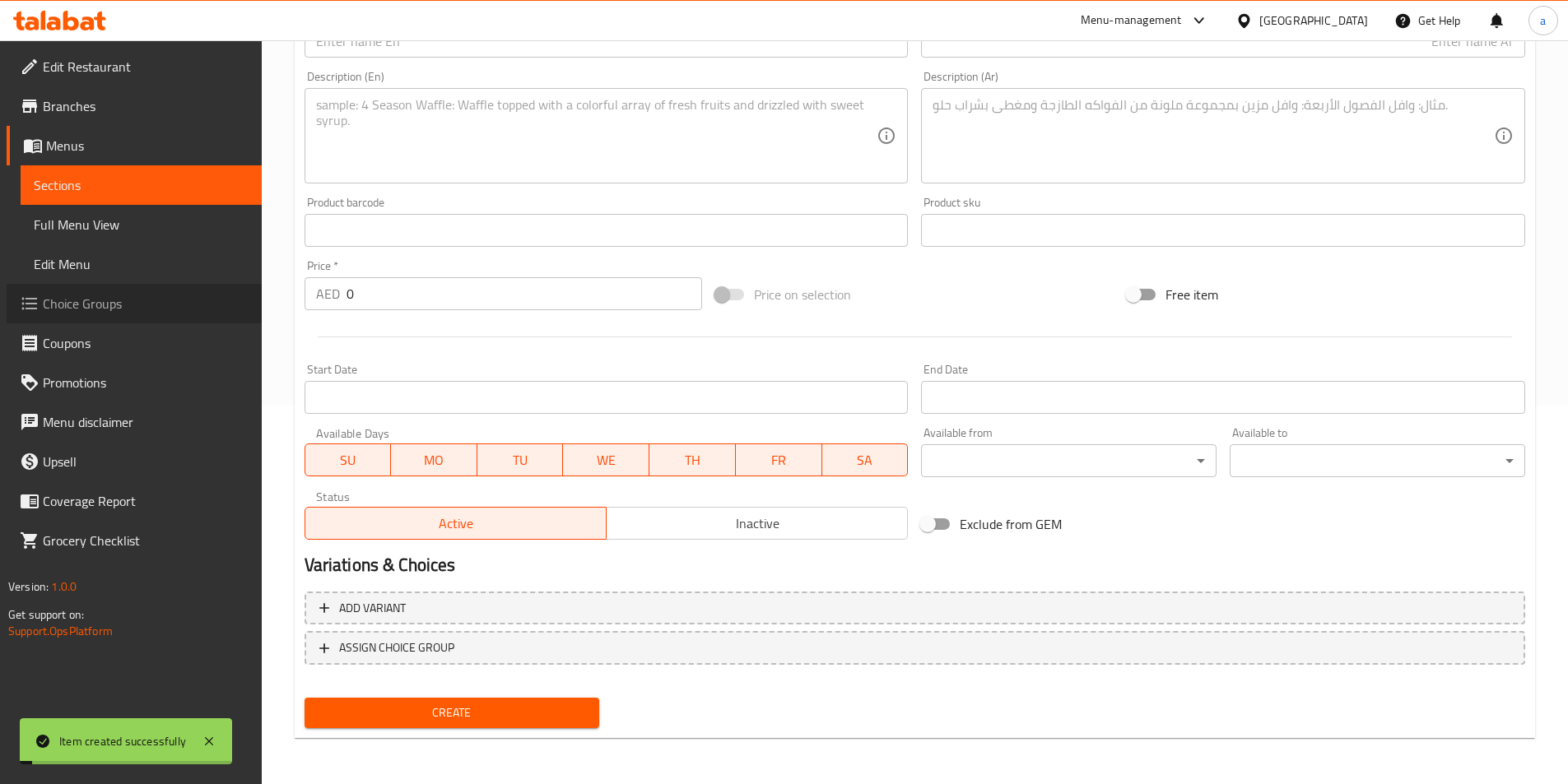
click at [124, 300] on span "Choice Groups" at bounding box center [146, 303] width 206 height 20
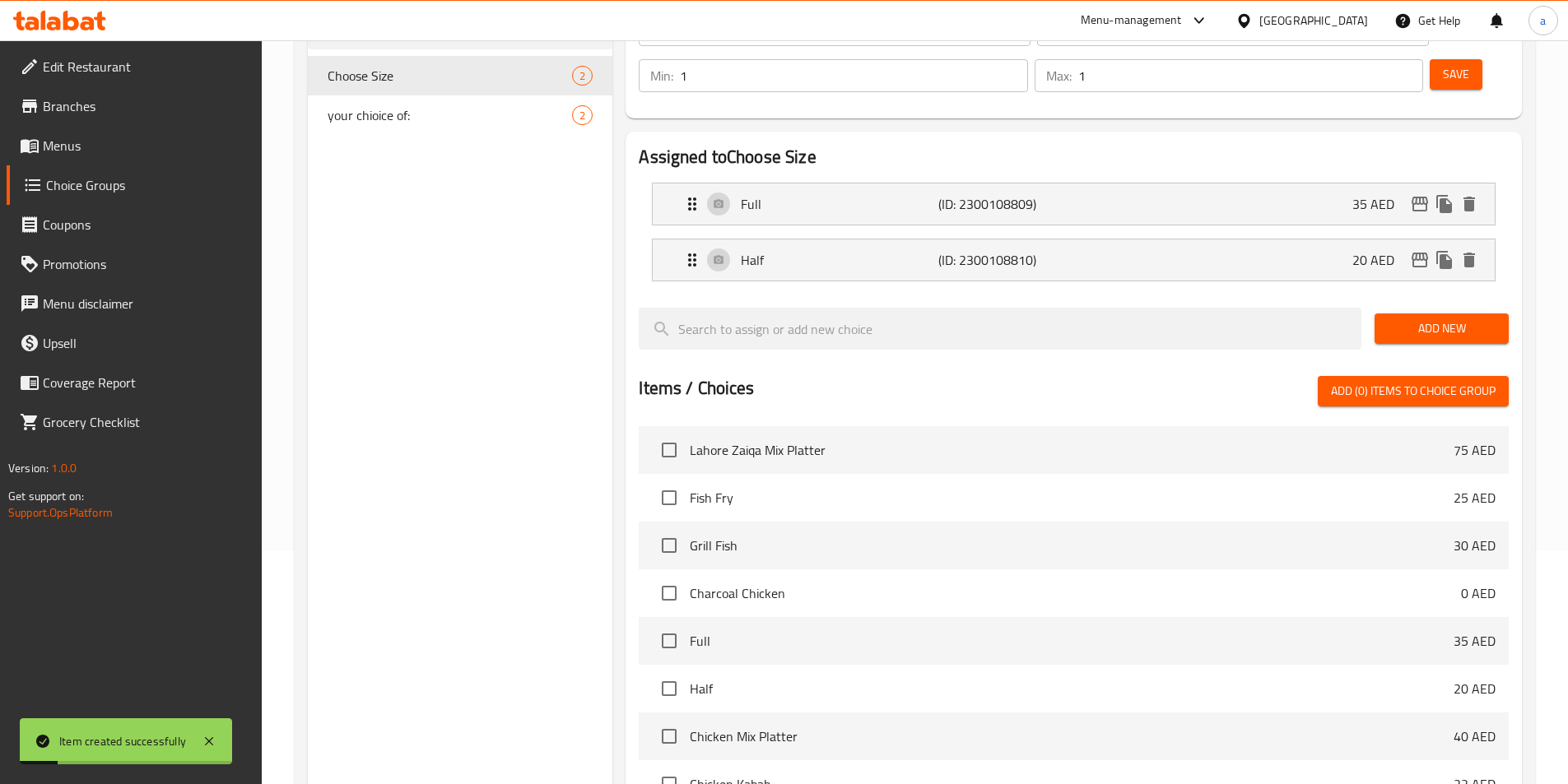
scroll to position [69, 0]
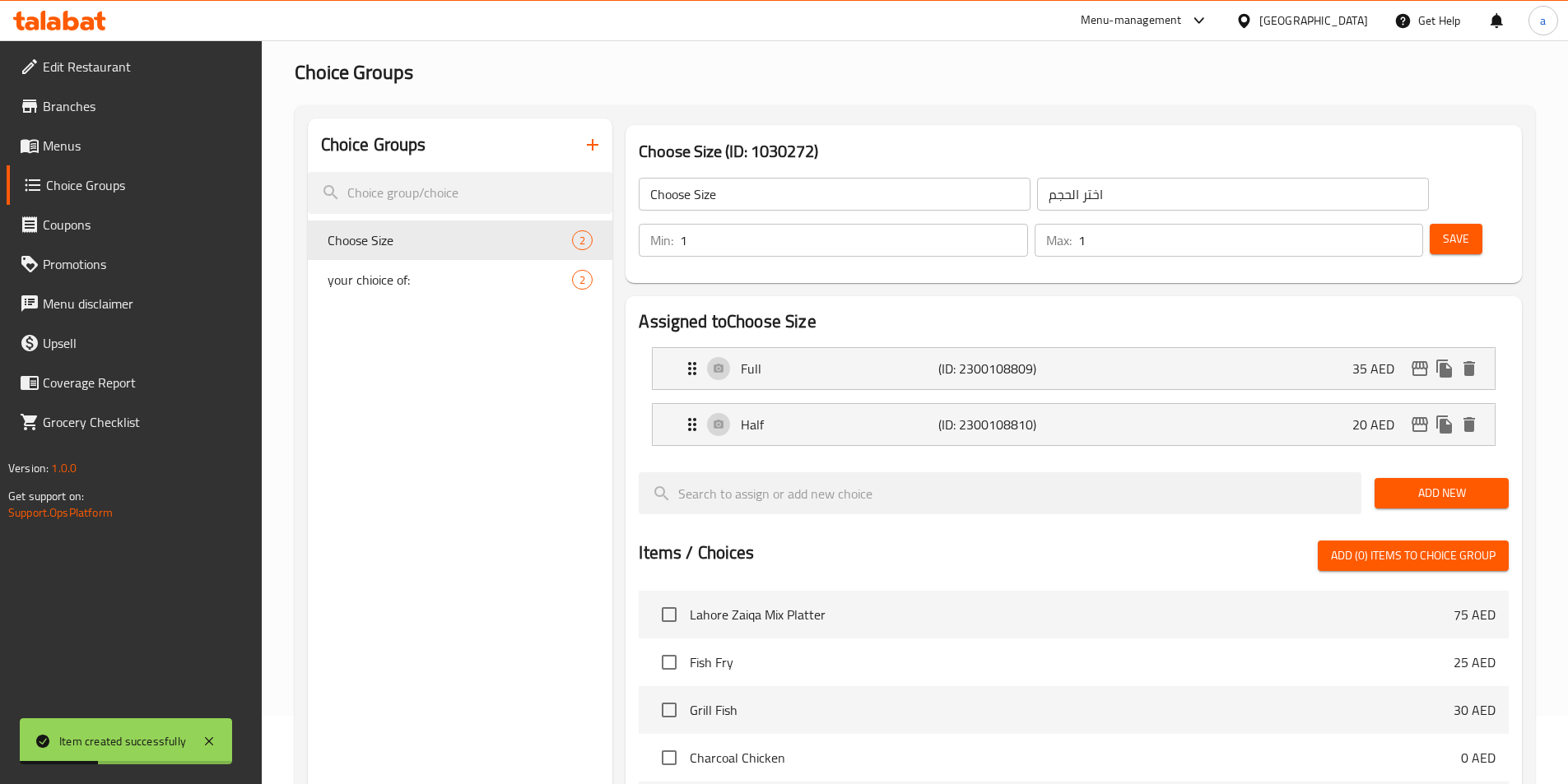
click at [605, 144] on button "button" at bounding box center [593, 145] width 40 height 40
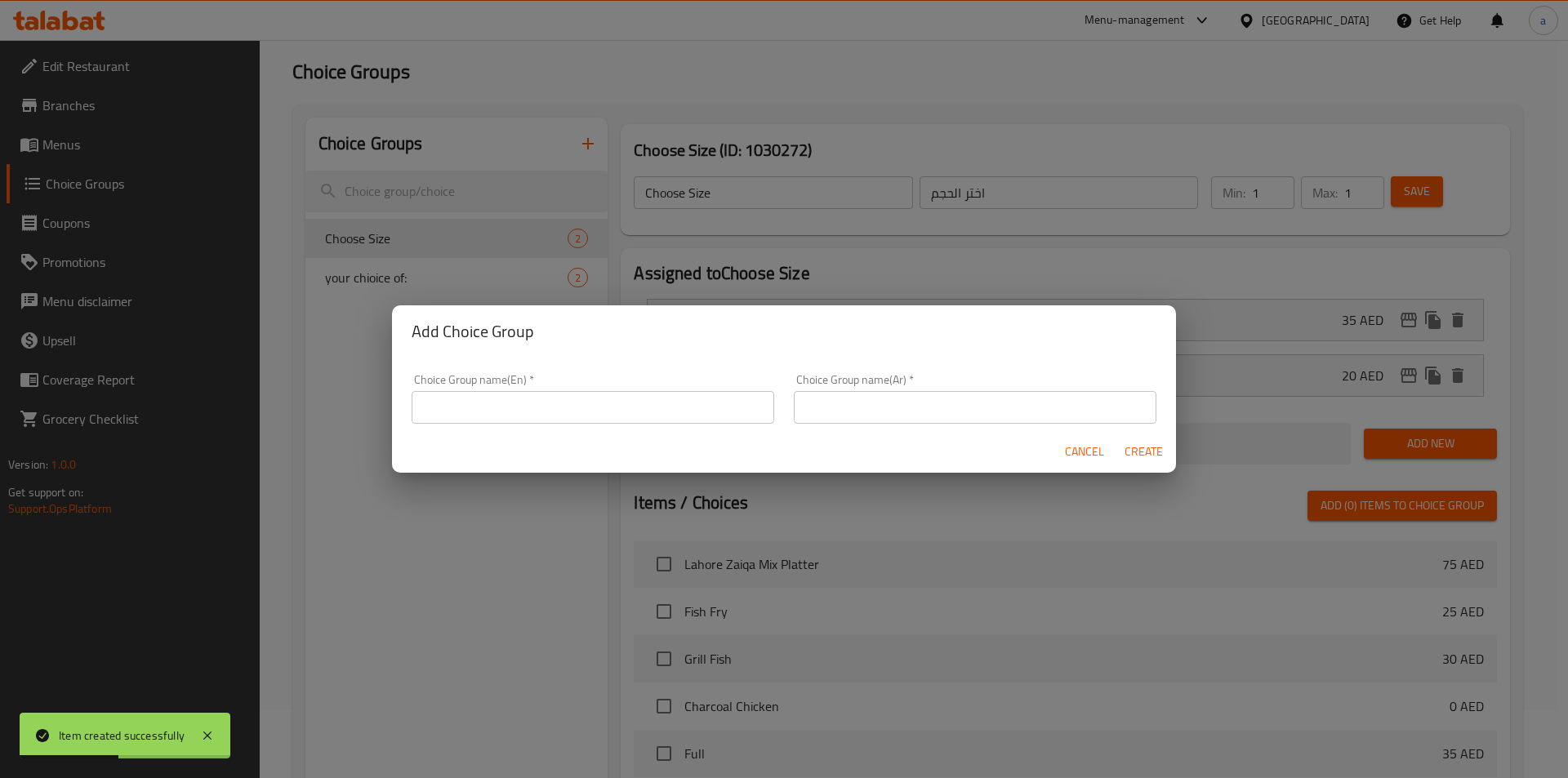
click at [600, 386] on div "Choice Group name(En)   * Choice Group name(En) *" at bounding box center [593, 399] width 362 height 50
click at [596, 415] on input "text" at bounding box center [593, 407] width 362 height 32
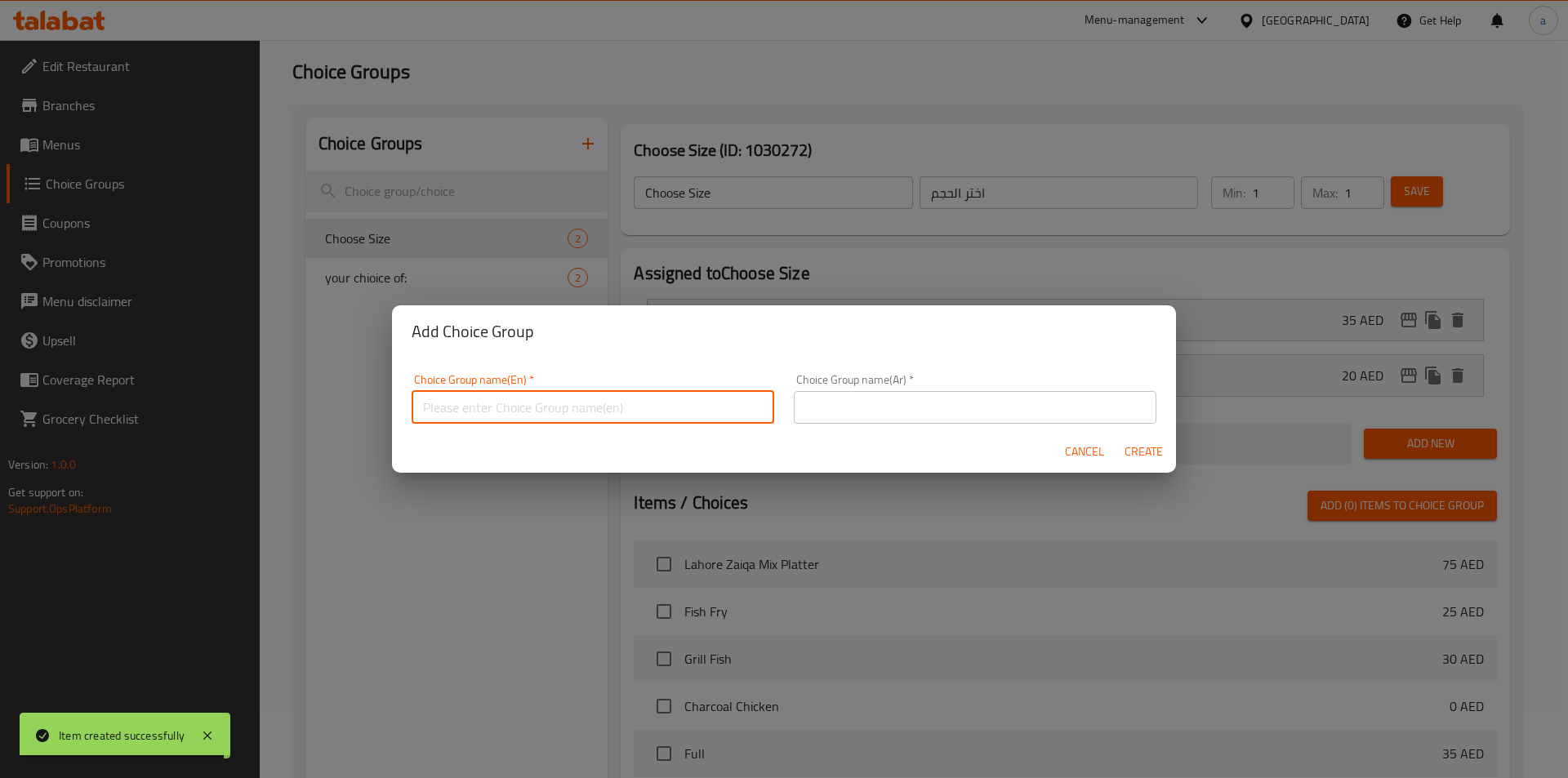
paste input "Your Choice Of:"
click at [499, 415] on input "Your Choice Of:" at bounding box center [593, 407] width 362 height 32
type input "Your Choice Of :"
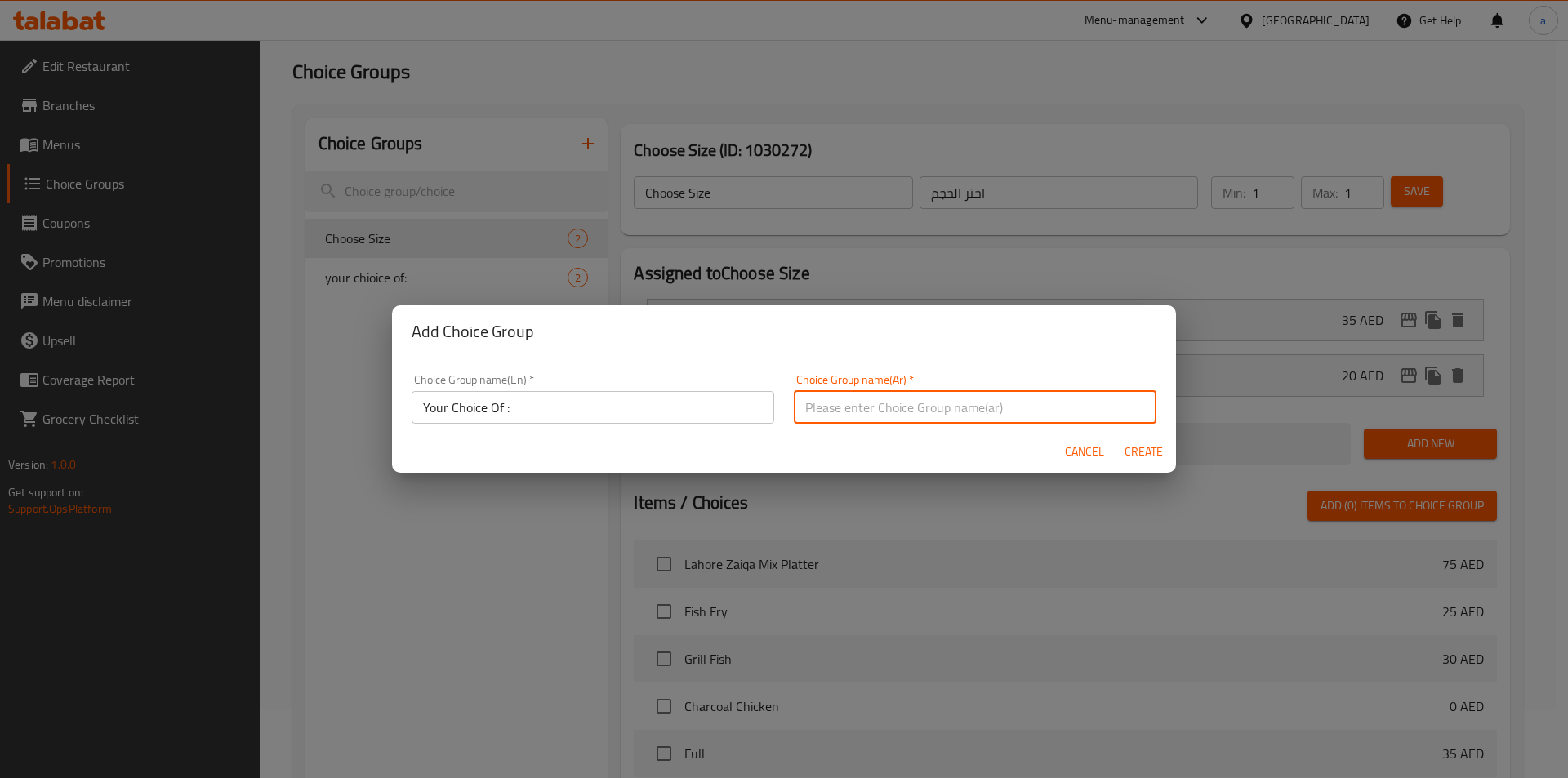
click at [858, 407] on input "text" at bounding box center [974, 407] width 362 height 32
paste input "إختيارك من:"
click at [1073, 407] on input "إختيارك من:" at bounding box center [974, 407] width 362 height 32
click at [1074, 407] on input "إختيارك من:" at bounding box center [974, 407] width 362 height 32
type input "إختيارك من :"
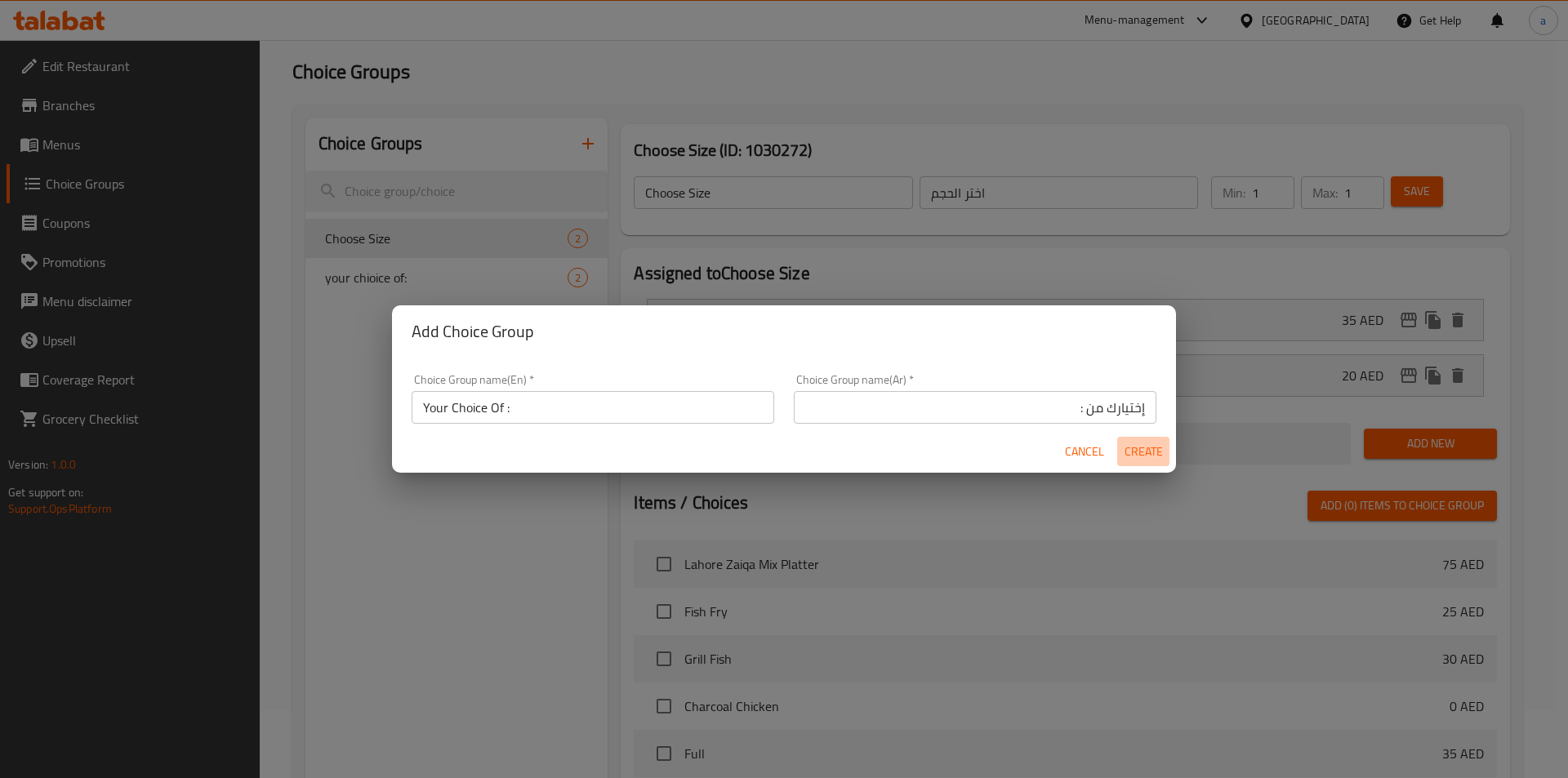
click at [1129, 443] on span "Create" at bounding box center [1143, 452] width 40 height 20
type input "Your Choice Of :"
type input "إختيارك من :"
type input "0"
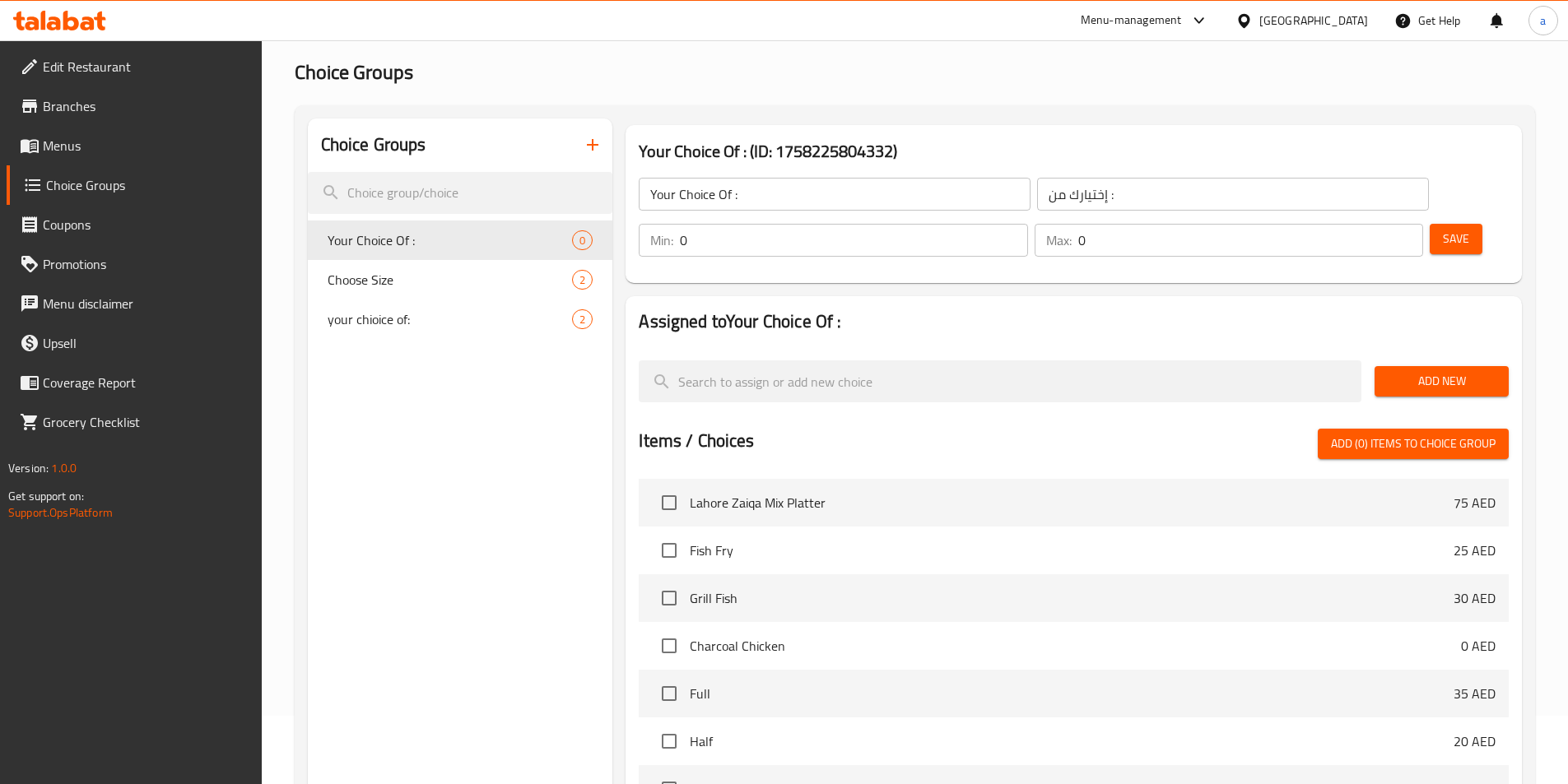
click at [1027, 224] on input "0" at bounding box center [854, 240] width 347 height 33
type input "1"
click at [1355, 224] on input "0" at bounding box center [1250, 240] width 345 height 33
type input "1"
click at [1405, 366] on button "Add New" at bounding box center [1442, 381] width 134 height 31
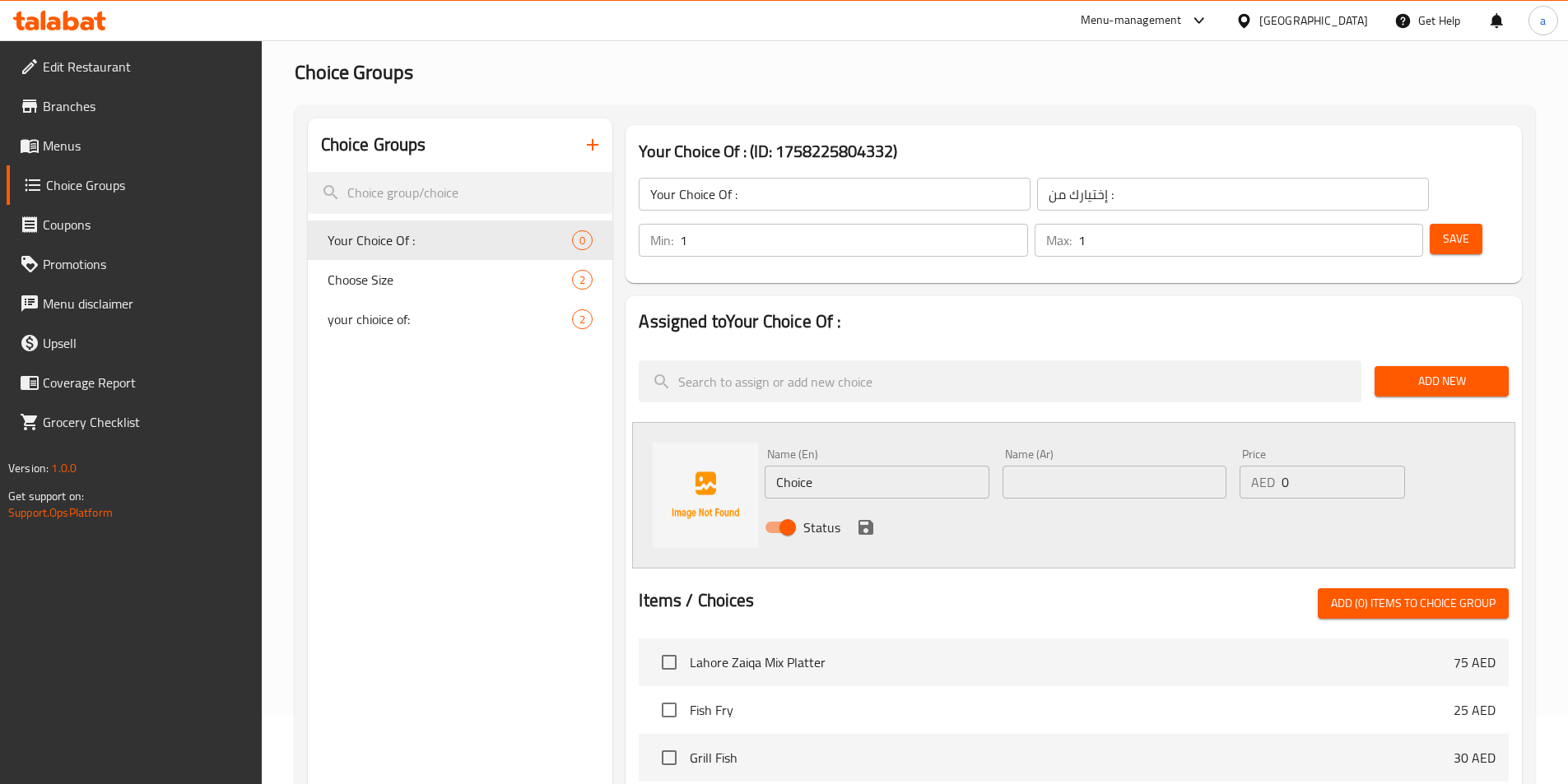
click at [879, 466] on input "Choice" at bounding box center [876, 482] width 224 height 33
type input "ن"
type input "KG"
click at [1090, 466] on input "text" at bounding box center [1114, 482] width 224 height 33
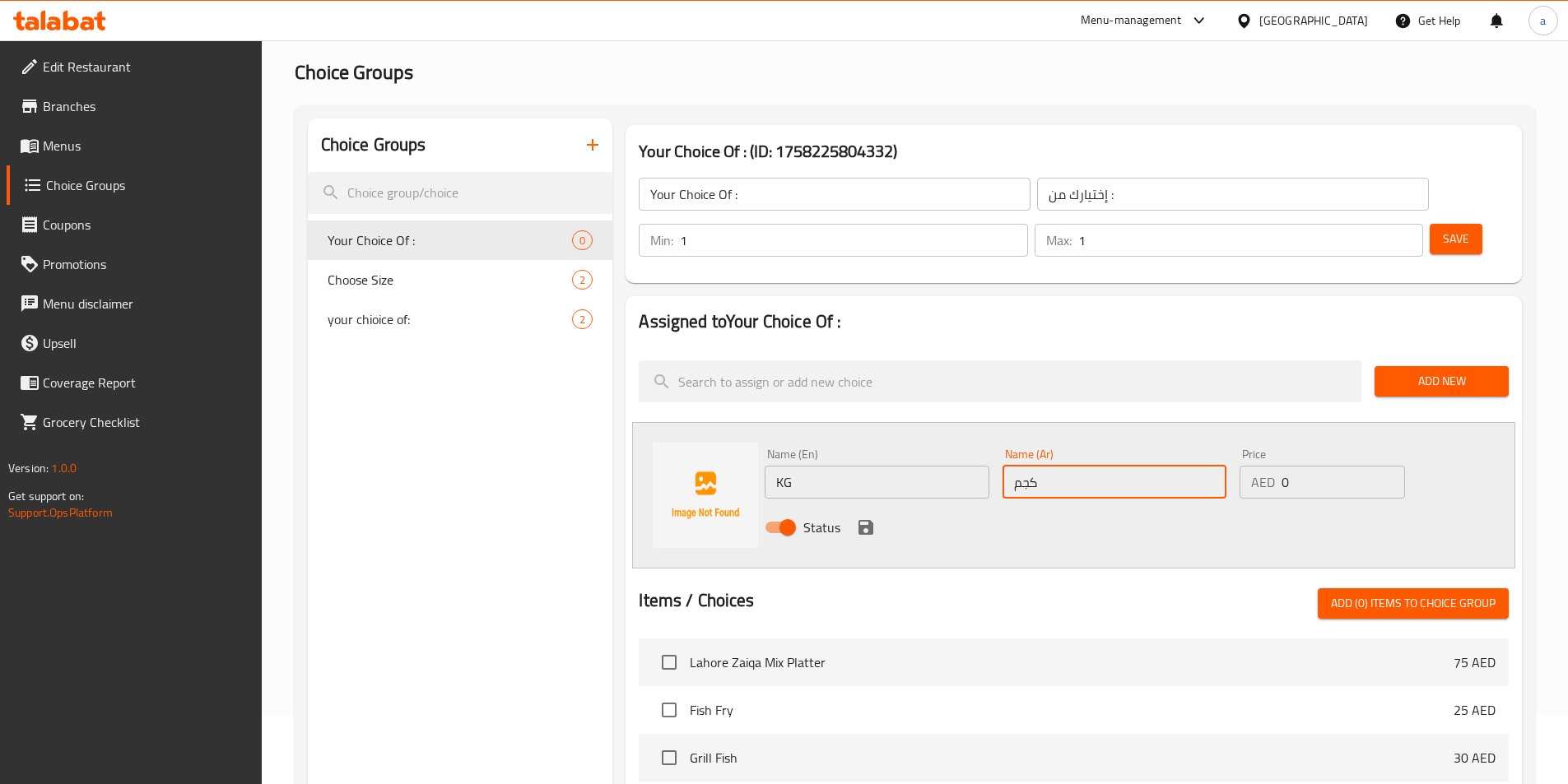
type input "كجم"
click at [1304, 466] on input "0" at bounding box center [1343, 482] width 123 height 33
type input "35"
click at [864, 517] on icon "save" at bounding box center [866, 527] width 20 height 20
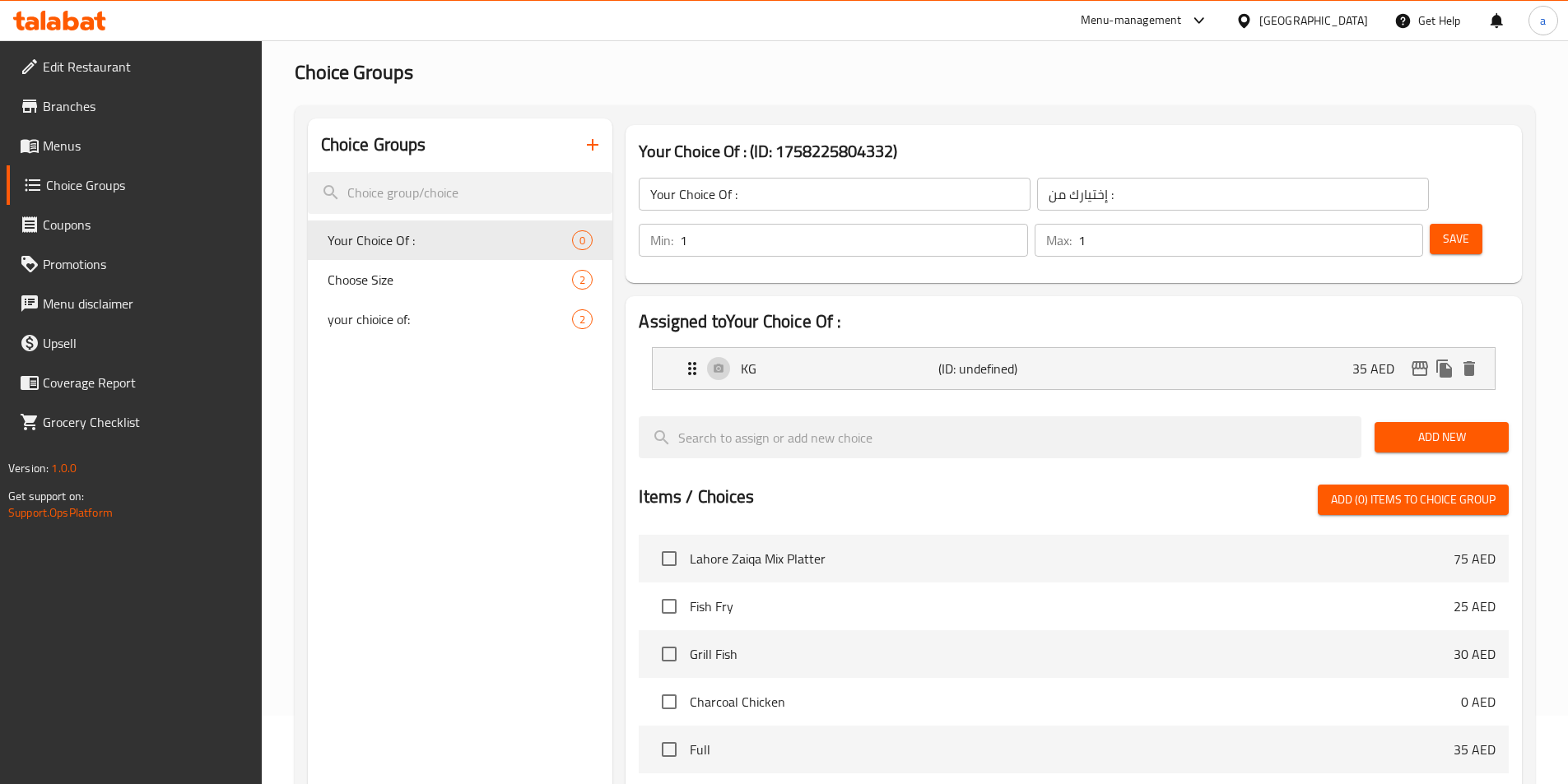
click at [1384, 423] on button "Add New" at bounding box center [1442, 438] width 134 height 31
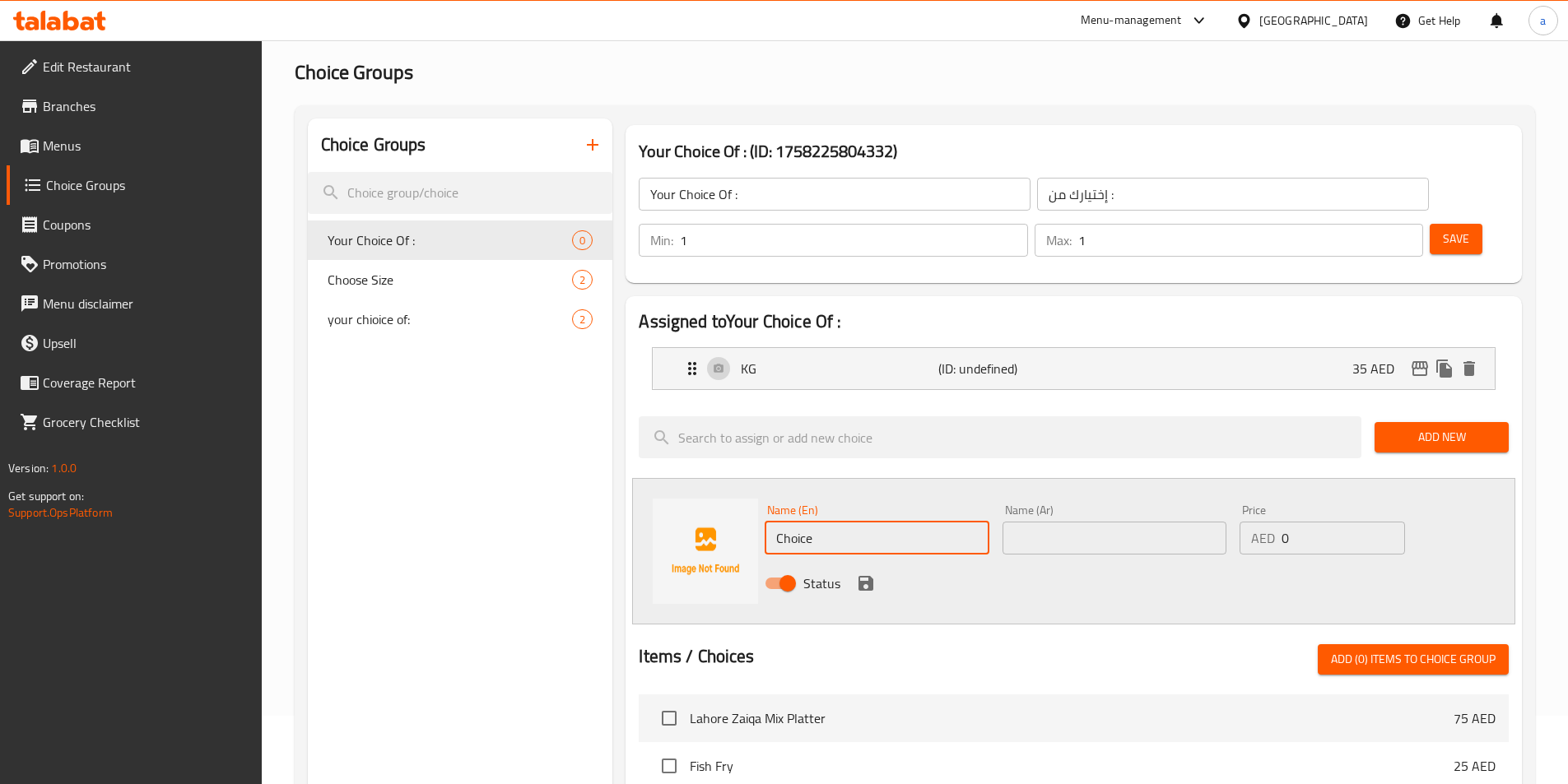
click at [852, 522] on input "Choice" at bounding box center [876, 538] width 224 height 33
type input "ح"
type input "PCS"
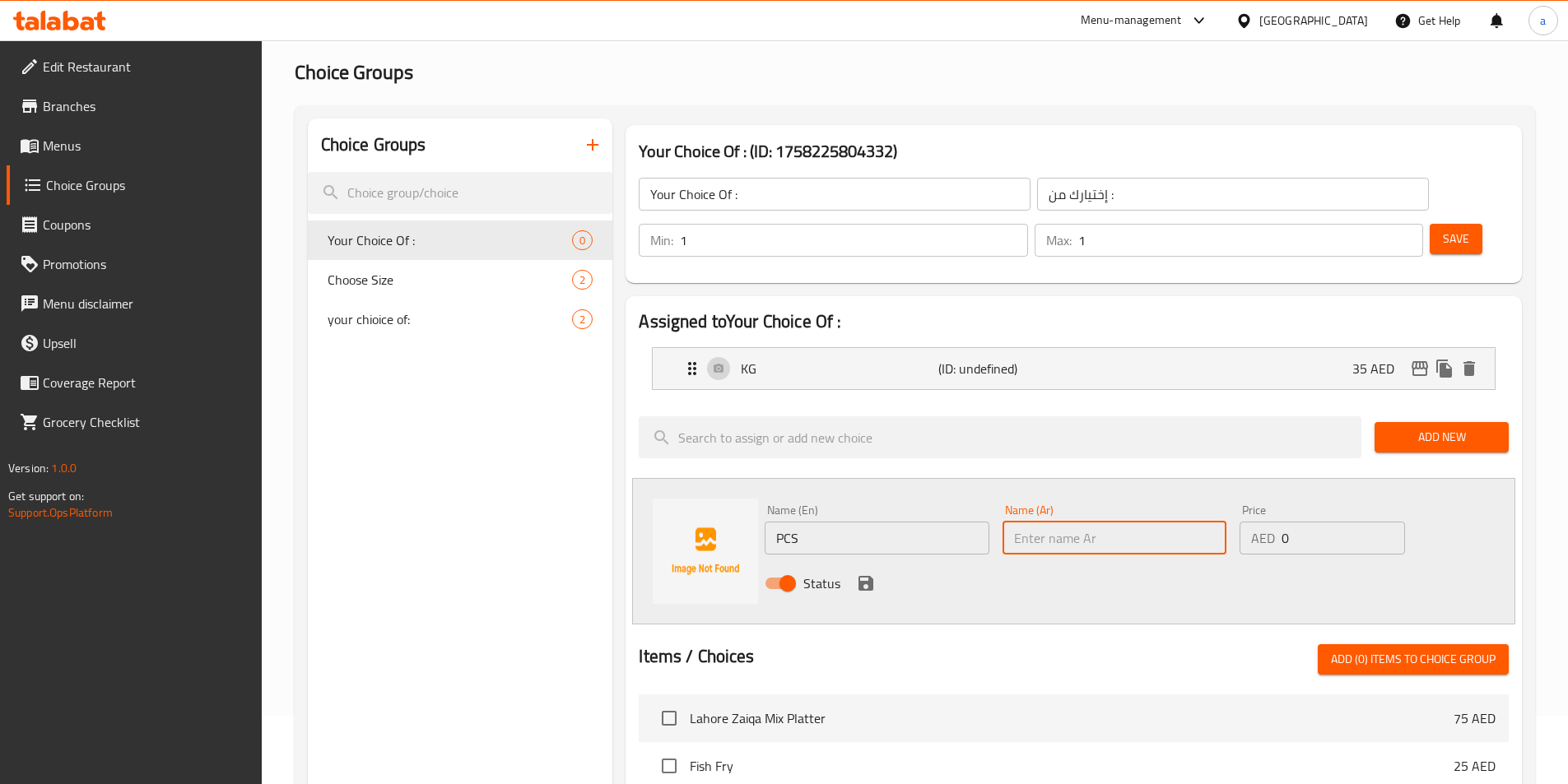
click at [1037, 522] on input "text" at bounding box center [1114, 538] width 224 height 33
type input "قطع"
click at [1334, 522] on input "0" at bounding box center [1343, 538] width 123 height 33
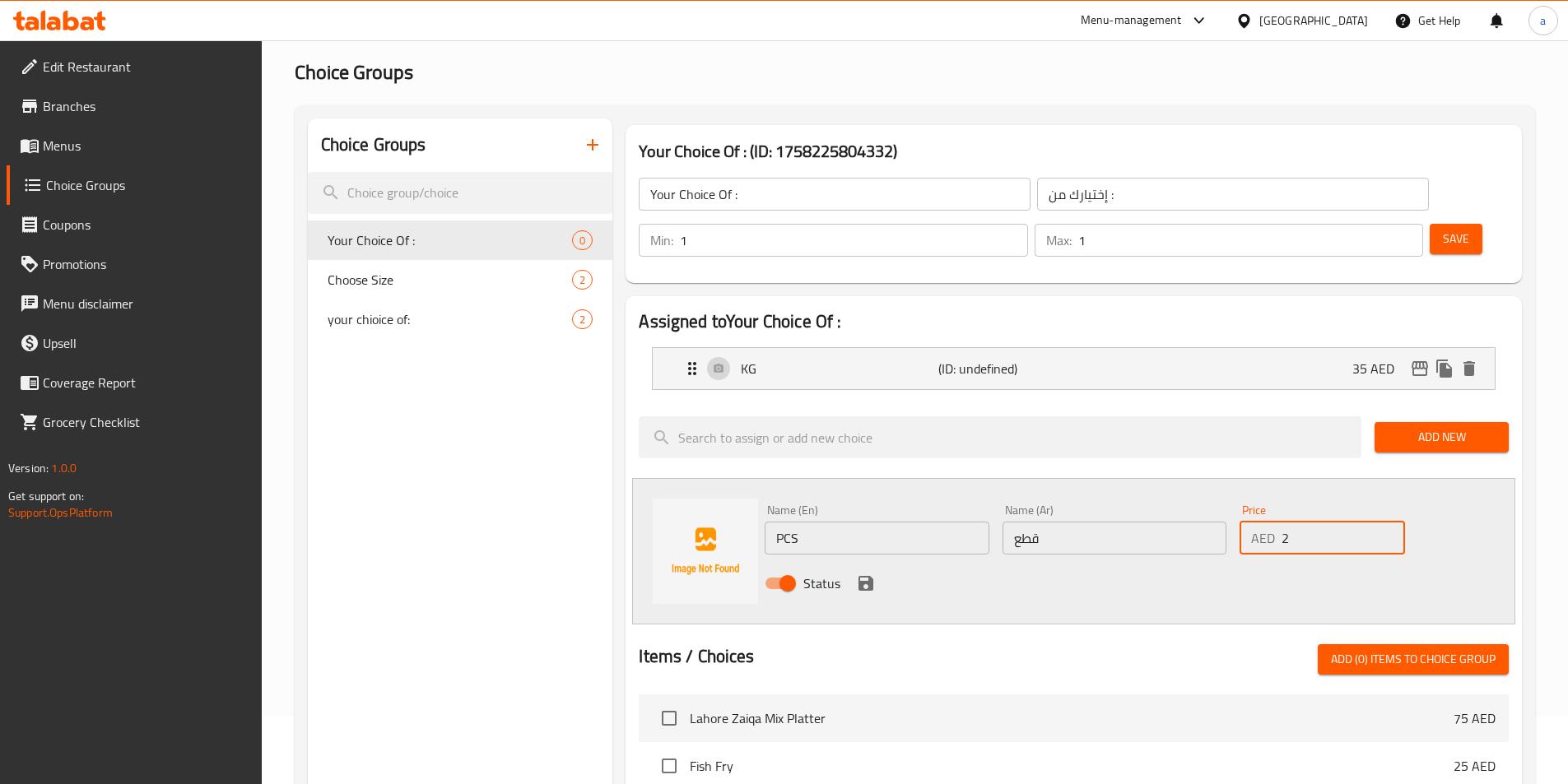
type input "2"
click at [872, 576] on icon "save" at bounding box center [866, 583] width 15 height 15
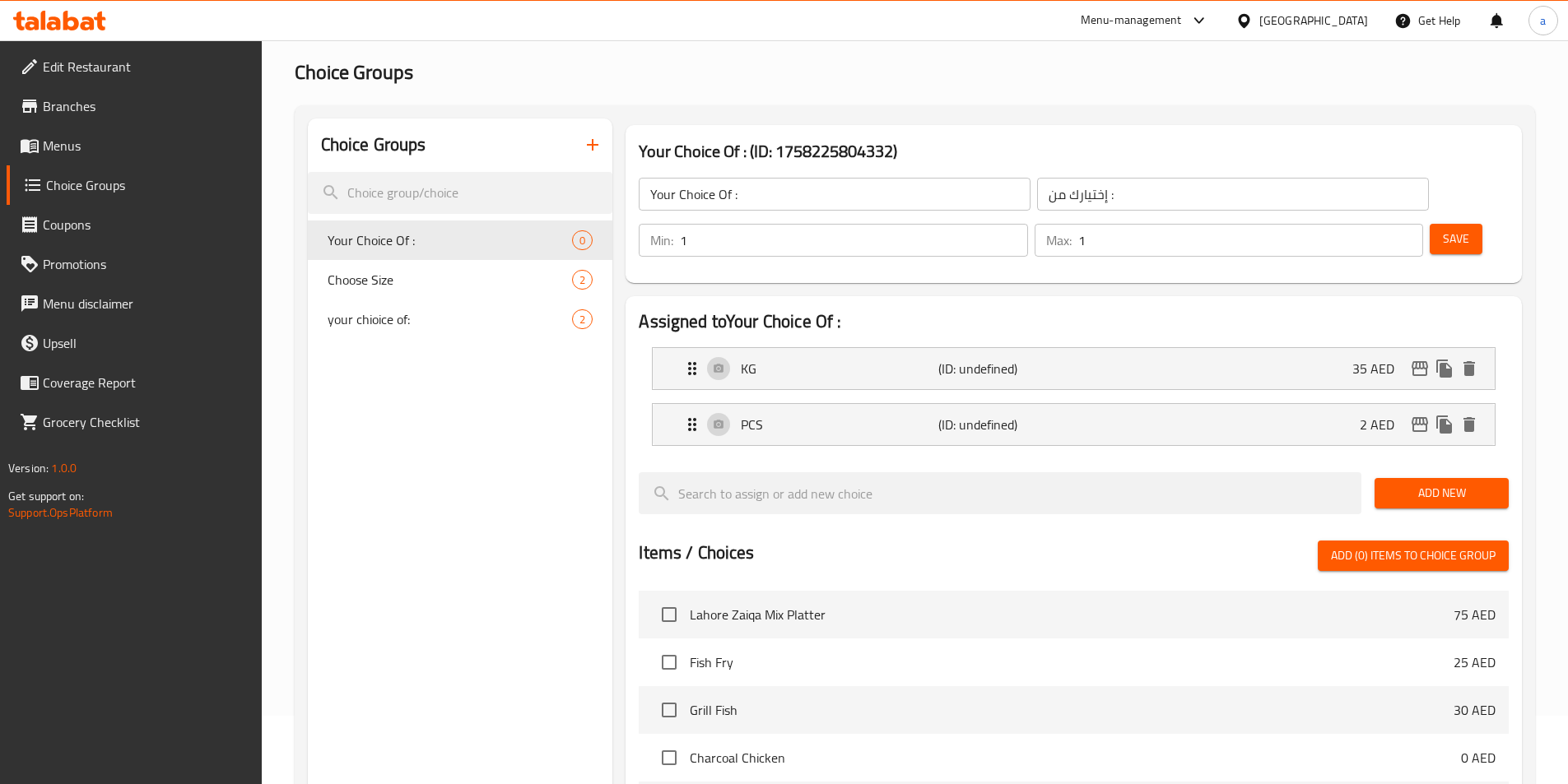
click at [820, 348] on li "KG (ID: undefined) 35 AED Name (En) KG Name (En) Name (Ar) كجم Name (Ar) Price …" at bounding box center [1074, 369] width 870 height 56
click at [820, 348] on div "KG (ID: undefined) 35 AED" at bounding box center [1078, 369] width 792 height 41
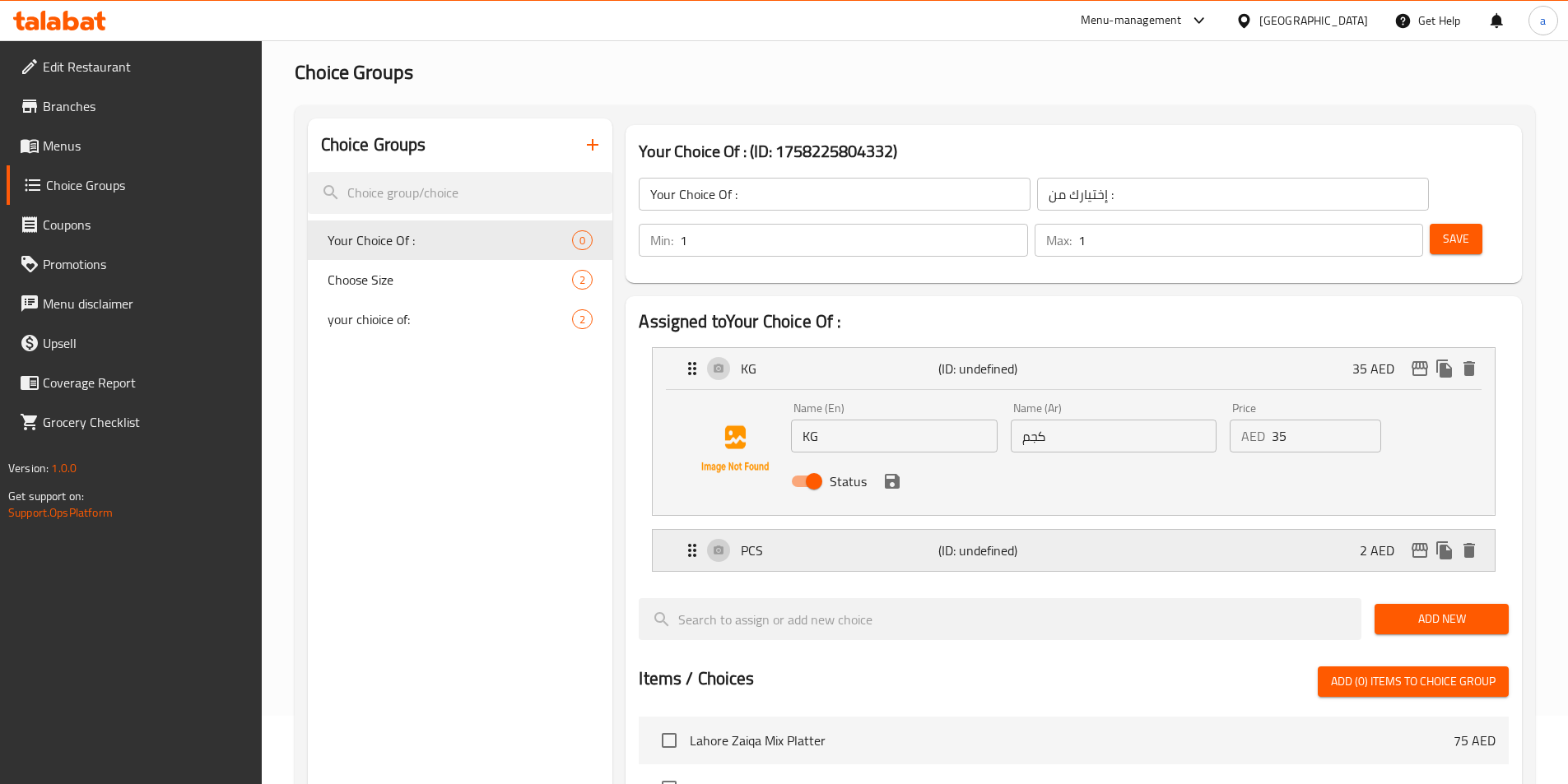
click at [803, 541] on p "PCS" at bounding box center [839, 550] width 197 height 20
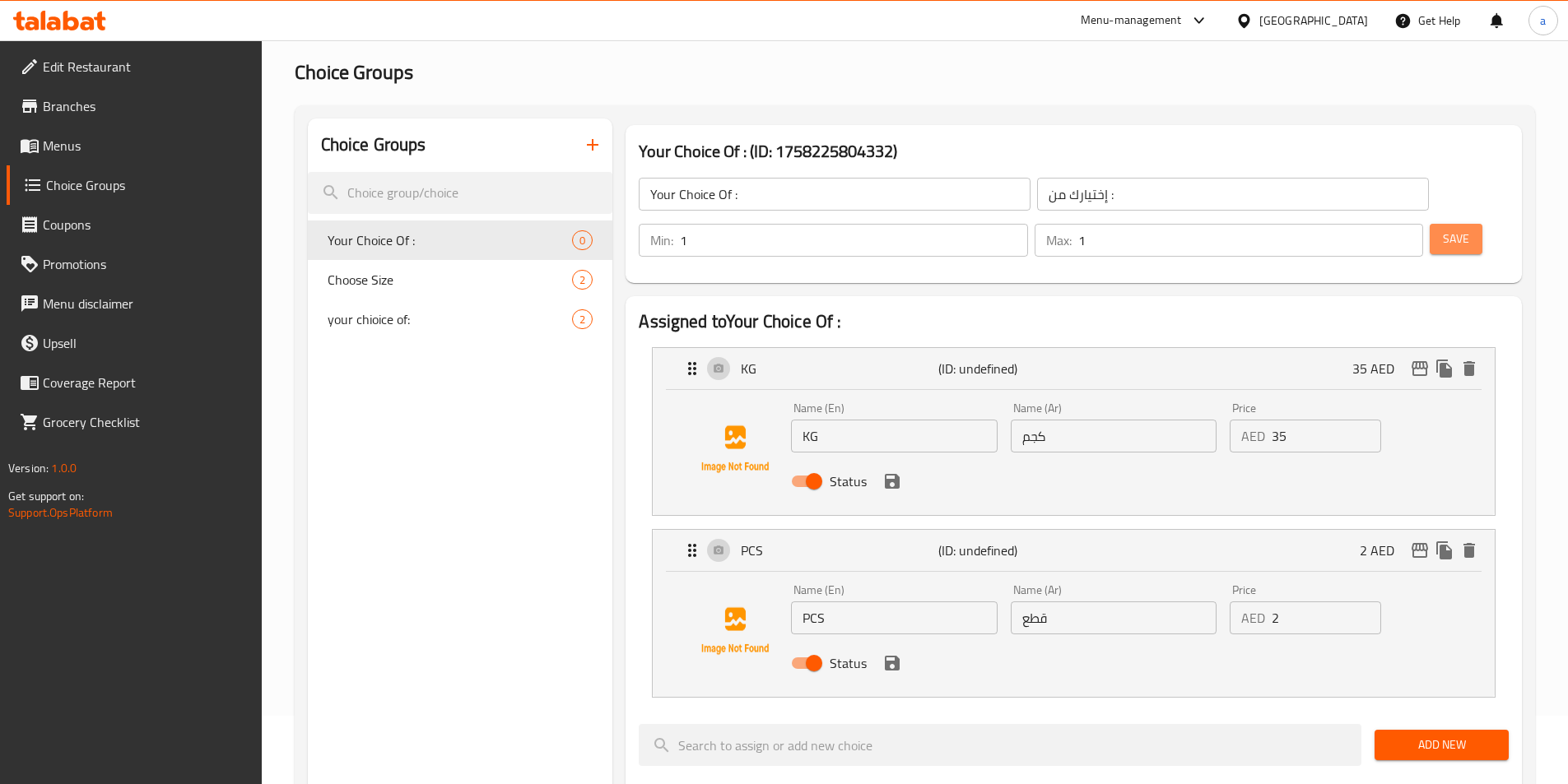
click at [1430, 224] on button "Save" at bounding box center [1456, 239] width 53 height 31
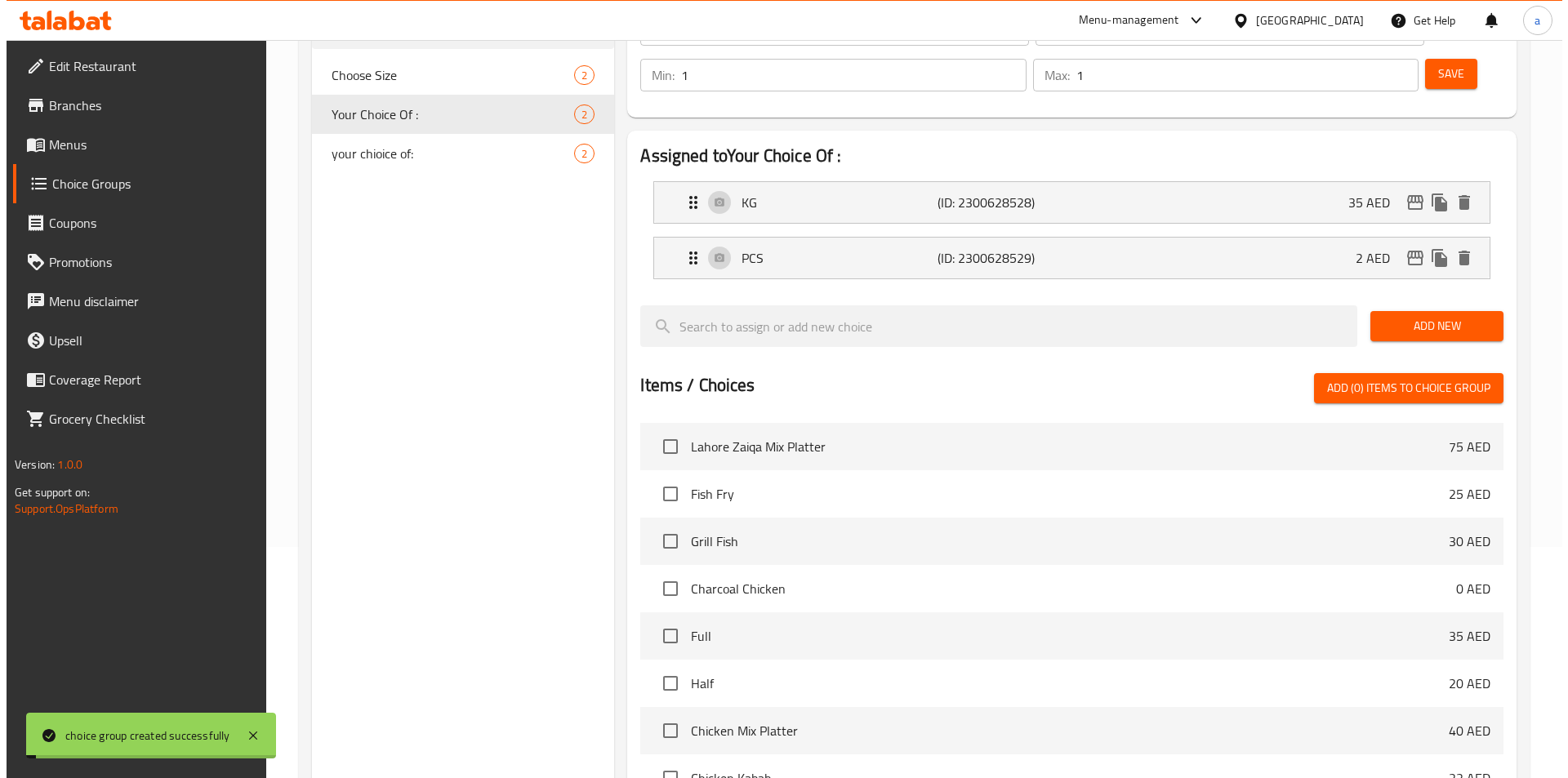
scroll to position [470, 0]
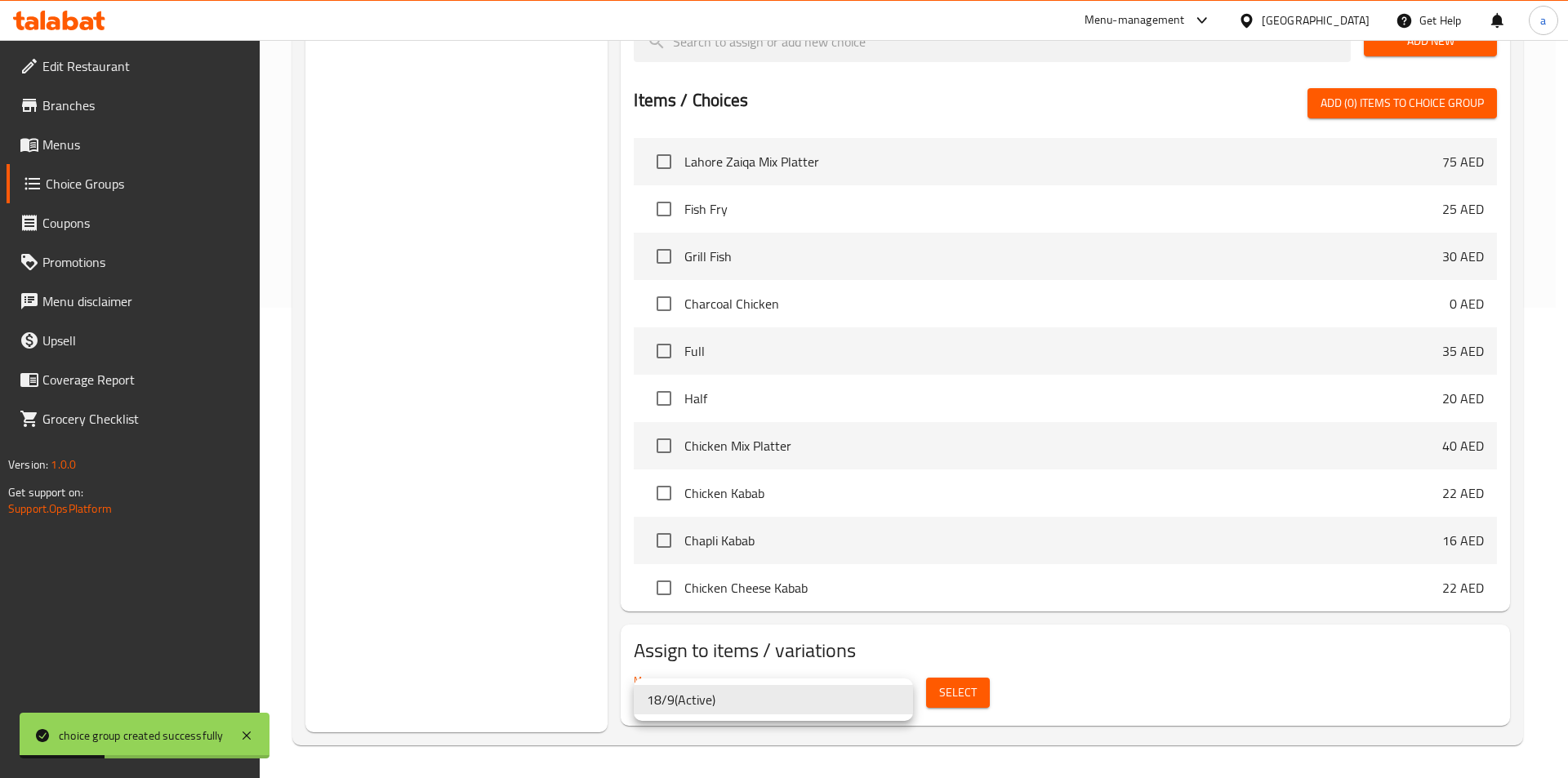
click at [829, 655] on div at bounding box center [784, 389] width 1568 height 778
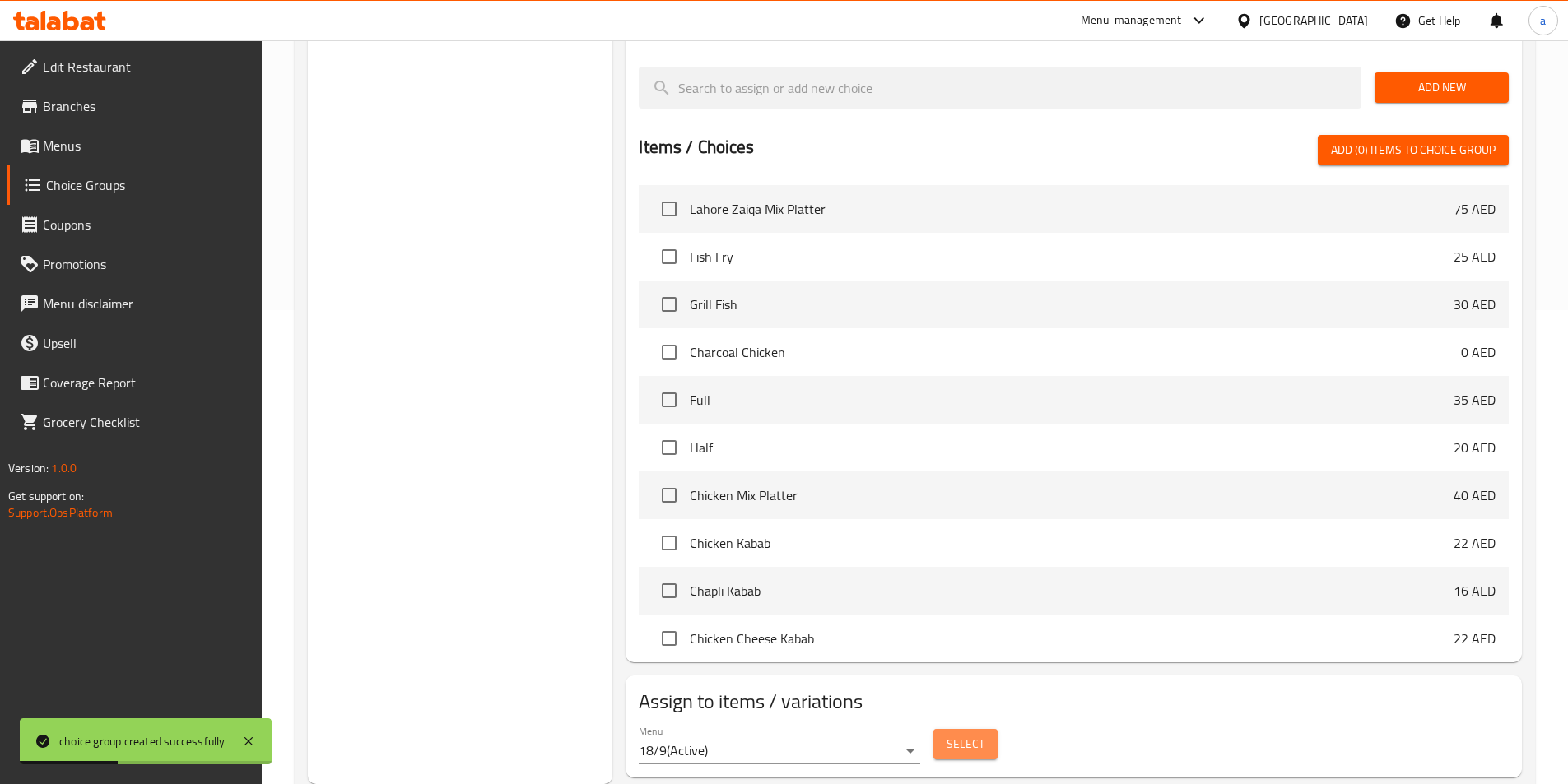
click at [954, 734] on span "Select" at bounding box center [965, 744] width 38 height 20
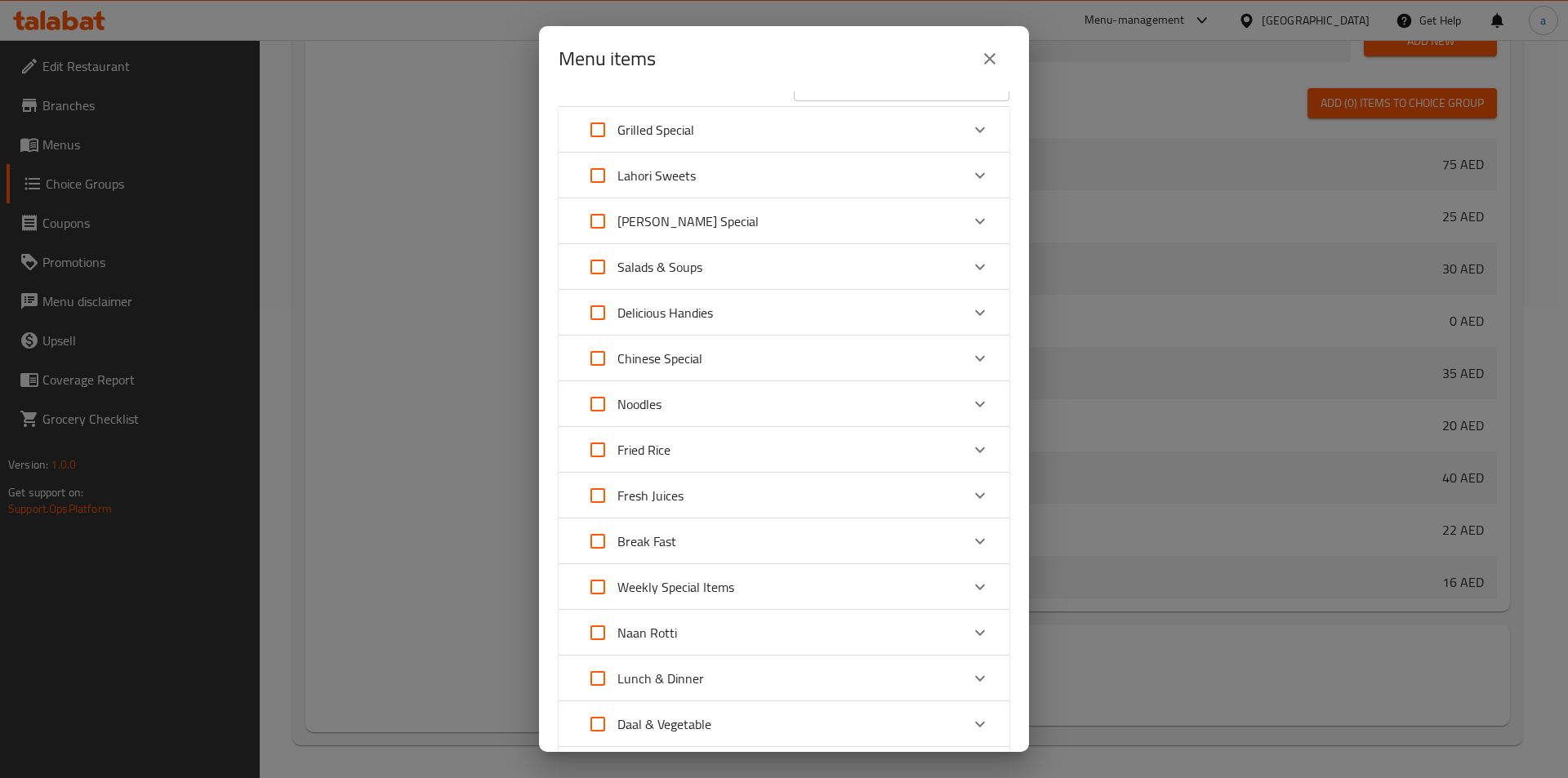
scroll to position [1, 0]
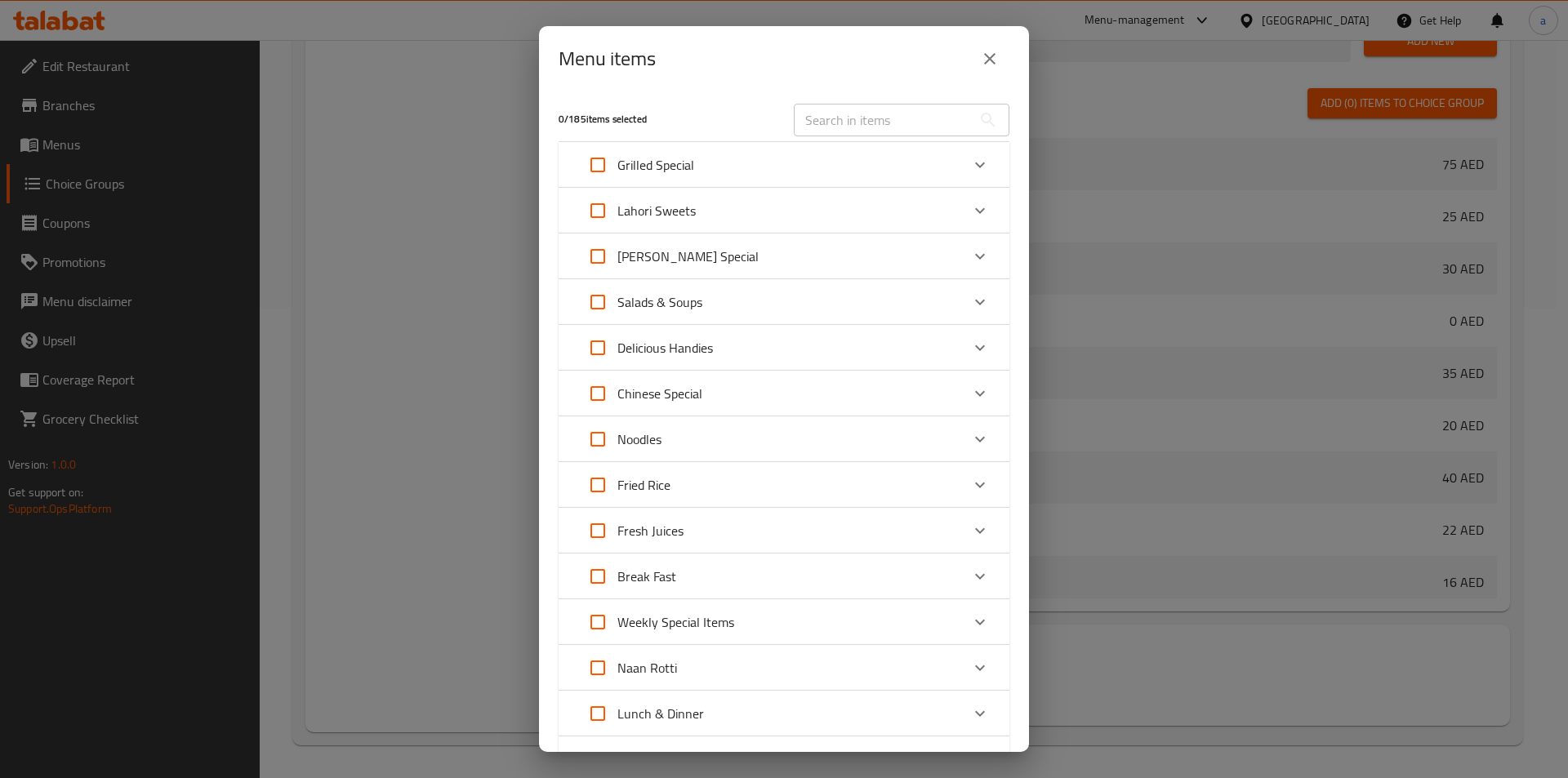
click at [735, 207] on div "Lahori Sweets" at bounding box center [769, 210] width 383 height 40
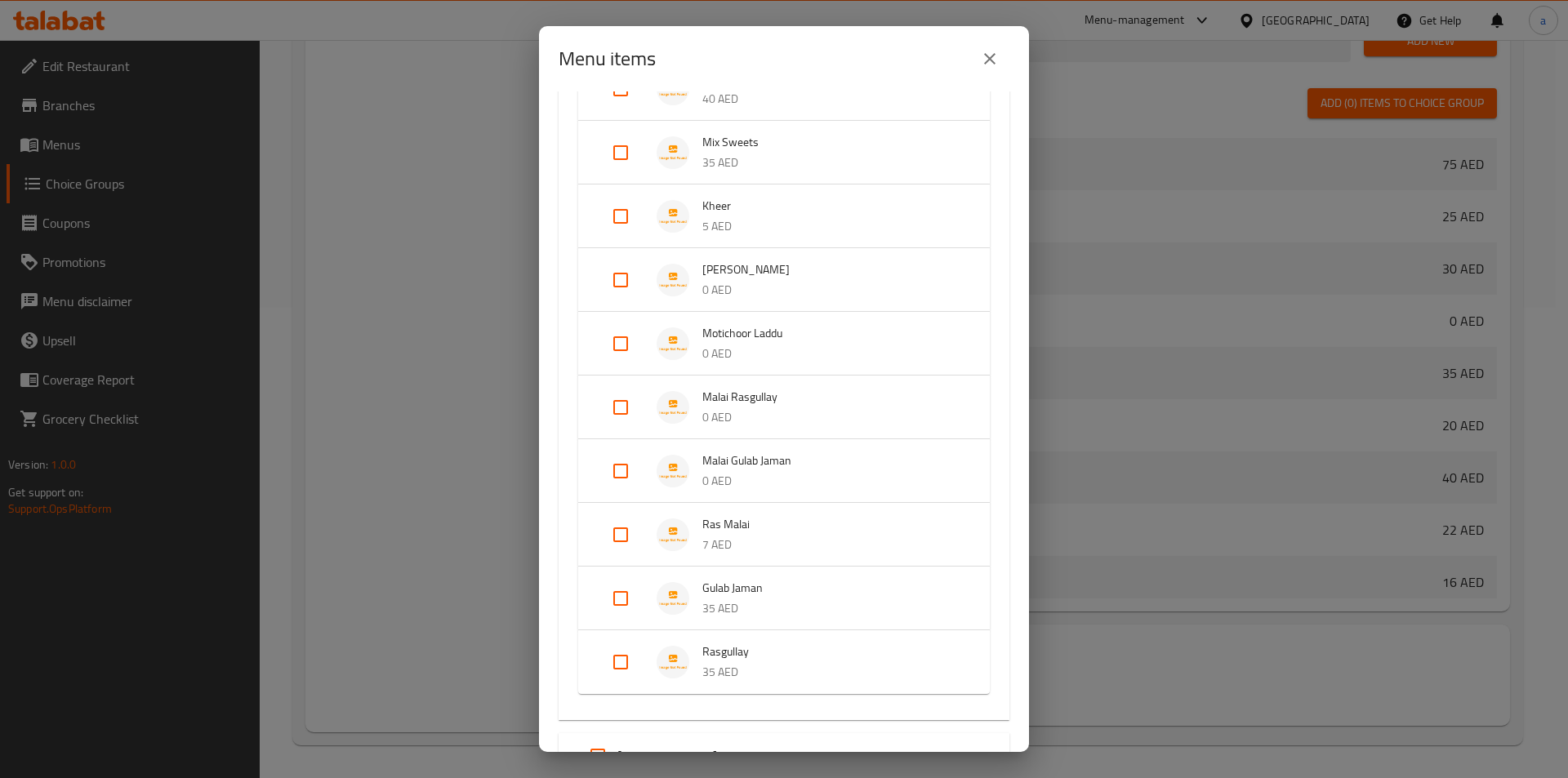
scroll to position [246, 0]
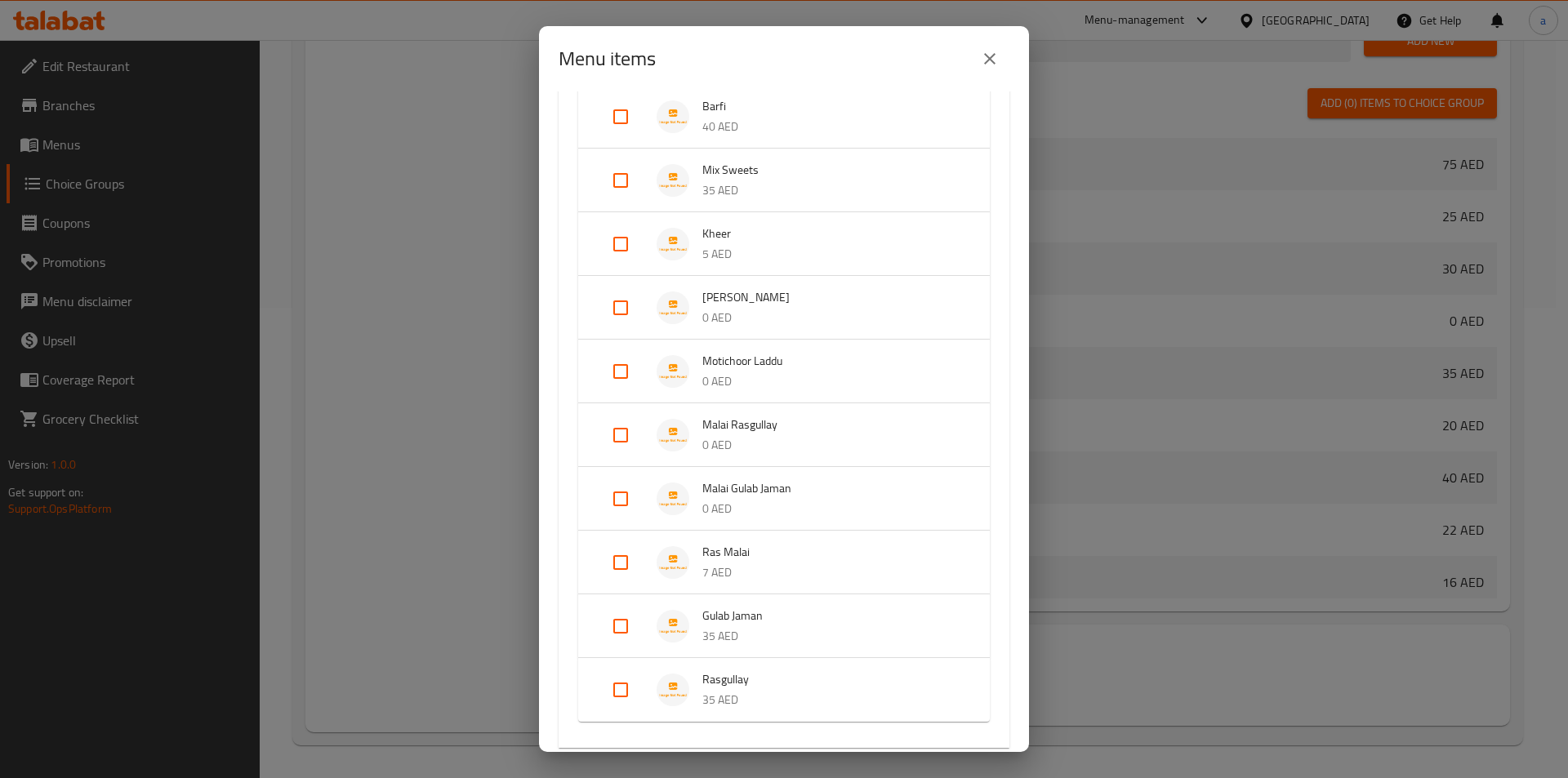
click at [619, 305] on input "Expand" at bounding box center [620, 308] width 40 height 40
checkbox input "true"
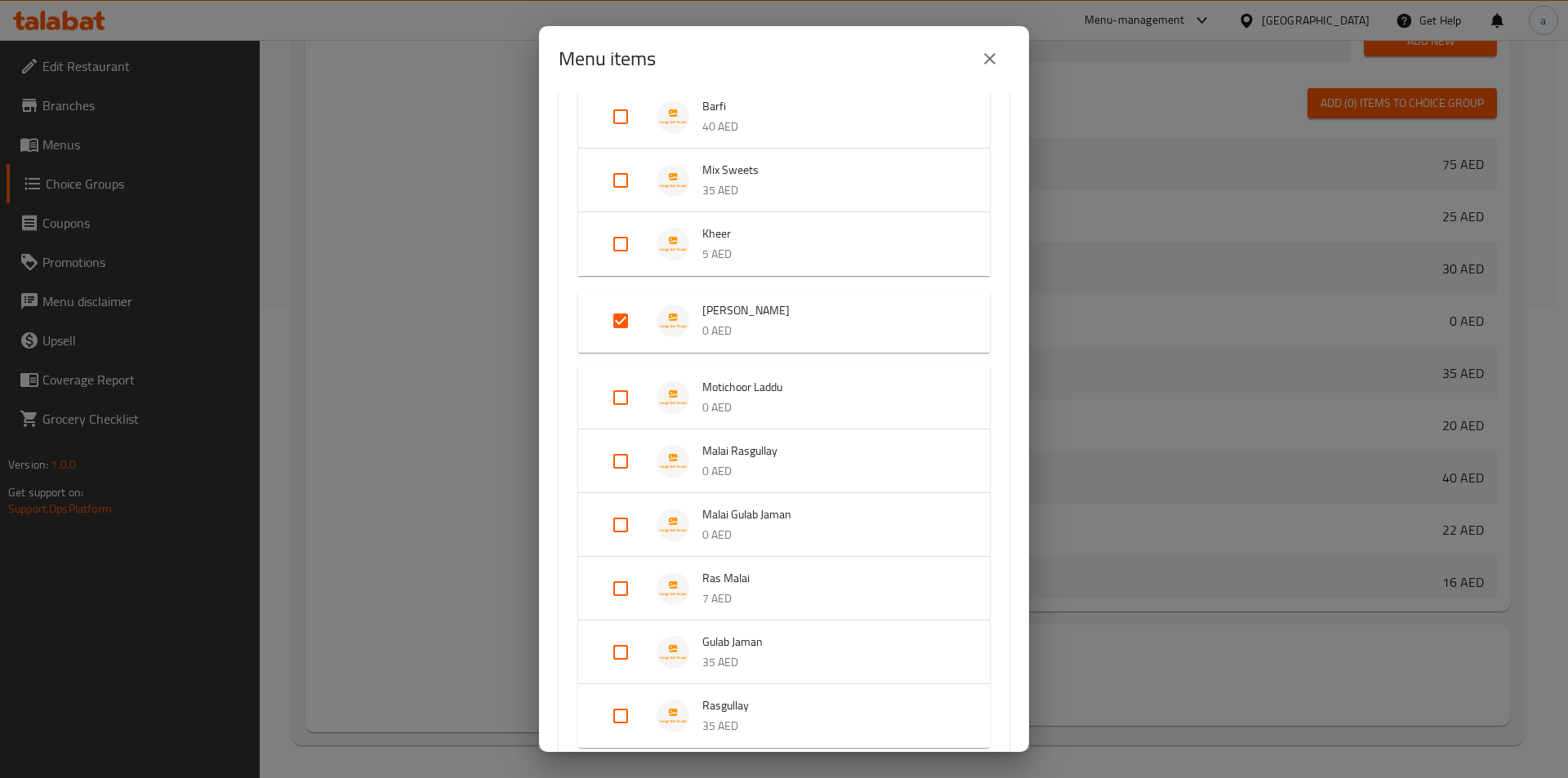
click at [620, 401] on input "Expand" at bounding box center [620, 397] width 40 height 40
checkbox input "true"
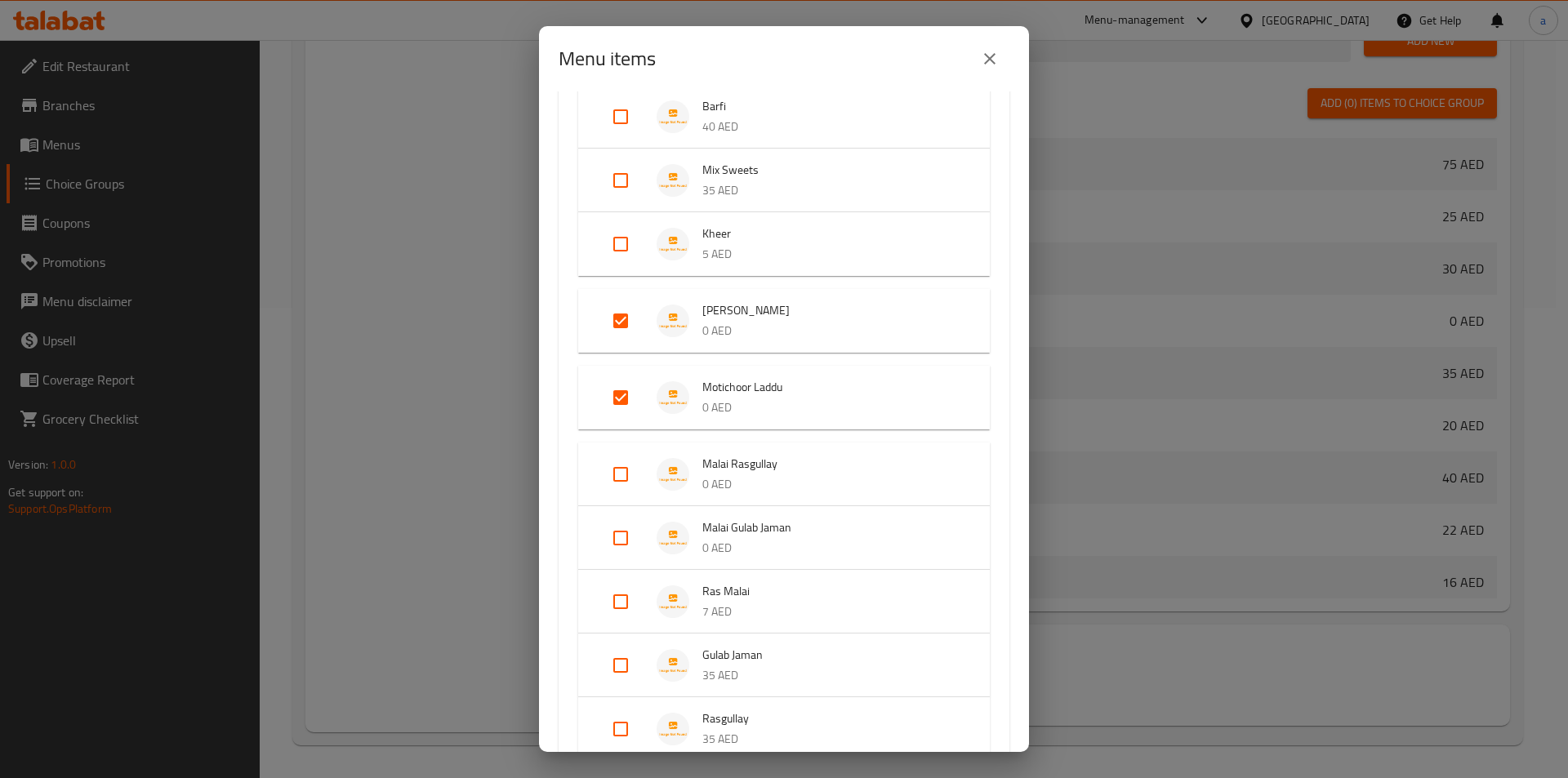
scroll to position [327, 0]
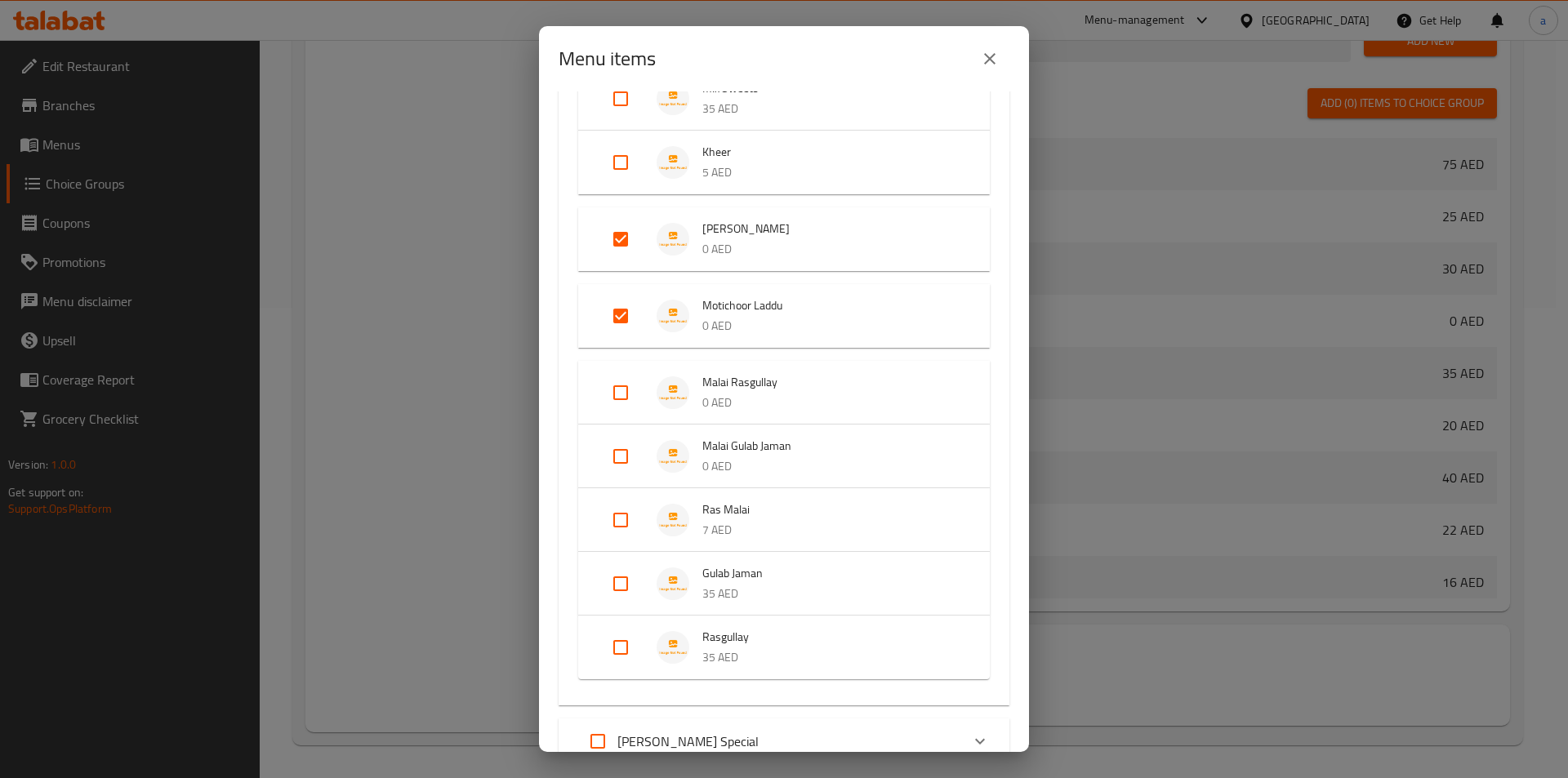
click at [621, 397] on input "Expand" at bounding box center [620, 393] width 40 height 40
checkbox input "true"
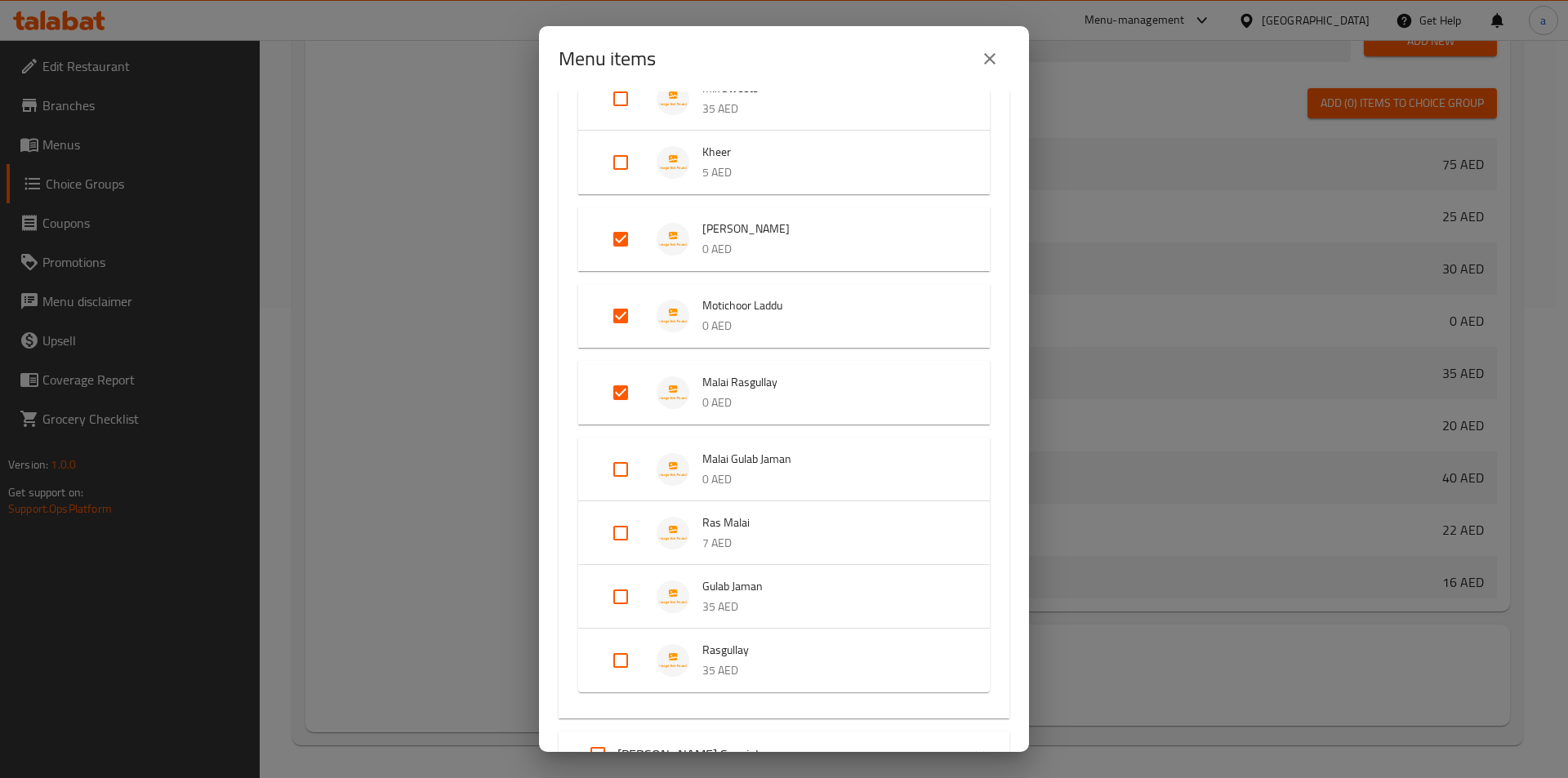
click at [618, 464] on input "Expand" at bounding box center [620, 469] width 40 height 40
checkbox input "true"
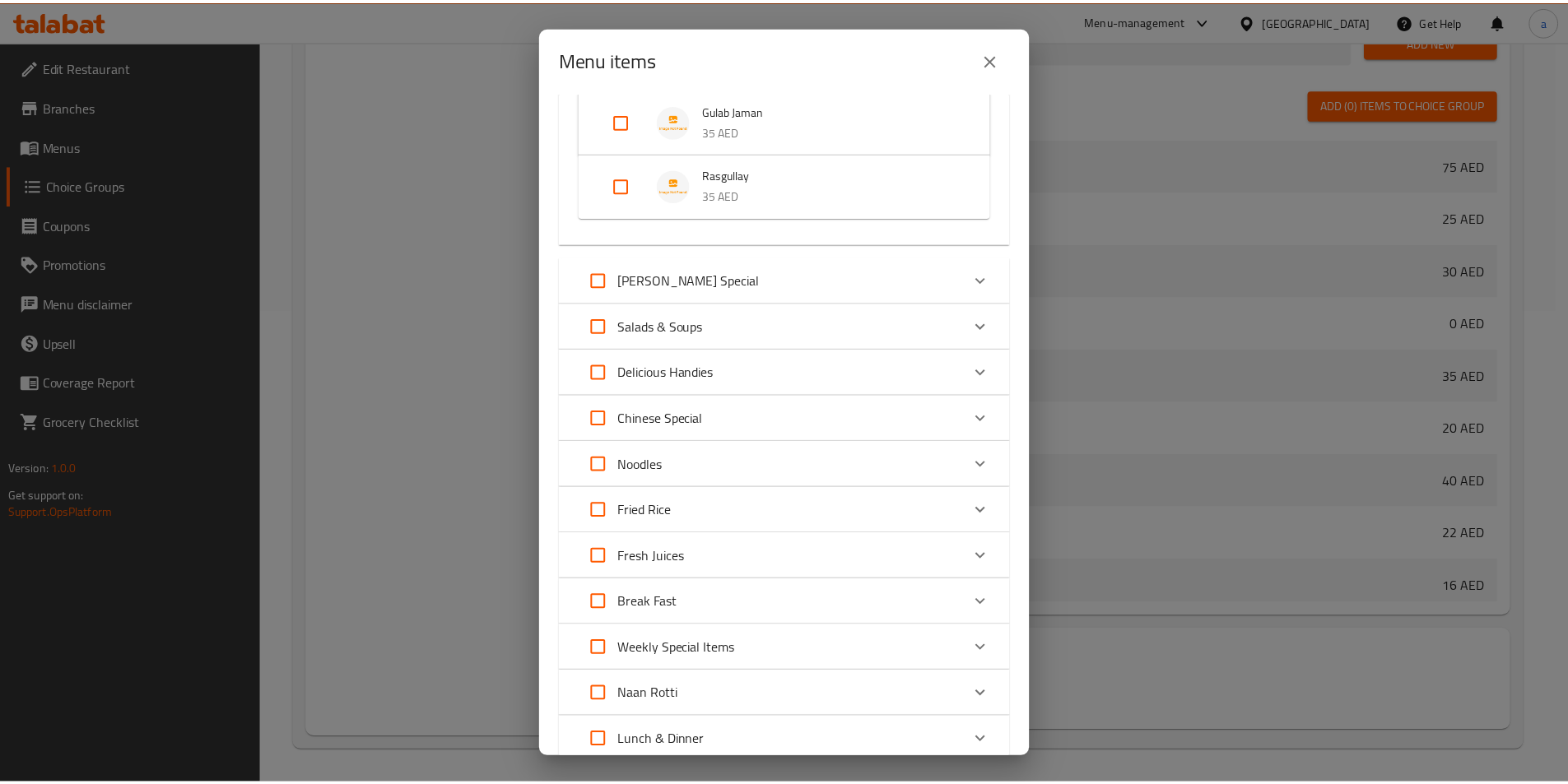
scroll to position [1174, 0]
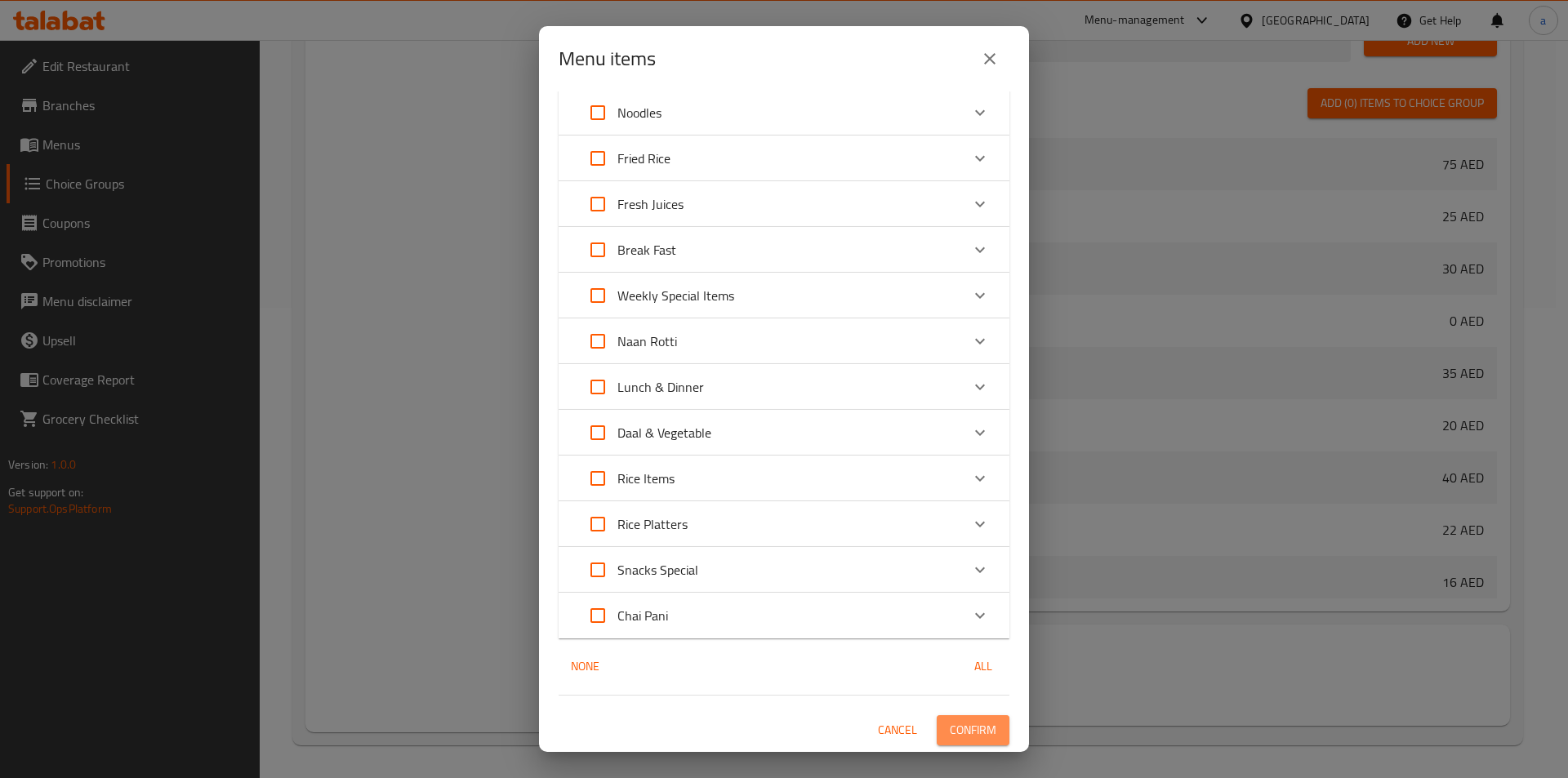
click at [971, 721] on span "Confirm" at bounding box center [973, 731] width 47 height 20
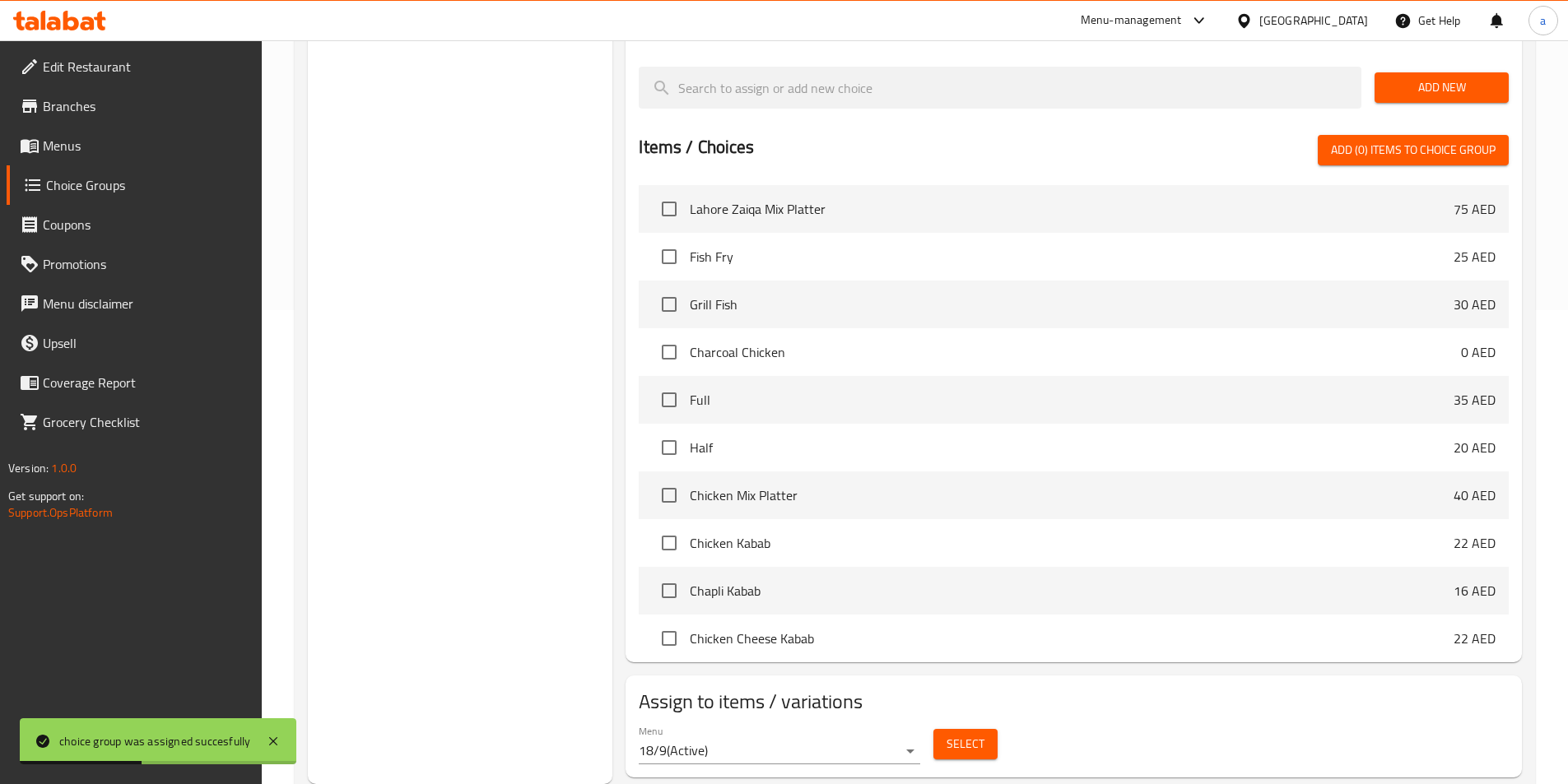
click at [95, 134] on link "Menus" at bounding box center [134, 146] width 255 height 40
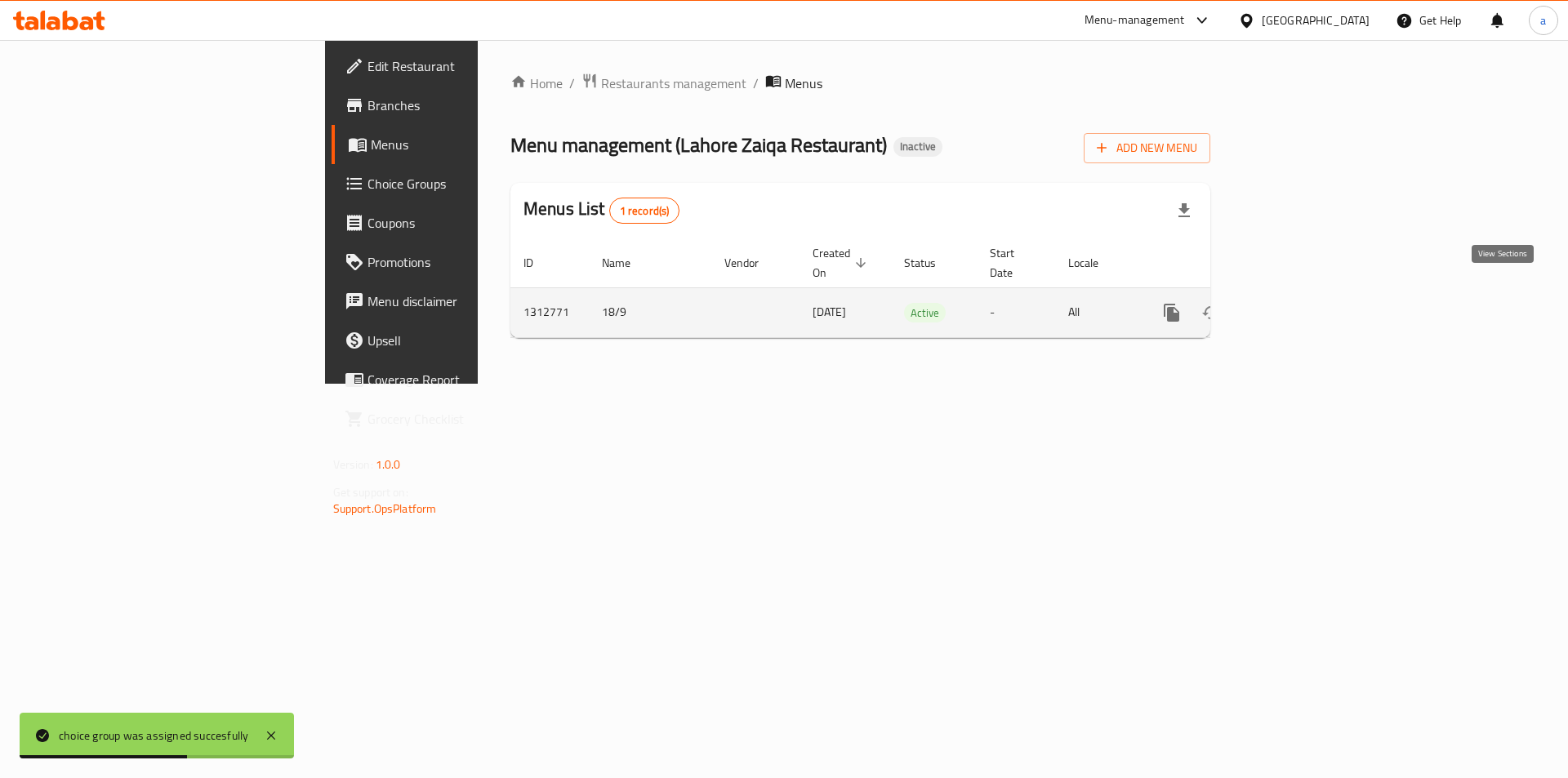
click at [1309, 300] on link "enhanced table" at bounding box center [1290, 312] width 40 height 40
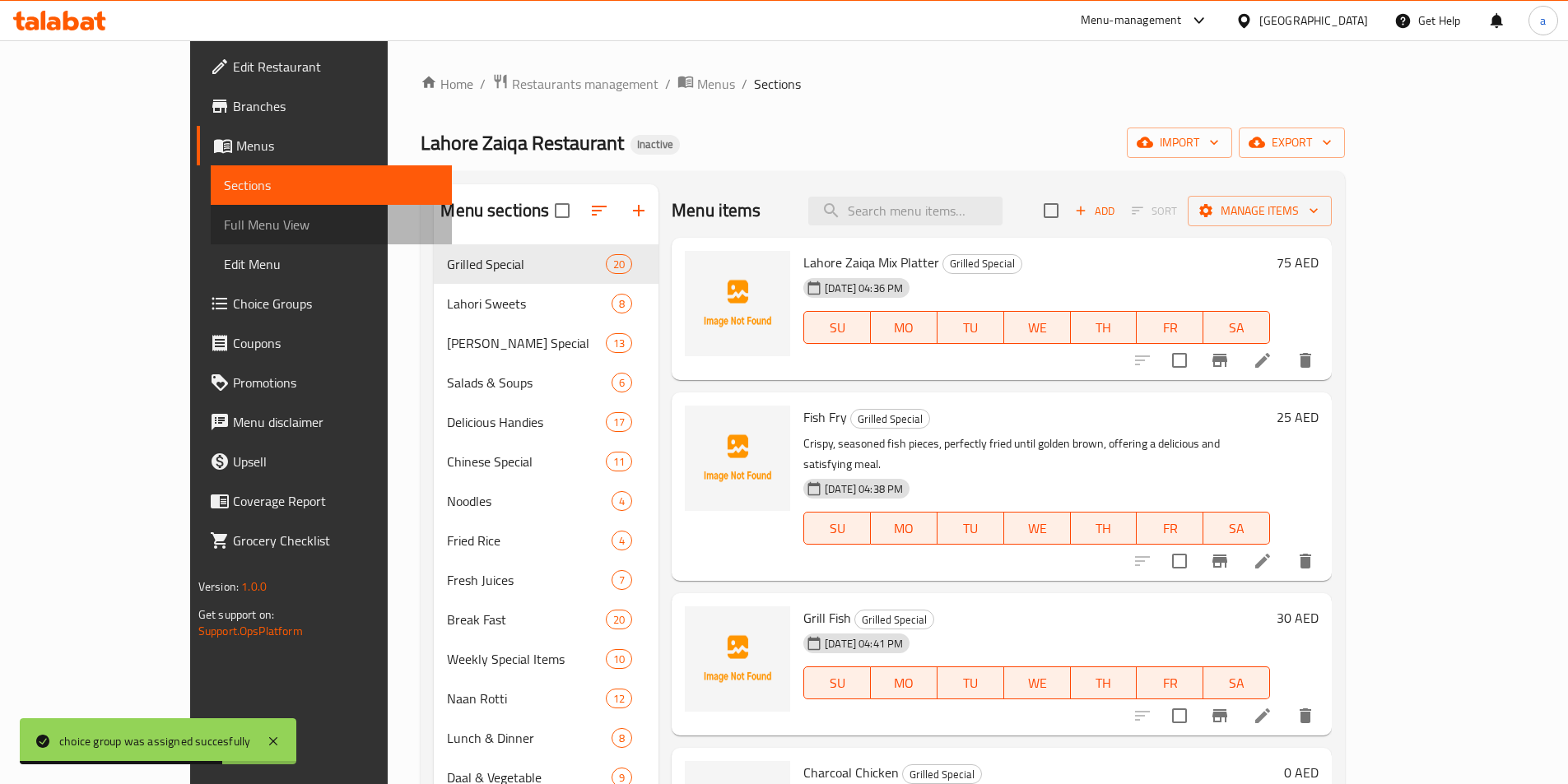
click at [211, 239] on link "Full Menu View" at bounding box center [332, 225] width 242 height 40
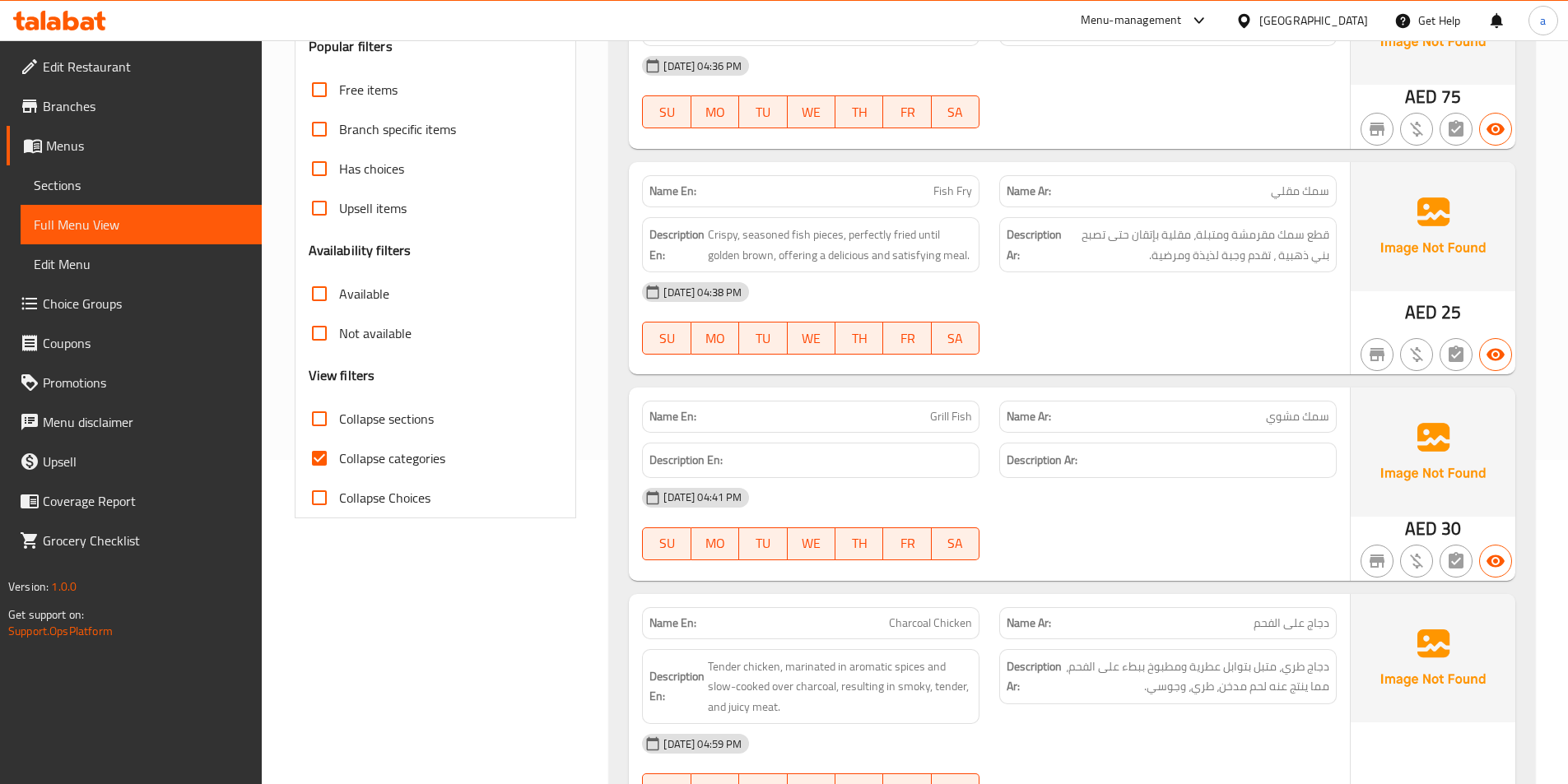
scroll to position [329, 0]
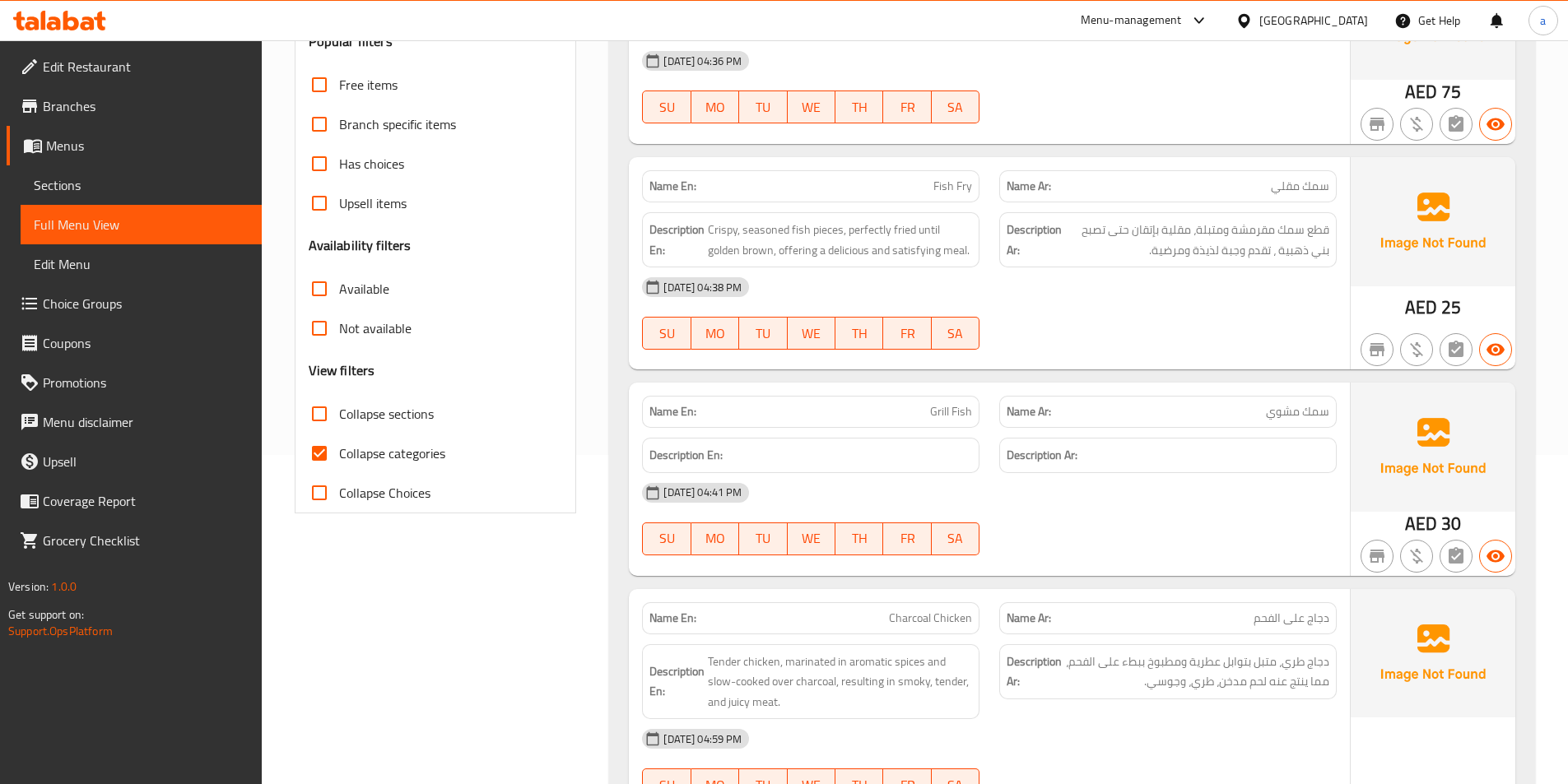
click at [365, 451] on span "Collapse categories" at bounding box center [392, 453] width 106 height 20
click at [339, 451] on input "Collapse categories" at bounding box center [320, 453] width 40 height 40
checkbox input "false"
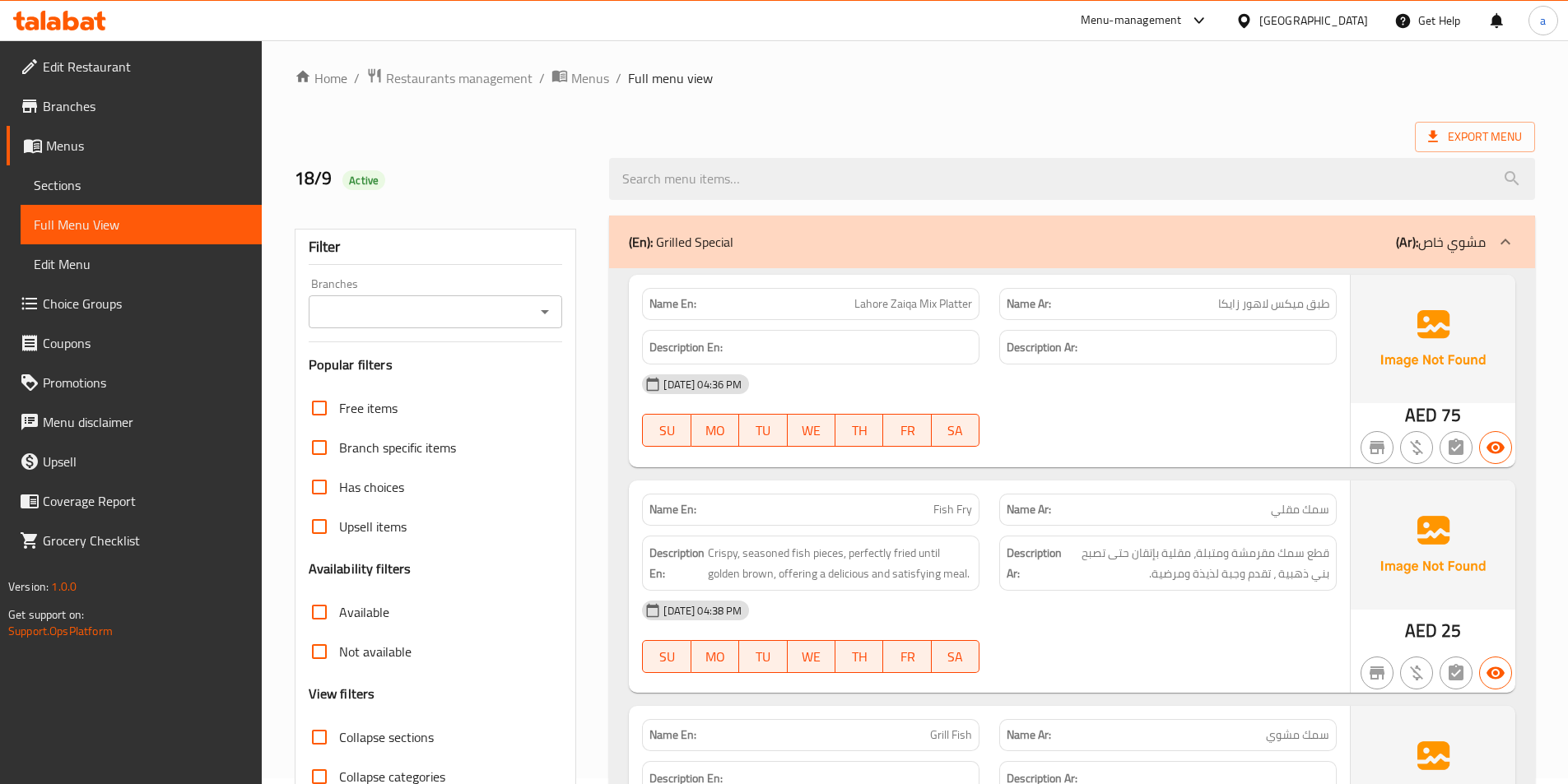
scroll to position [0, 0]
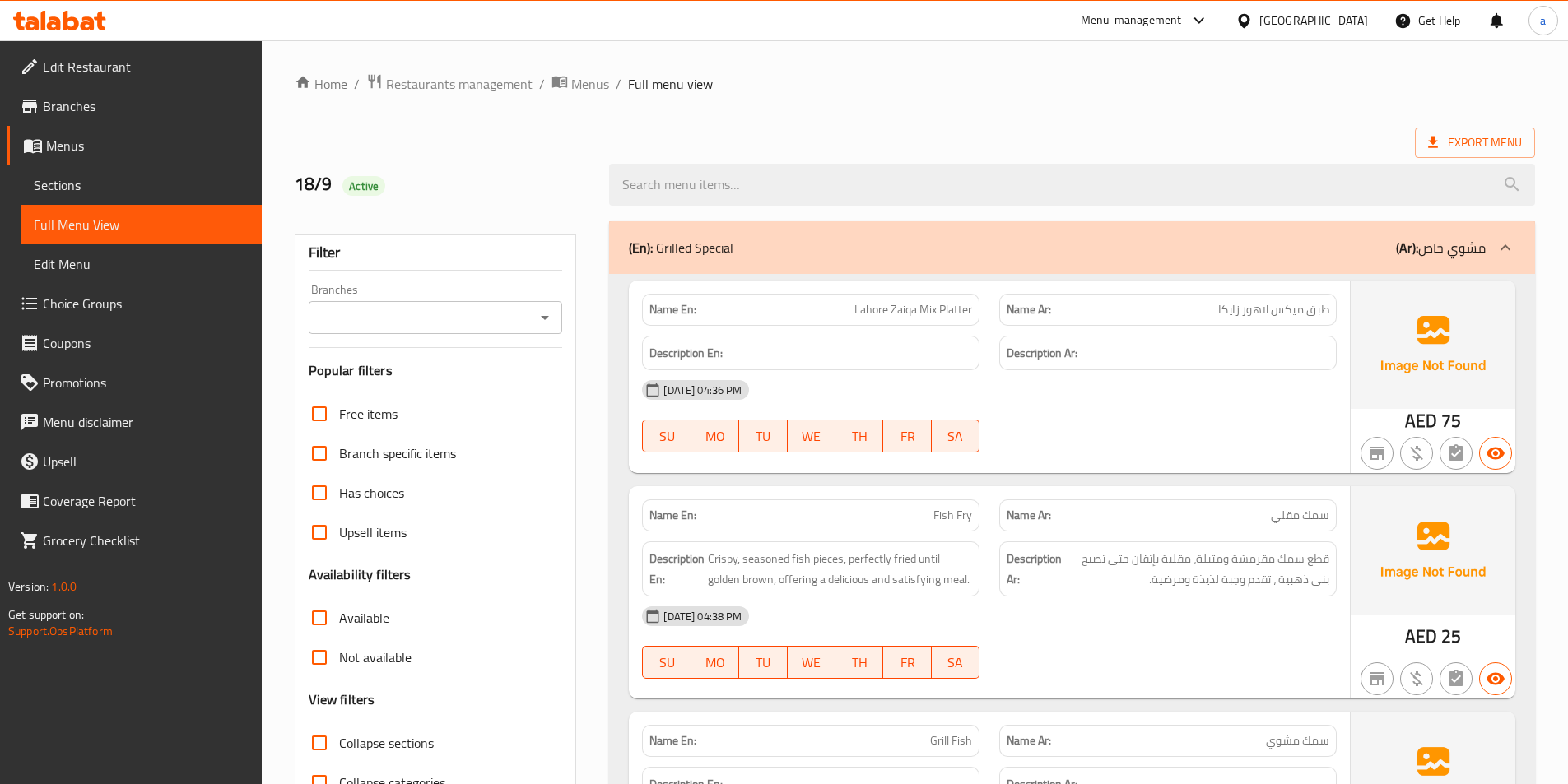
click at [1007, 507] on strong "Name Ar:" at bounding box center [1029, 516] width 45 height 18
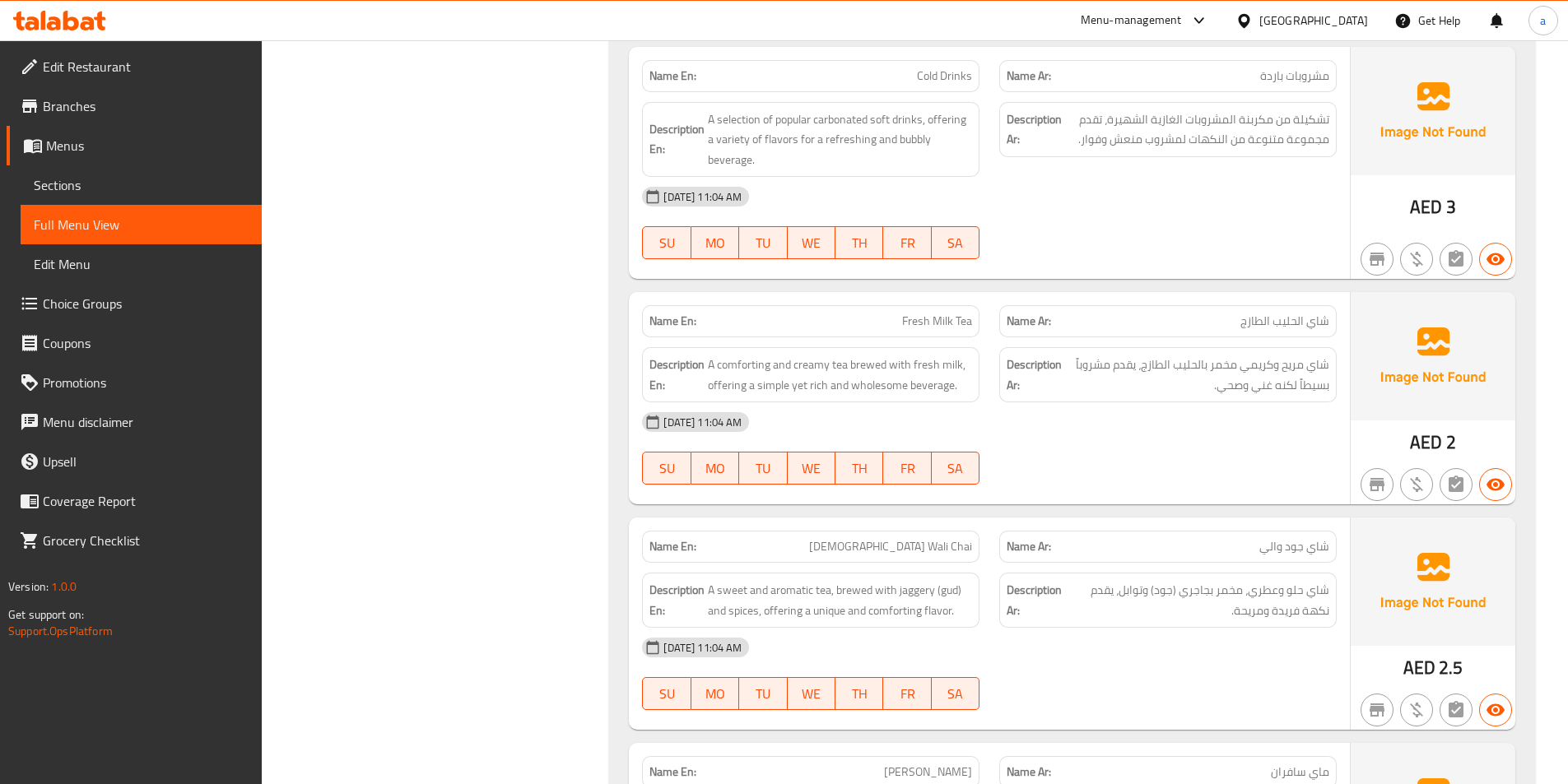
scroll to position [49707, 0]
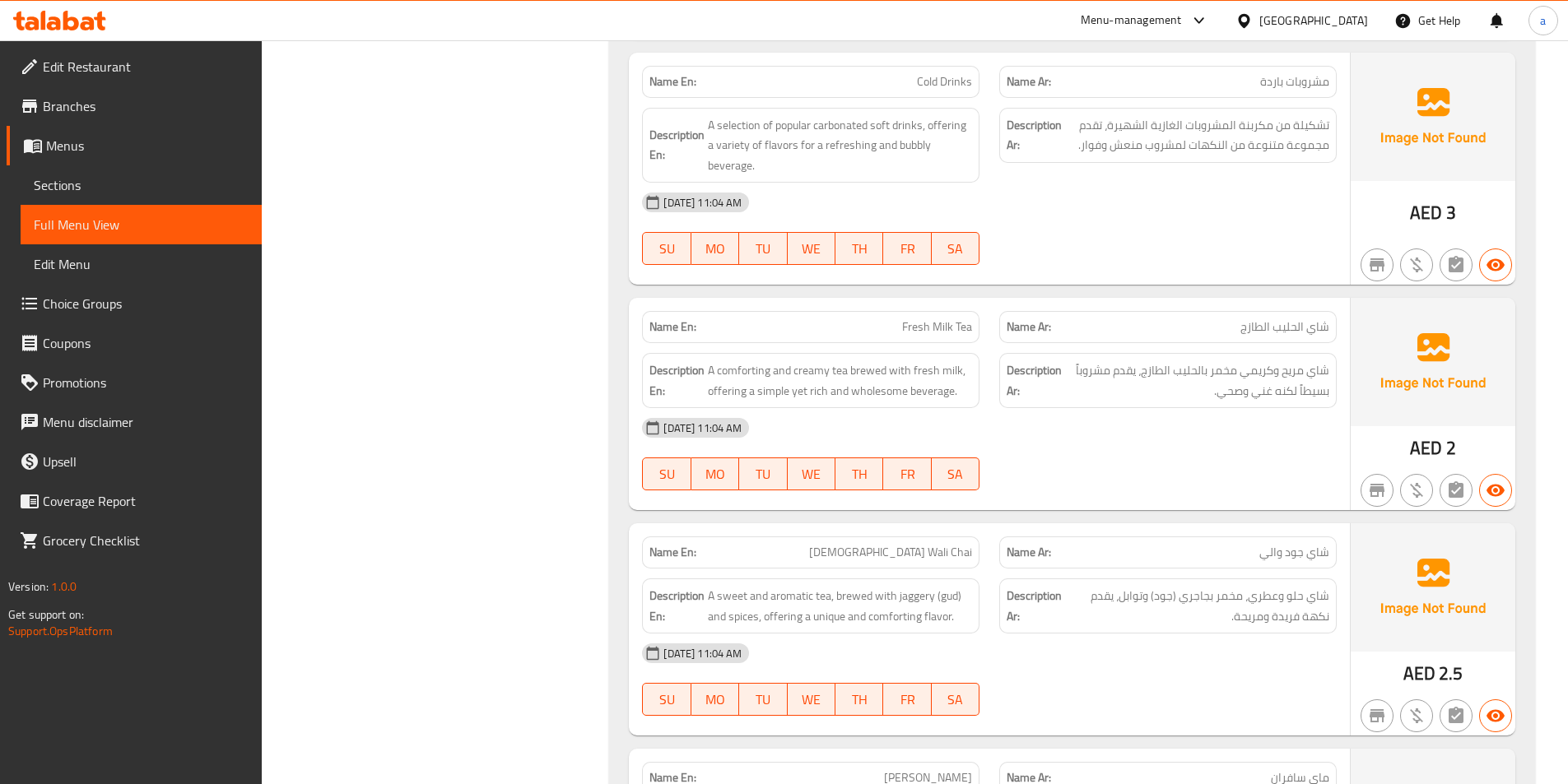
click at [159, 190] on span "Sections" at bounding box center [140, 185] width 215 height 20
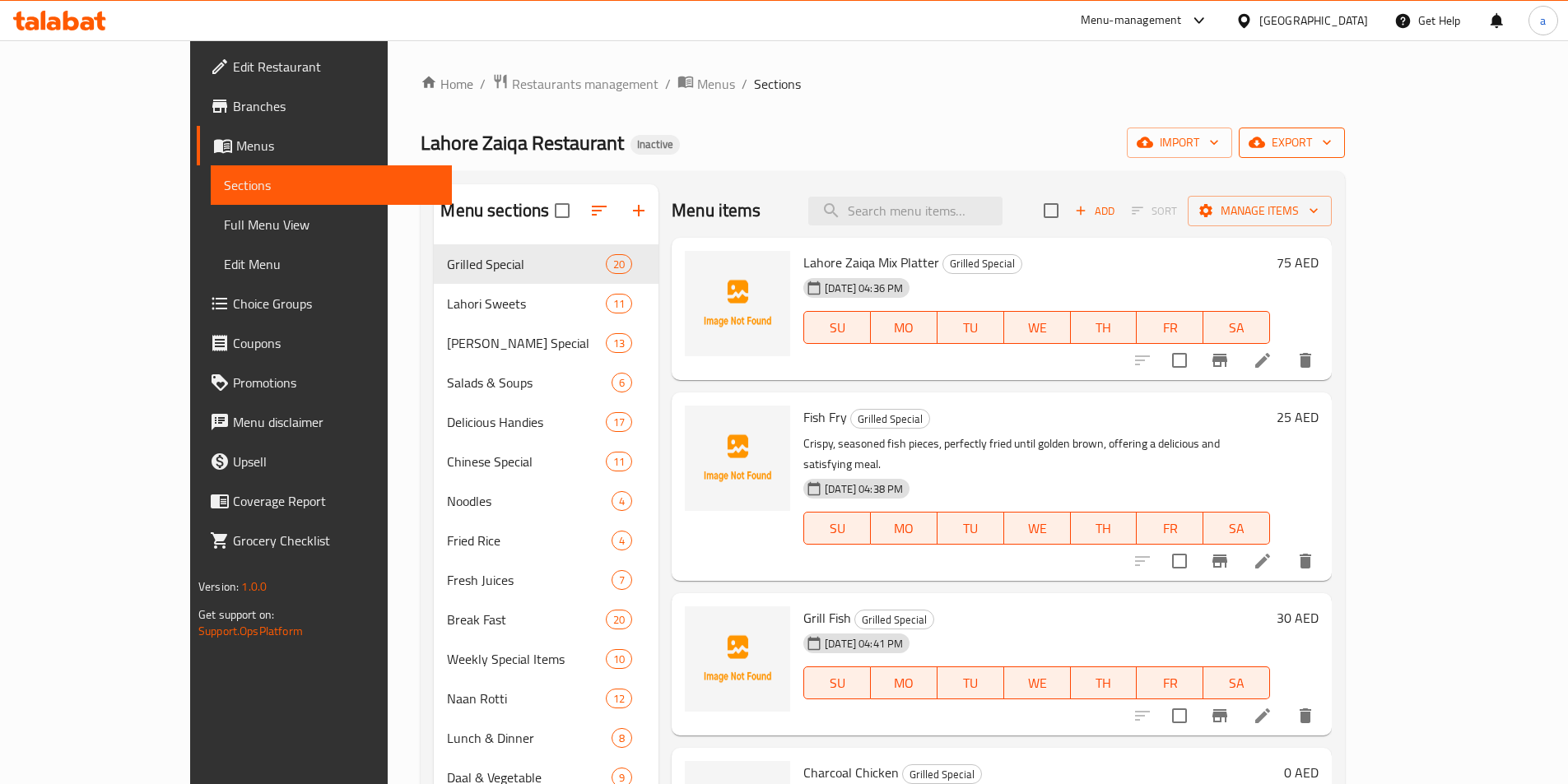
click at [1332, 140] on span "export" at bounding box center [1292, 143] width 80 height 20
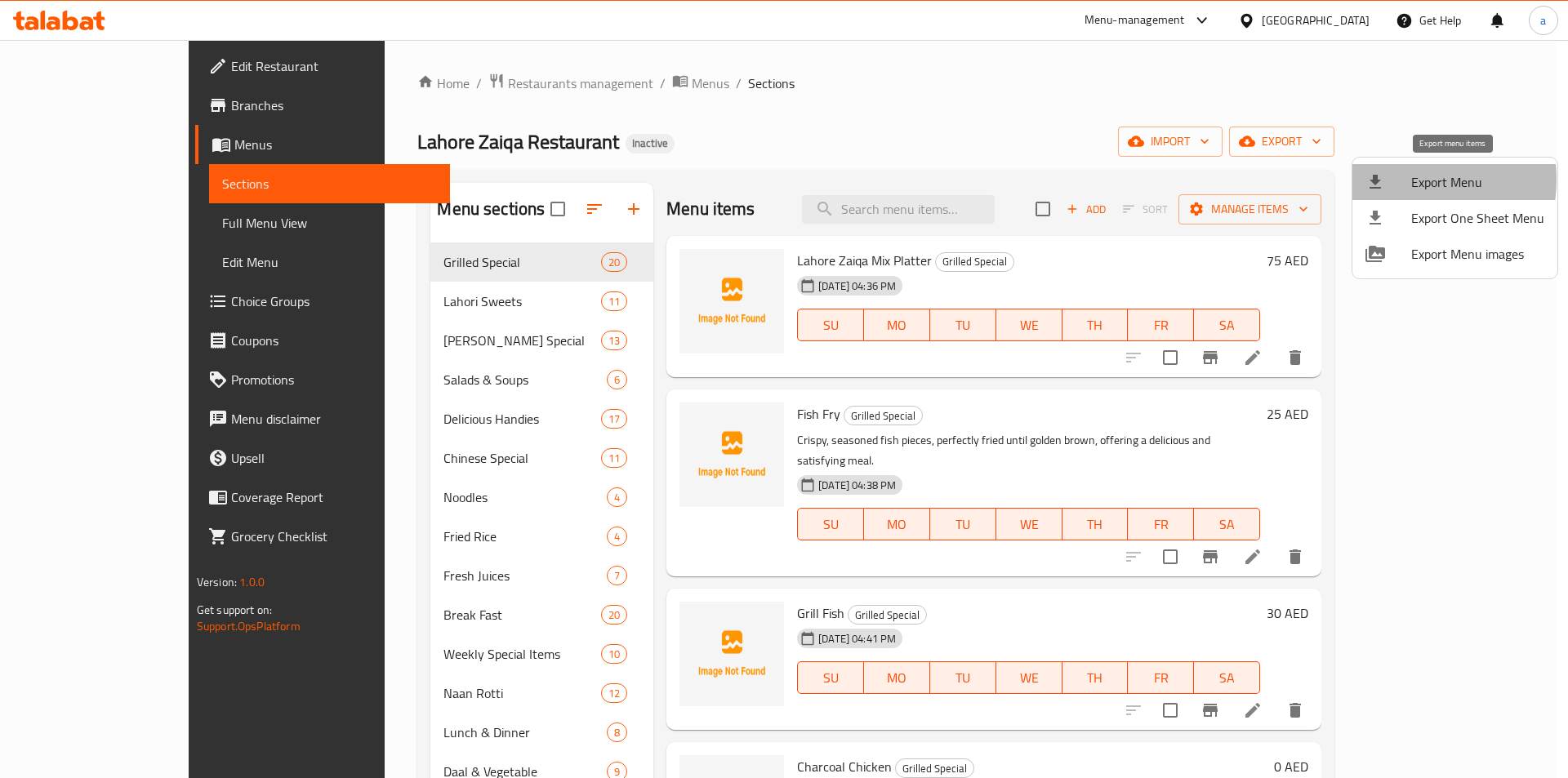
click at [1395, 180] on div at bounding box center [1389, 182] width 46 height 19
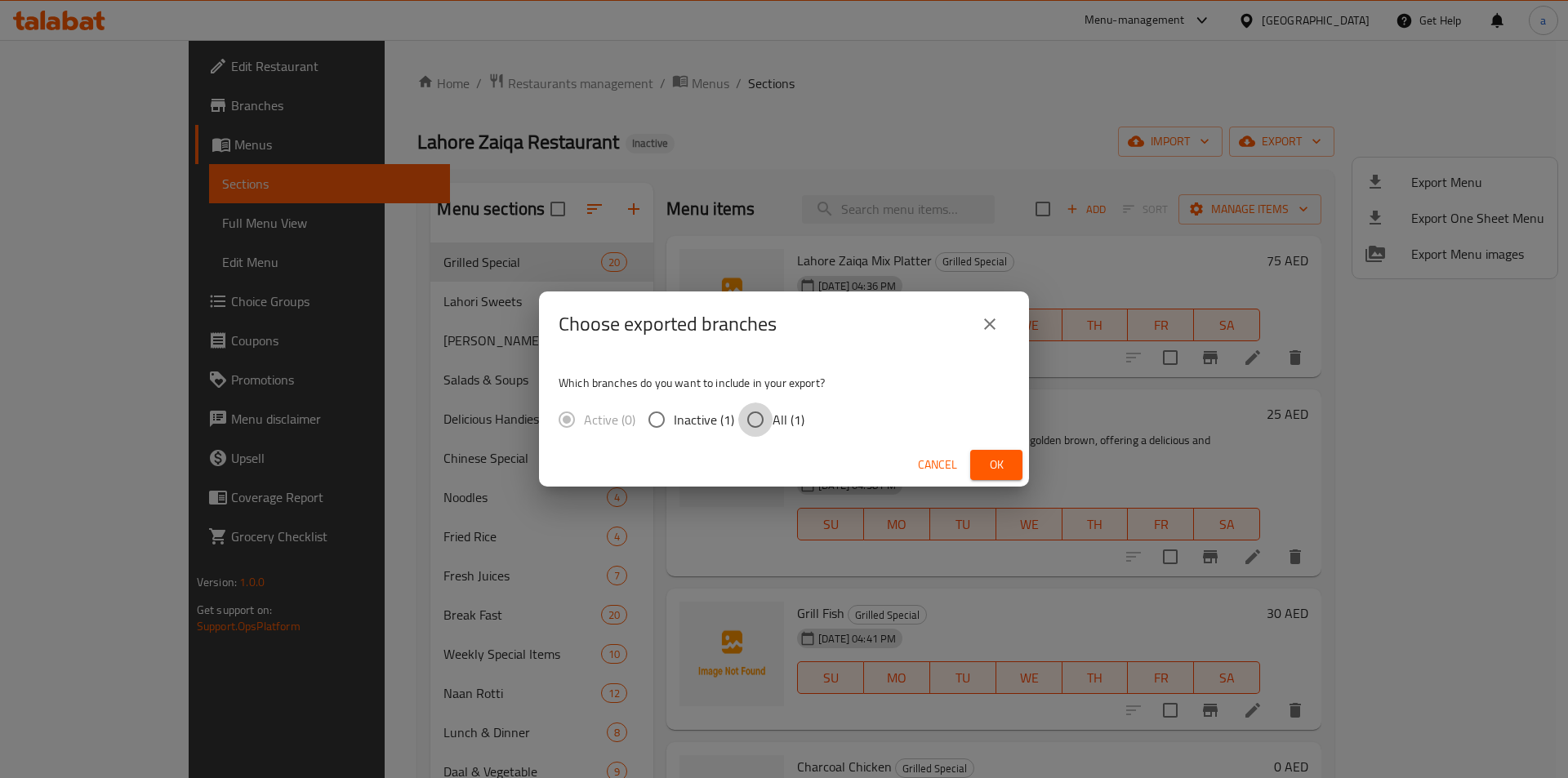
click at [771, 412] on input "All (1)" at bounding box center [755, 419] width 34 height 34
radio input "true"
click at [992, 466] on span "Ok" at bounding box center [996, 466] width 26 height 20
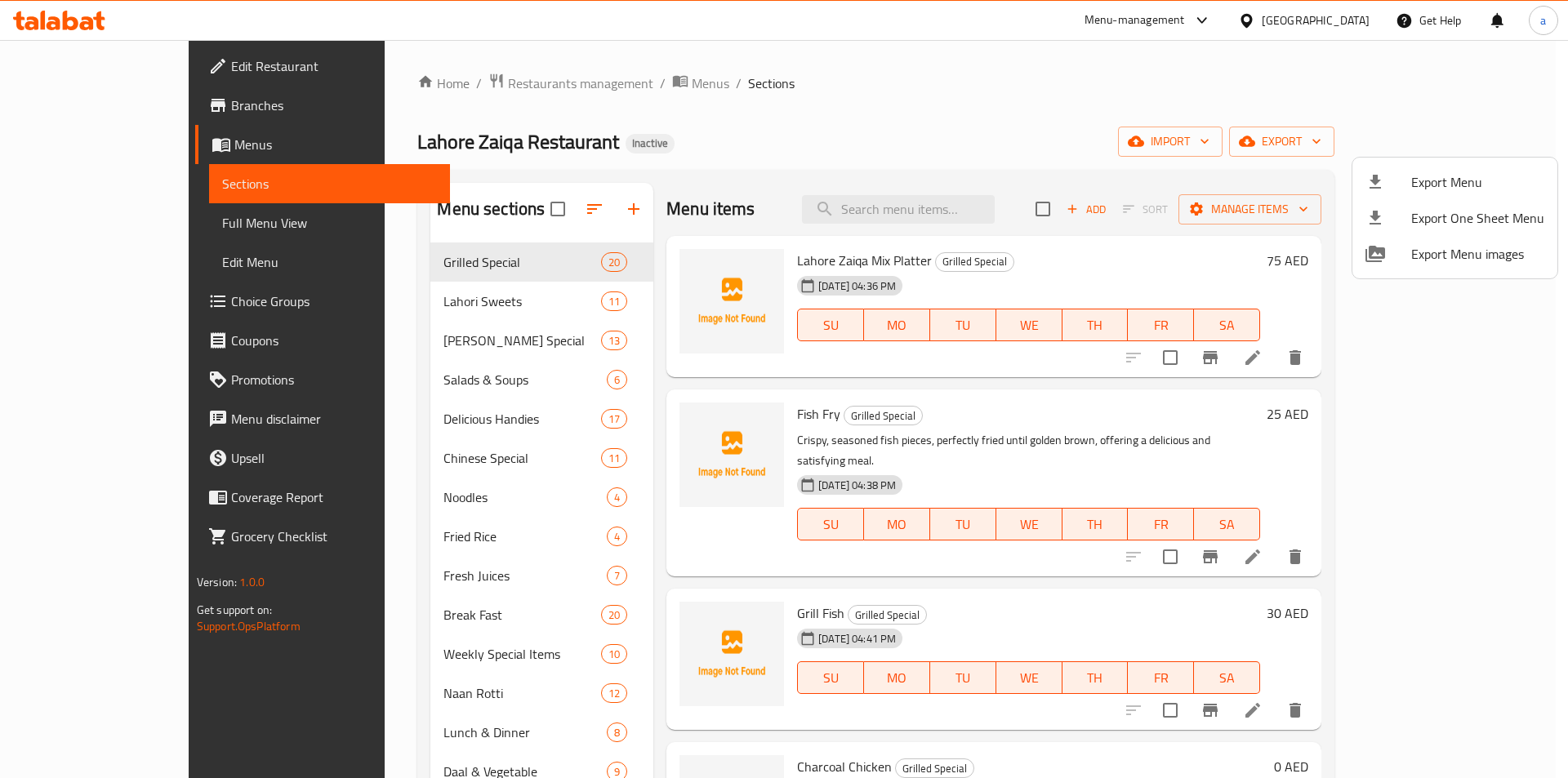
click at [136, 151] on div at bounding box center [784, 389] width 1568 height 778
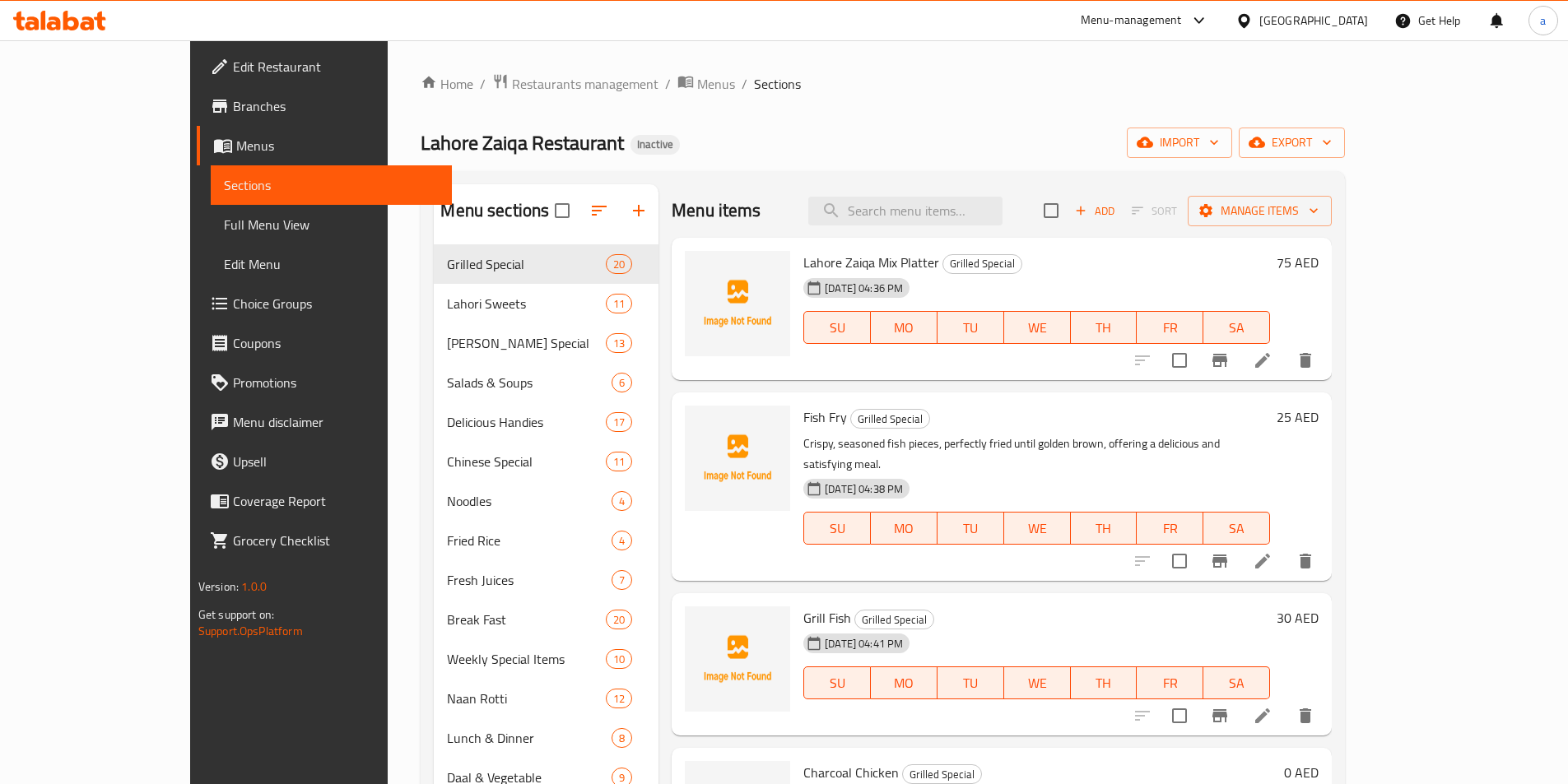
click at [236, 150] on span "Menus" at bounding box center [337, 145] width 203 height 20
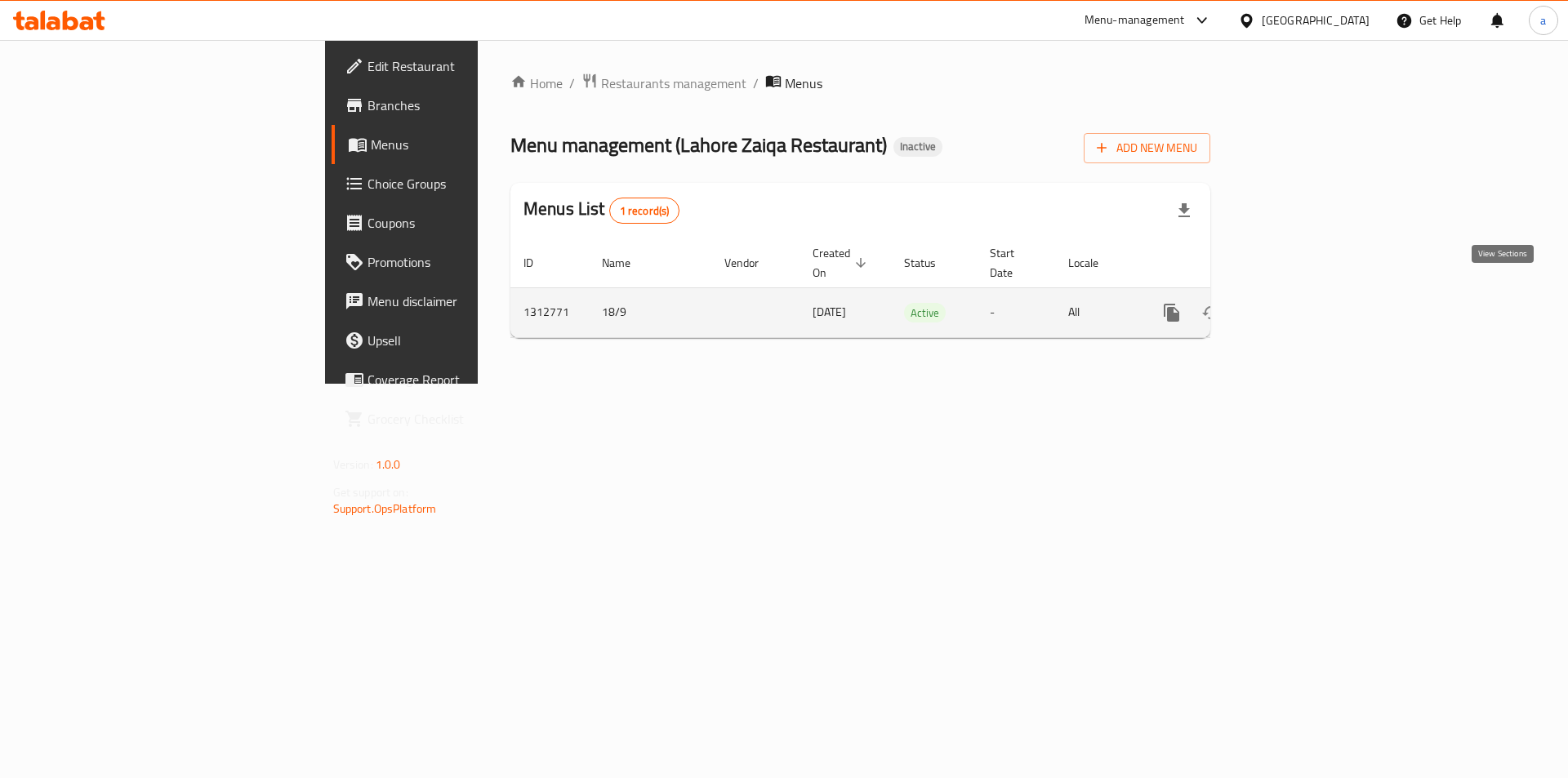
click at [1300, 303] on icon "enhanced table" at bounding box center [1289, 312] width 19 height 19
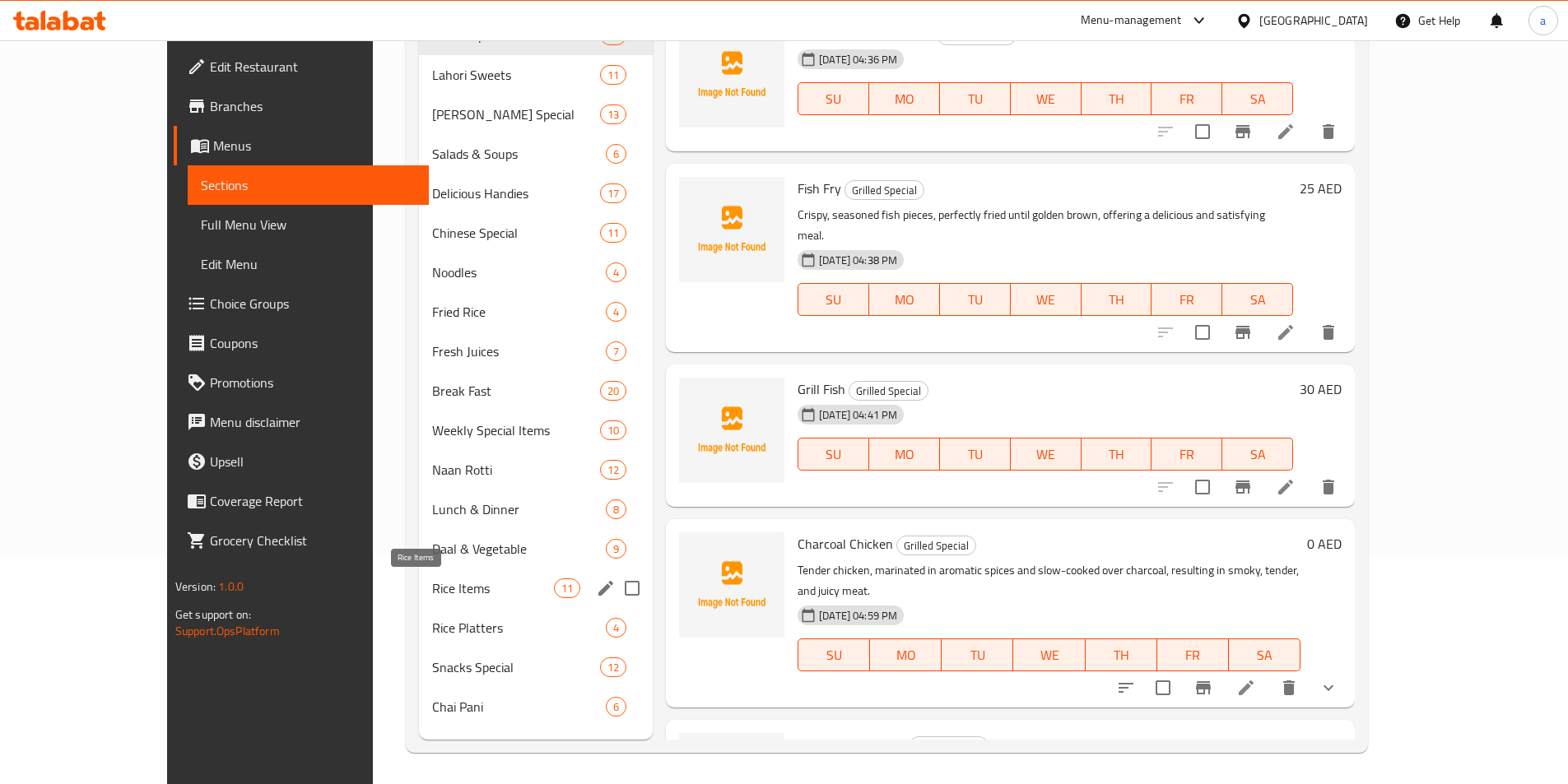
scroll to position [230, 0]
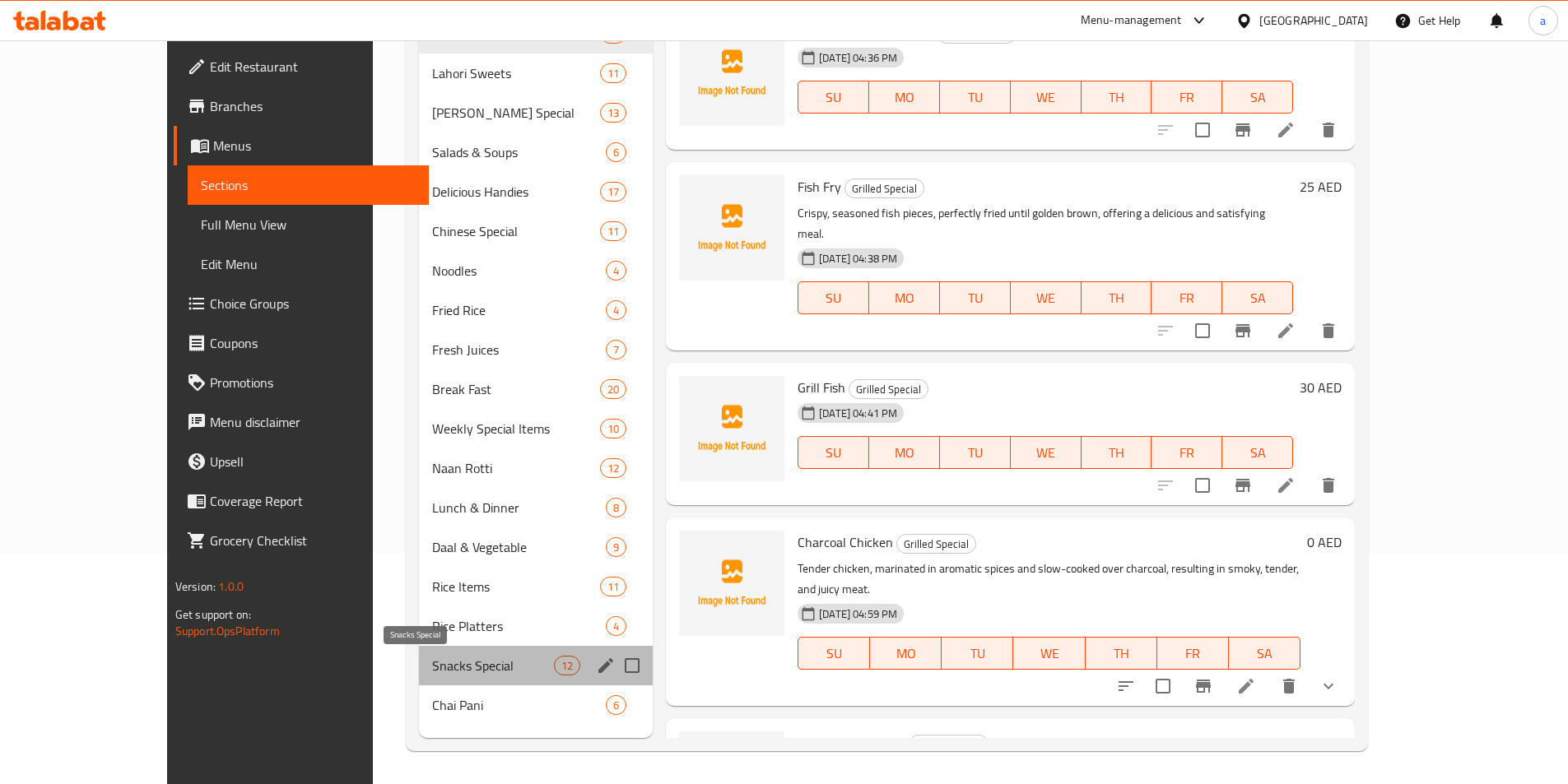
click at [432, 672] on span "Snacks Special" at bounding box center [492, 665] width 122 height 20
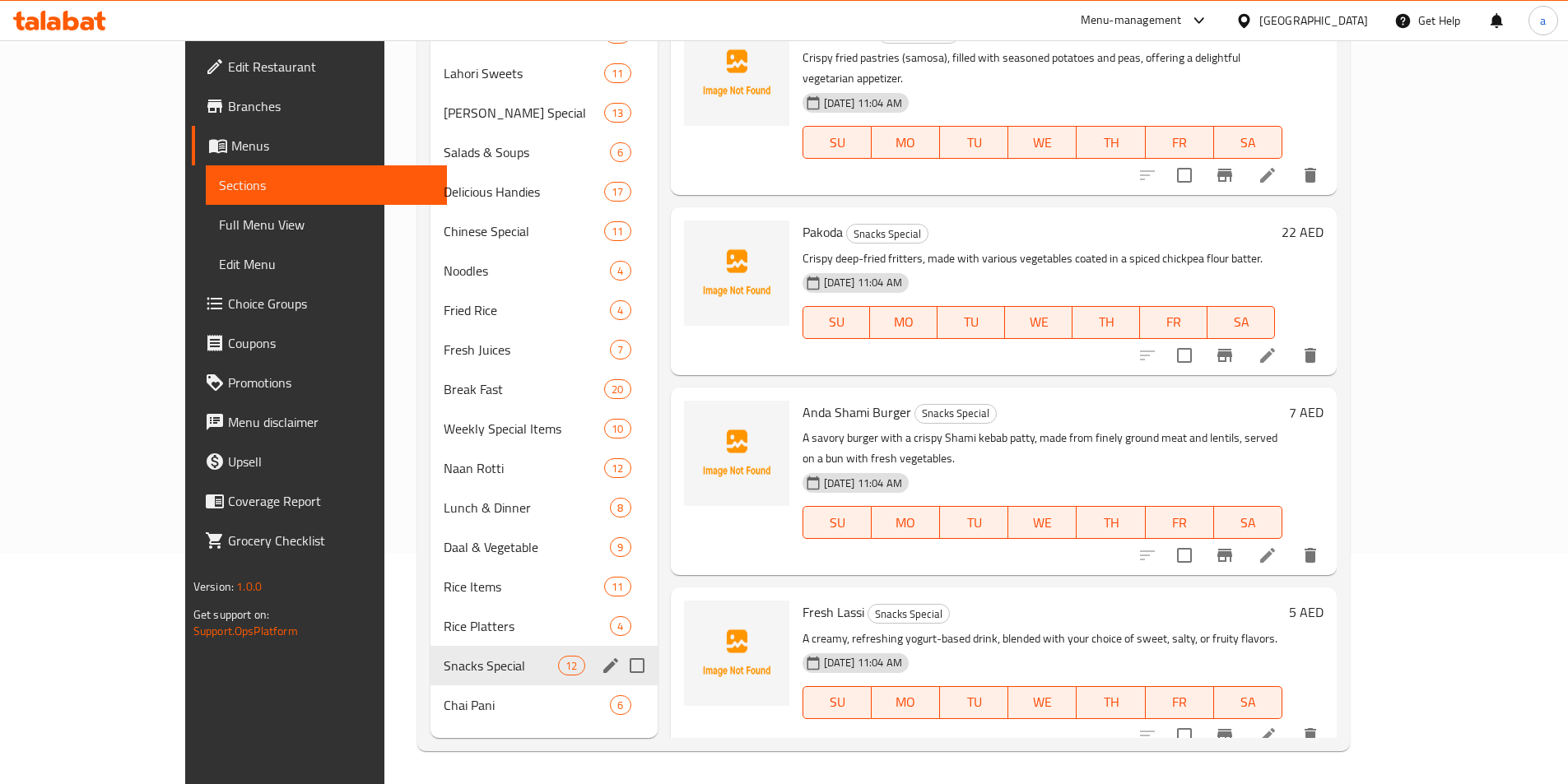
click at [451, 675] on div "Snacks Special 12" at bounding box center [543, 666] width 227 height 40
